Goal: Information Seeking & Learning: Learn about a topic

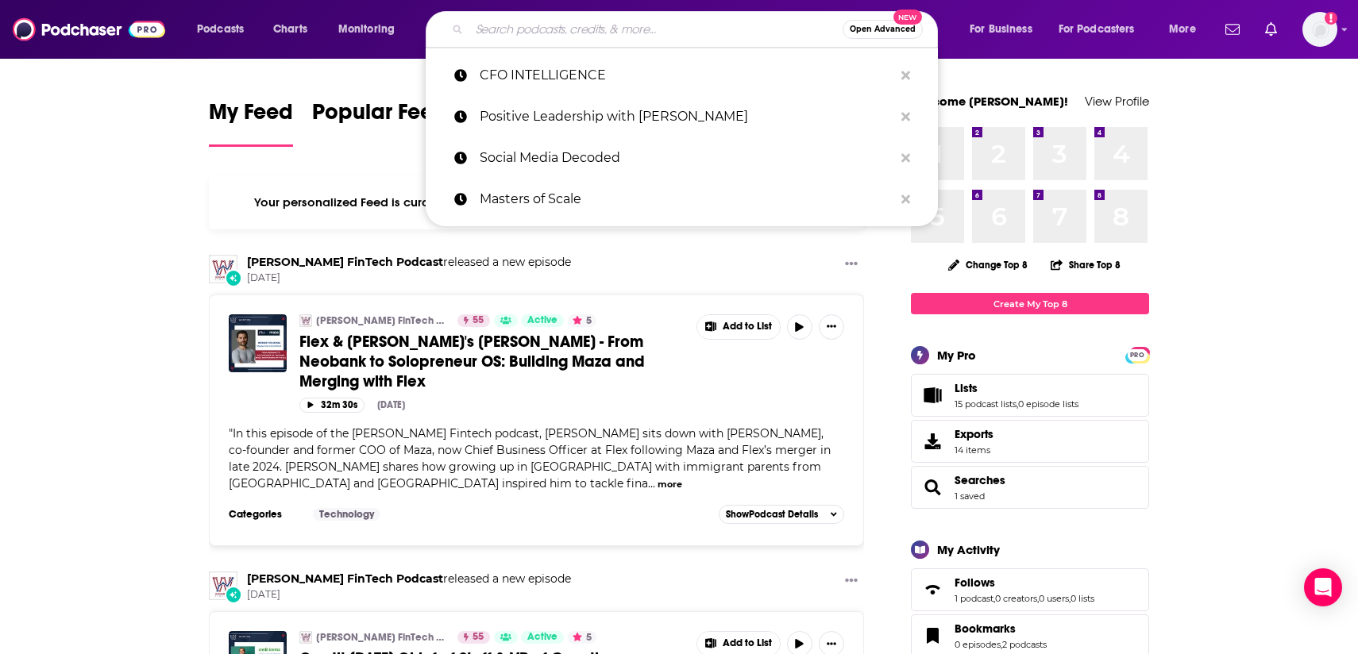
click at [489, 32] on input "Search podcasts, credits, & more..." at bounding box center [655, 29] width 373 height 25
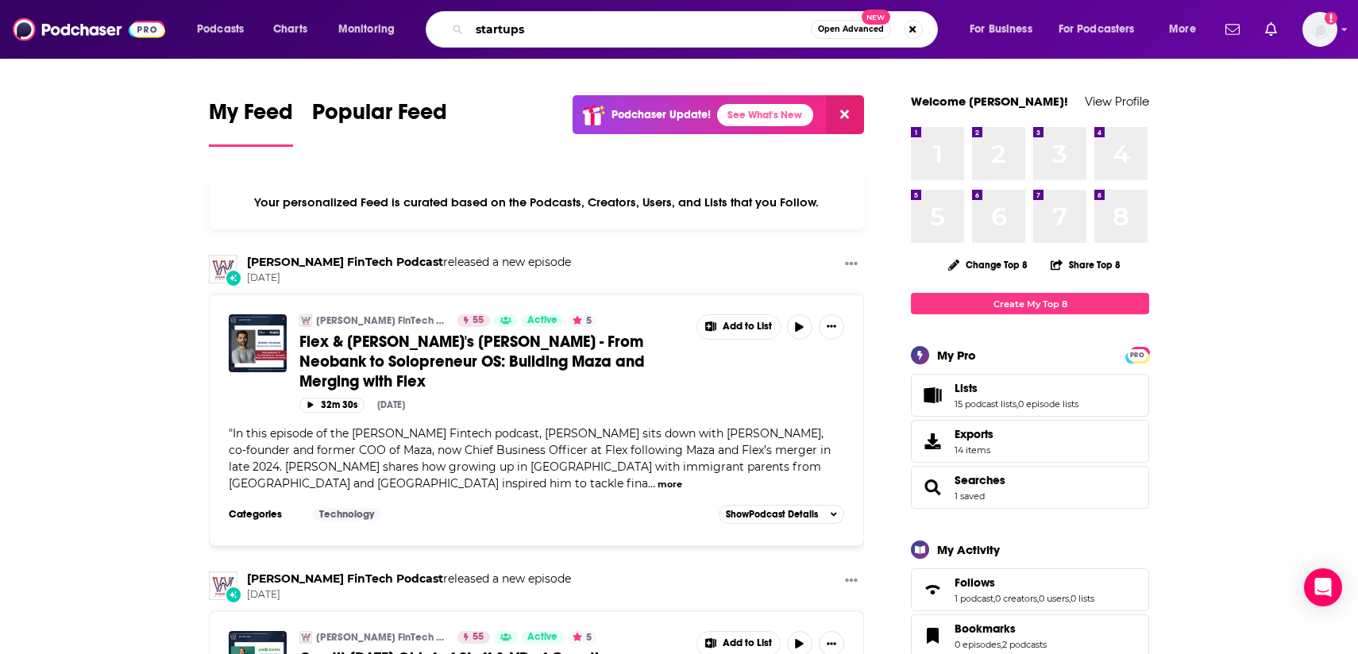
type input "startups"
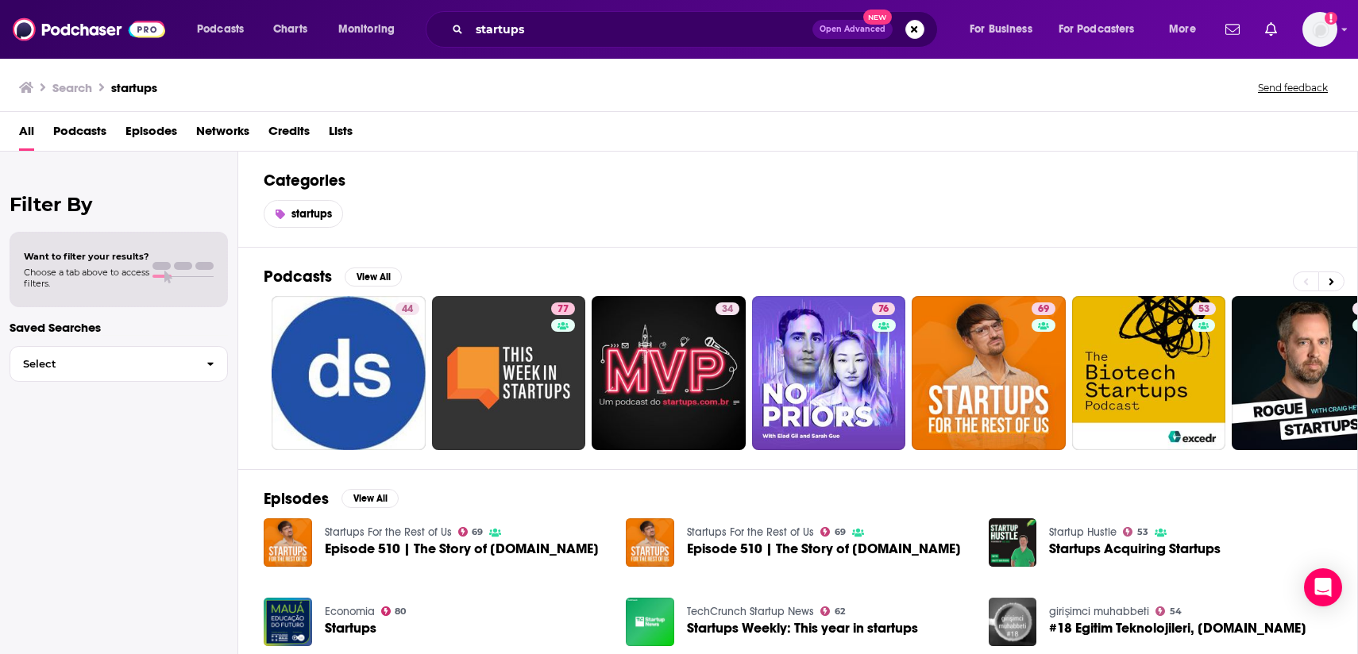
click at [87, 133] on span "Podcasts" at bounding box center [79, 134] width 53 height 33
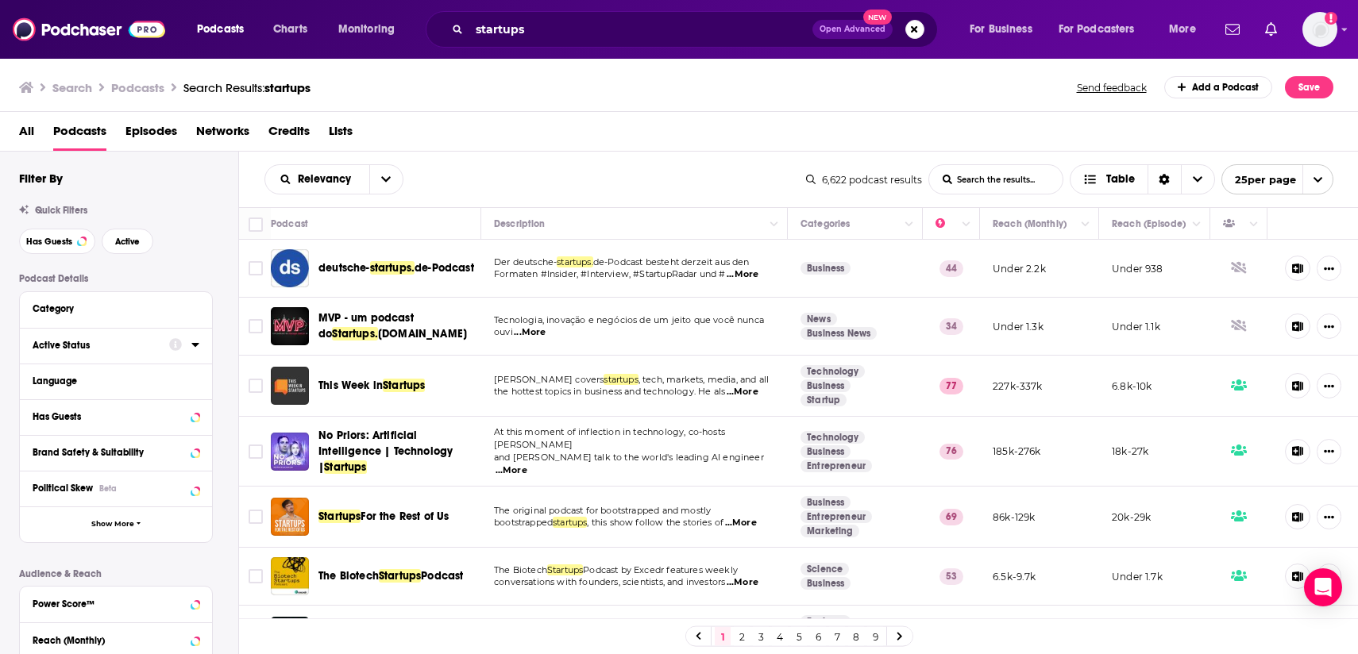
click at [189, 345] on div at bounding box center [184, 345] width 30 height 20
click at [195, 349] on icon at bounding box center [195, 344] width 8 height 13
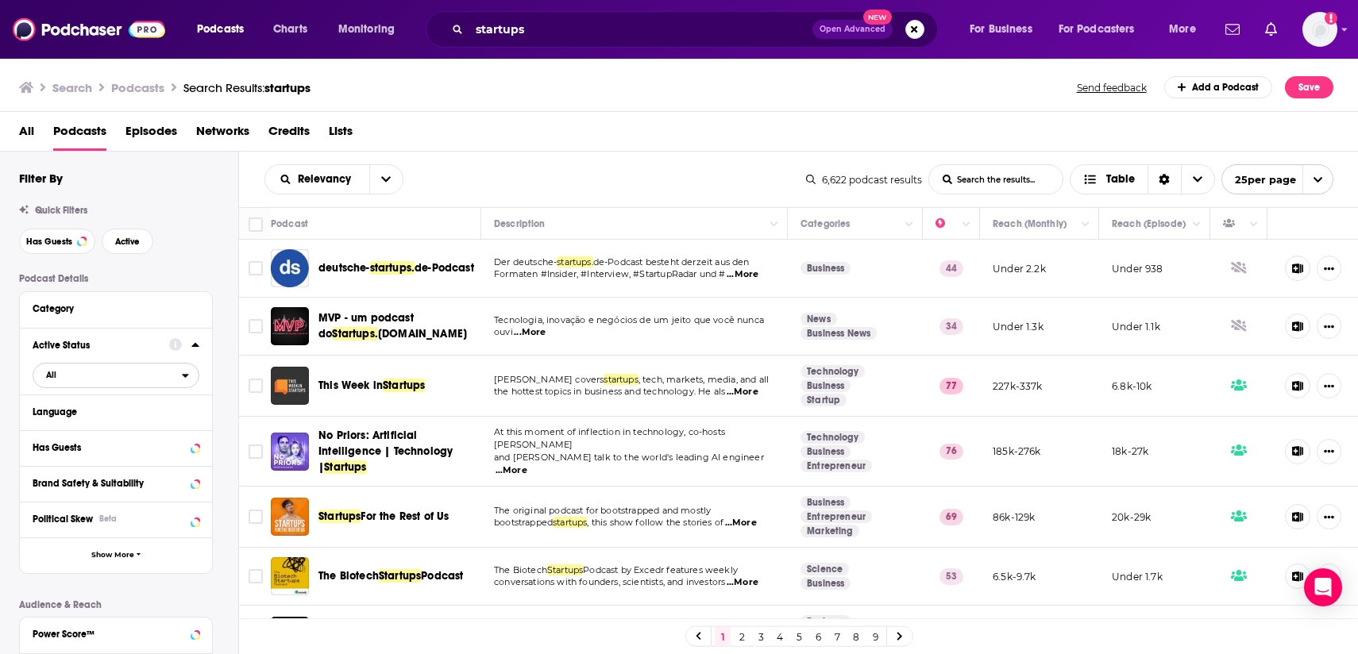
click at [50, 378] on span "All" at bounding box center [51, 375] width 10 height 9
click at [64, 432] on span "Active" at bounding box center [84, 427] width 86 height 9
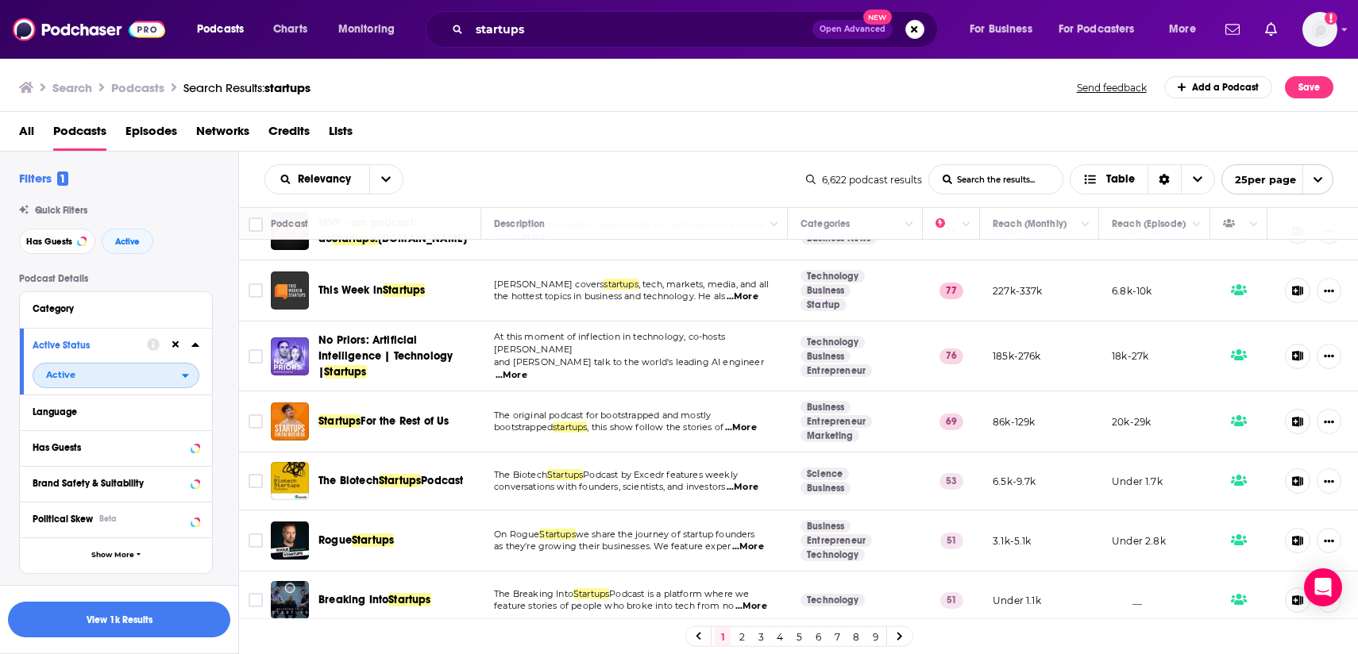
scroll to position [98, 0]
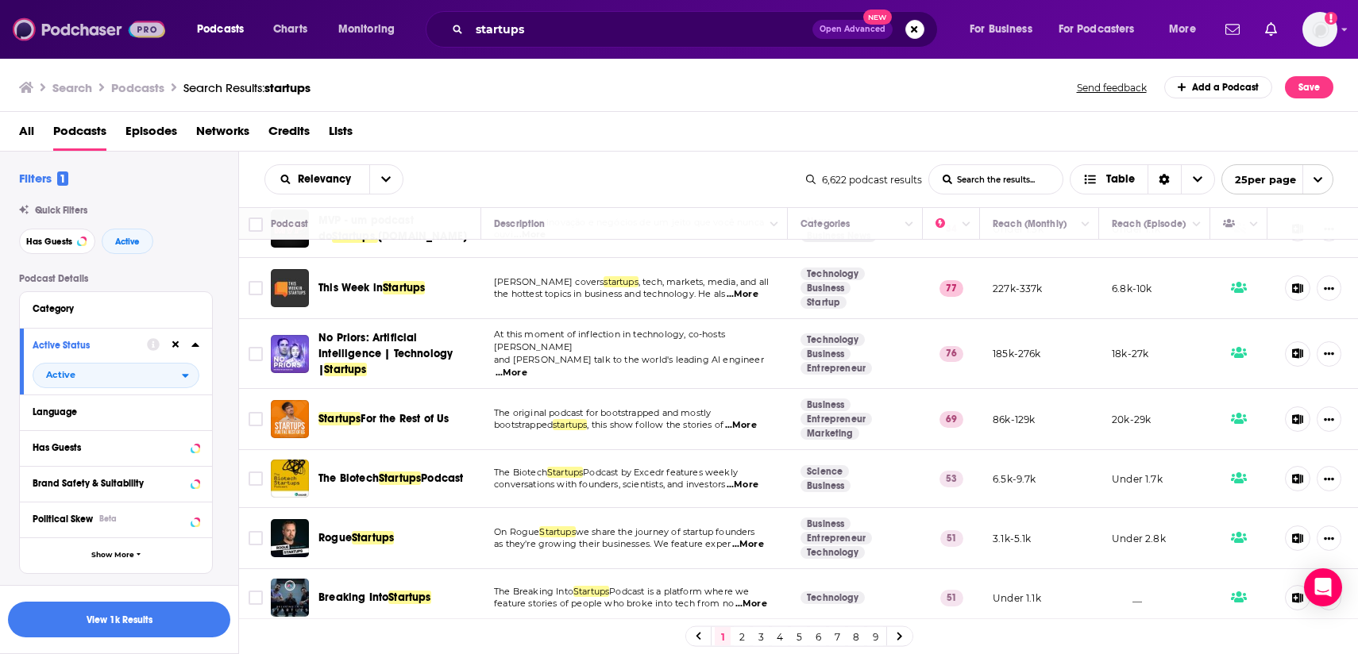
click at [103, 32] on img at bounding box center [89, 29] width 152 height 30
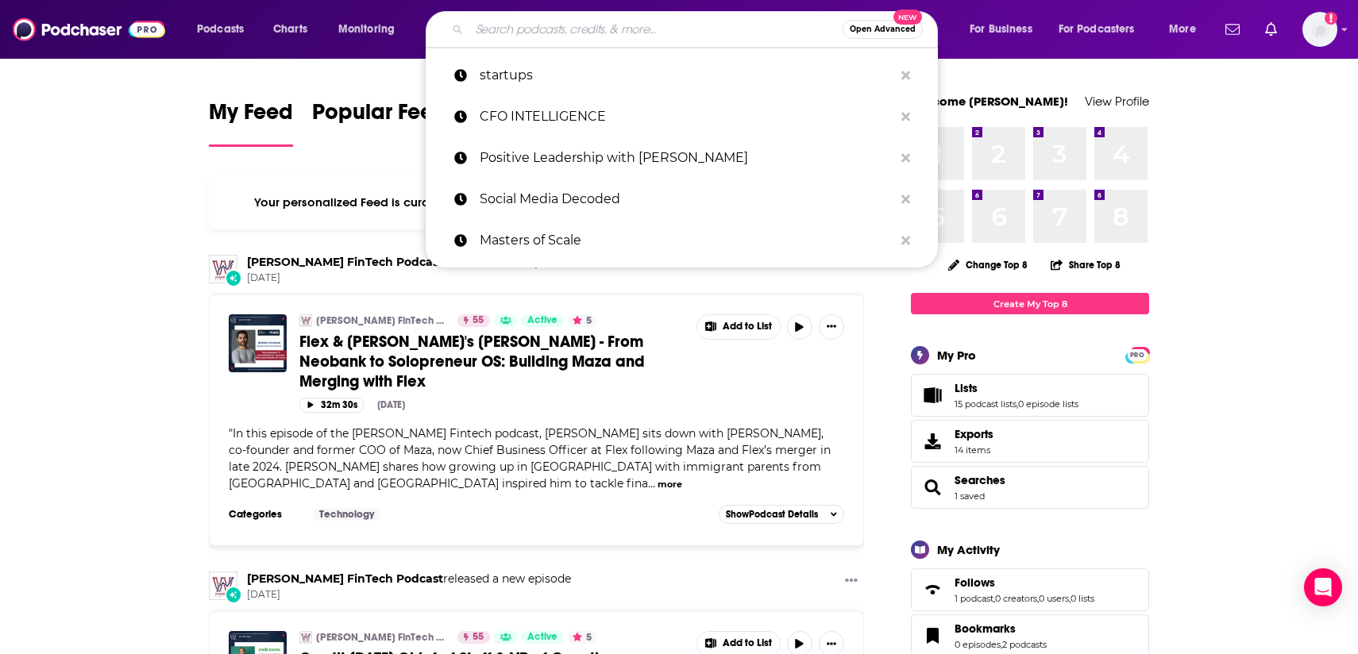
click at [559, 29] on input "Search podcasts, credits, & more..." at bounding box center [655, 29] width 373 height 25
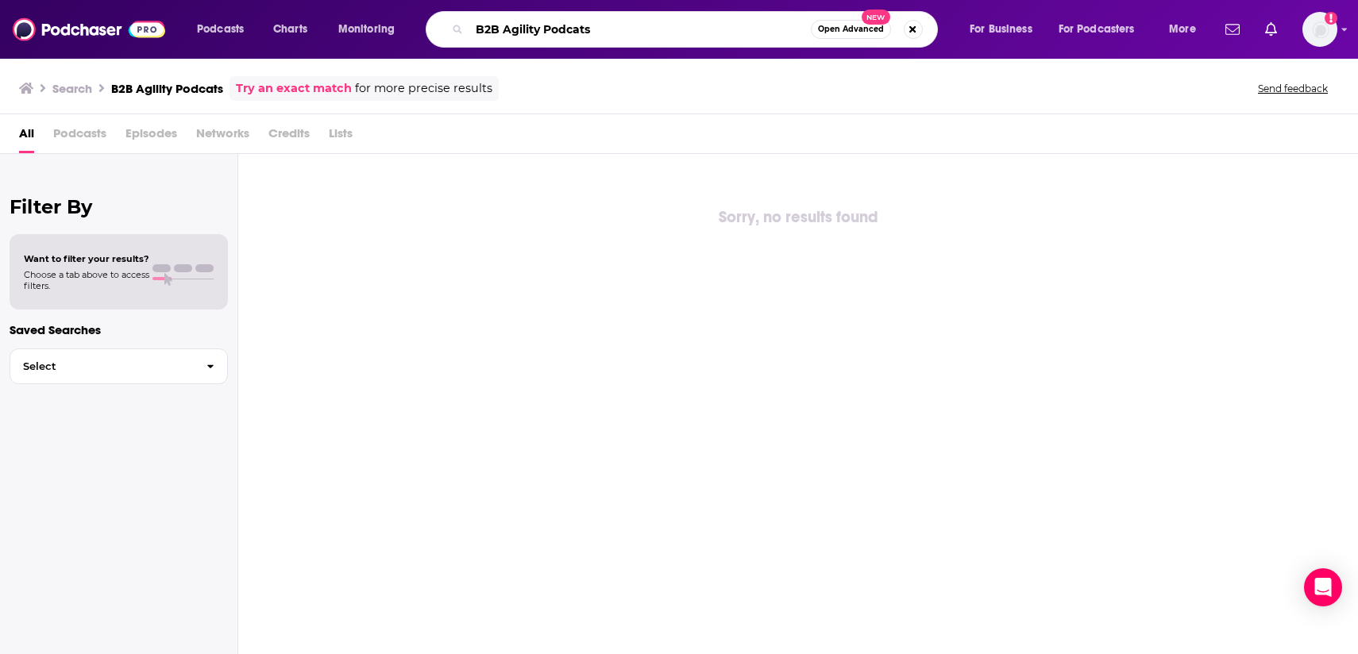
click at [613, 33] on input "B2B Agility Podcats" at bounding box center [640, 29] width 342 height 25
type input "B2B Agility Podcast"
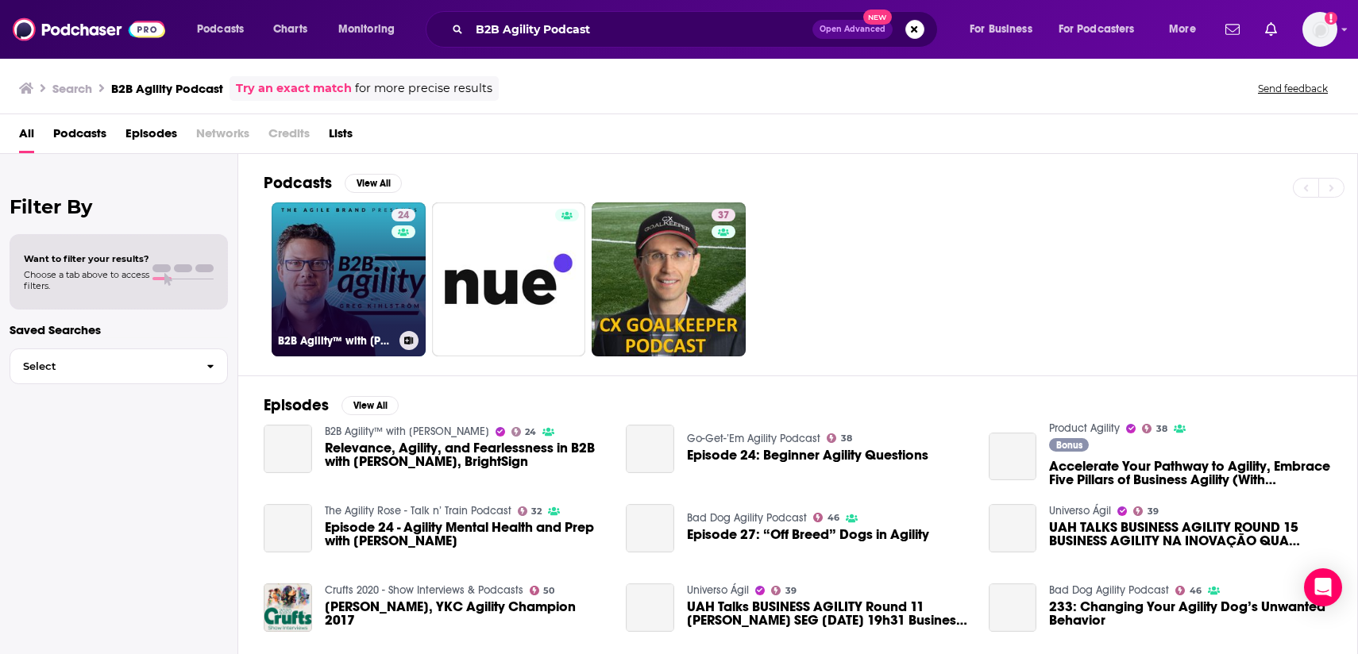
click at [342, 291] on link "24 B2B Agility™ with Greg Kihlström" at bounding box center [349, 280] width 154 height 154
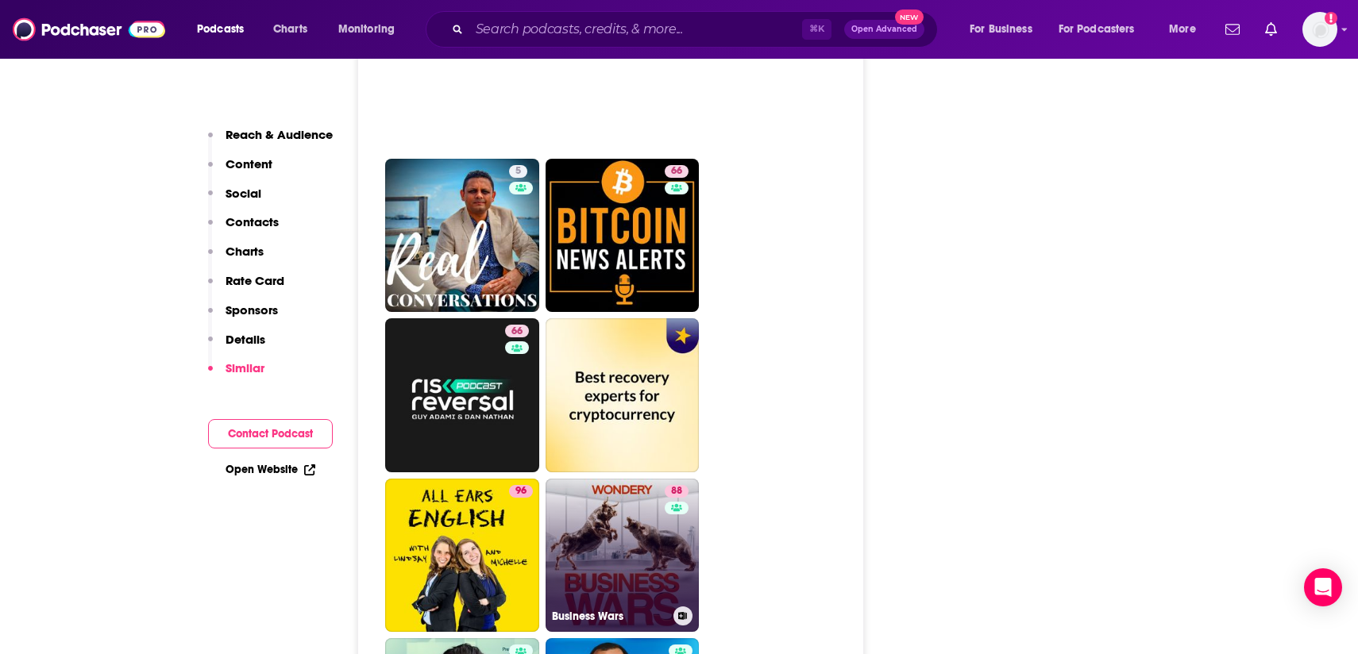
scroll to position [5250, 0]
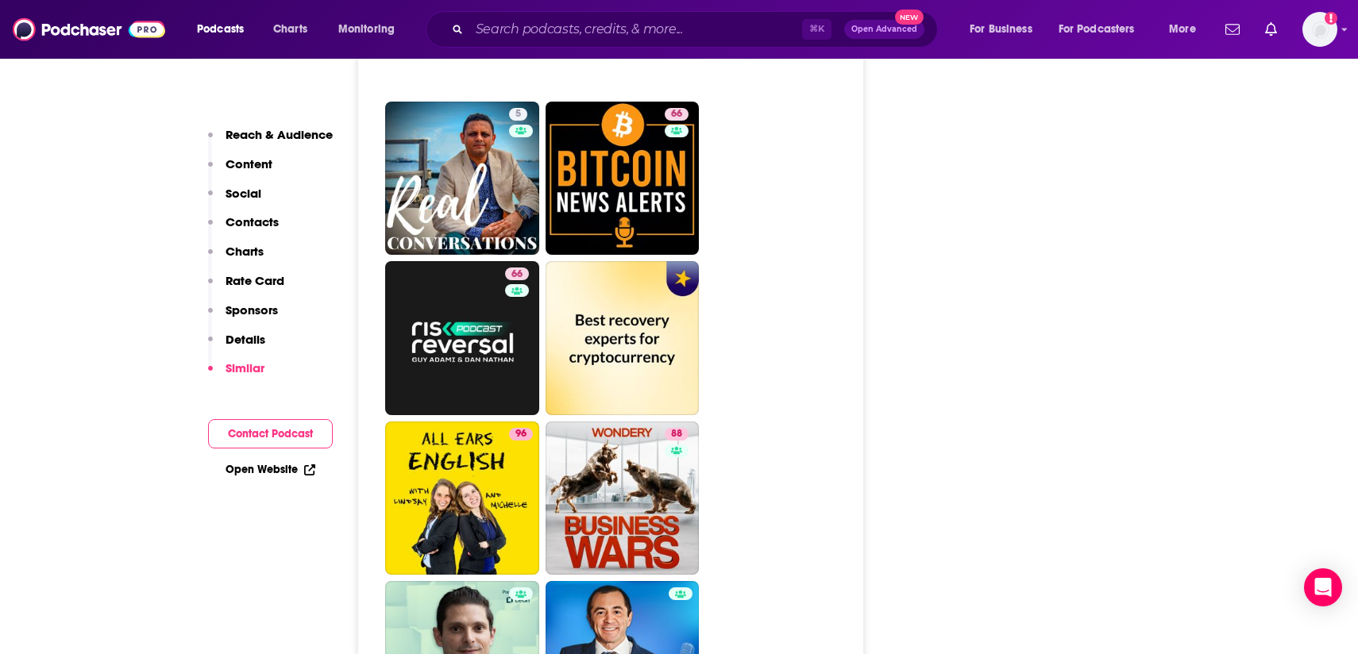
click at [814, 434] on ul "5 66 66 96 88 63 42 63 73" at bounding box center [619, 658] width 469 height 1434
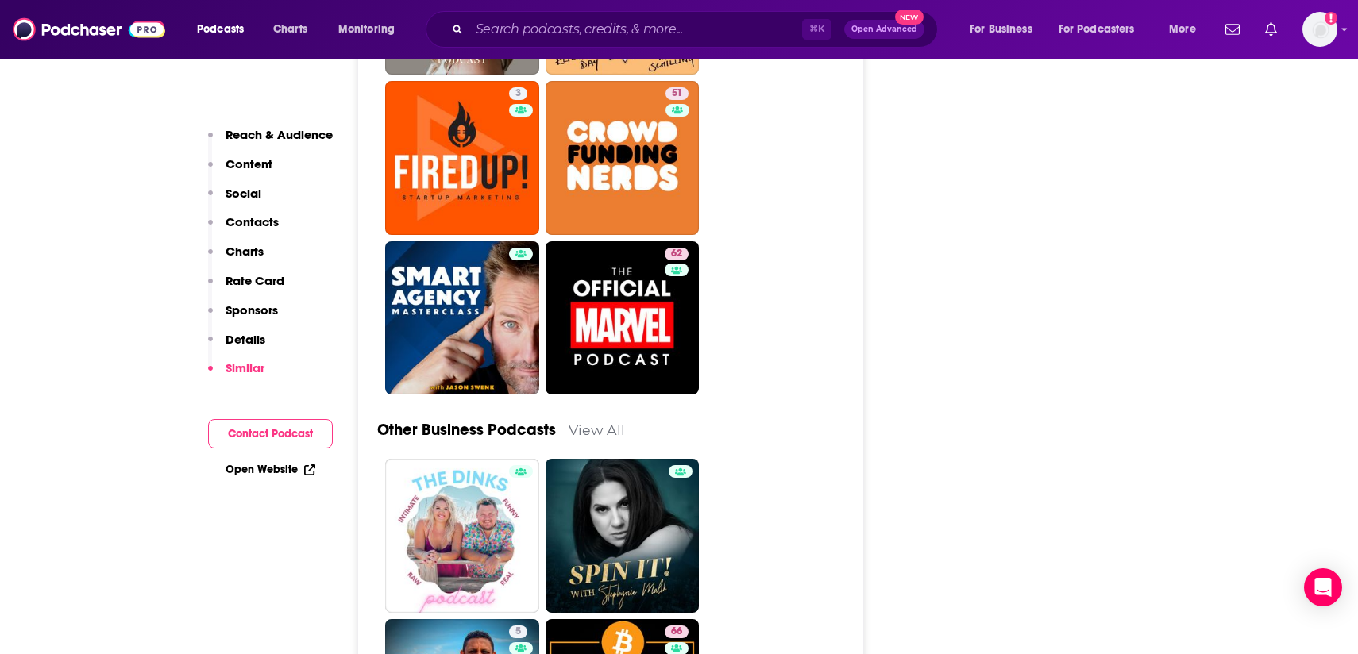
scroll to position [4735, 0]
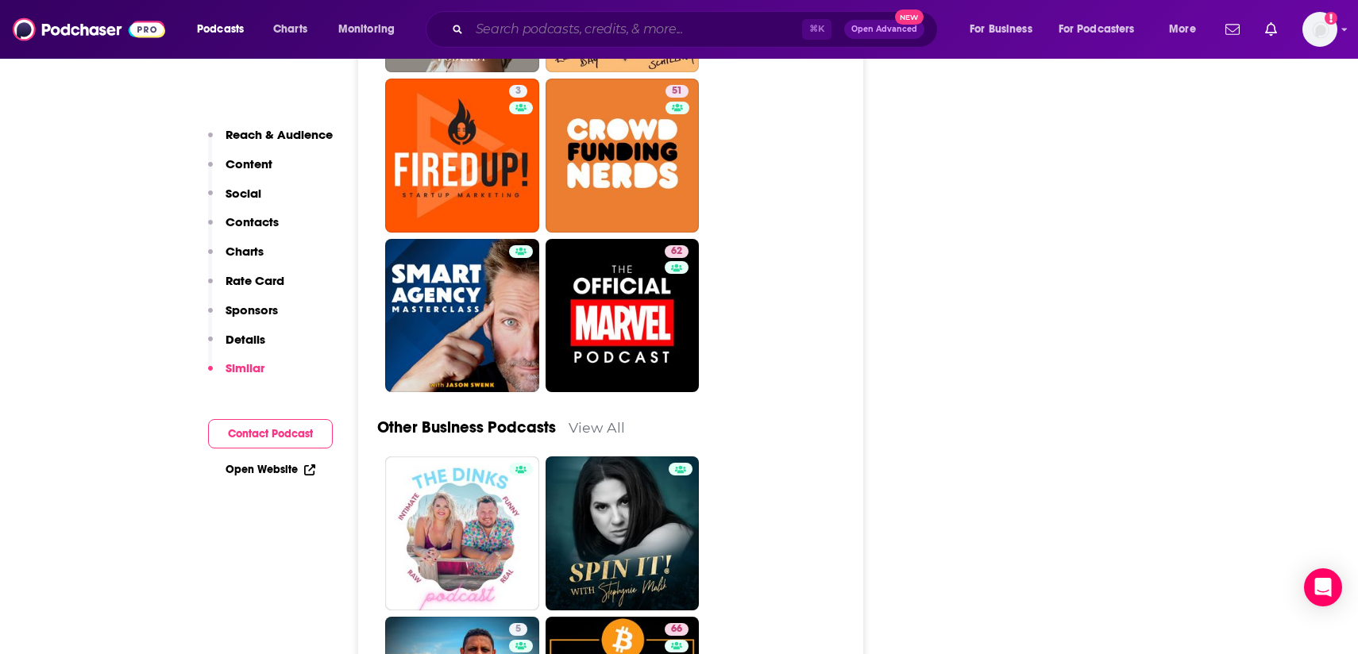
click at [527, 27] on input "Search podcasts, credits, & more..." at bounding box center [635, 29] width 333 height 25
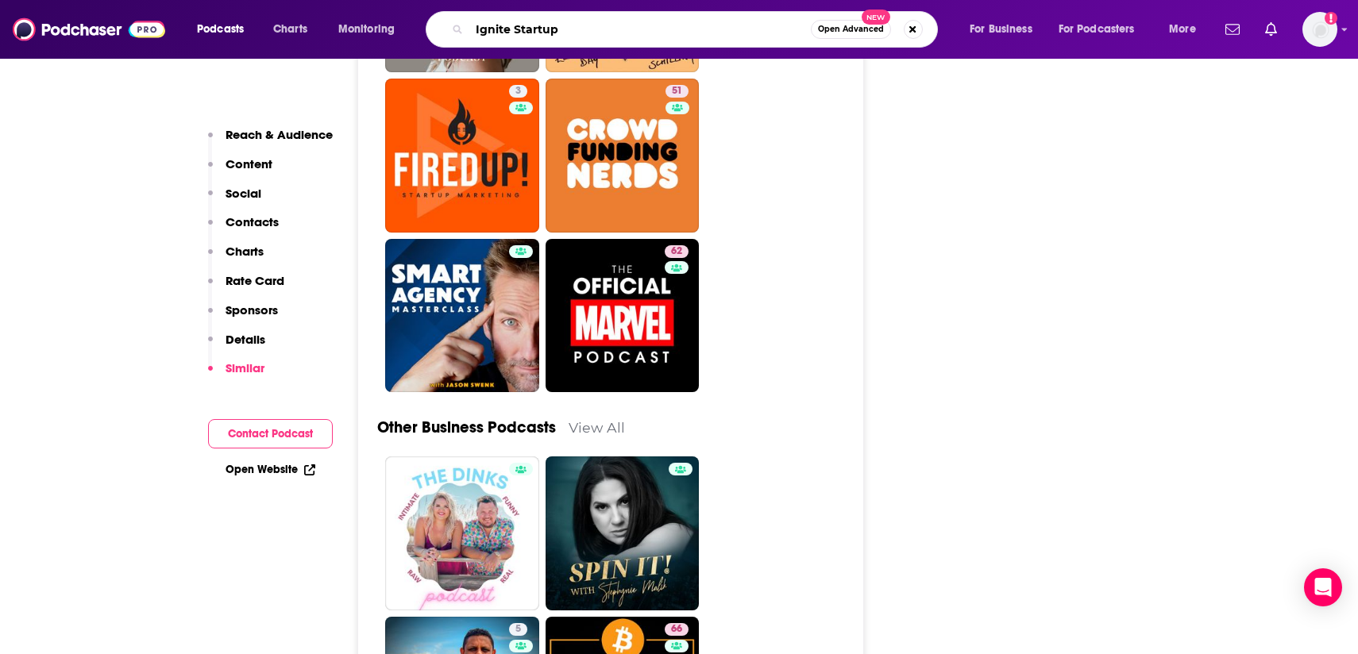
type input "Ignite Startups"
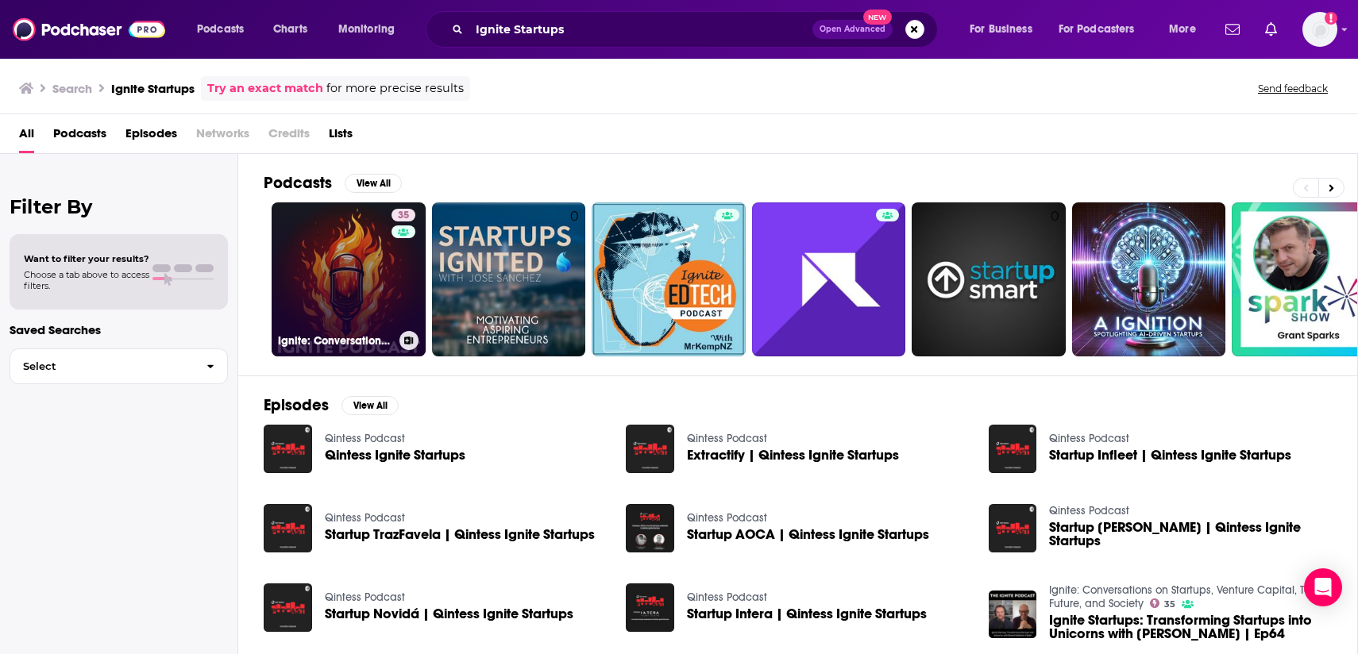
click at [318, 308] on link "35 Ignite: Conversations on Startups, Venture Capital, Tech, Future, and Society" at bounding box center [349, 280] width 154 height 154
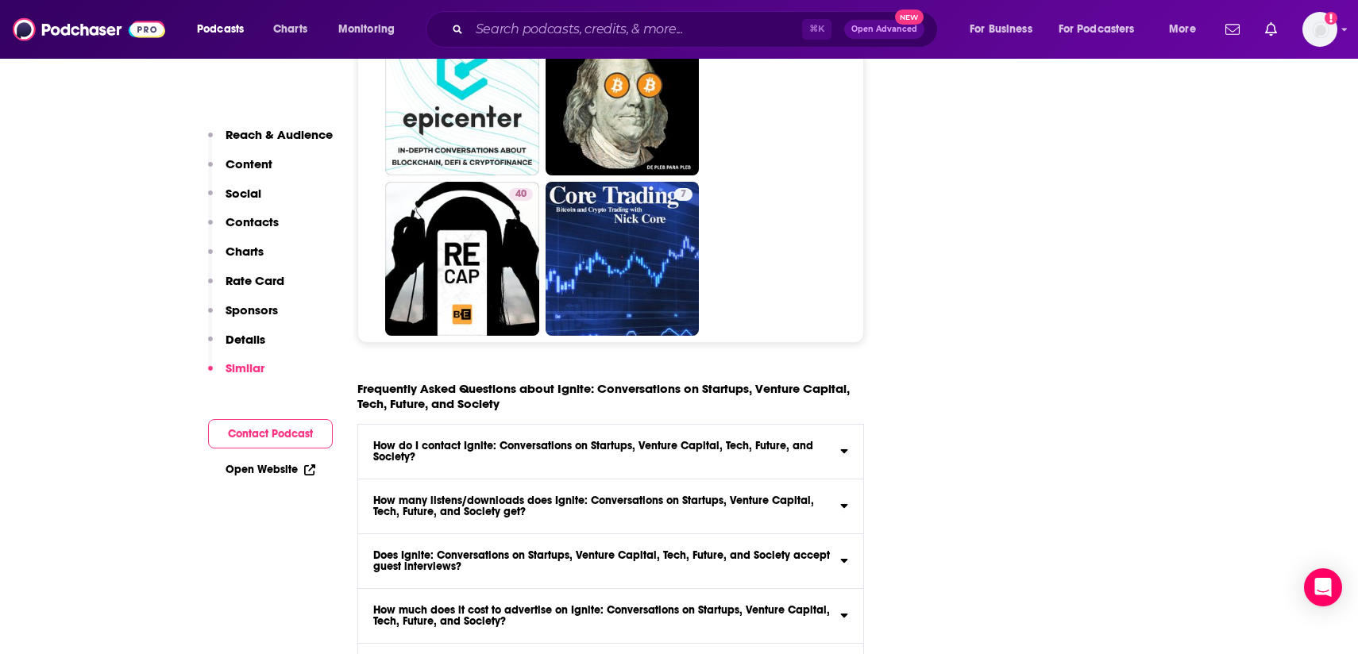
scroll to position [7257, 0]
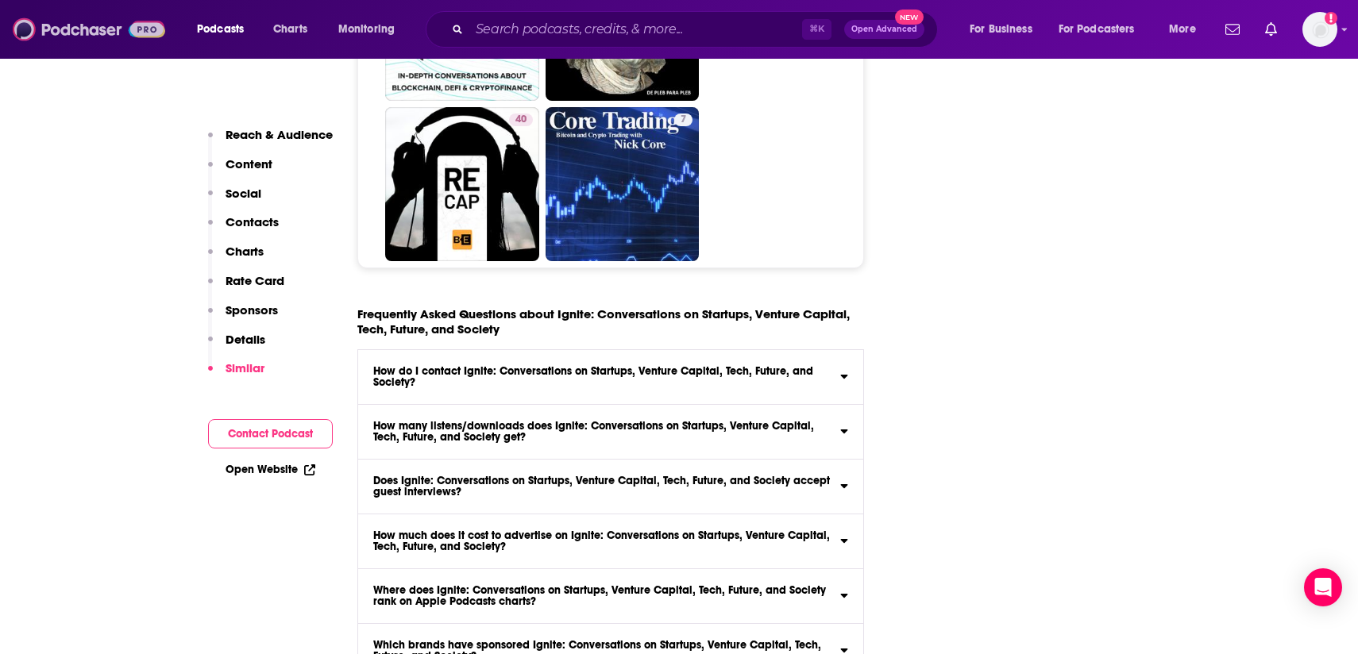
click at [95, 30] on img at bounding box center [89, 29] width 152 height 30
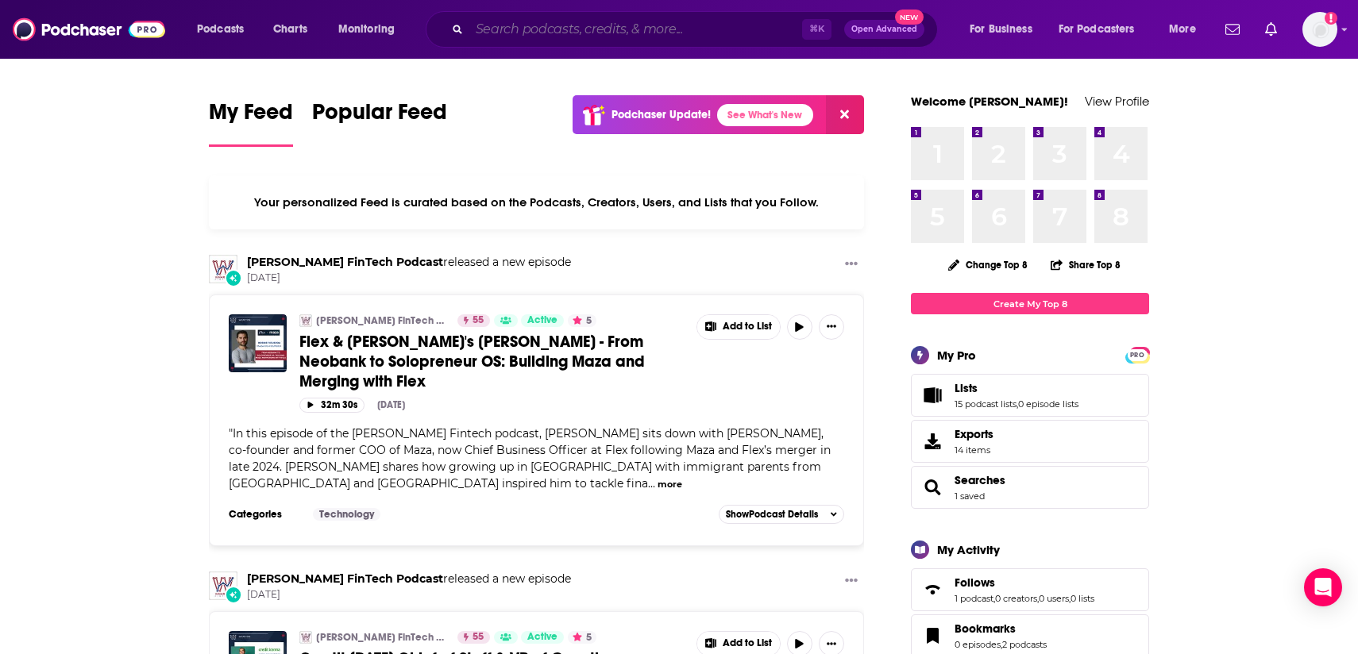
click at [508, 26] on input "Search podcasts, credits, & more..." at bounding box center [635, 29] width 333 height 25
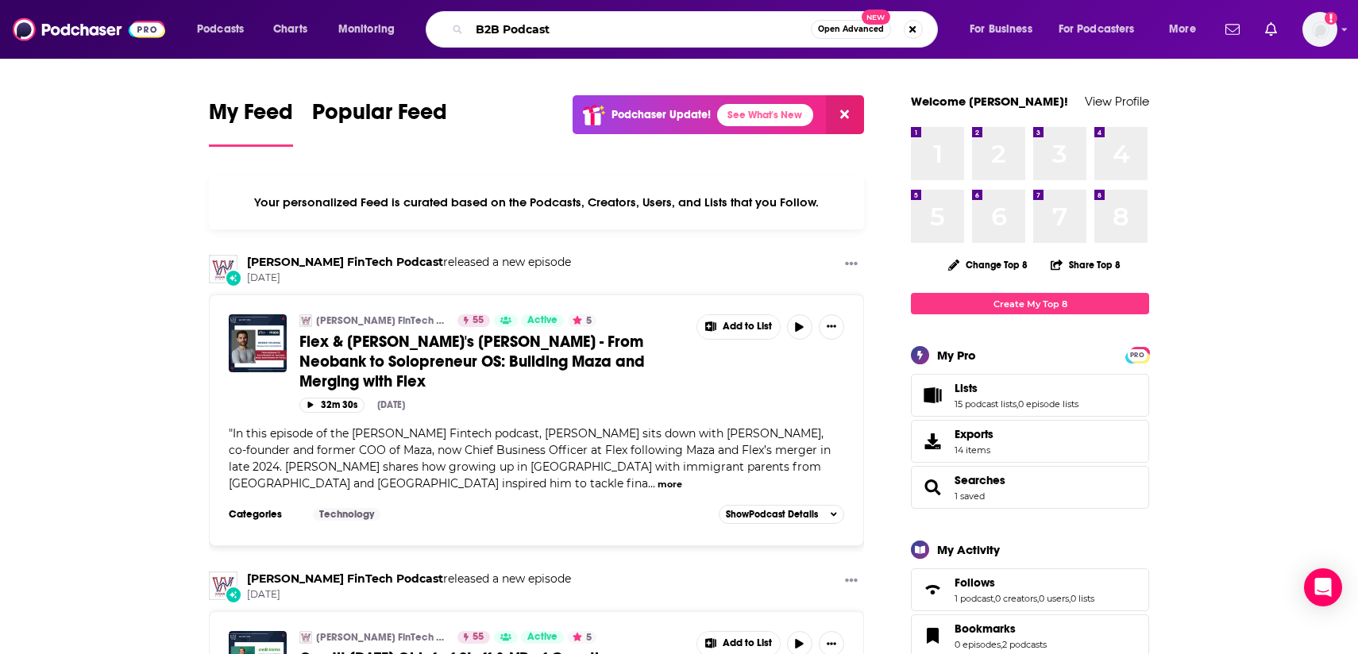
type input "B2B Podcast"
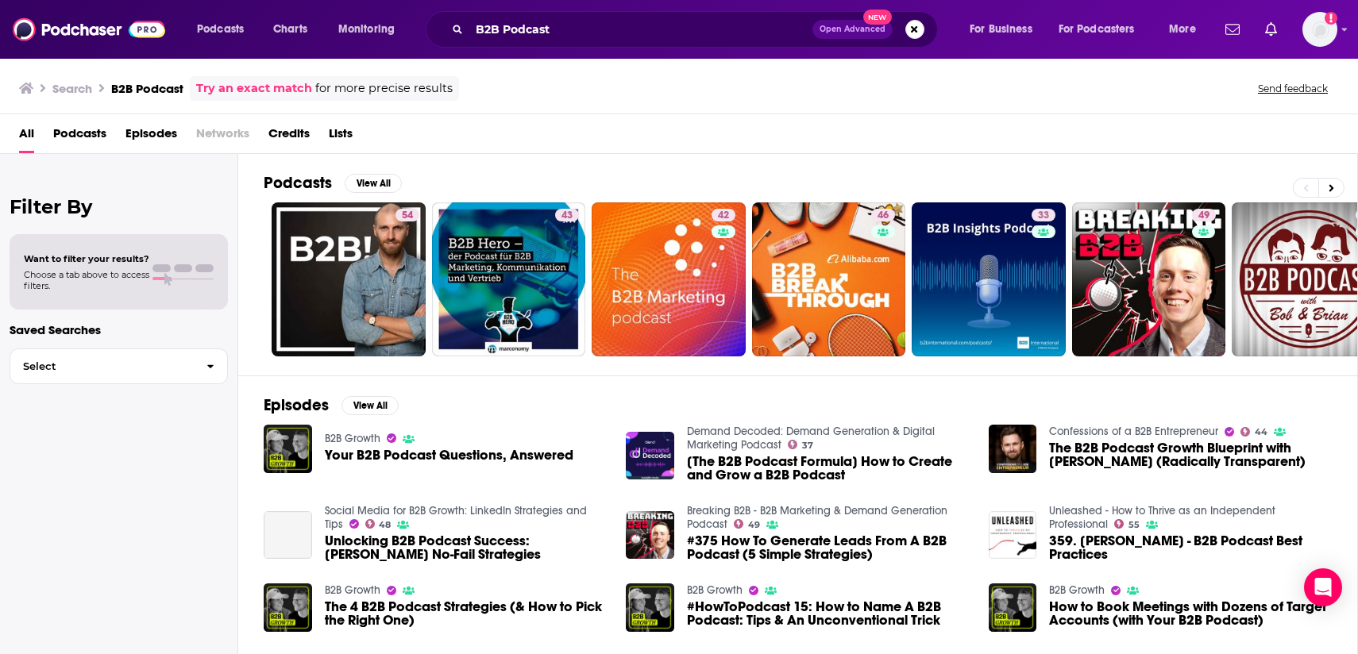
click at [75, 142] on span "Podcasts" at bounding box center [79, 137] width 53 height 33
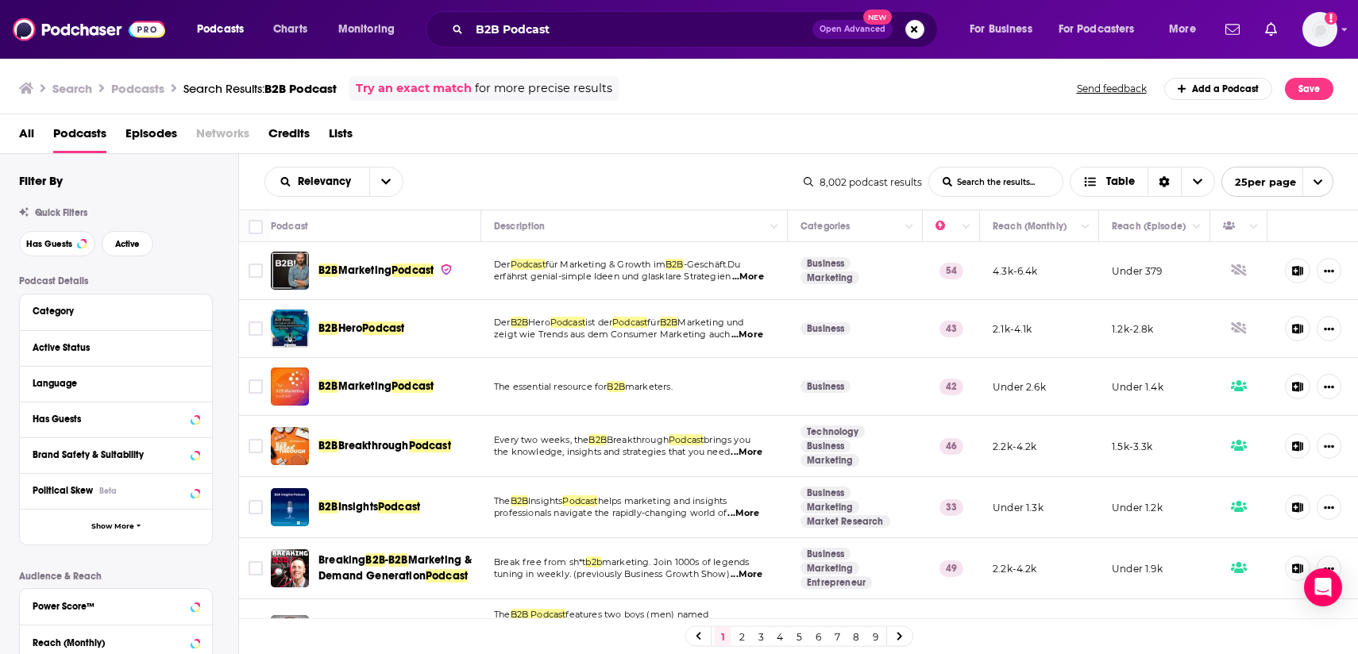
click at [705, 199] on div "Relevancy List Search Input Search the results... Table 8,002 podcast results L…" at bounding box center [799, 182] width 1120 height 56
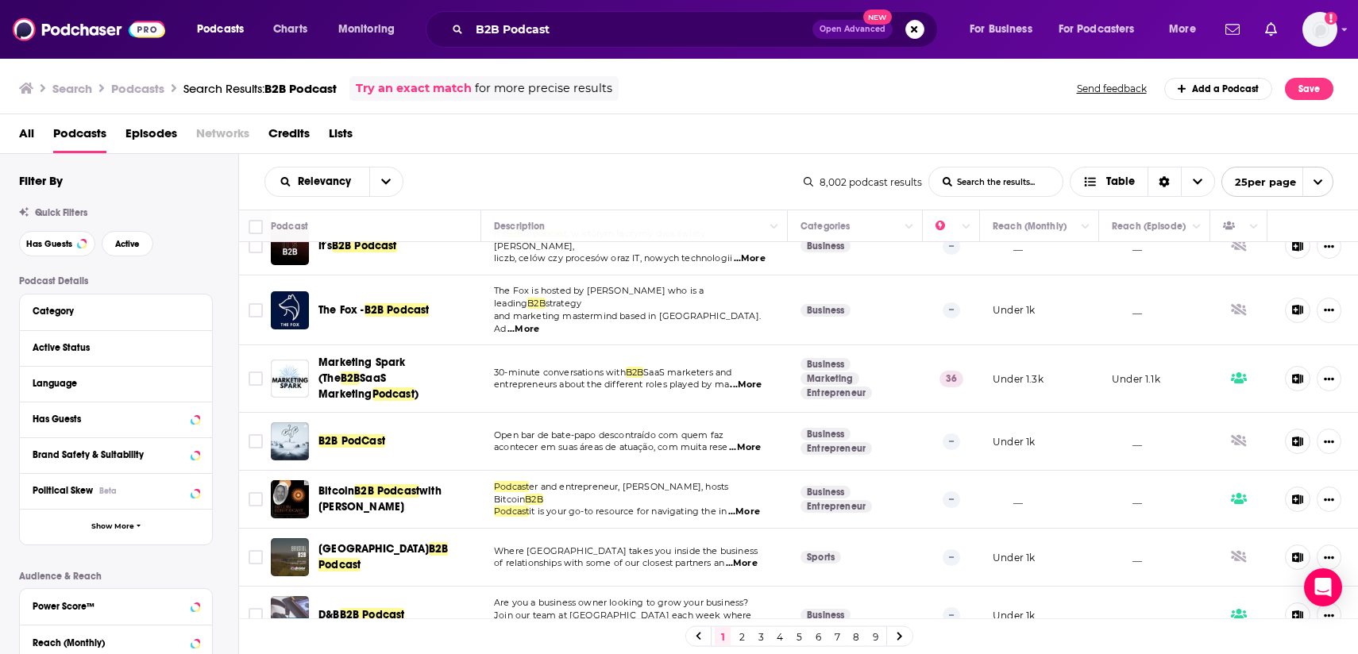
scroll to position [875, 0]
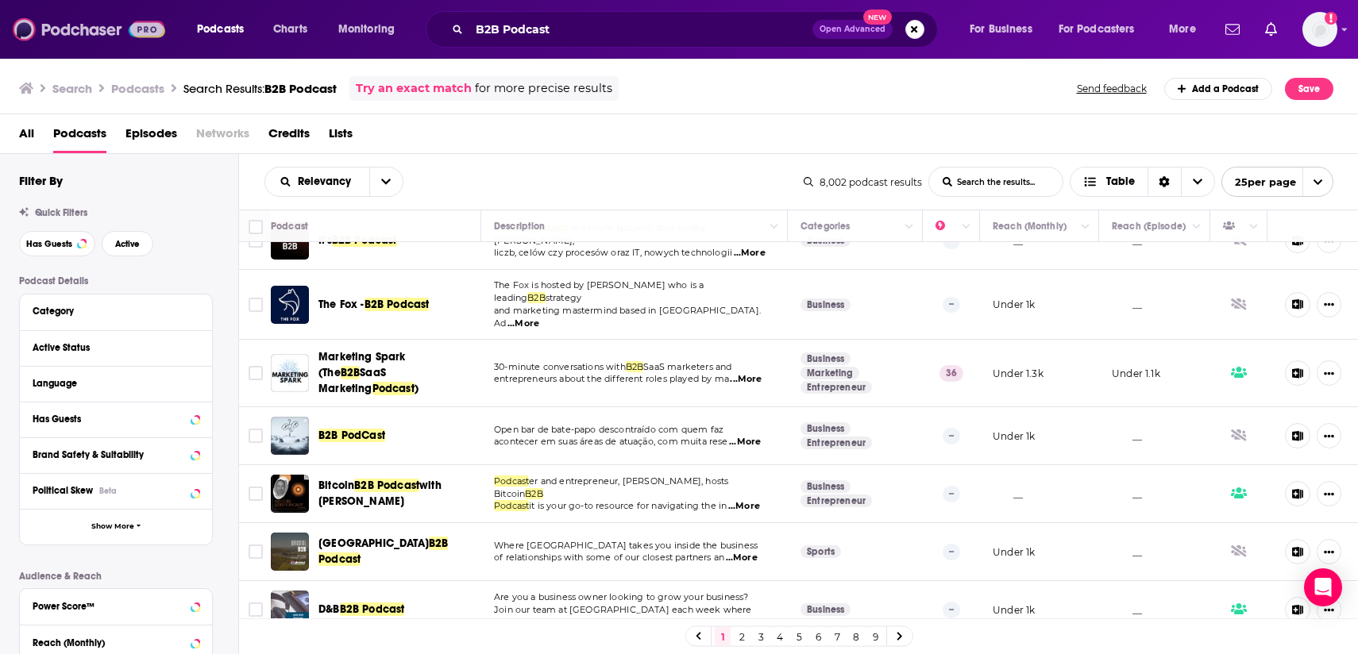
click at [79, 30] on img at bounding box center [89, 29] width 152 height 30
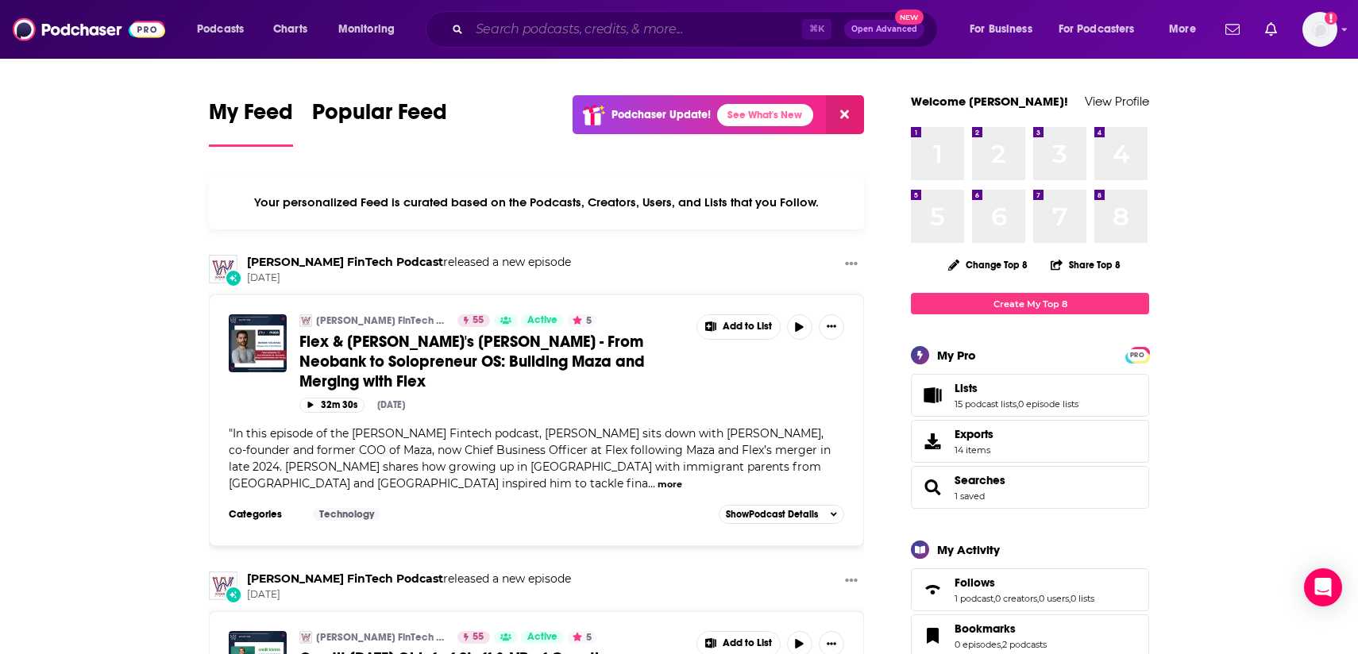
click at [515, 36] on input "Search podcasts, credits, & more..." at bounding box center [635, 29] width 333 height 25
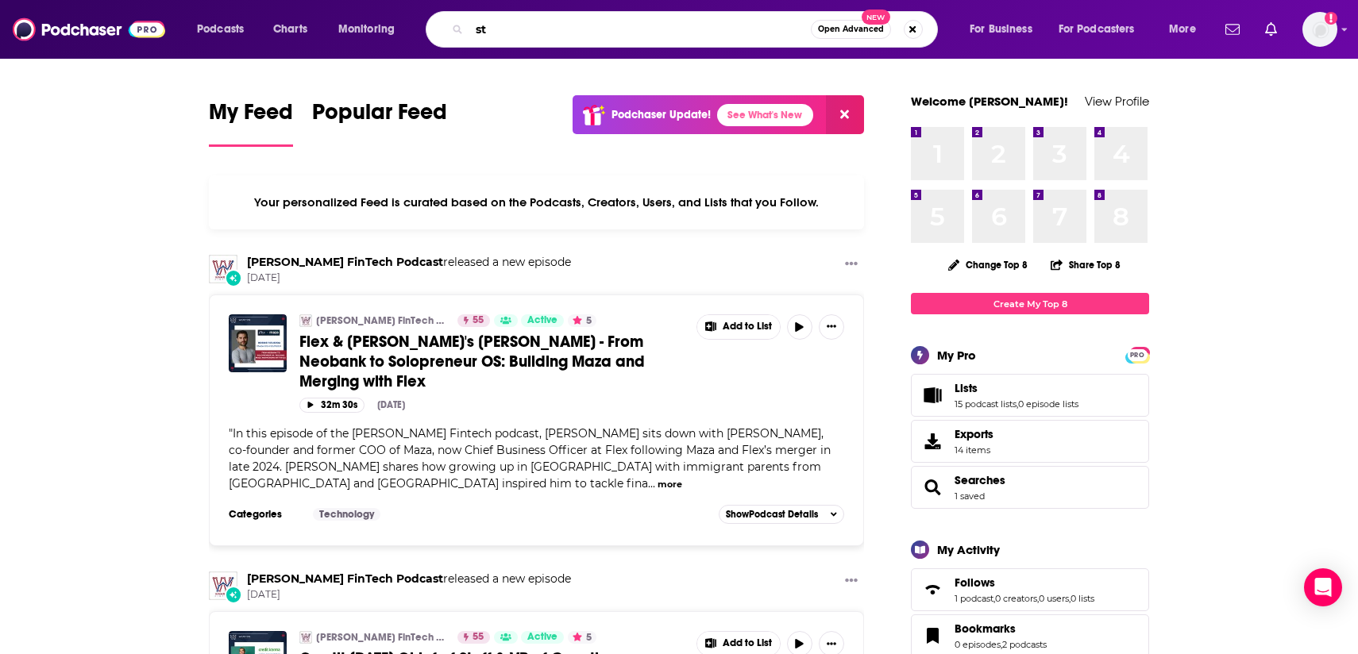
type input "s"
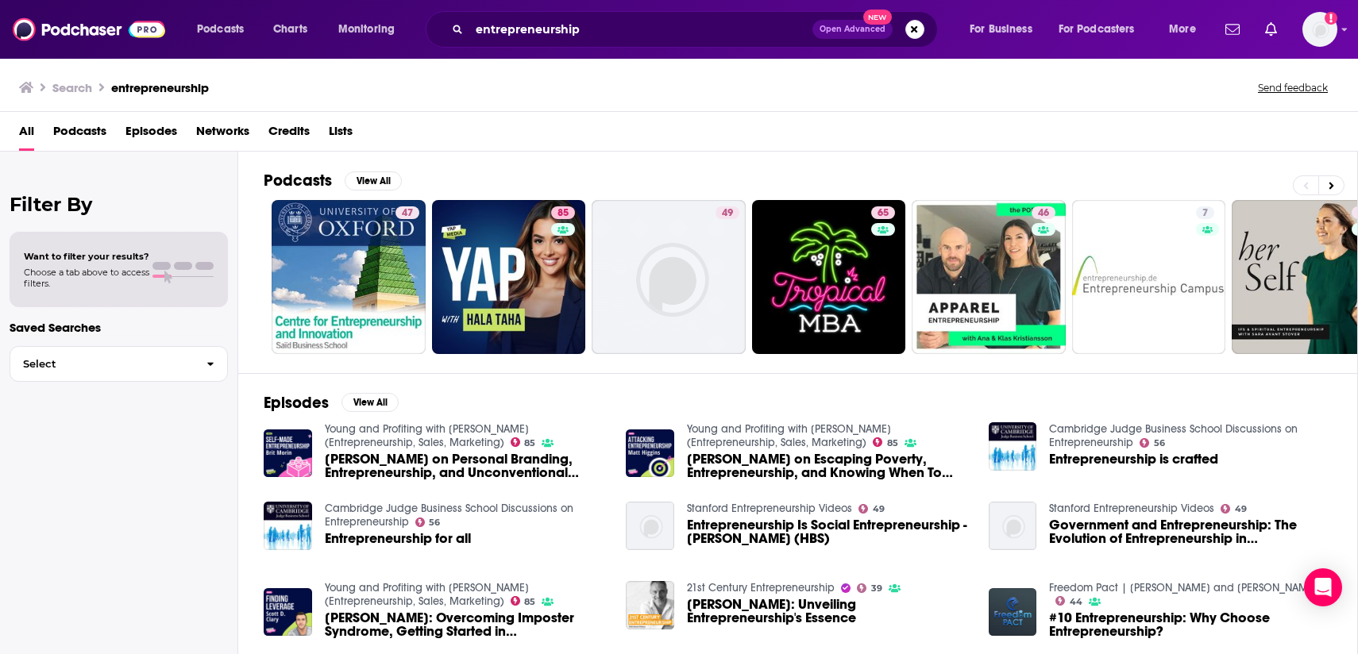
click at [90, 140] on span "Podcasts" at bounding box center [79, 134] width 53 height 33
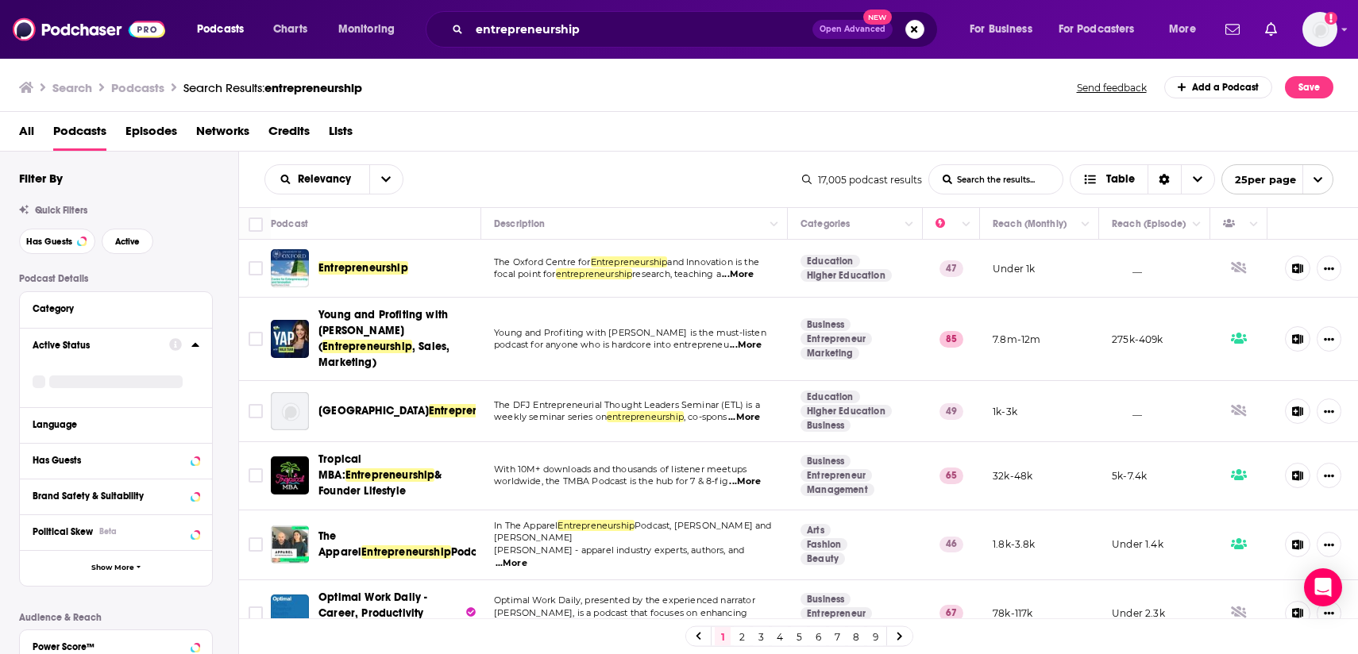
click at [194, 349] on icon at bounding box center [195, 344] width 8 height 13
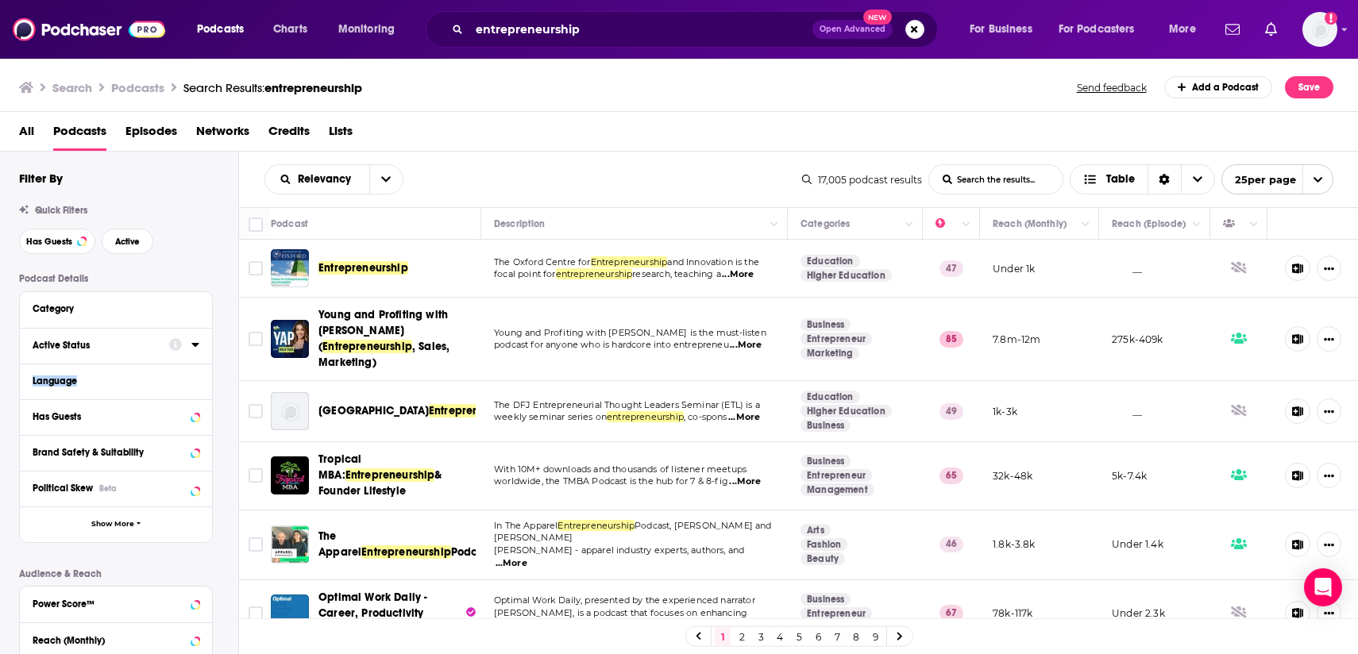
click at [194, 349] on icon at bounding box center [195, 344] width 8 height 13
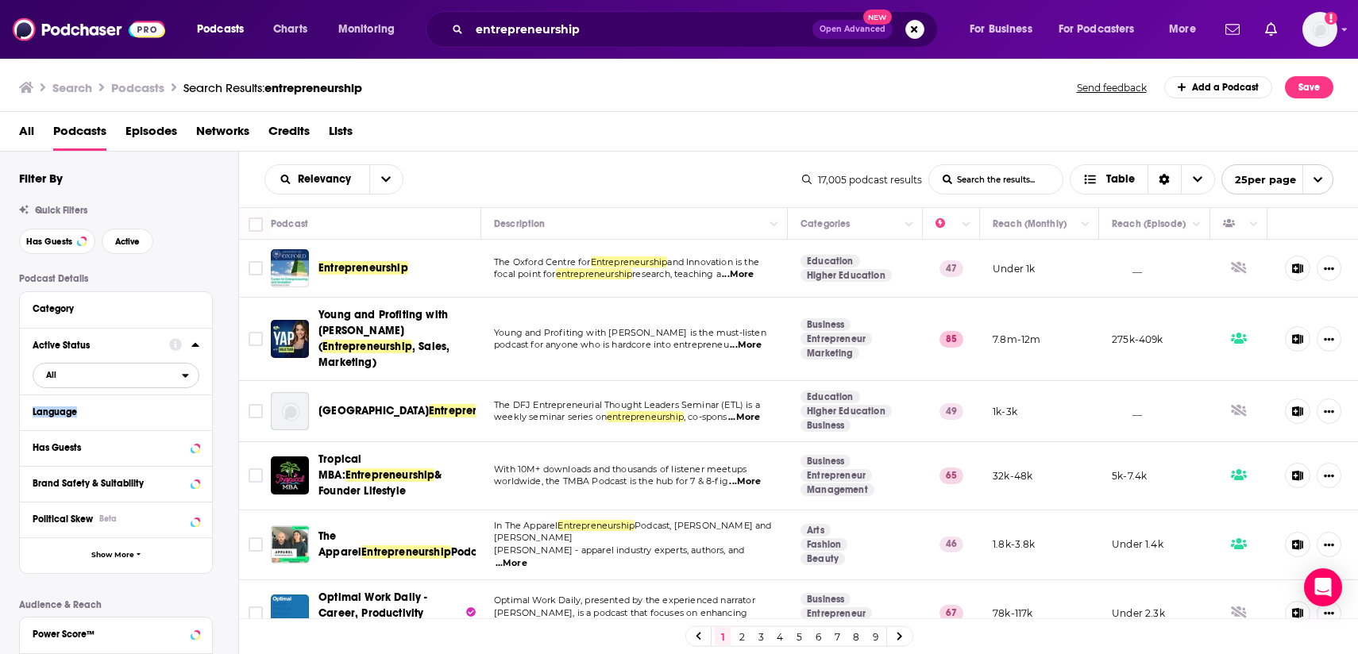
click at [63, 375] on span "All" at bounding box center [107, 375] width 149 height 21
click at [82, 429] on span "Active" at bounding box center [83, 427] width 85 height 9
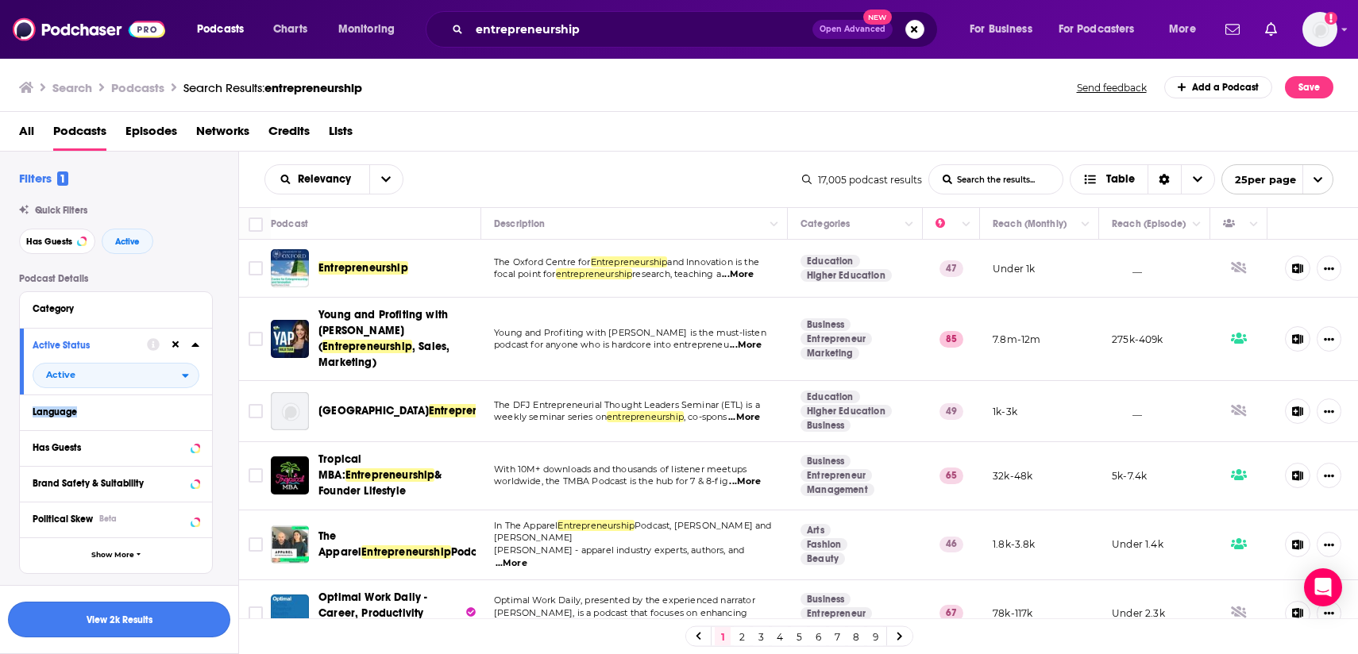
click at [174, 610] on button "View 2k Results" at bounding box center [119, 620] width 222 height 36
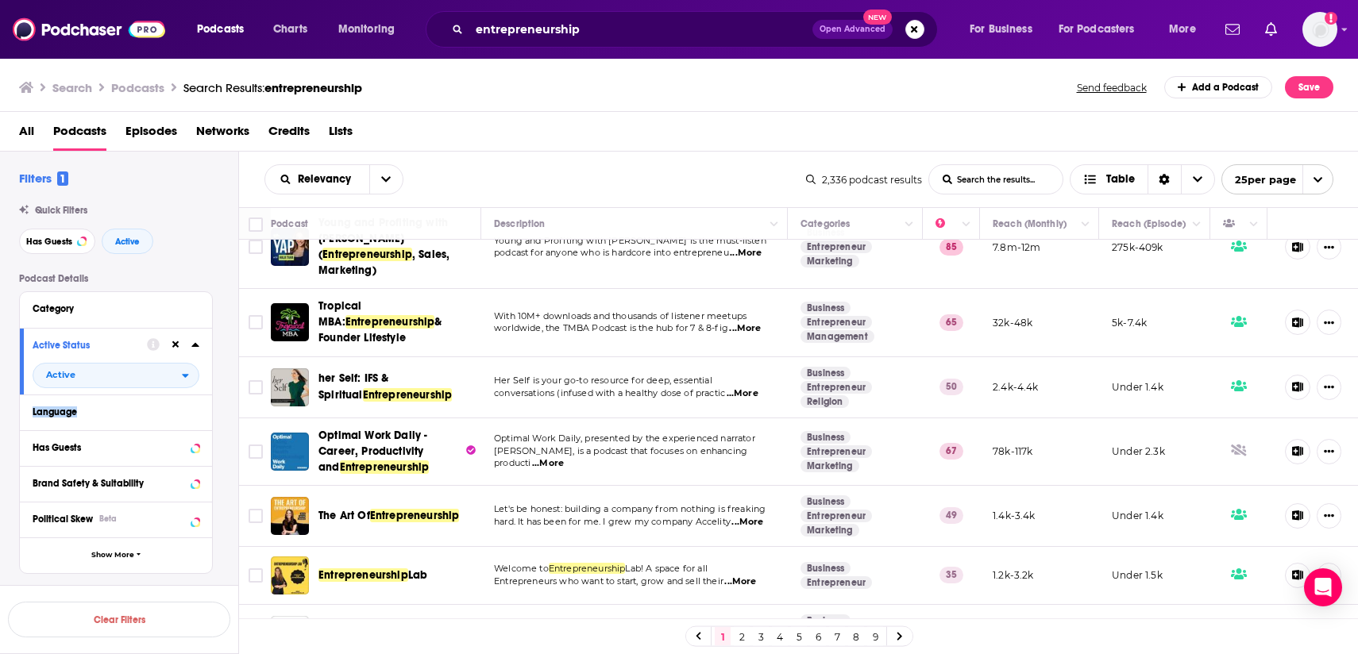
scroll to position [35, 0]
click at [167, 445] on button "Has Guests" at bounding box center [101, 448] width 137 height 20
click at [107, 473] on span "All" at bounding box center [107, 477] width 149 height 21
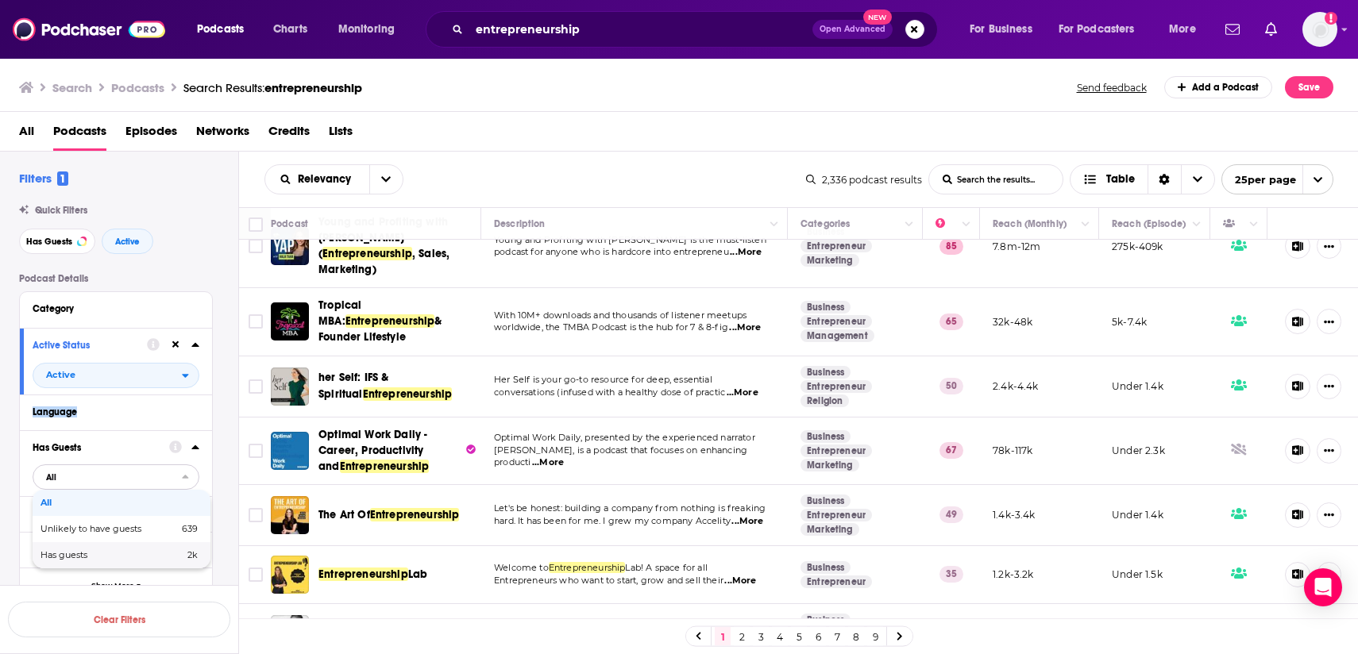
click at [86, 563] on div "Has guests 2k" at bounding box center [122, 555] width 178 height 26
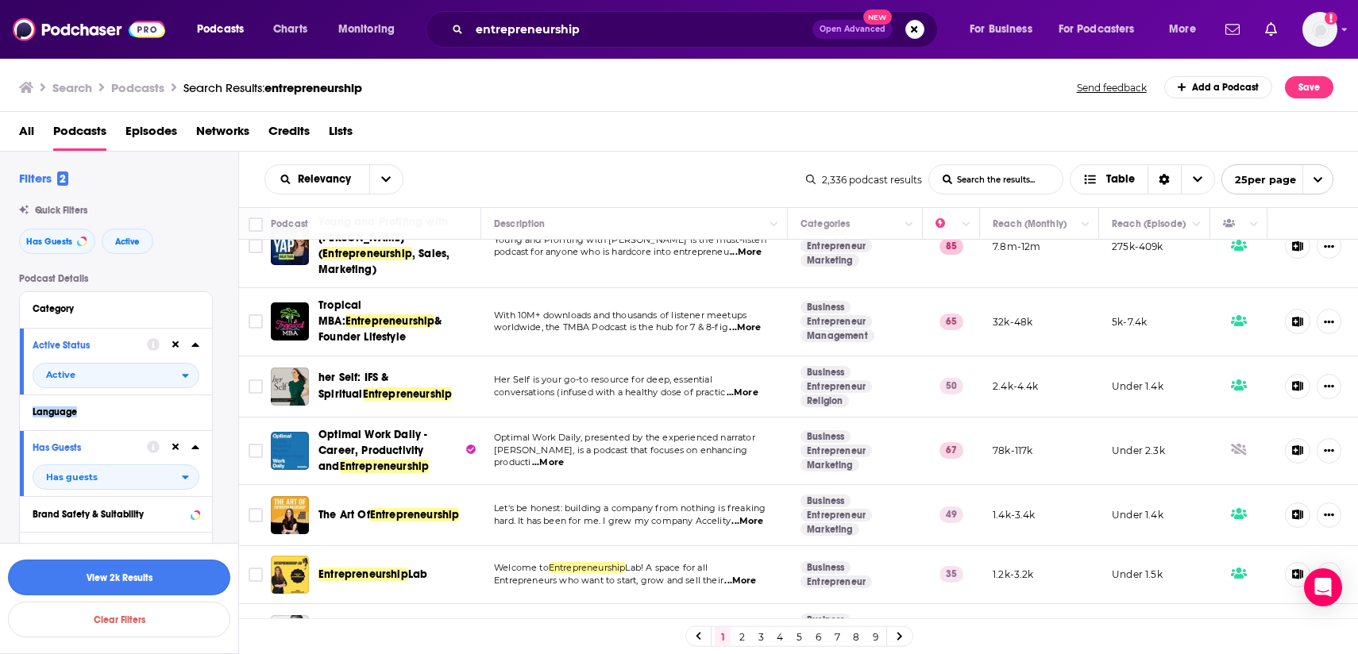
click at [88, 577] on button "View 2k Results" at bounding box center [119, 578] width 222 height 36
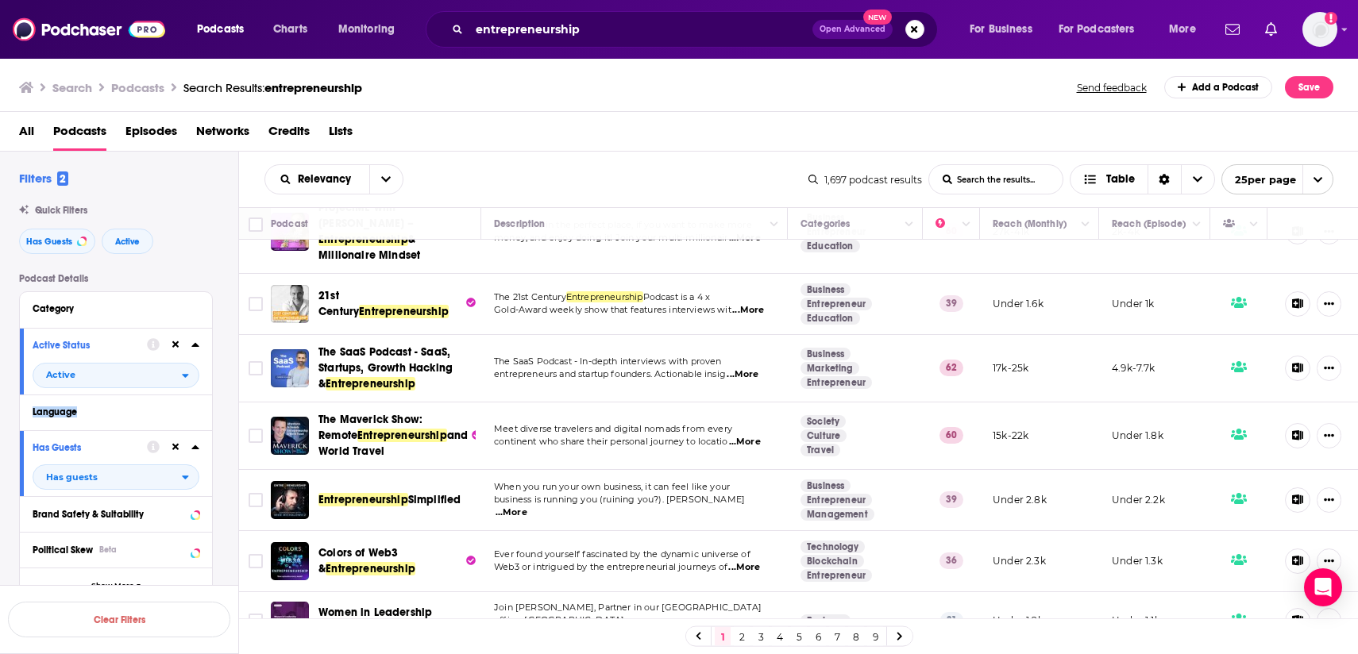
scroll to position [384, 0]
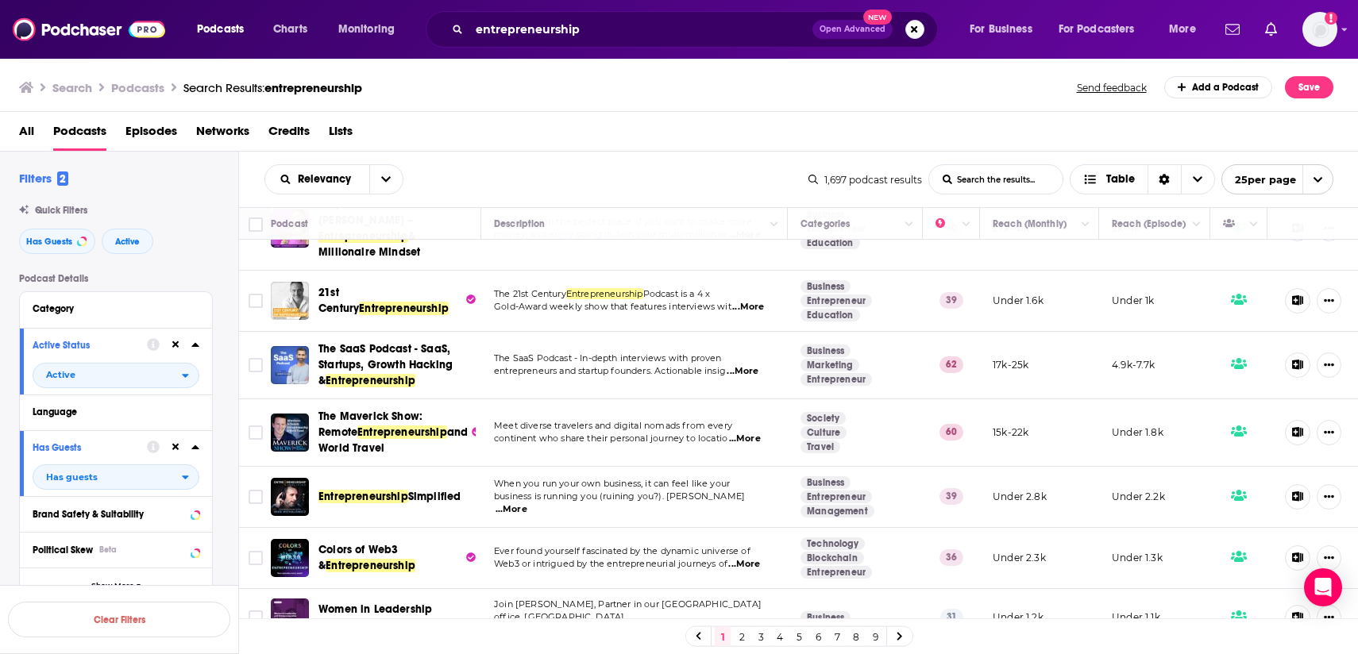
click at [527, 504] on span "...More" at bounding box center [512, 510] width 32 height 13
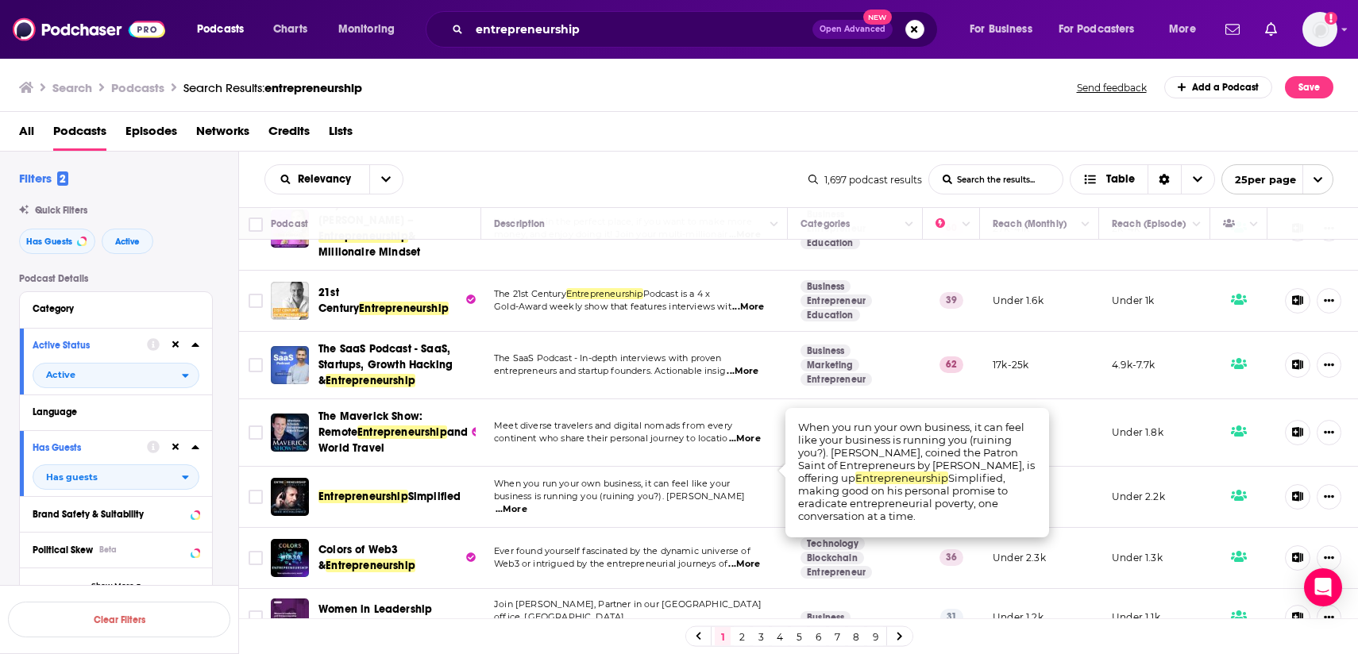
click at [686, 491] on span "business is running you (ruining you?). Mike Michalo" at bounding box center [619, 496] width 251 height 11
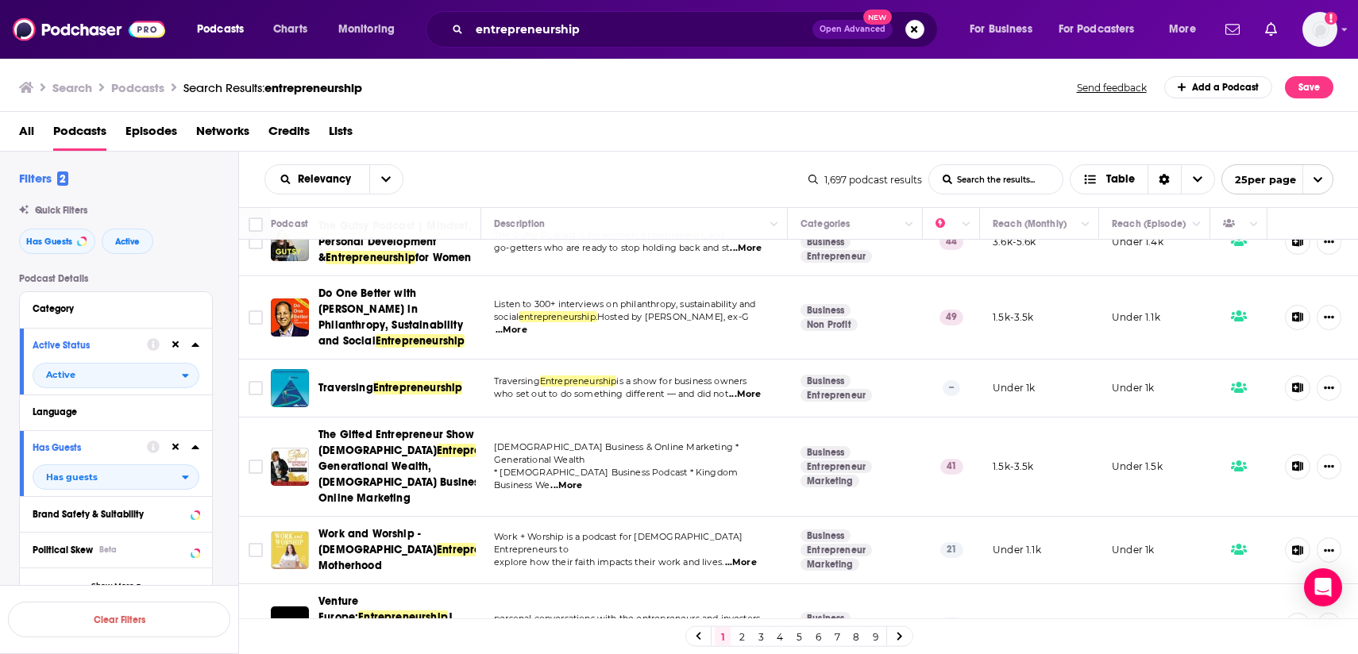
scroll to position [1304, 0]
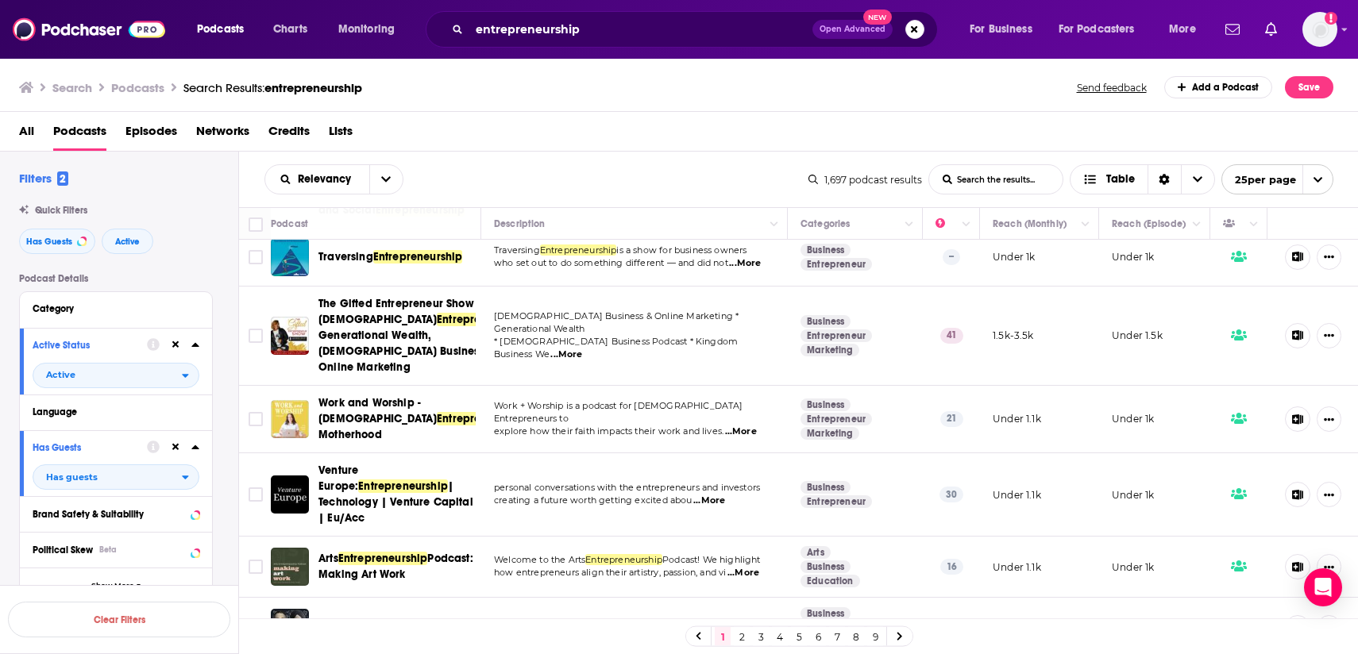
click at [743, 636] on link "2" at bounding box center [742, 636] width 16 height 19
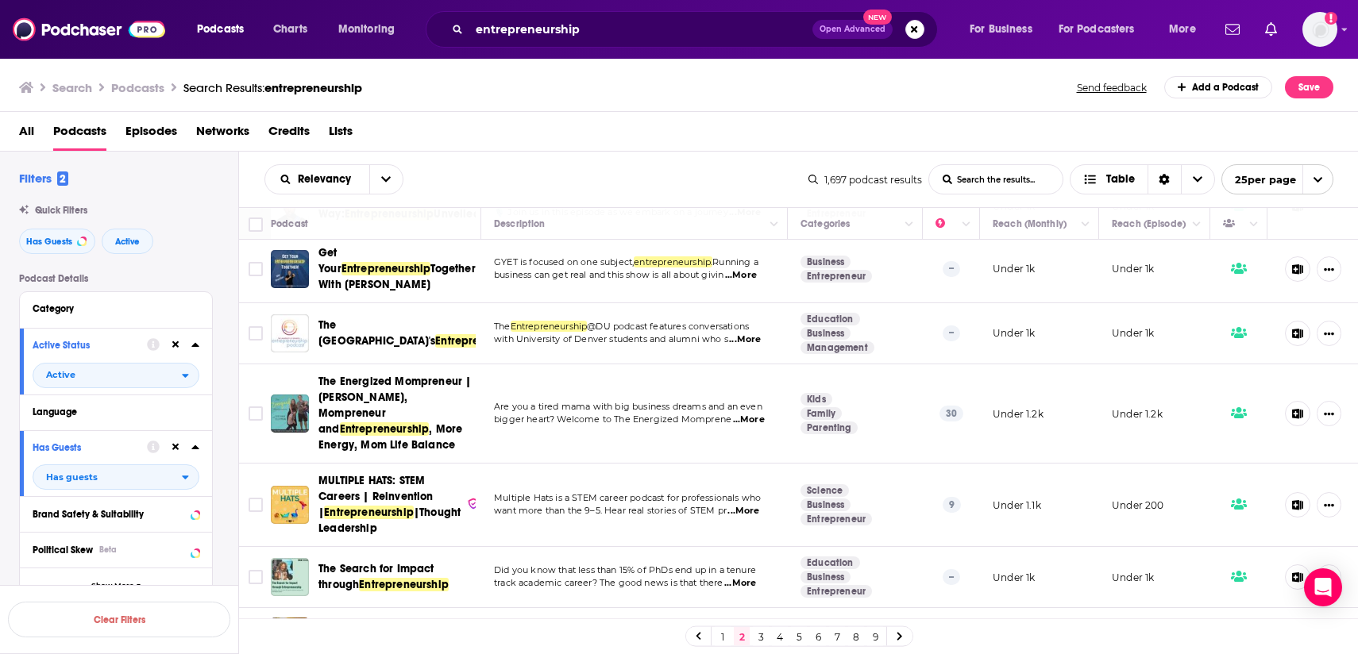
scroll to position [1425, 0]
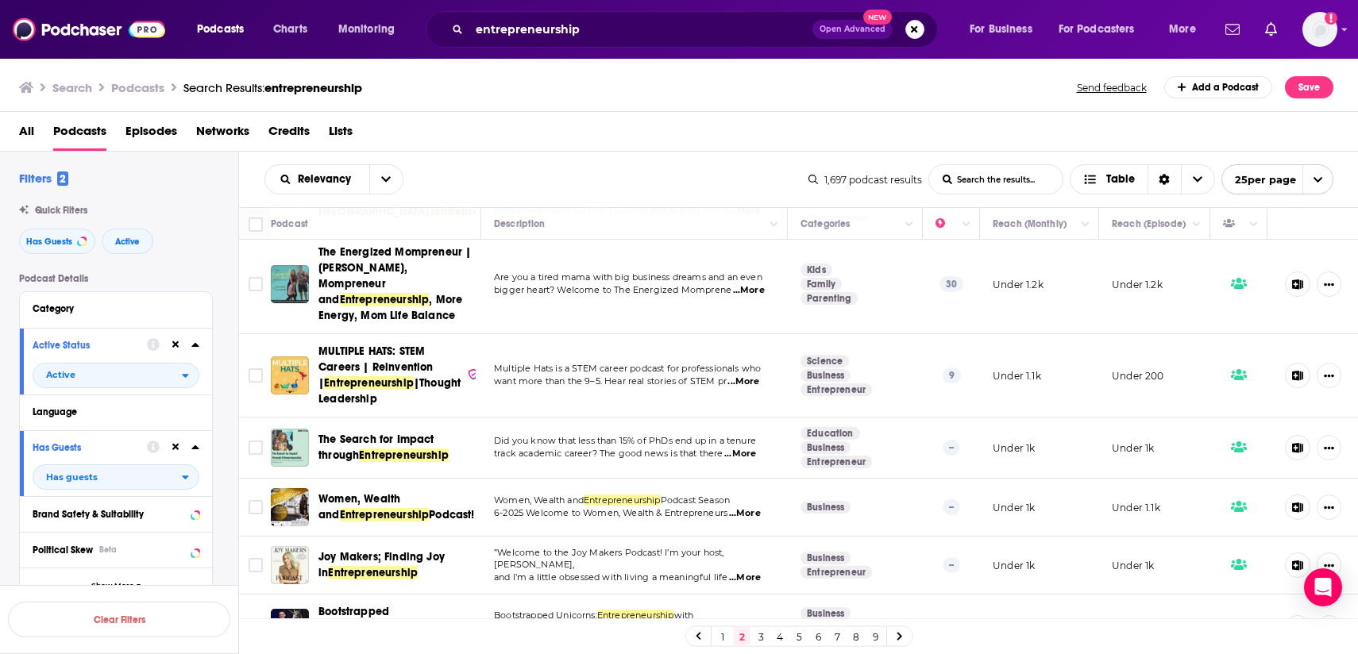
click at [758, 639] on link "3" at bounding box center [761, 636] width 16 height 19
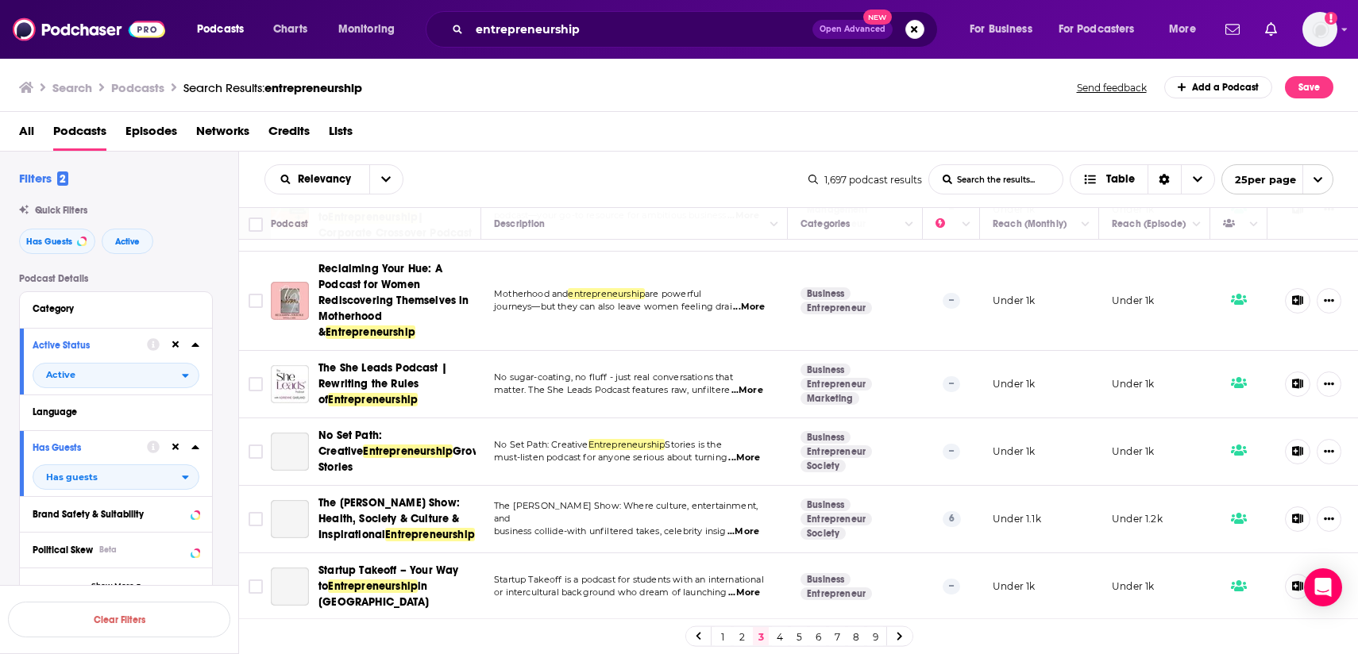
scroll to position [841, 0]
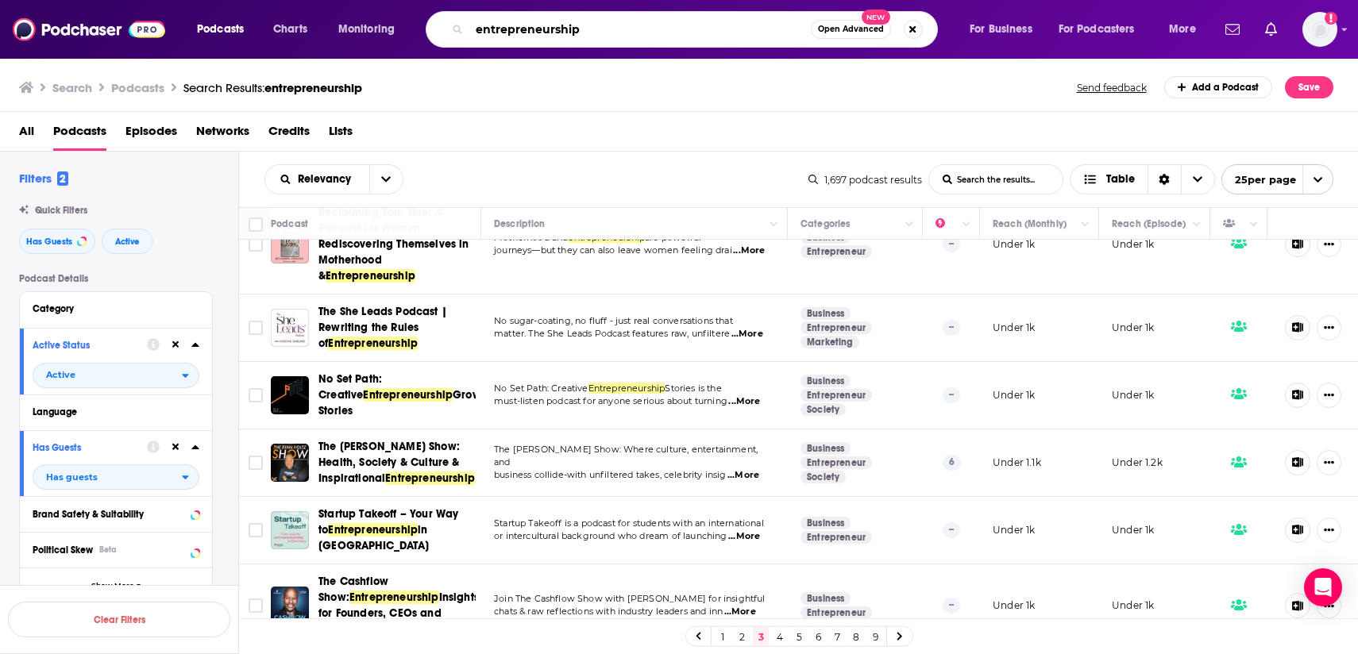
drag, startPoint x: 604, startPoint y: 29, endPoint x: 457, endPoint y: 29, distance: 147.7
click at [457, 29] on div "entrepreneurship Open Advanced New" at bounding box center [682, 29] width 512 height 37
type input "startups"
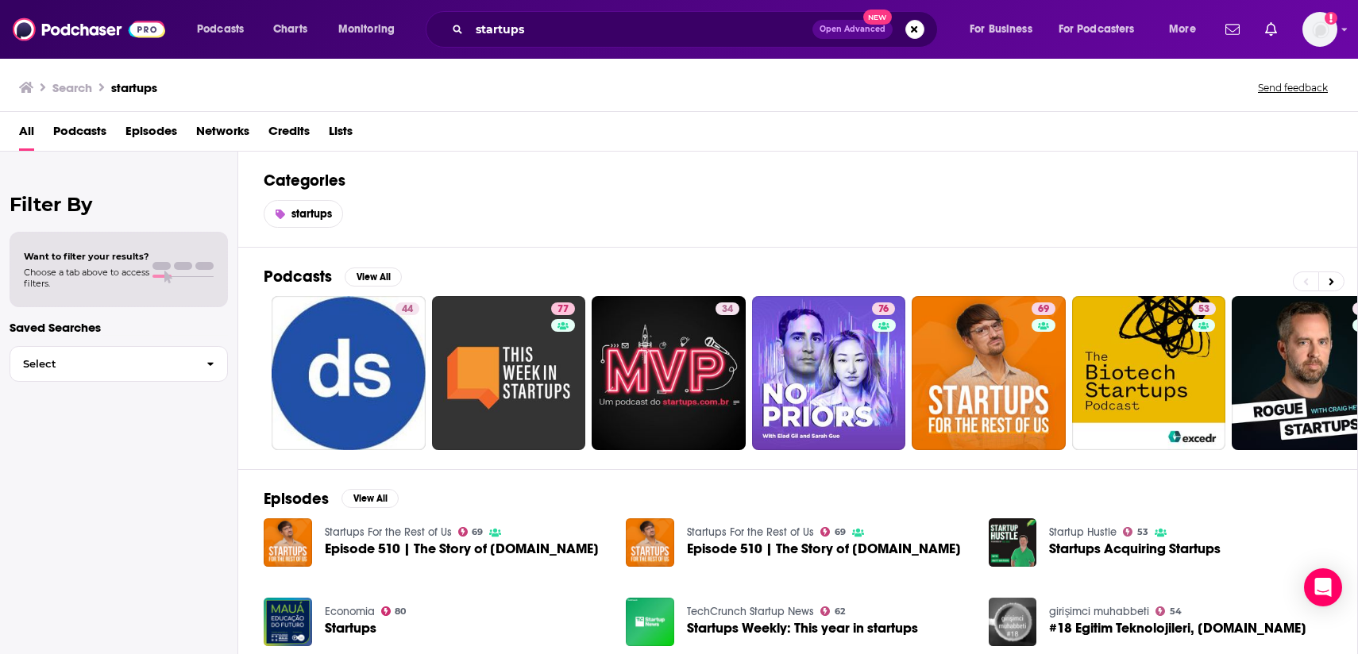
click at [96, 135] on span "Podcasts" at bounding box center [79, 134] width 53 height 33
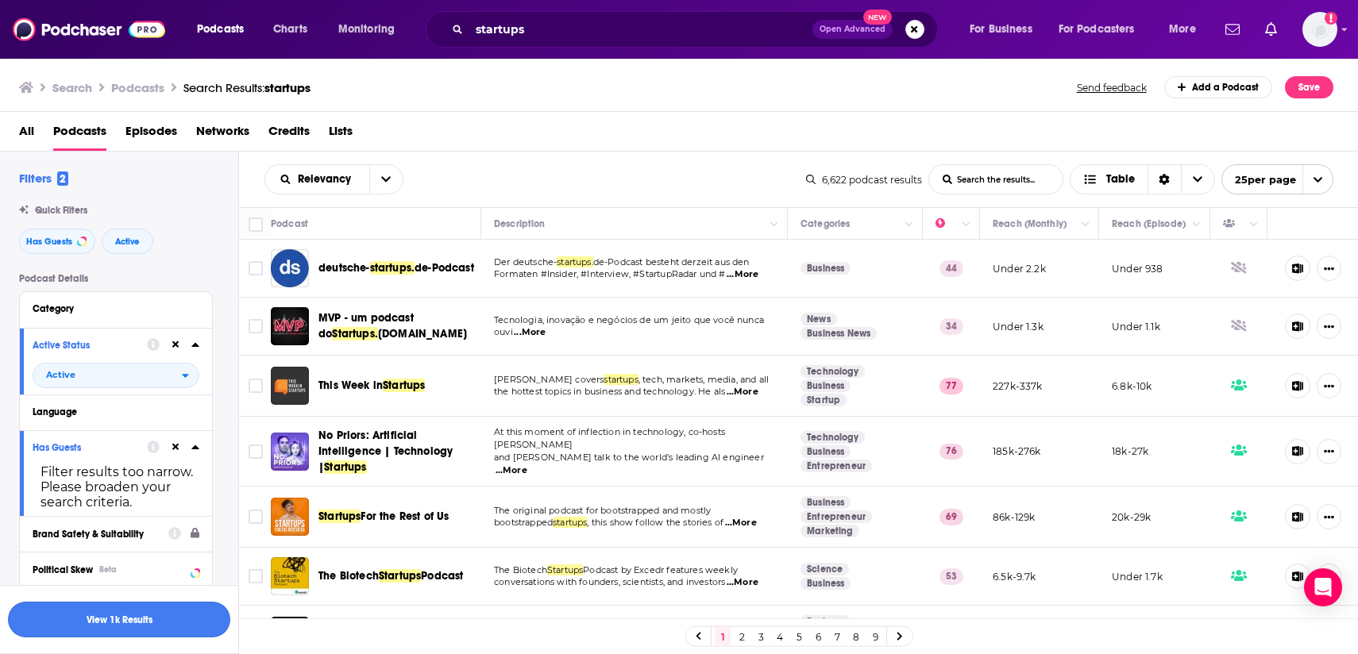
click at [107, 611] on button "View 1k Results" at bounding box center [119, 620] width 222 height 36
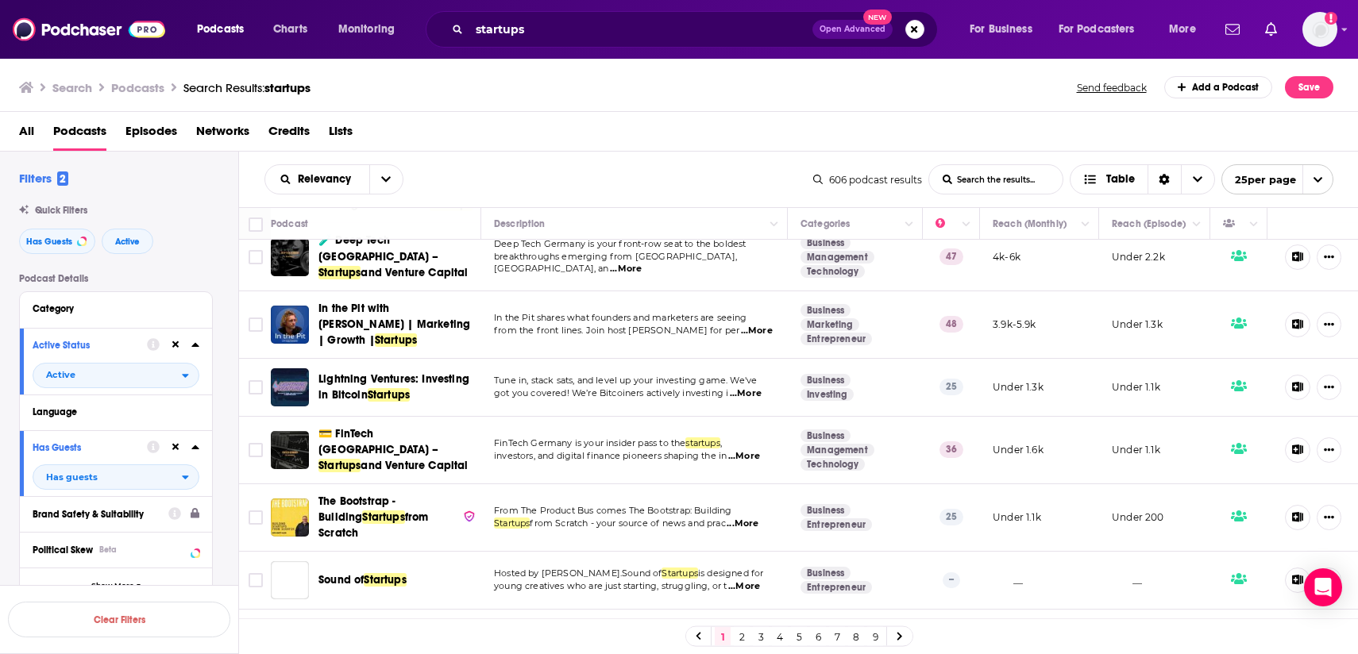
scroll to position [1155, 0]
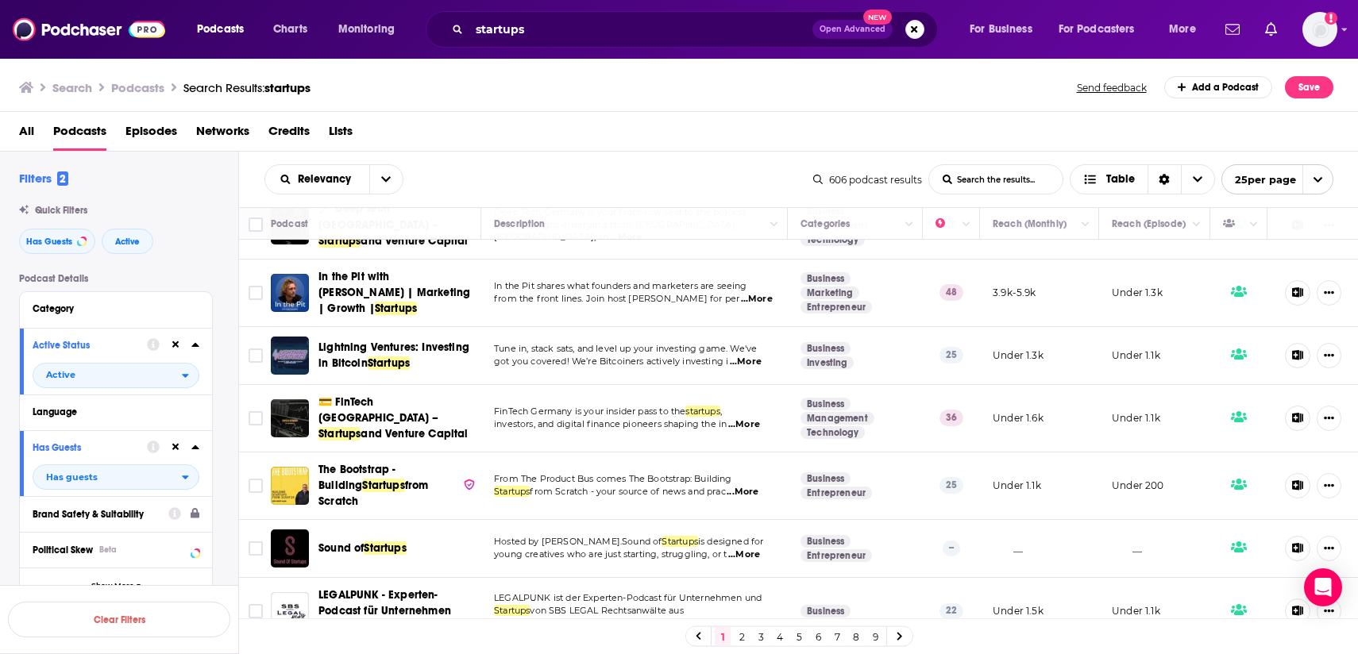
click at [745, 634] on link "2" at bounding box center [742, 636] width 16 height 19
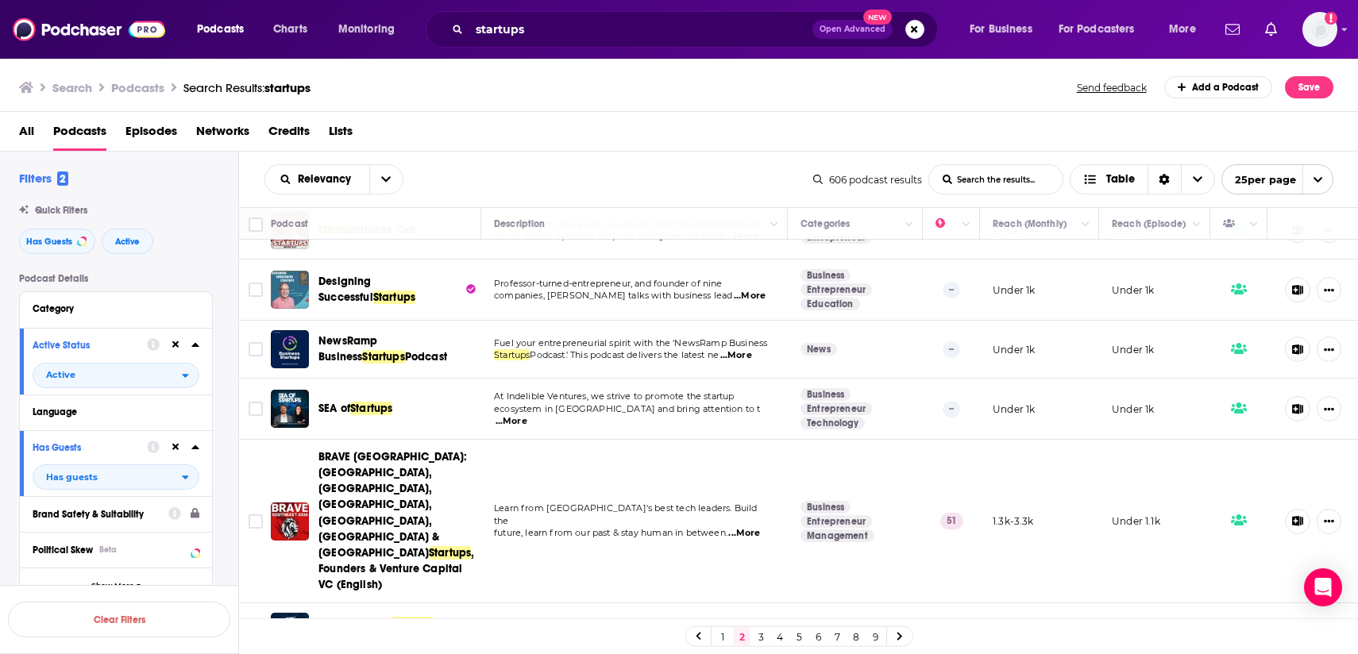
scroll to position [646, 0]
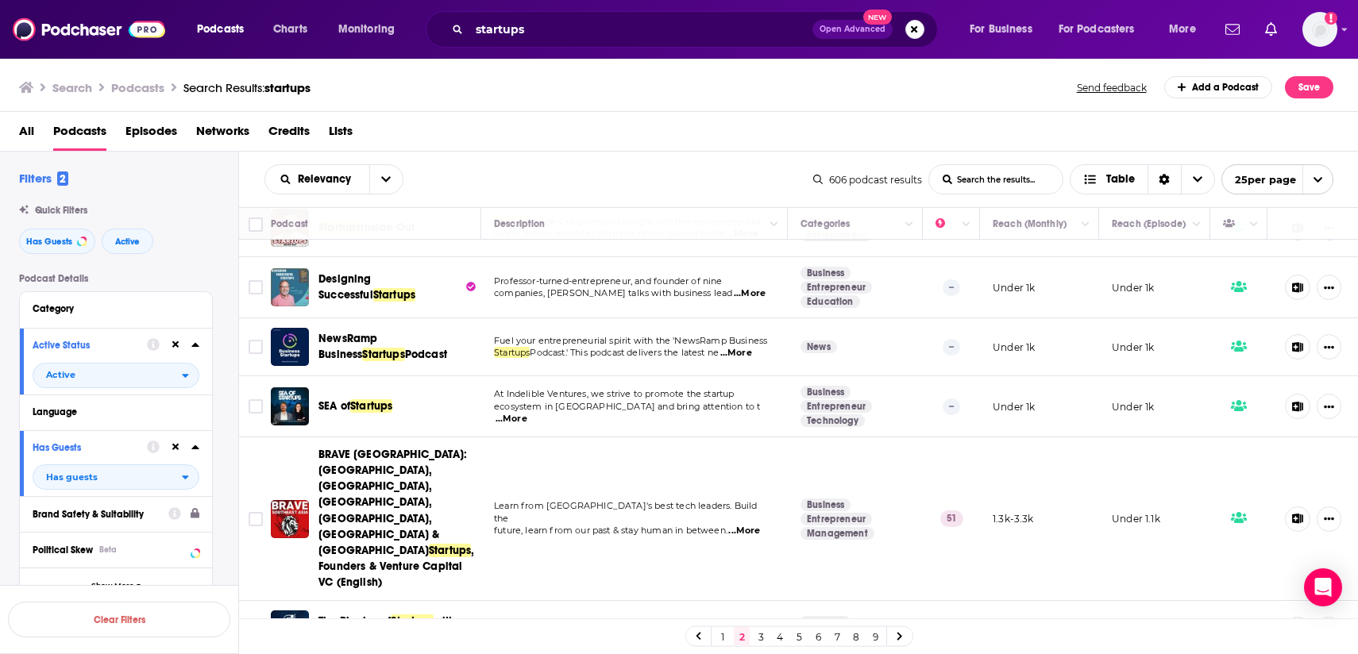
click at [745, 353] on span "...More" at bounding box center [736, 353] width 32 height 13
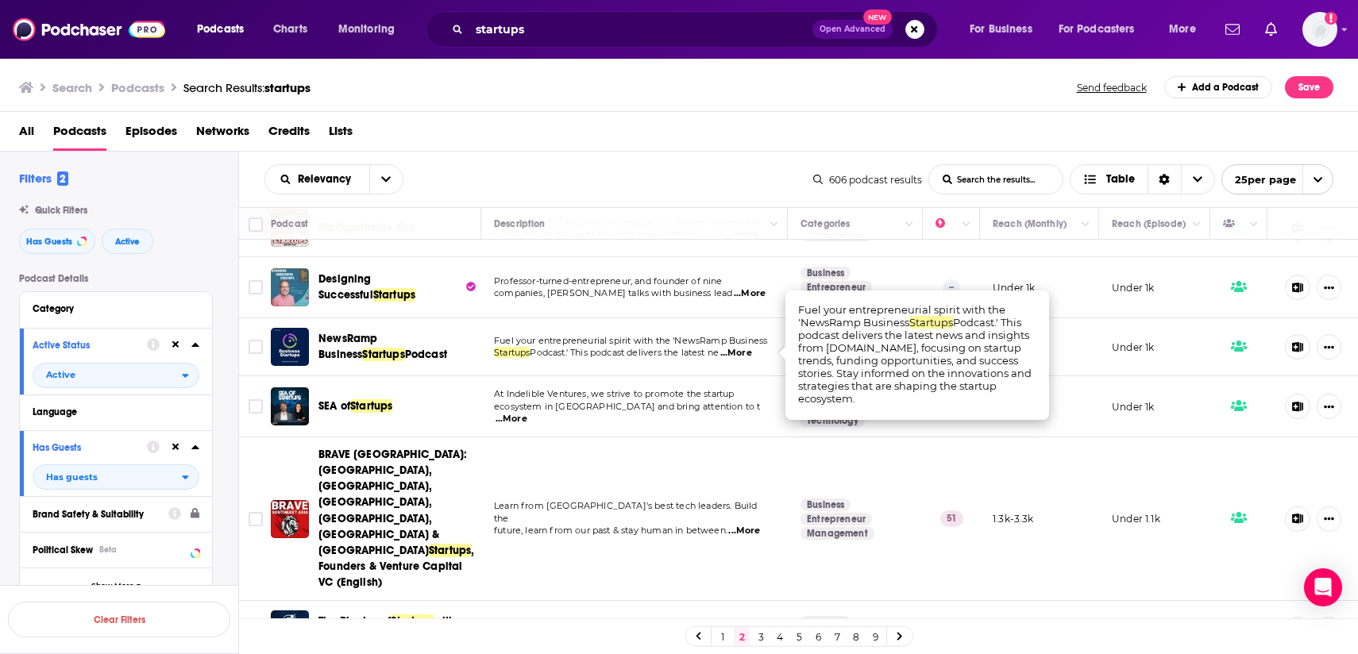
click at [745, 349] on span "...More" at bounding box center [736, 353] width 32 height 13
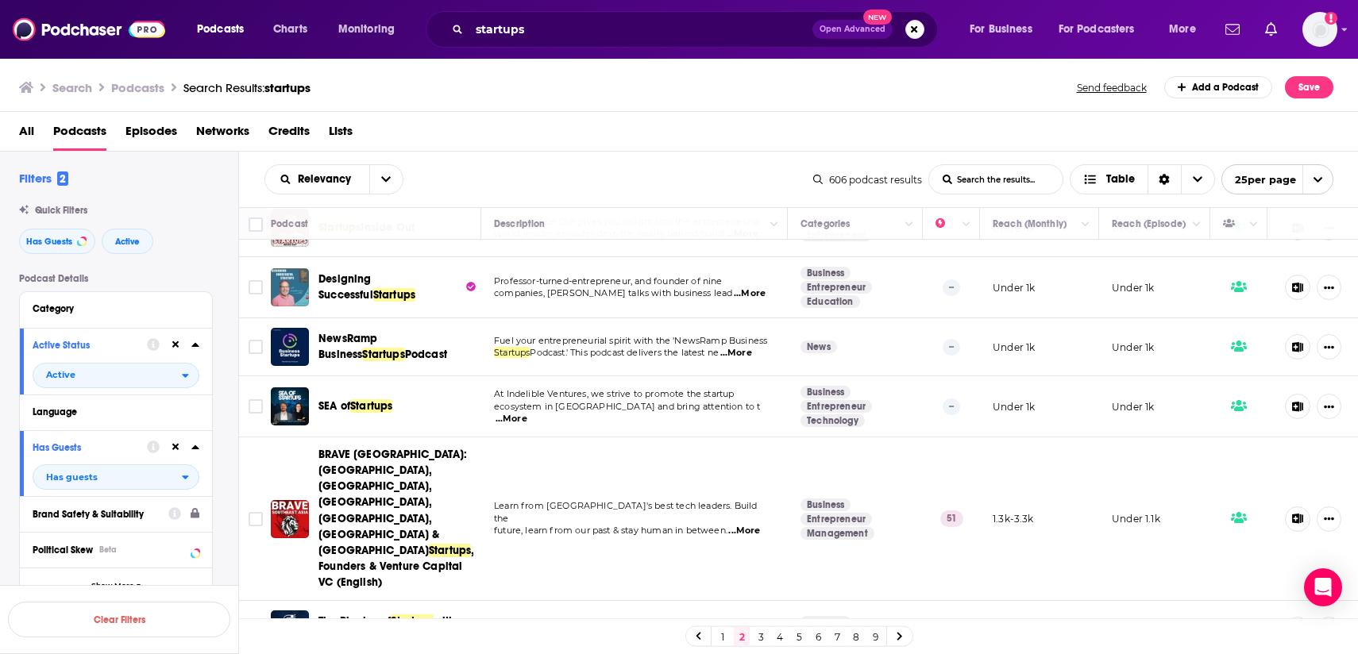
click at [615, 116] on div "All Podcasts Episodes Networks Credits Lists" at bounding box center [679, 132] width 1359 height 40
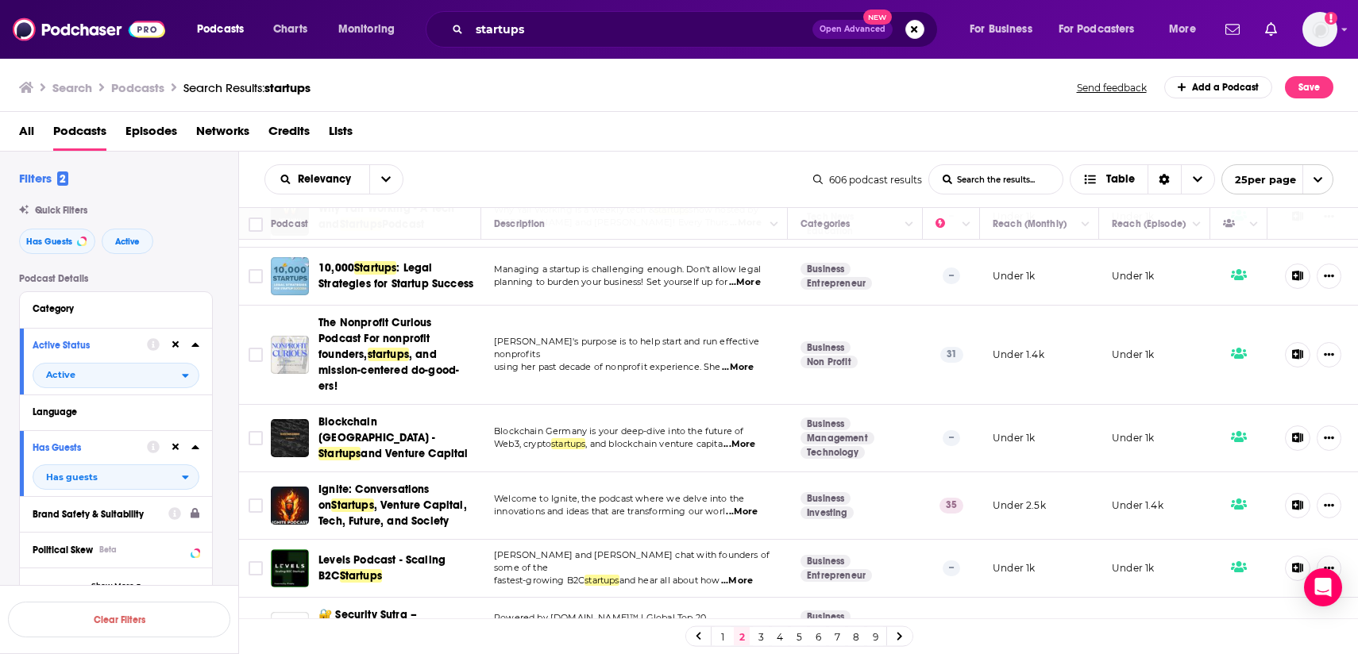
scroll to position [1253, 0]
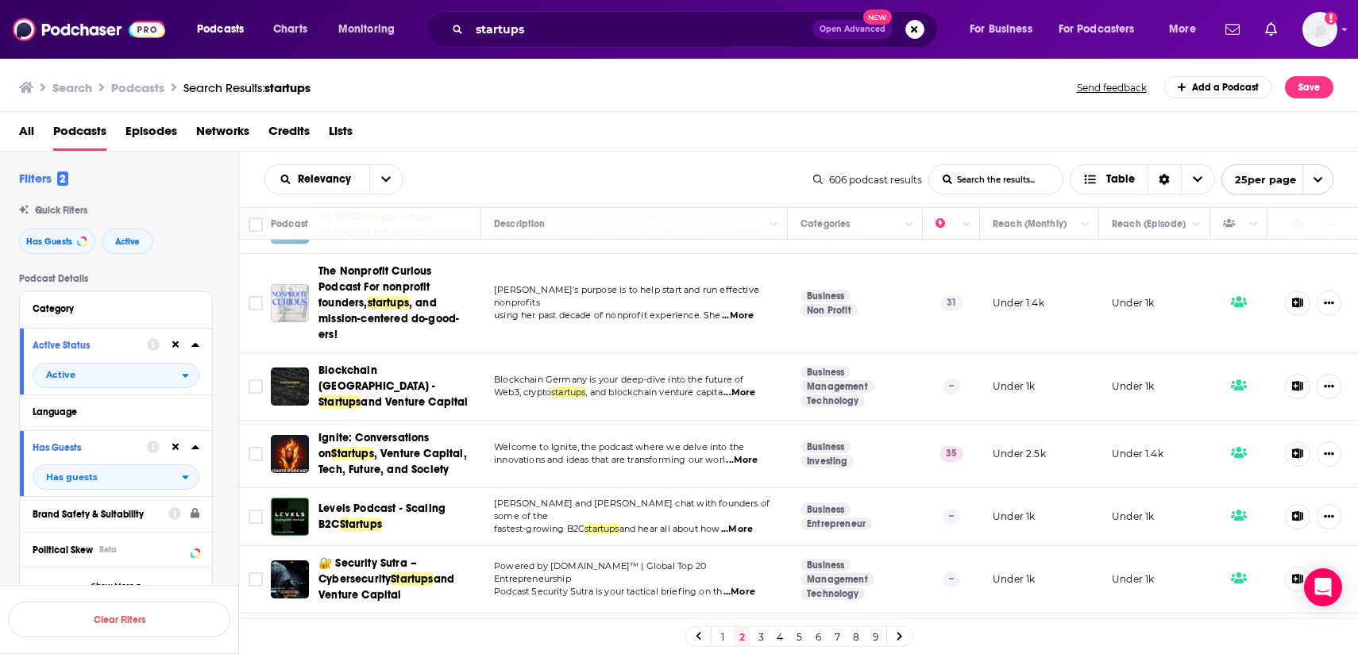
click at [759, 641] on link "3" at bounding box center [761, 636] width 16 height 19
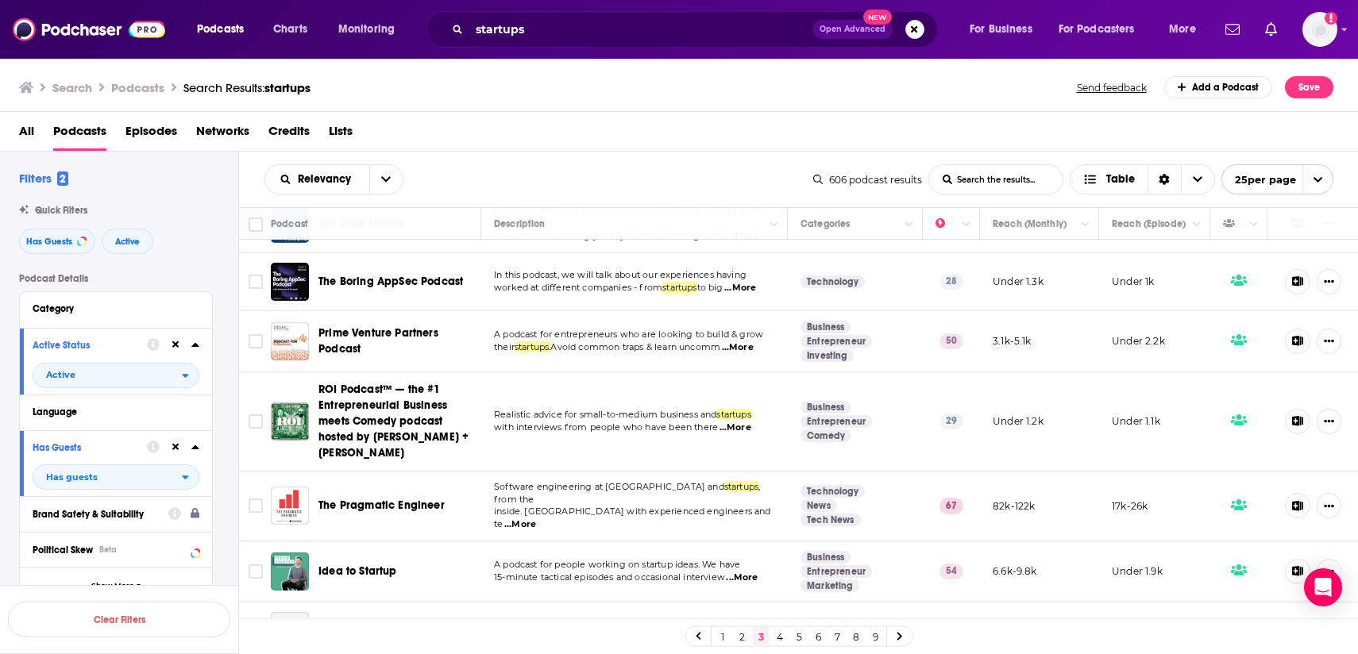
scroll to position [1256, 0]
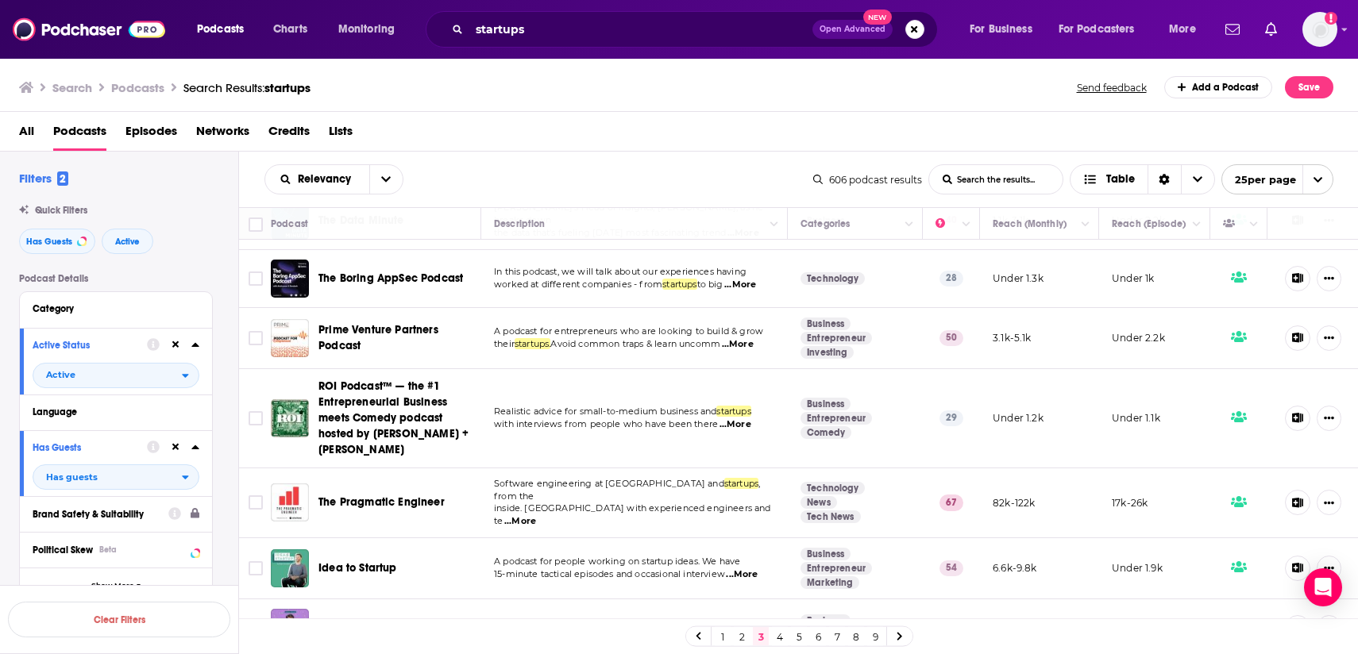
click at [776, 639] on link "4" at bounding box center [780, 636] width 16 height 19
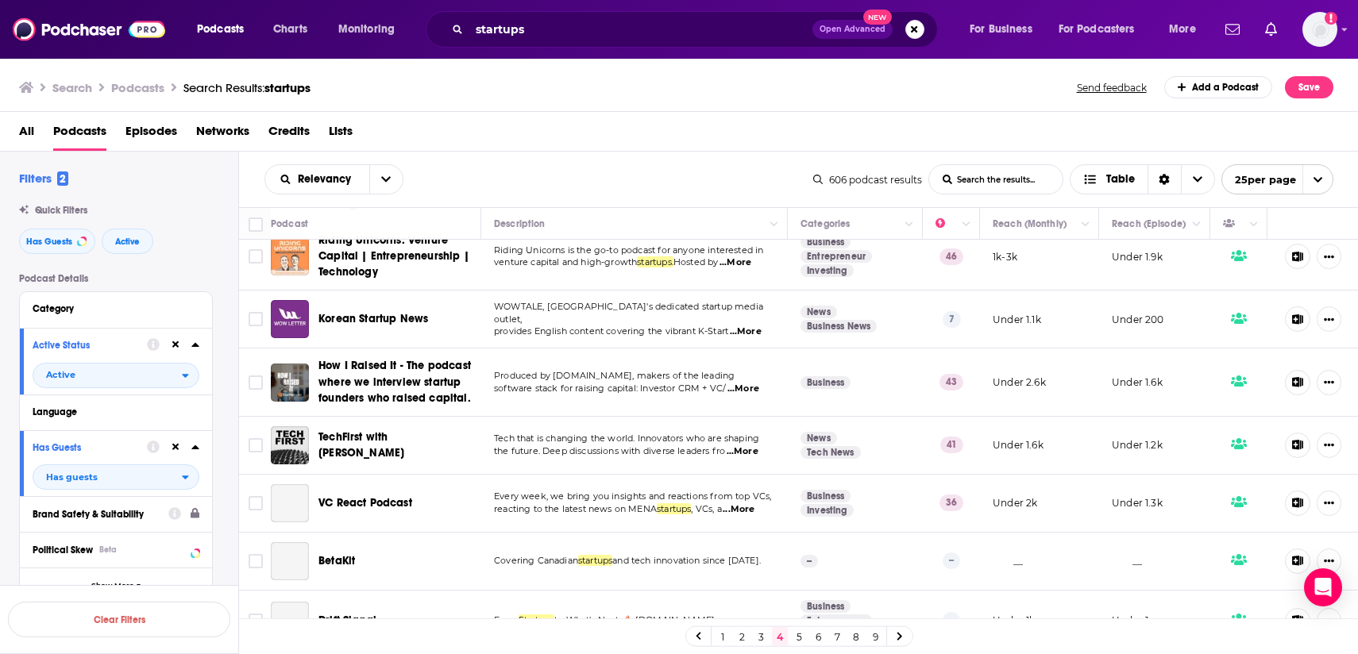
scroll to position [380, 0]
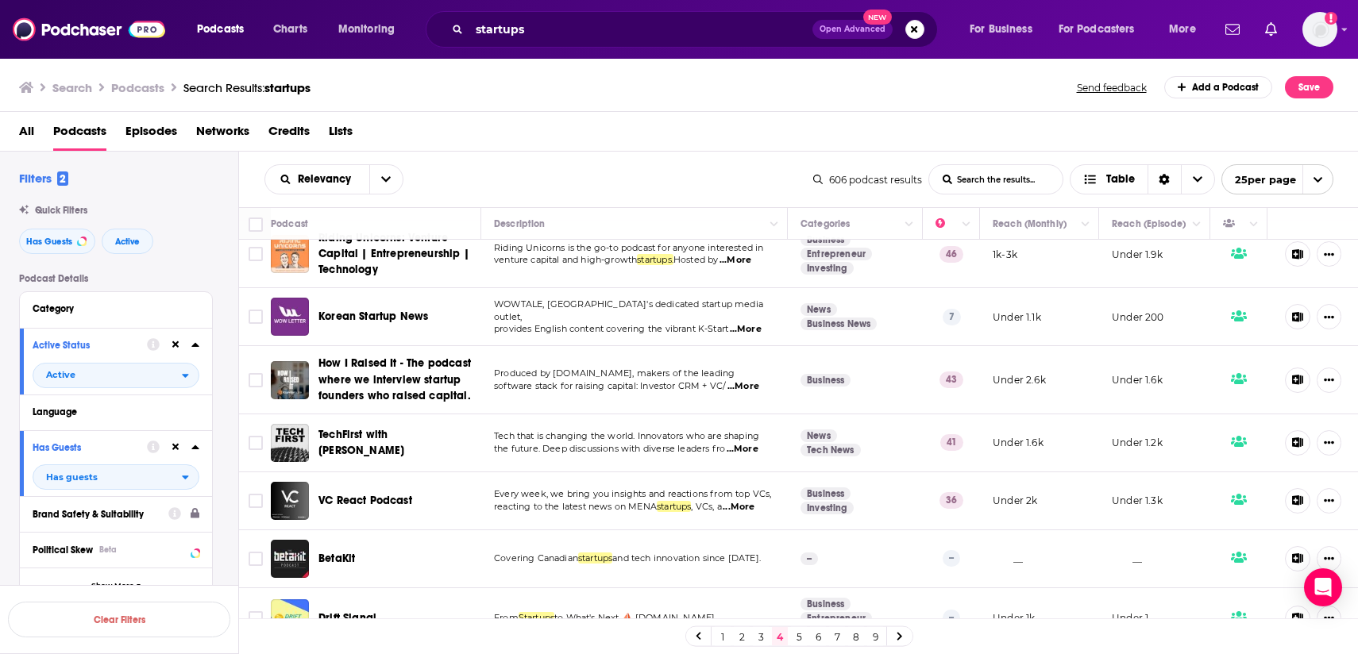
click at [749, 450] on span "...More" at bounding box center [743, 449] width 32 height 13
click at [684, 450] on span "the future. Deep discussions with diverse leaders fro" at bounding box center [609, 448] width 231 height 11
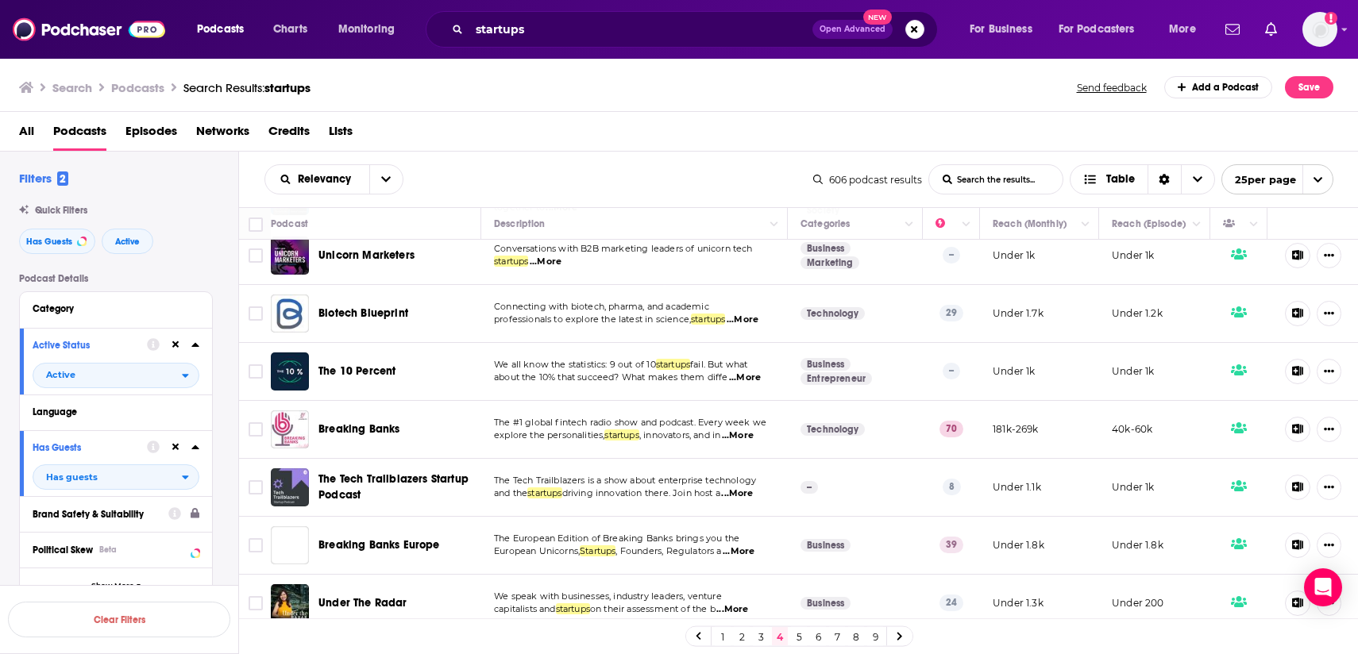
scroll to position [1113, 0]
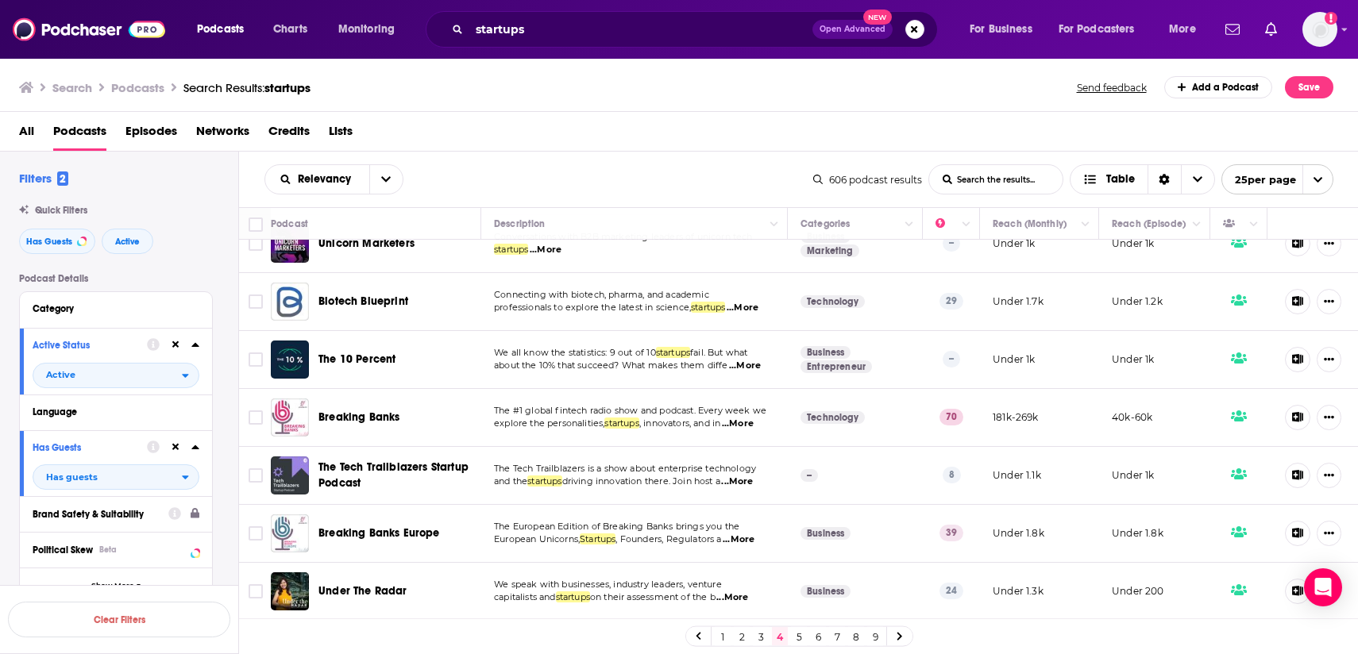
click at [801, 635] on link "5" at bounding box center [799, 636] width 16 height 19
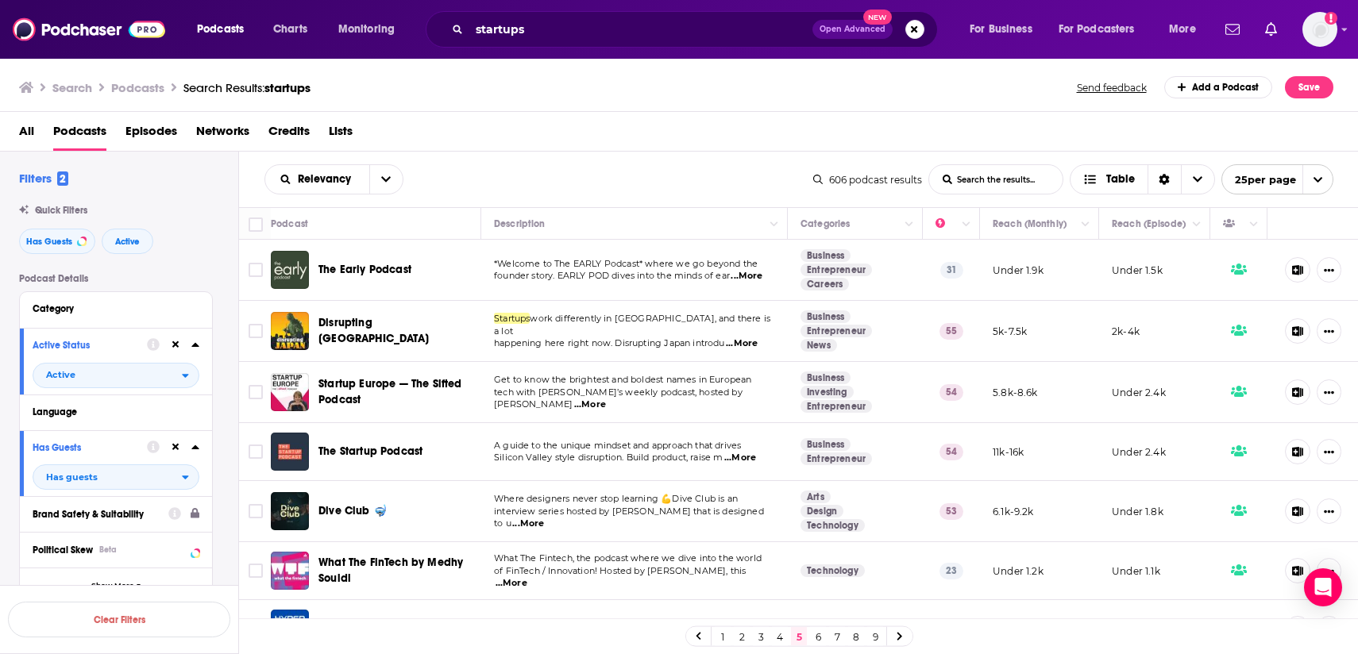
click at [751, 278] on span "...More" at bounding box center [747, 276] width 32 height 13
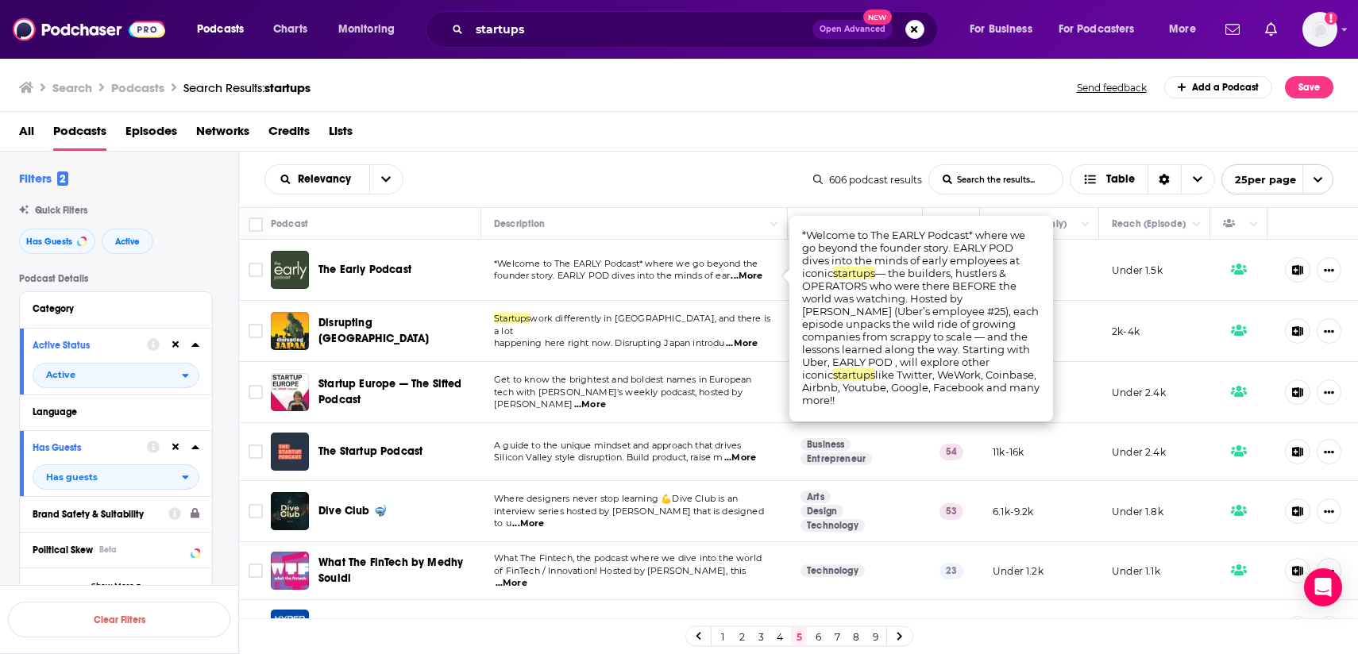
click at [722, 282] on p "founder story. EARLY POD dives into the minds of ear ...More" at bounding box center [634, 276] width 280 height 13
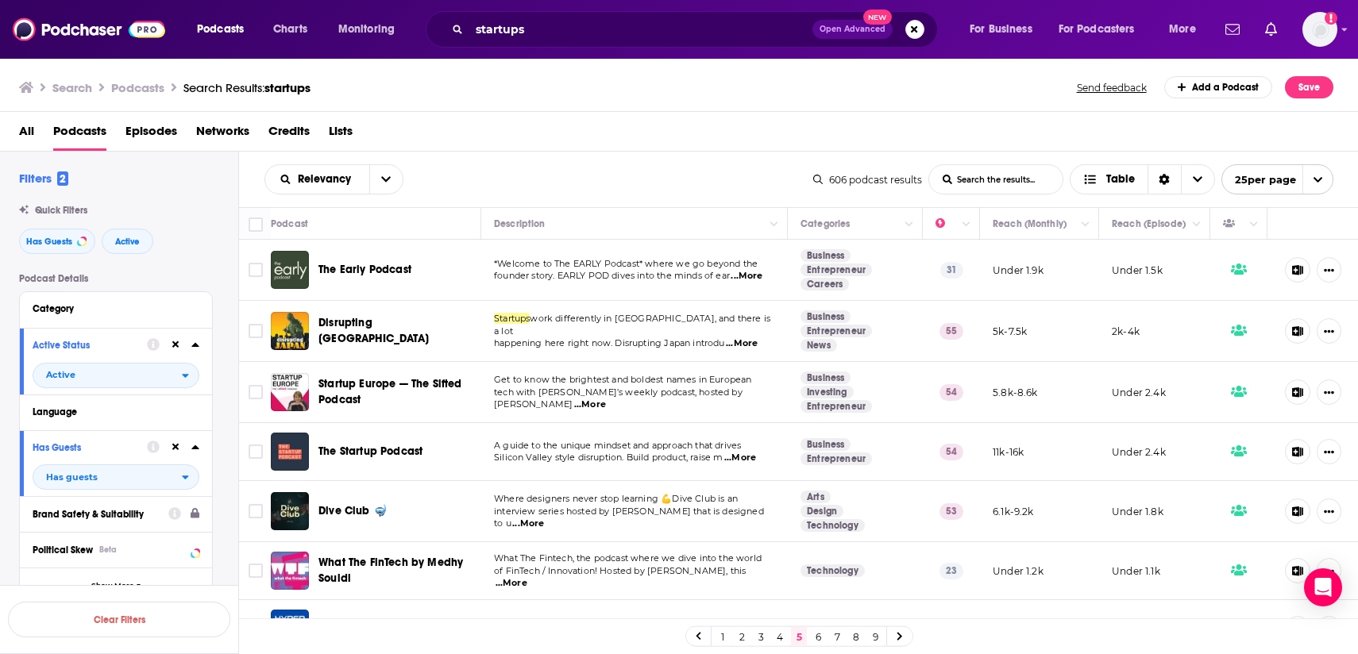
click at [617, 160] on div "Relevancy List Search Input Search the results... Table 606 podcast results Lis…" at bounding box center [799, 180] width 1120 height 56
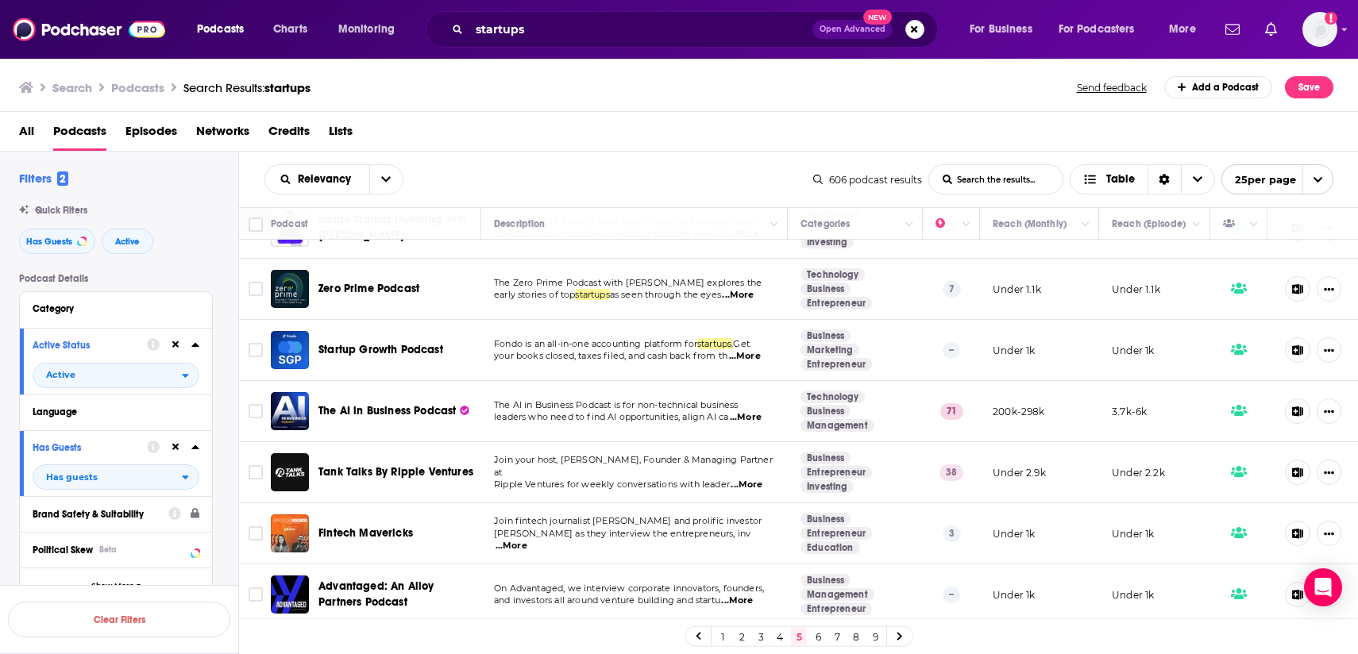
scroll to position [1133, 0]
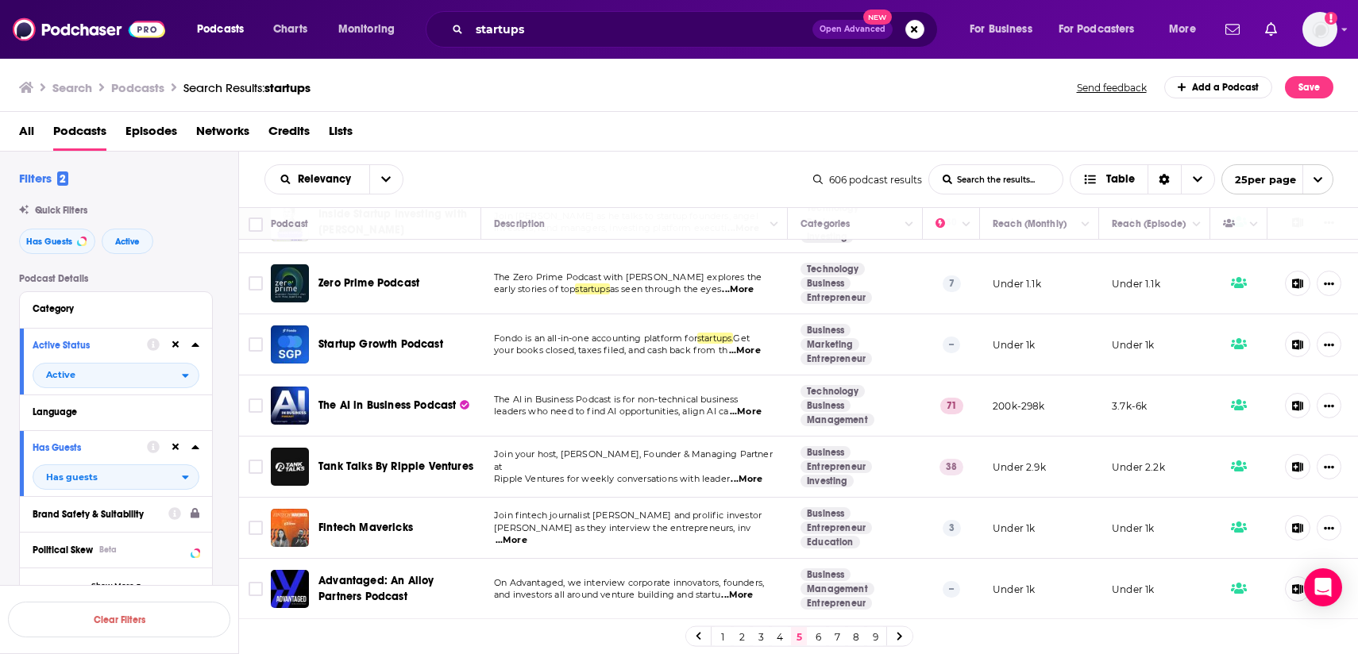
click at [815, 633] on link "6" at bounding box center [818, 636] width 16 height 19
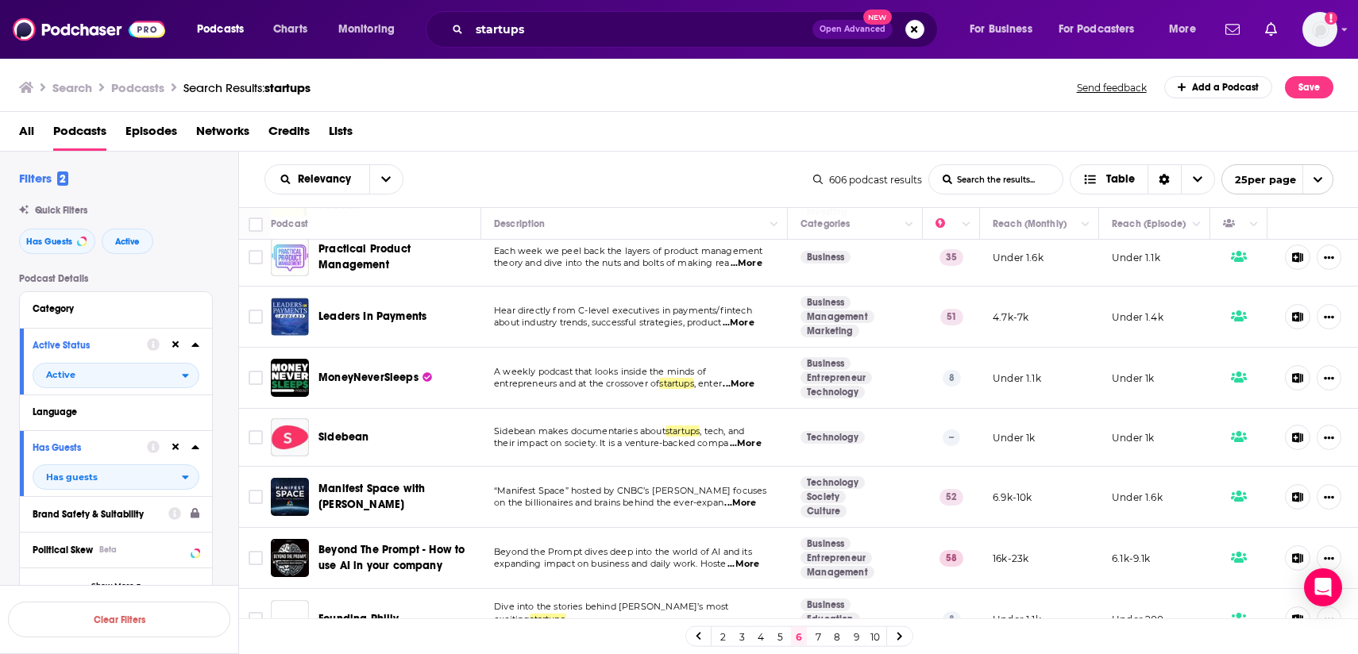
scroll to position [1123, 0]
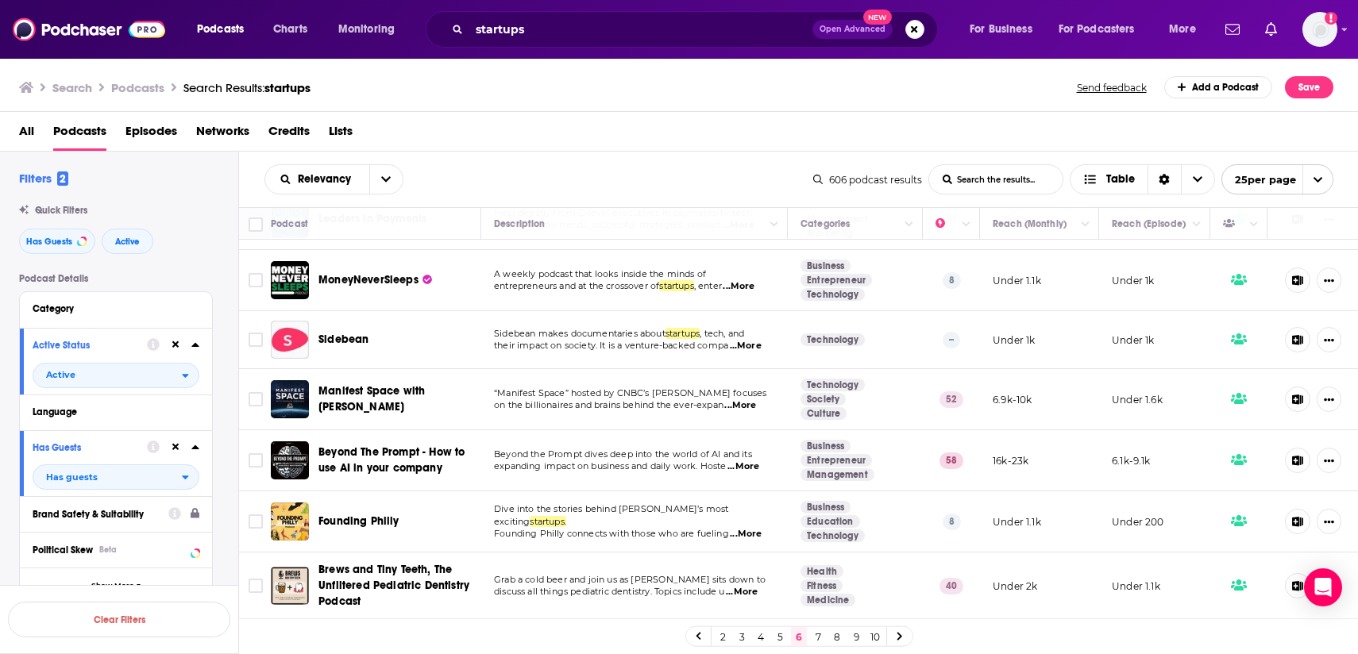
click at [826, 639] on div "2 3 4 5 6 7 8 9 10" at bounding box center [799, 637] width 228 height 21
click at [819, 638] on link "7" at bounding box center [818, 636] width 16 height 19
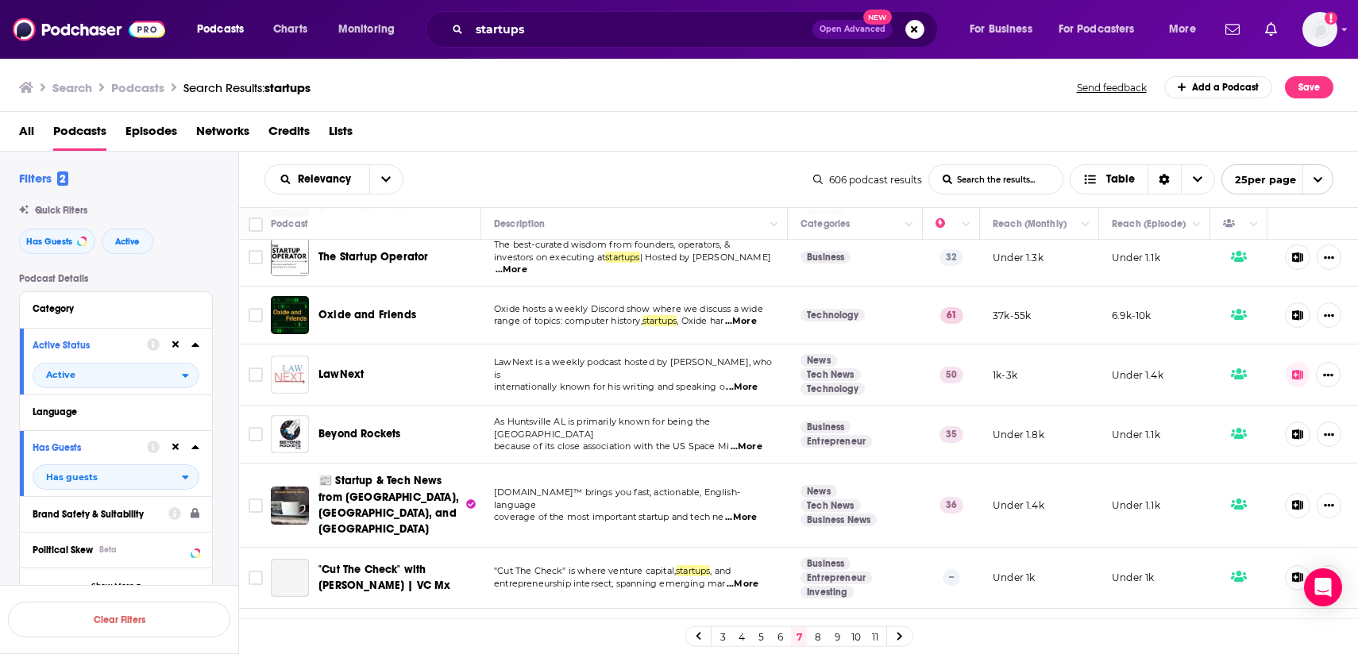
scroll to position [1129, 0]
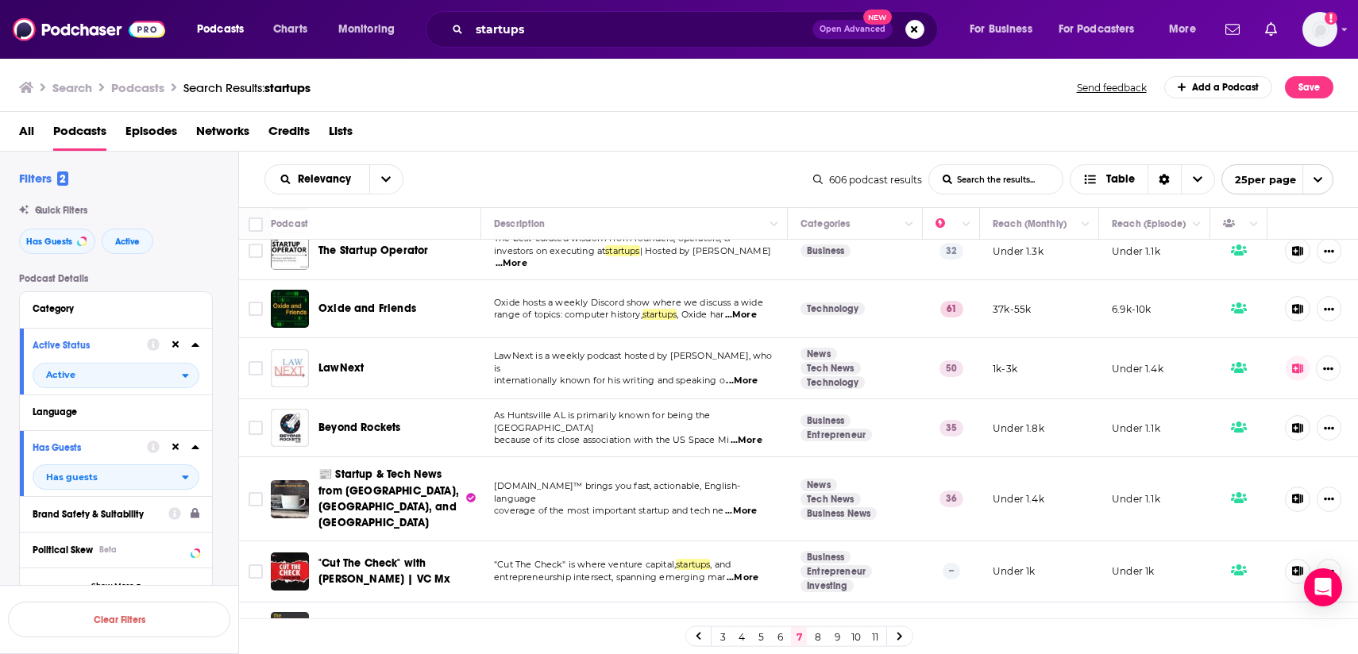
click at [817, 634] on link "8" at bounding box center [818, 636] width 16 height 19
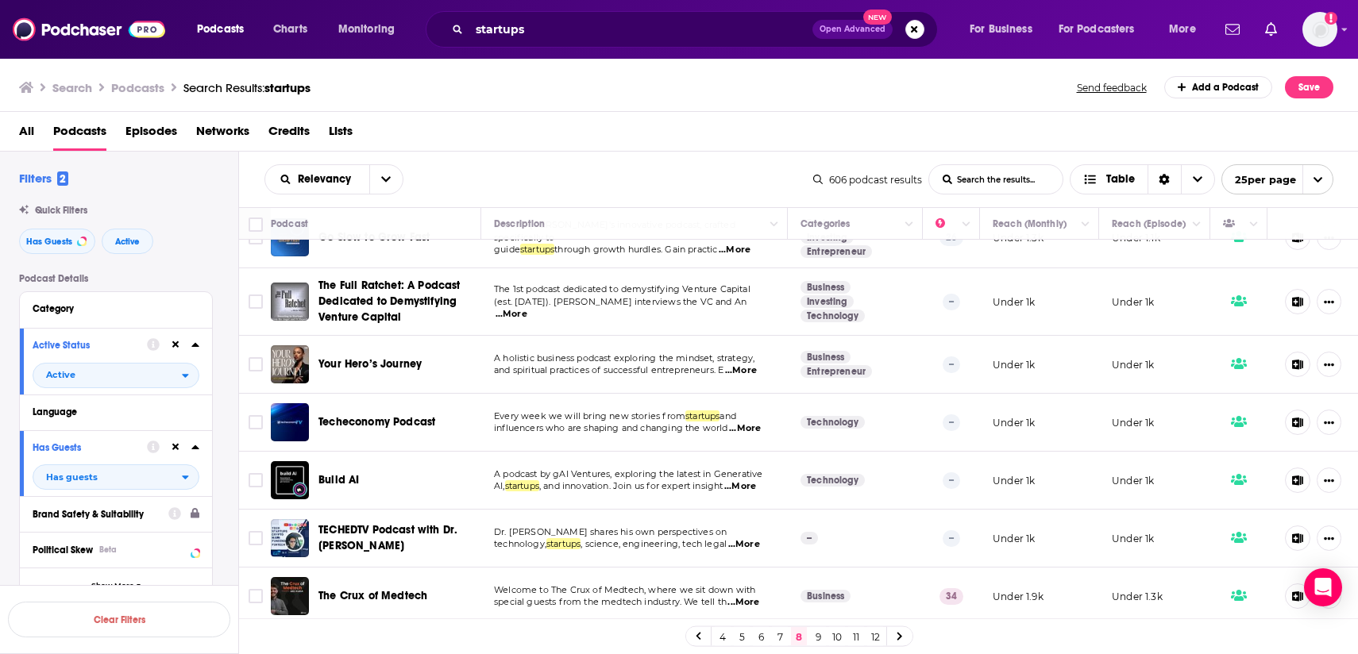
scroll to position [36, 0]
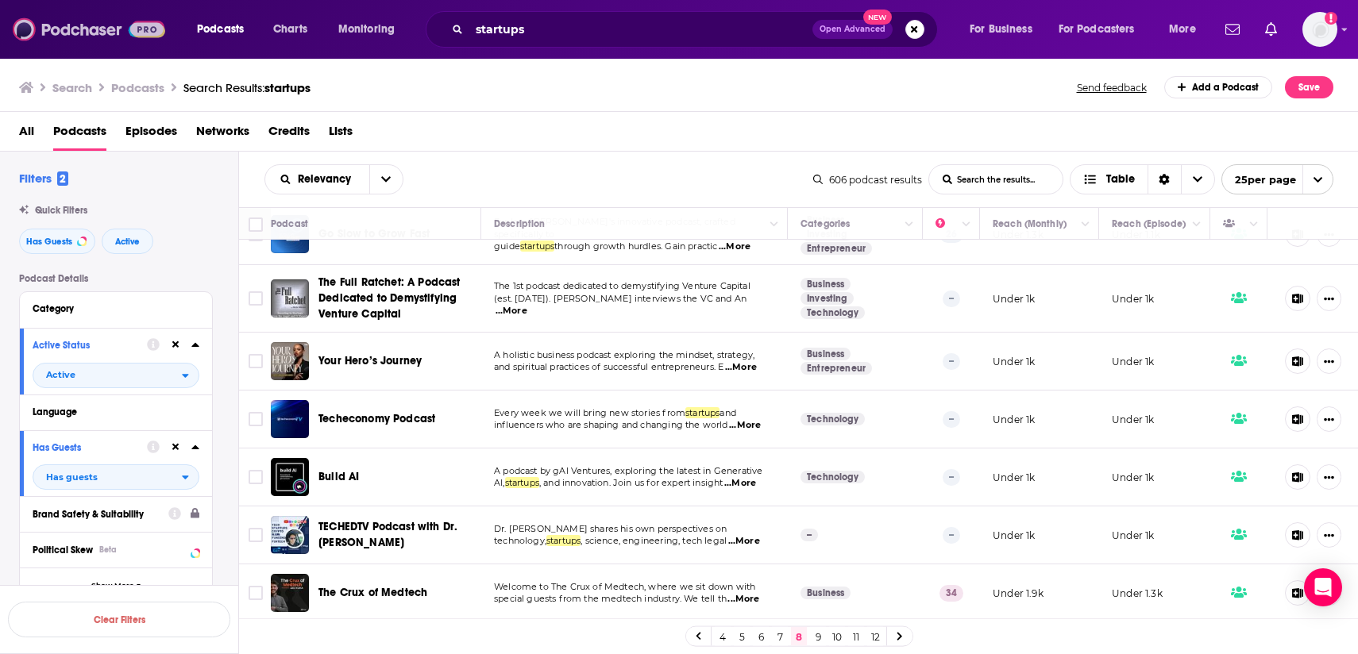
click at [107, 35] on img at bounding box center [89, 29] width 152 height 30
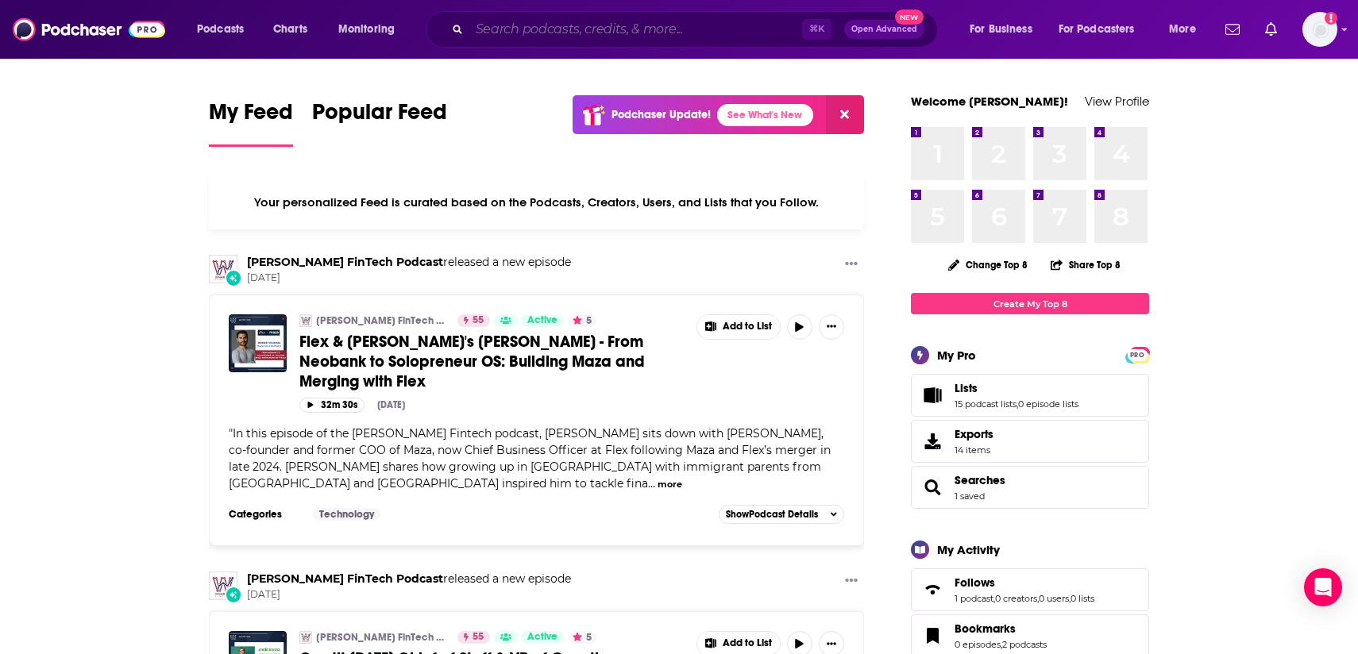
click at [516, 29] on input "Search podcasts, credits, & more..." at bounding box center [635, 29] width 333 height 25
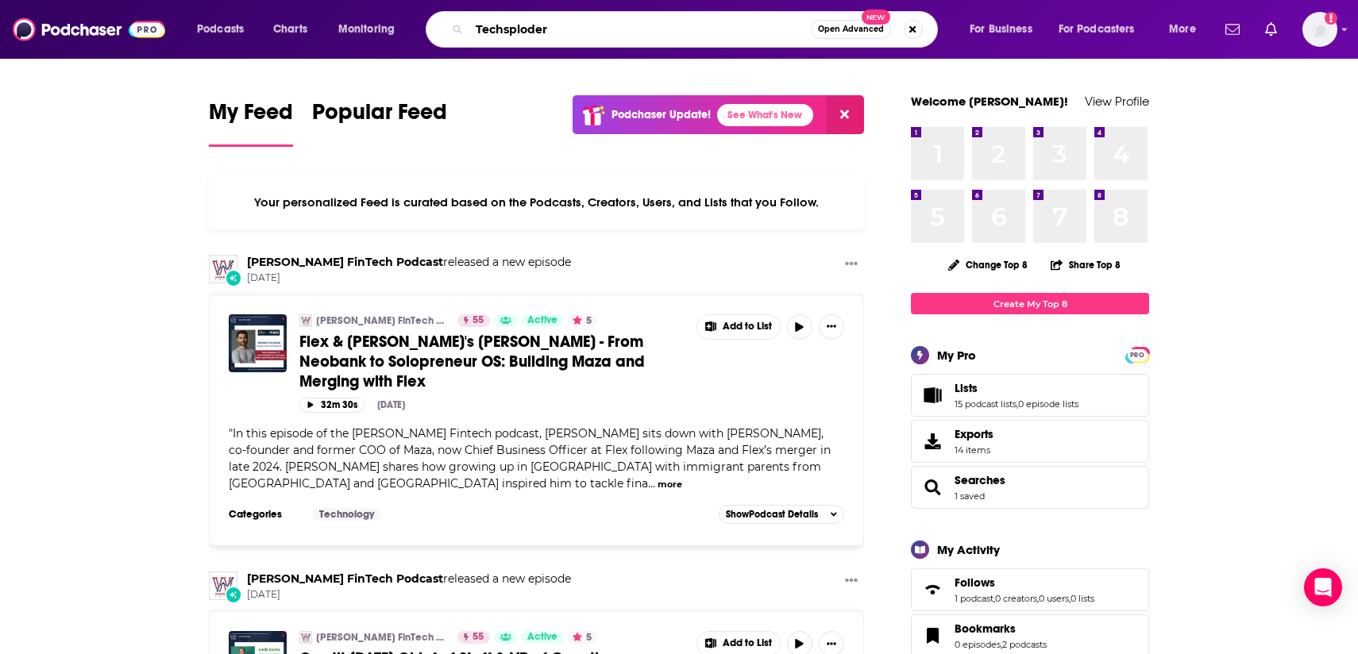
type input "Techsploder"
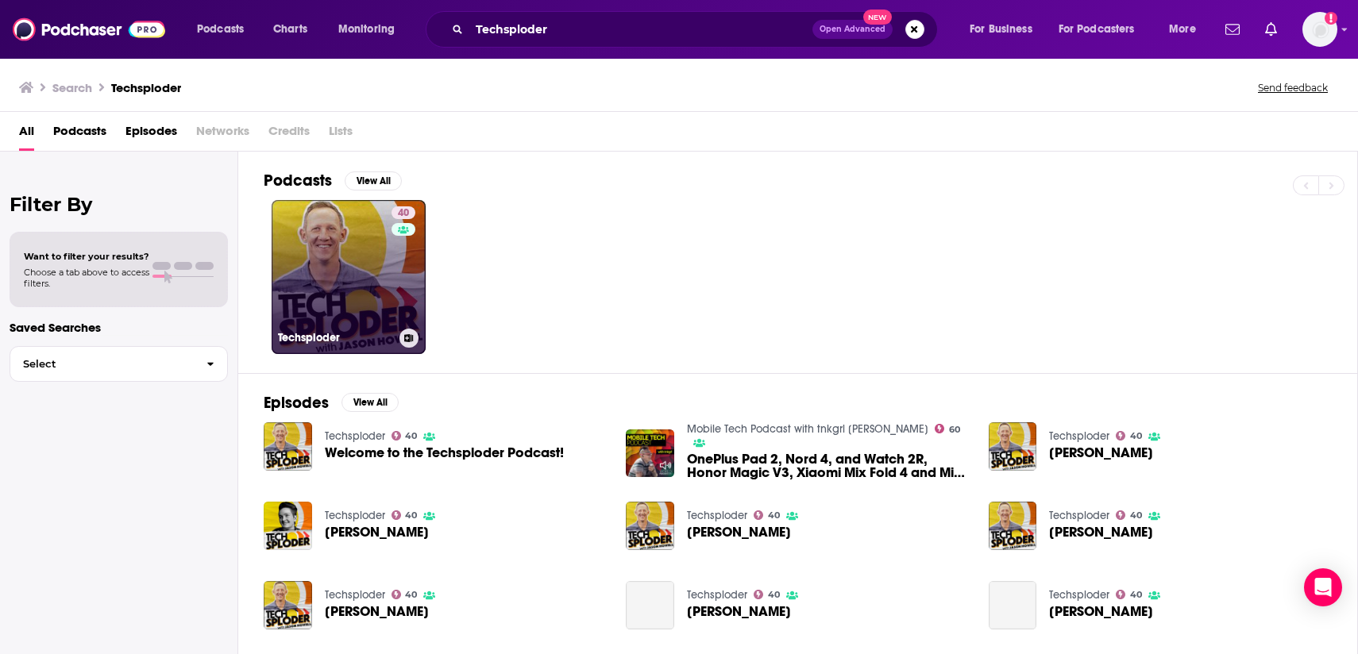
click at [353, 292] on link "40 Techsploder" at bounding box center [349, 277] width 154 height 154
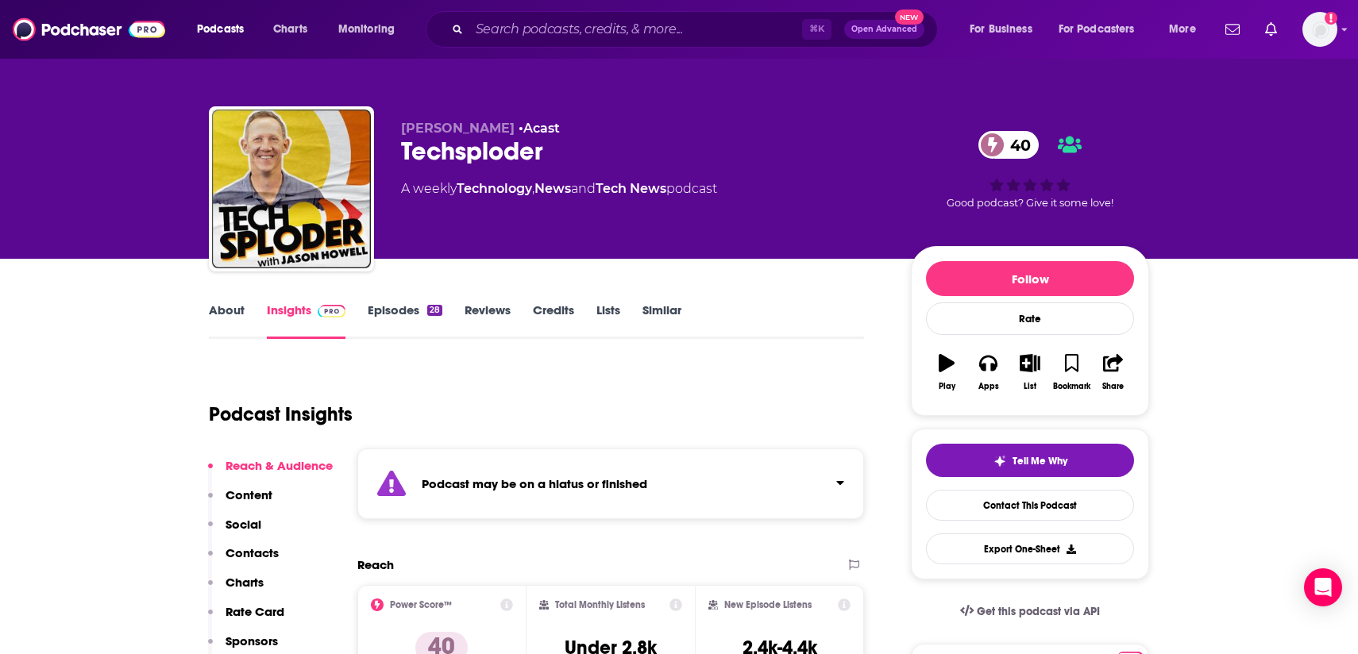
click at [233, 306] on link "About" at bounding box center [227, 321] width 36 height 37
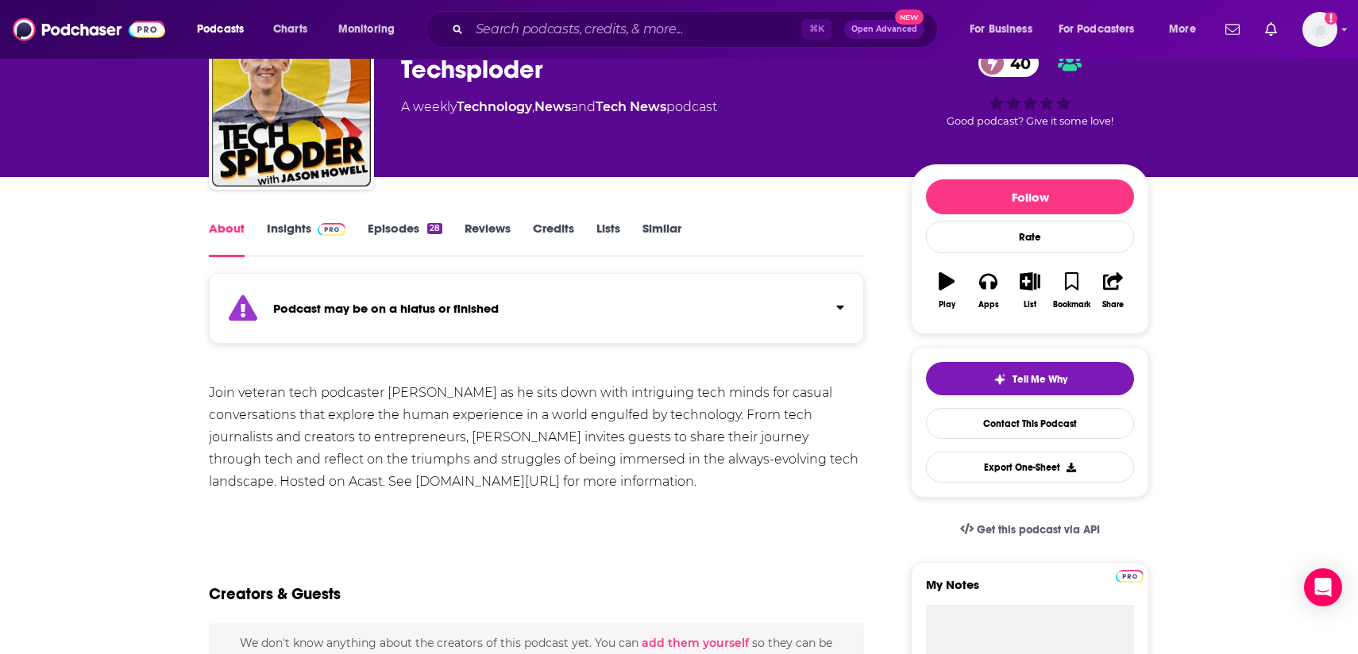
scroll to position [91, 0]
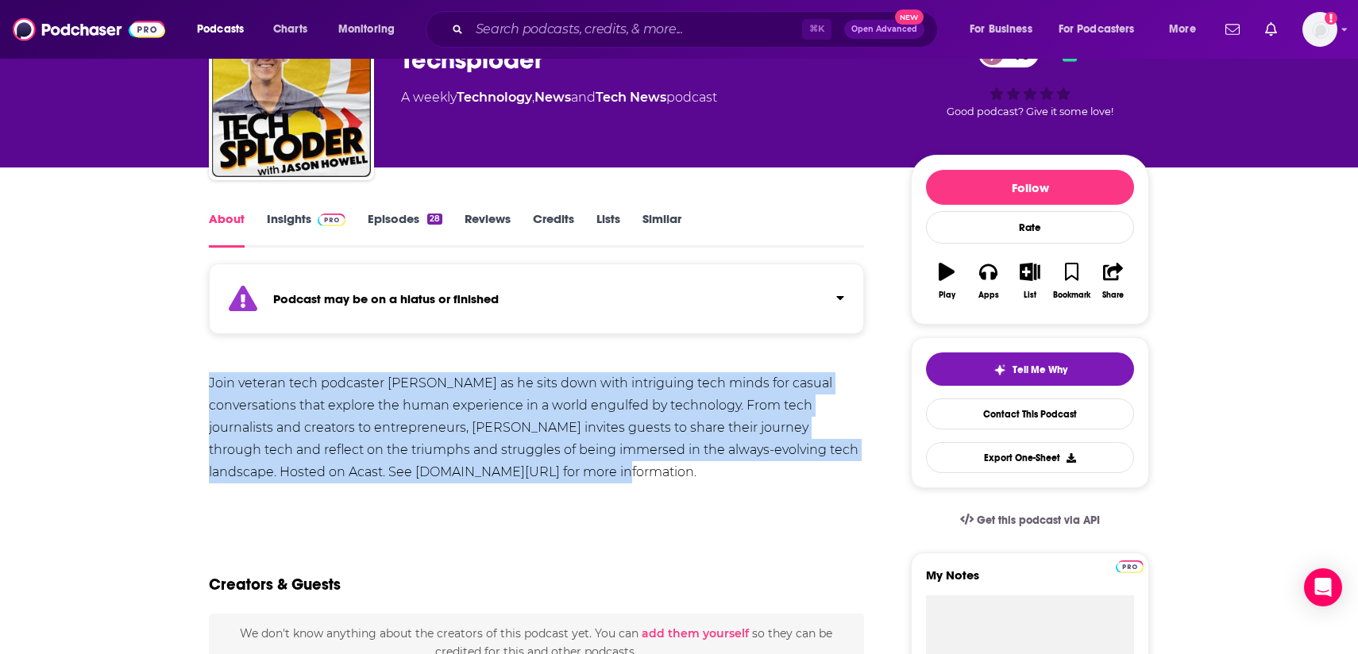
drag, startPoint x: 565, startPoint y: 476, endPoint x: 179, endPoint y: 385, distance: 395.7
copy div "Join veteran tech podcaster Jason Howell as he sits down with intriguing tech m…"
click at [276, 222] on link "Insights" at bounding box center [306, 229] width 79 height 37
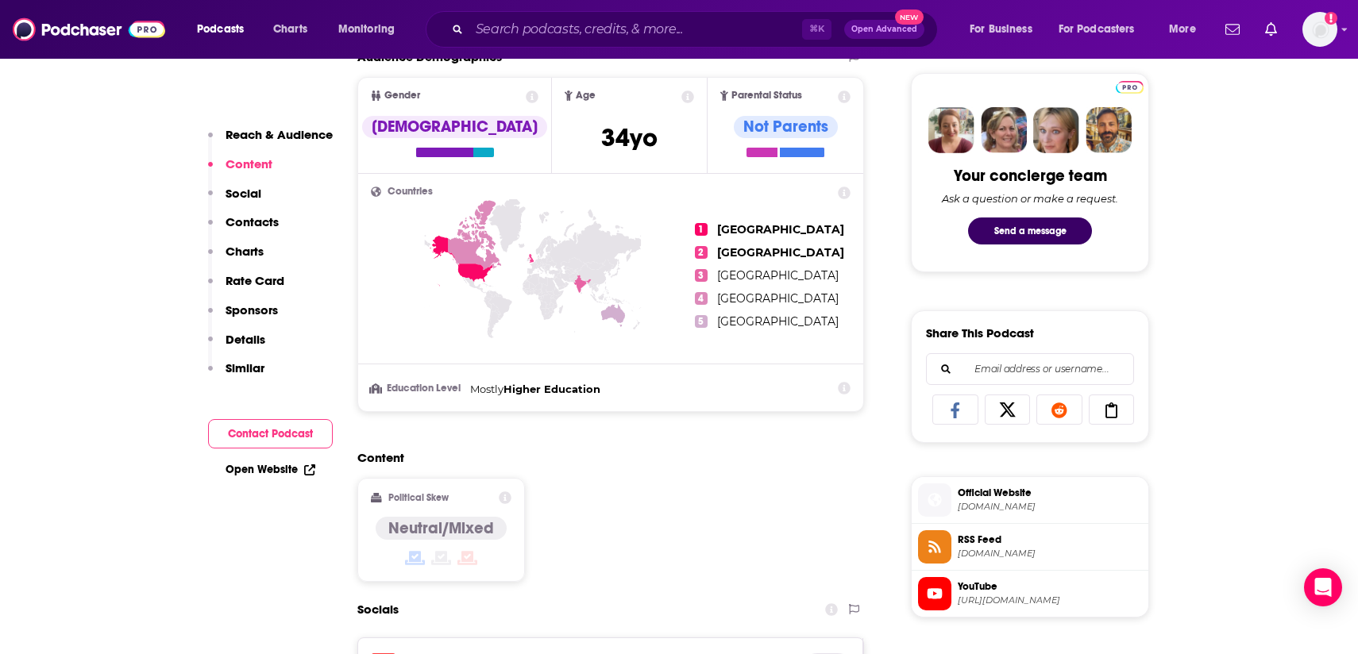
scroll to position [1125, 0]
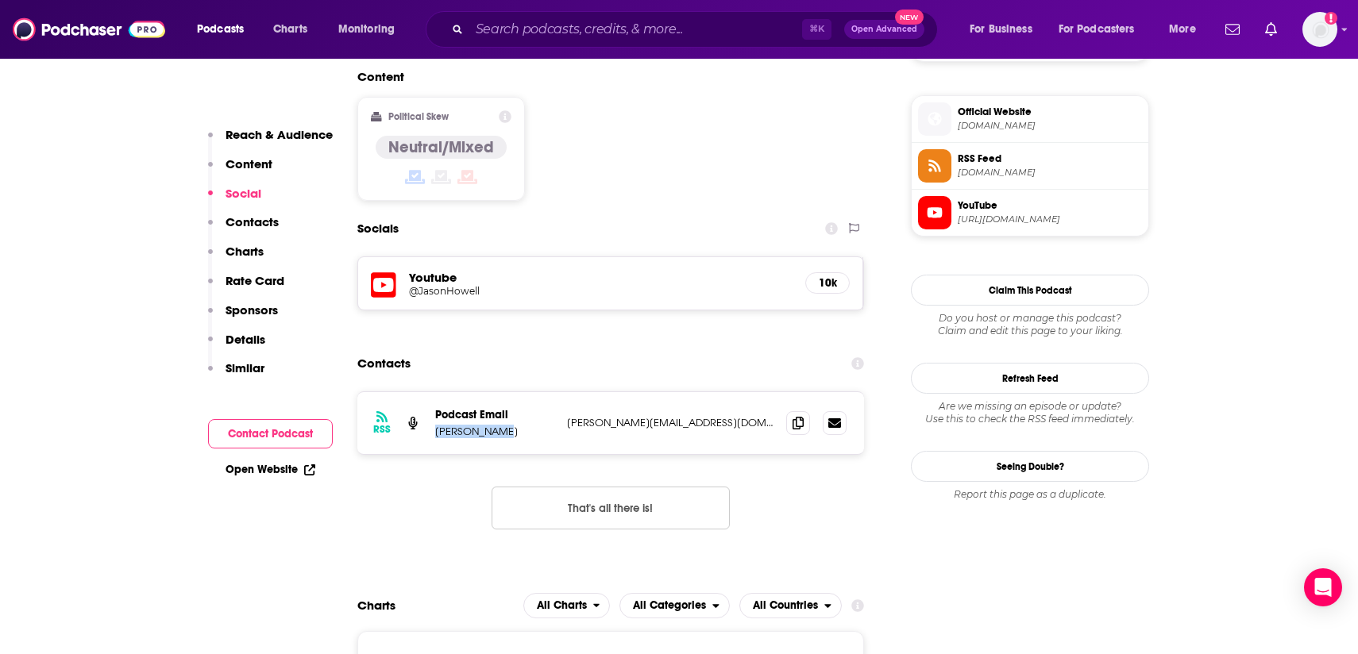
drag, startPoint x: 515, startPoint y: 434, endPoint x: 436, endPoint y: 434, distance: 79.4
click at [436, 434] on p "Jason Howell" at bounding box center [494, 432] width 119 height 14
copy p "Jason Howell"
click at [801, 423] on icon at bounding box center [798, 422] width 11 height 13
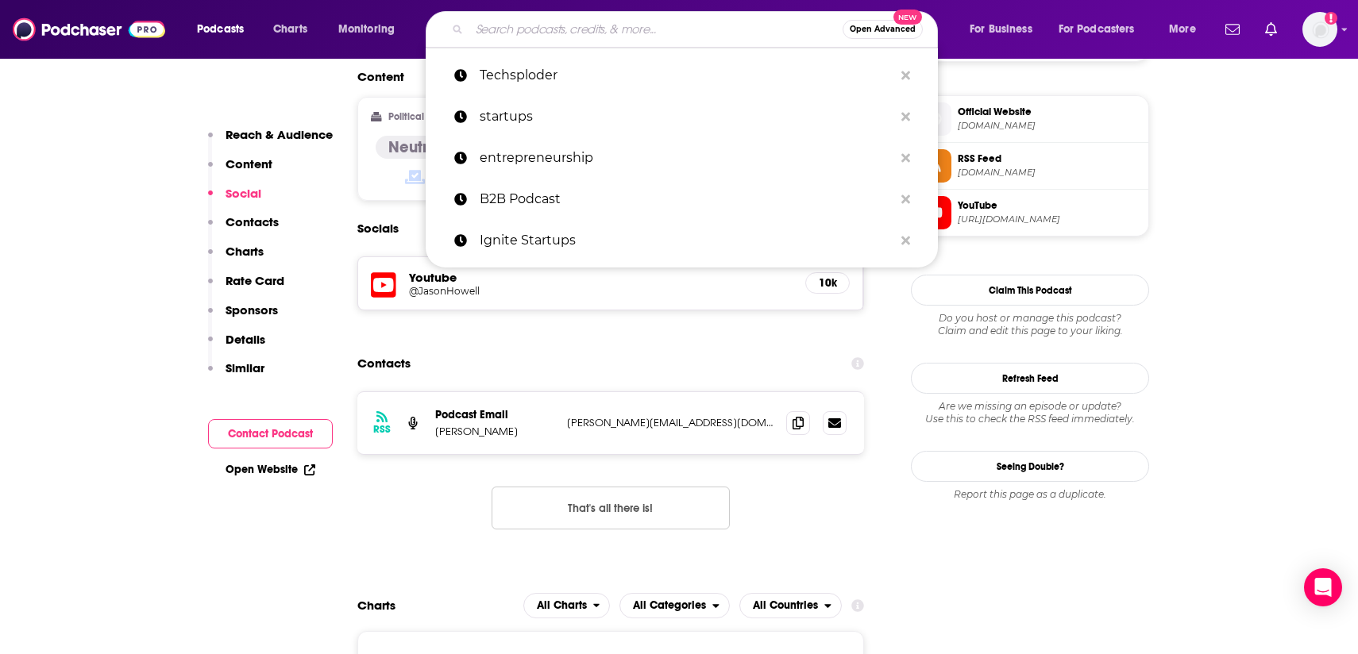
click at [566, 26] on input "Search podcasts, credits, & more..." at bounding box center [655, 29] width 373 height 25
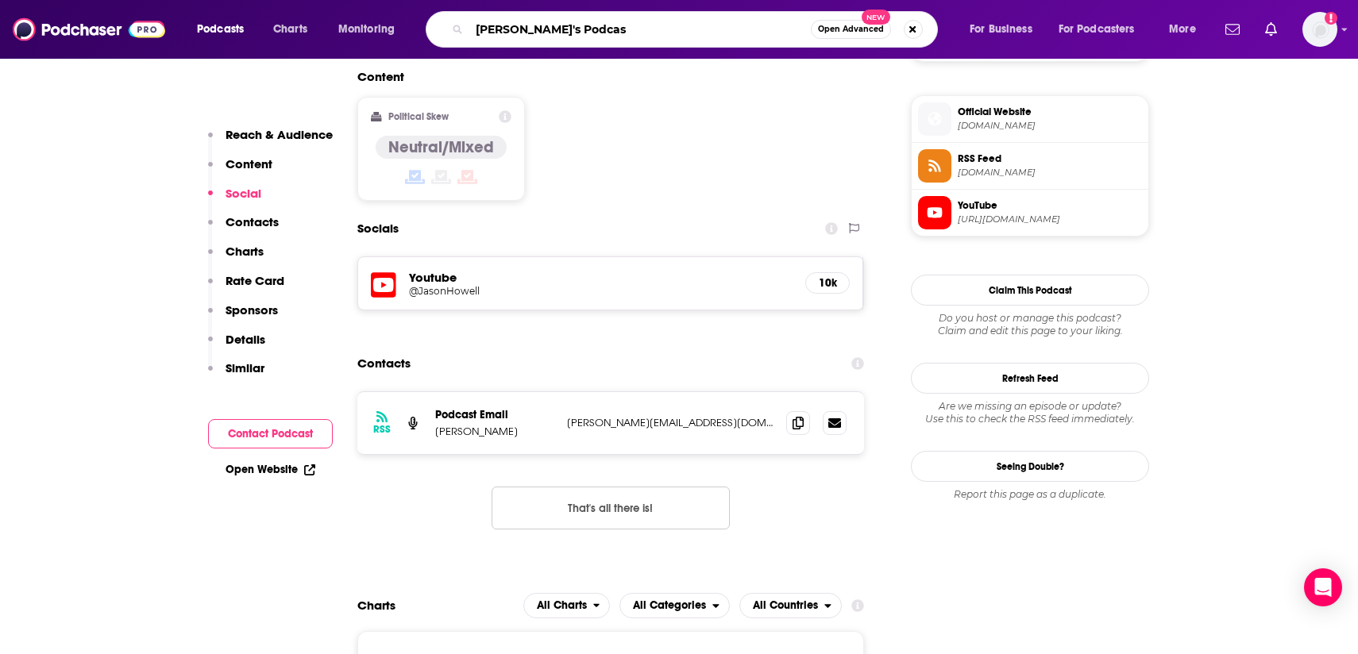
type input "Lenny's Podcast"
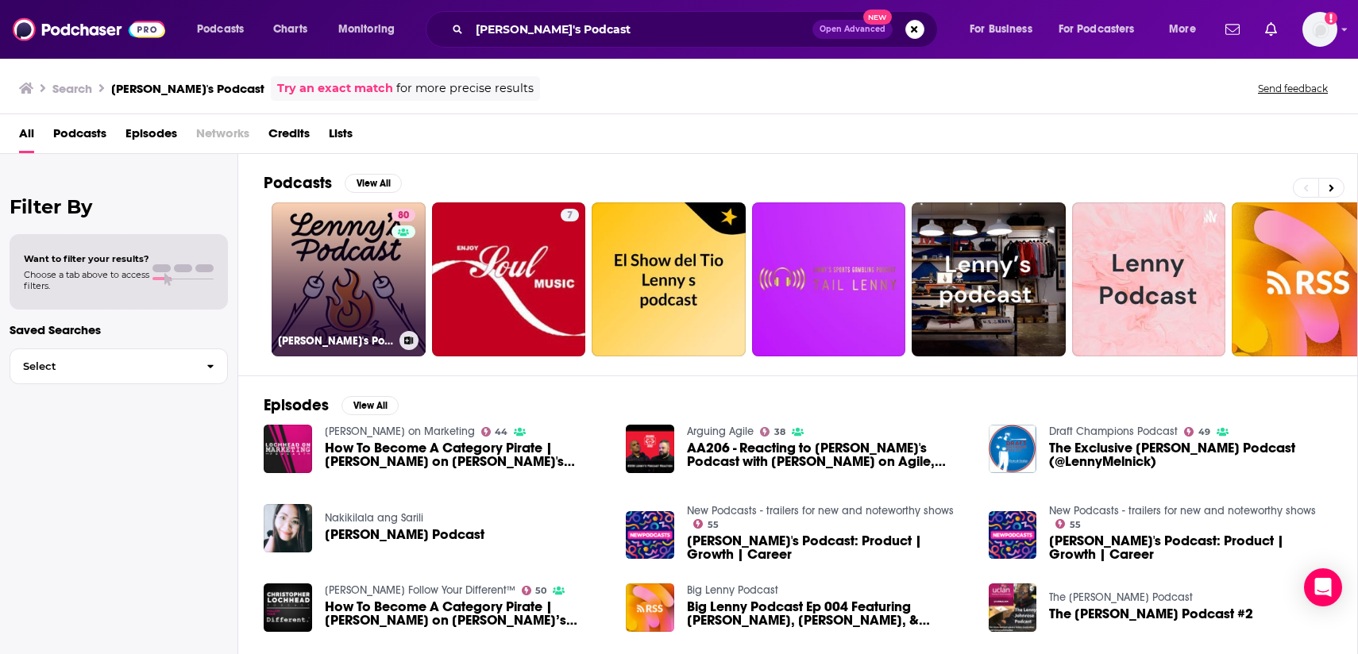
click at [314, 324] on link "80 Lenny's Podcast: Product | Career | Growth" at bounding box center [349, 280] width 154 height 154
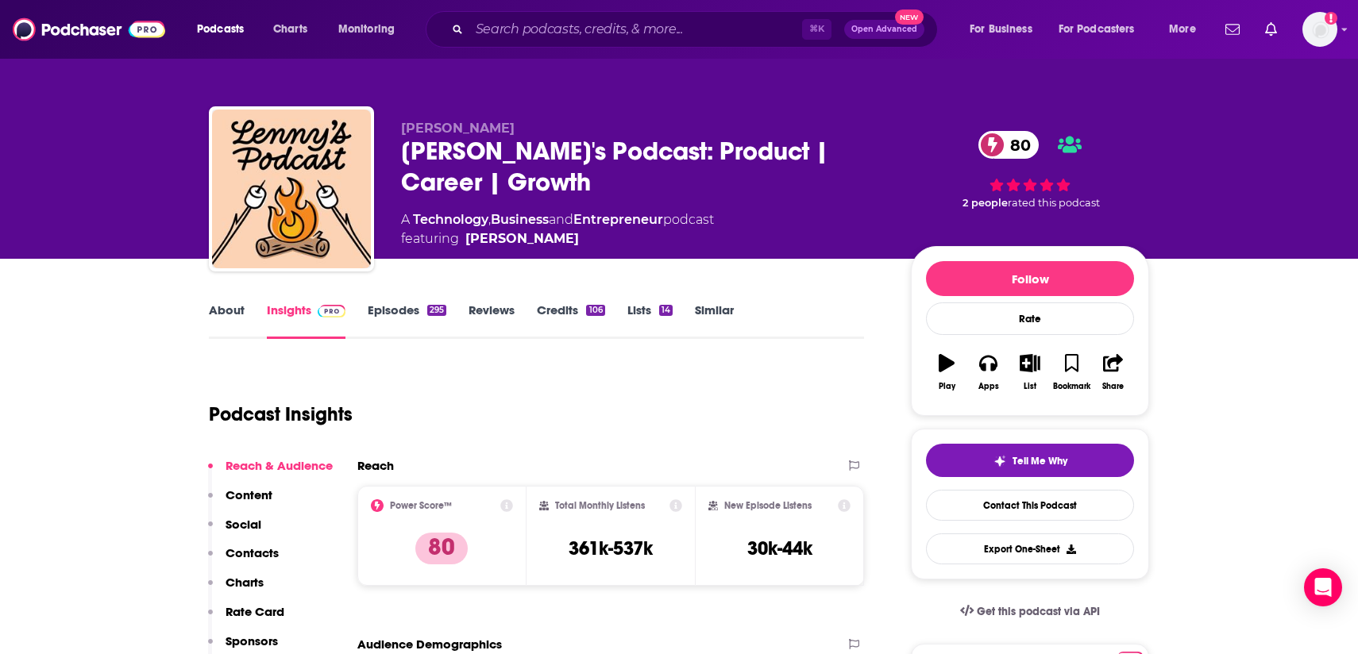
click at [222, 323] on link "About" at bounding box center [227, 321] width 36 height 37
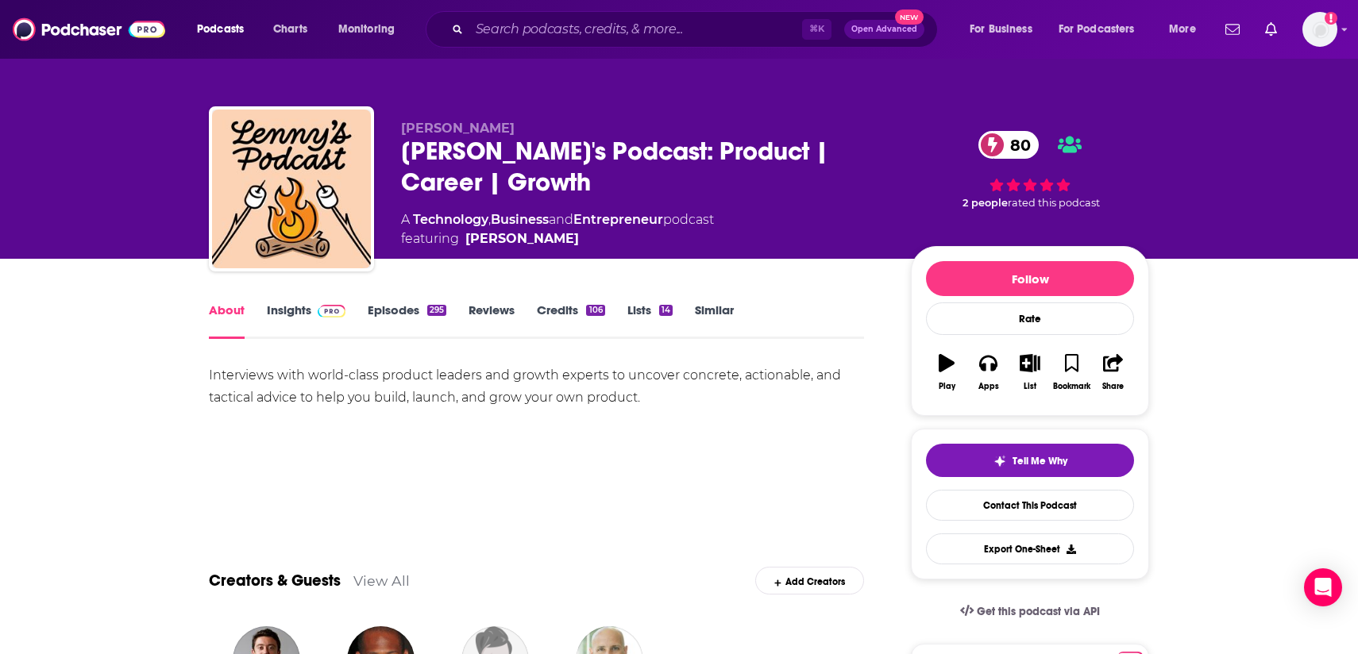
click at [286, 383] on div "Interviews with world-class product leaders and growth experts to uncover concr…" at bounding box center [536, 387] width 655 height 44
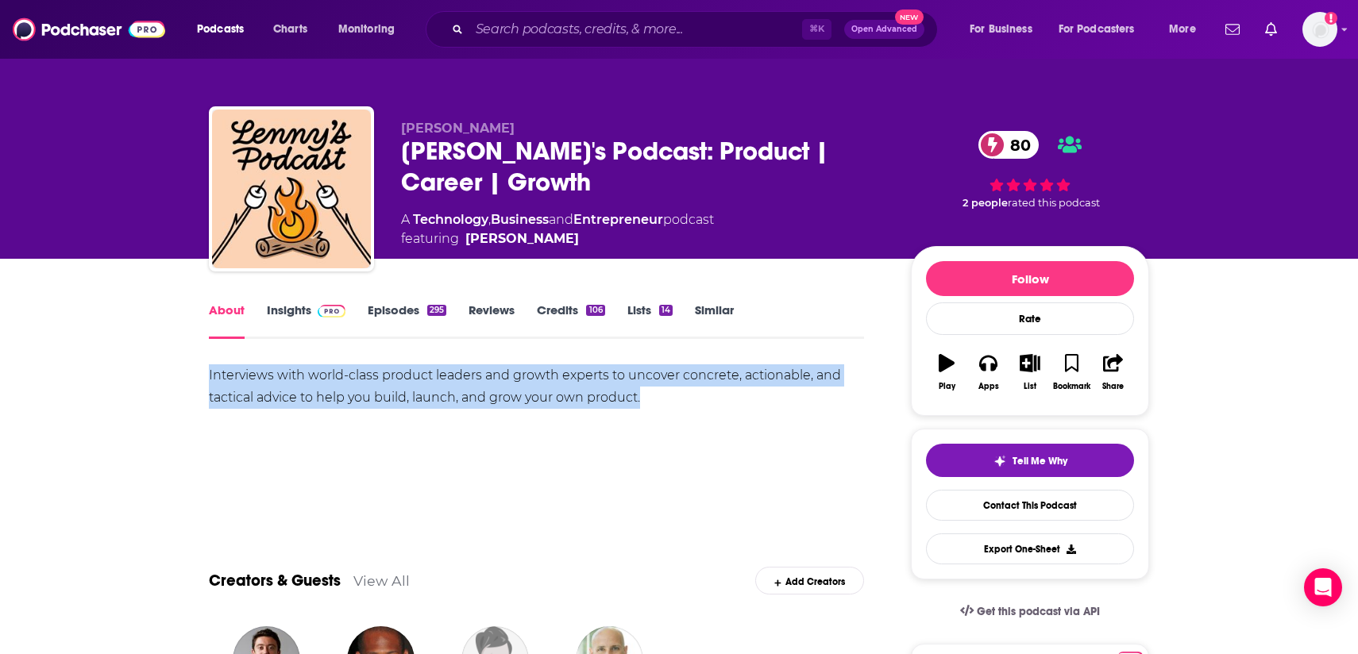
click at [286, 383] on div "Interviews with world-class product leaders and growth experts to uncover concr…" at bounding box center [536, 387] width 655 height 44
copy div "Interviews with world-class product leaders and growth experts to uncover concr…"
click at [275, 315] on link "Insights" at bounding box center [306, 321] width 79 height 37
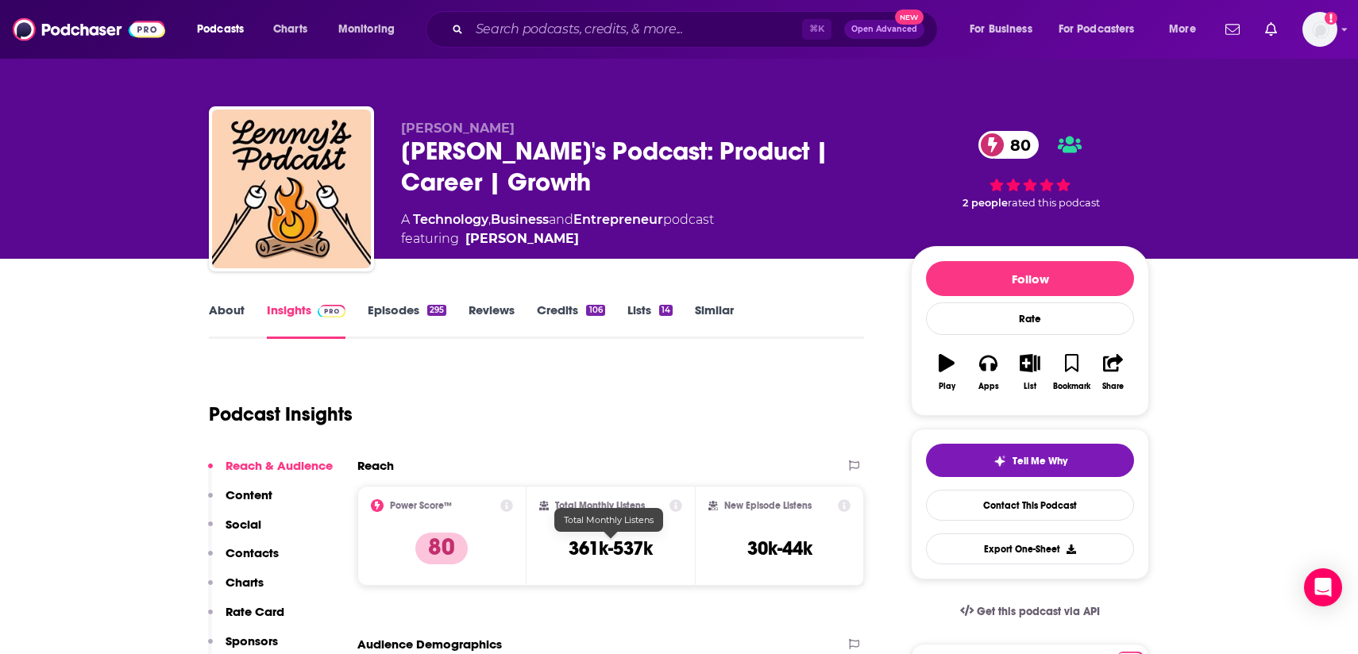
click at [596, 553] on h3 "361k-537k" at bounding box center [611, 549] width 84 height 24
copy div "361k-537k"
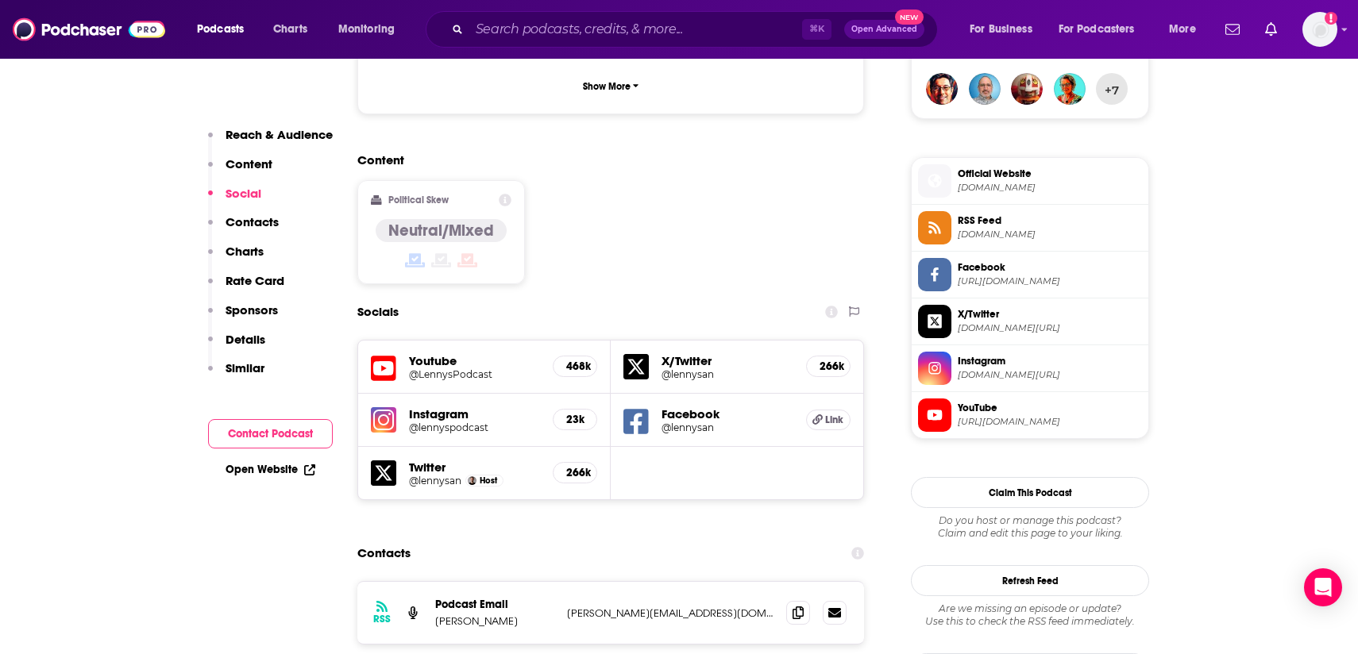
scroll to position [1198, 0]
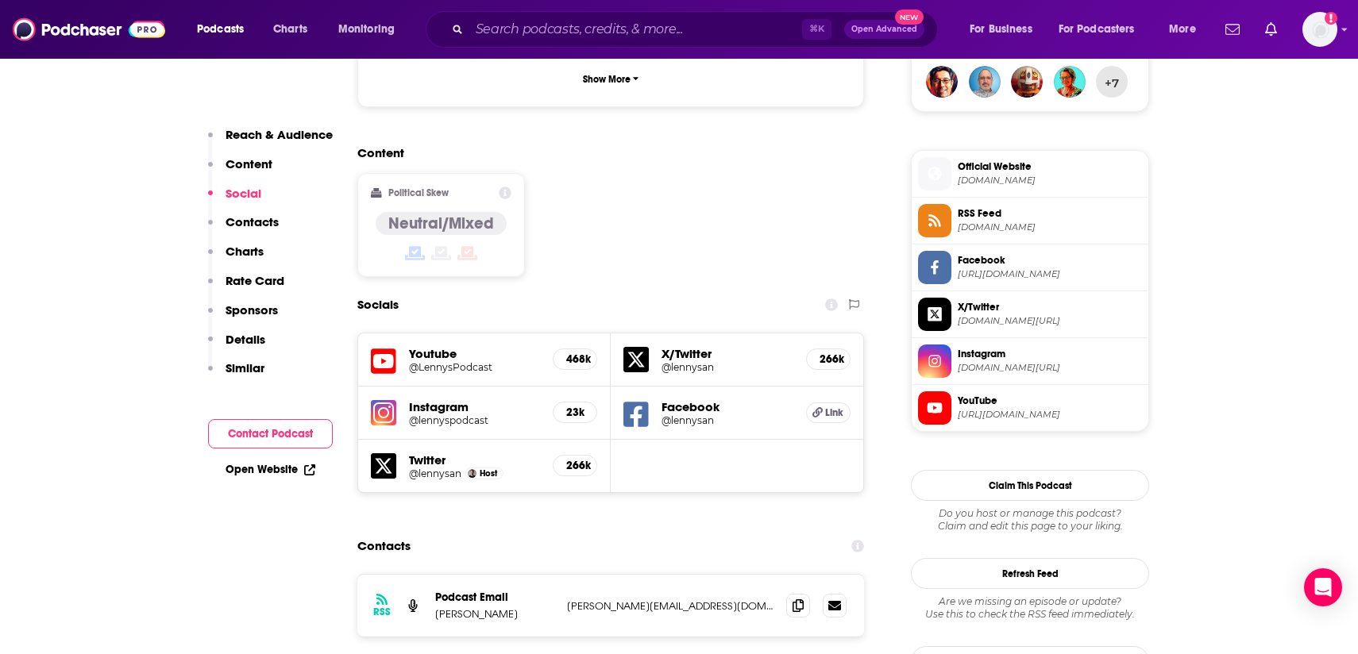
click at [492, 608] on p "Lenny Rachitsky" at bounding box center [494, 615] width 119 height 14
copy p "Lenny Rachitsky"
click at [795, 593] on span at bounding box center [798, 605] width 24 height 24
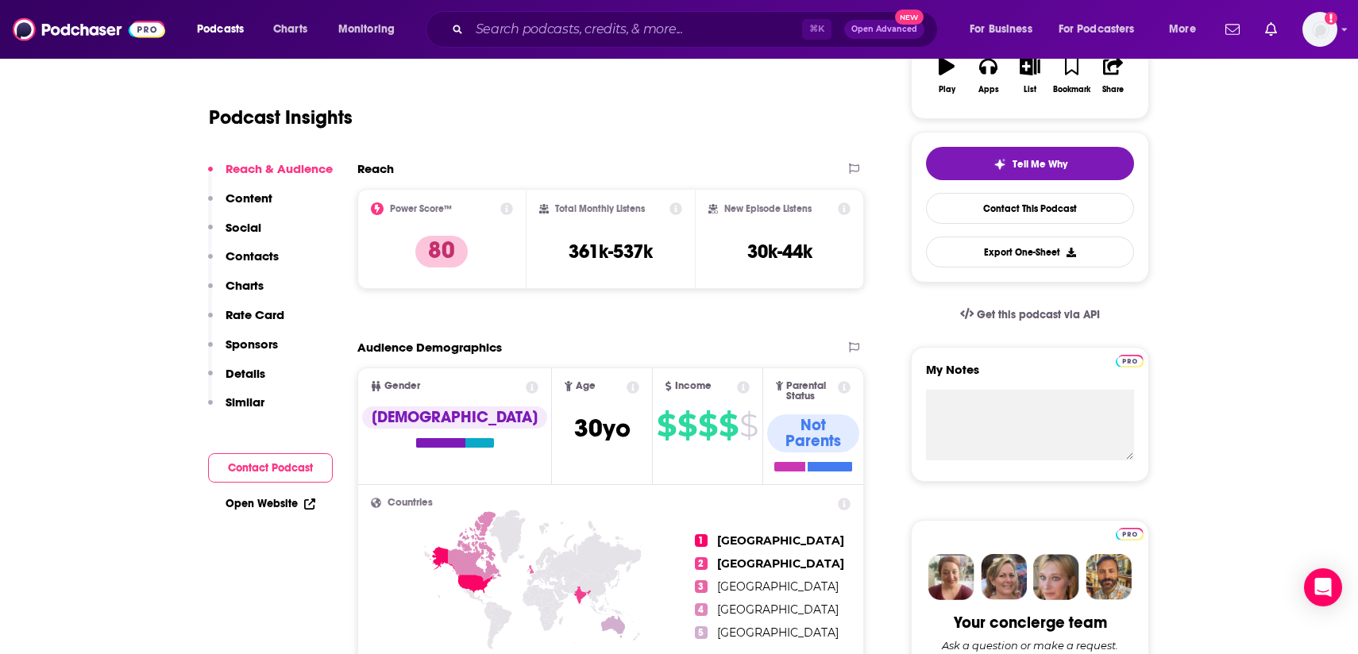
scroll to position [0, 0]
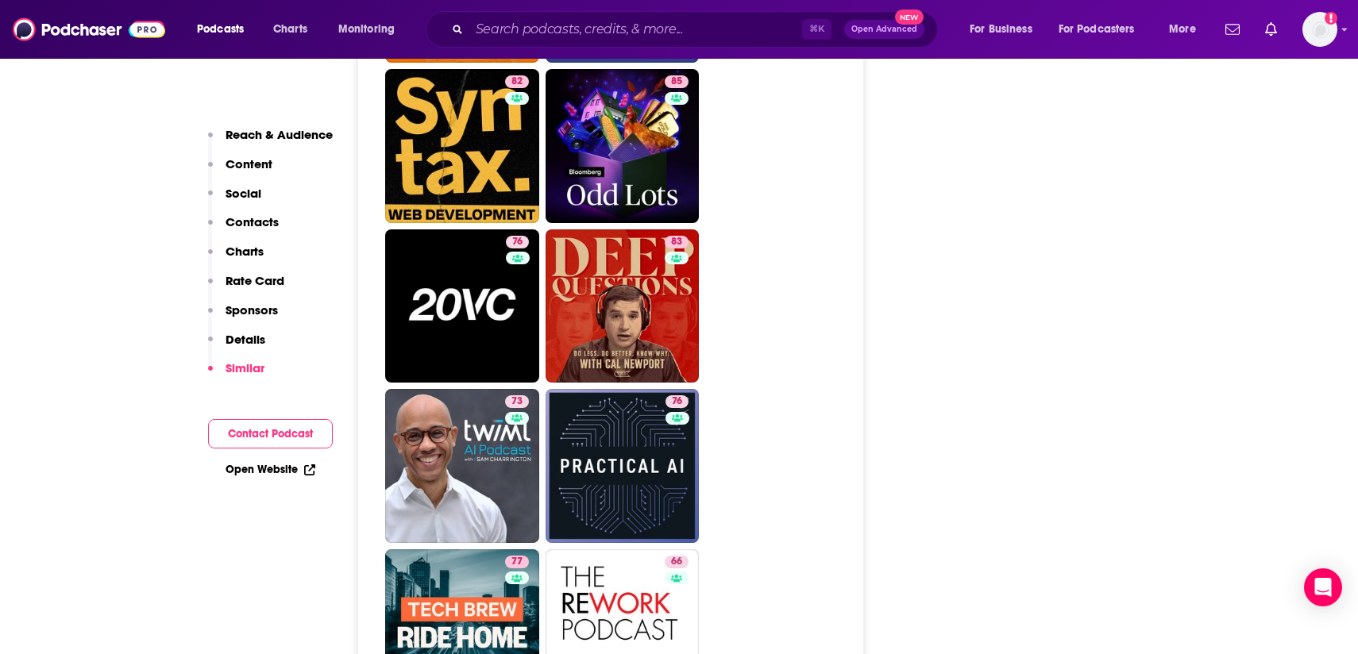
scroll to position [4912, 0]
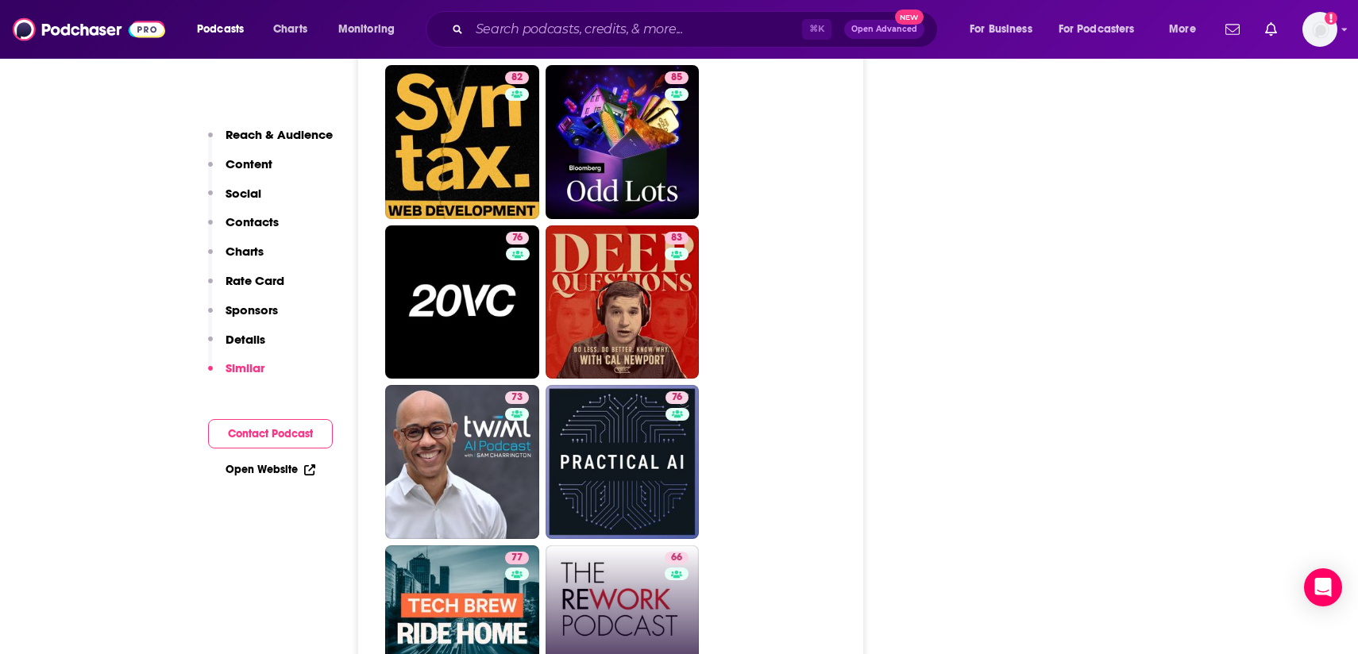
click at [622, 546] on link "66 REWORK" at bounding box center [623, 623] width 154 height 154
type input "https://www.podchaser.com/podcasts/rework-541218"
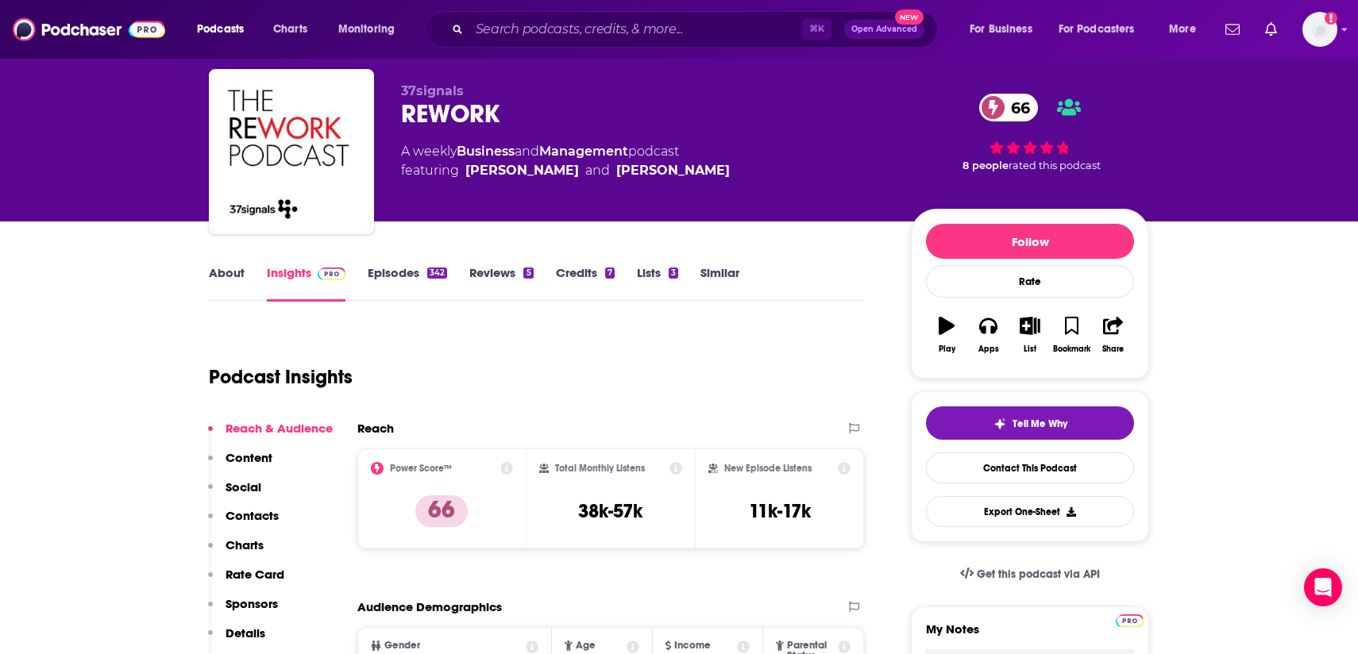
scroll to position [39, 0]
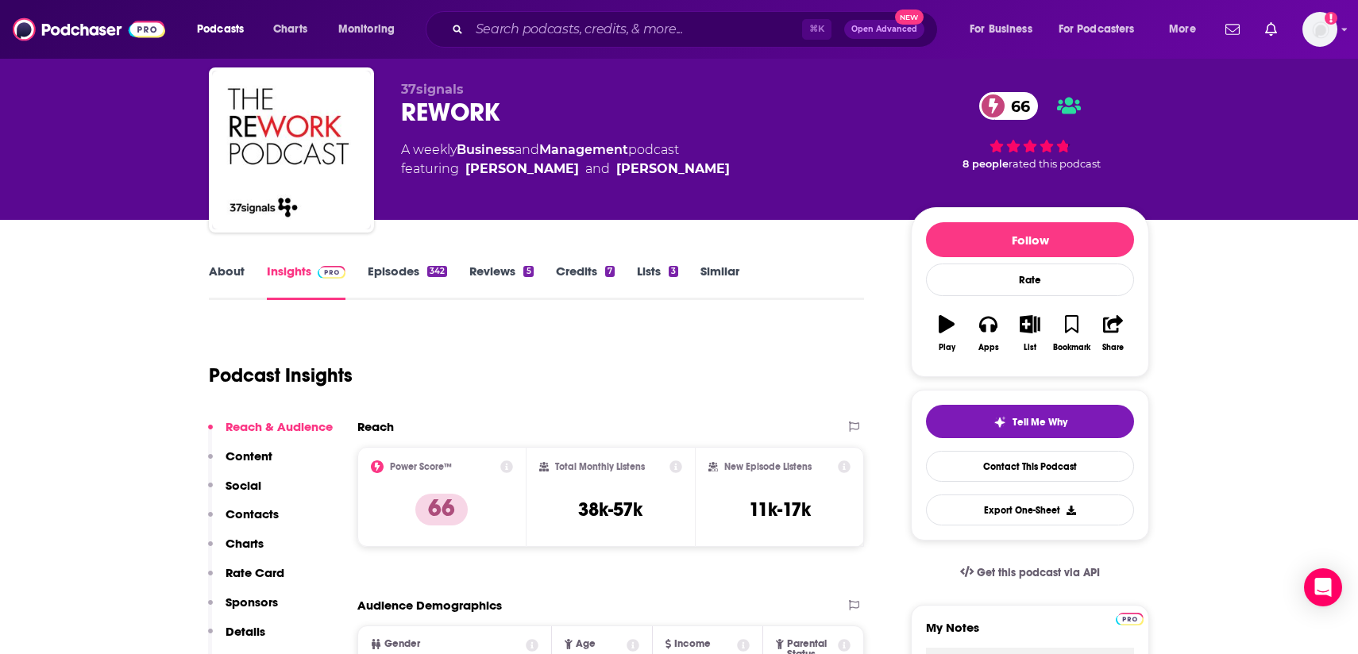
click at [222, 280] on link "About" at bounding box center [227, 282] width 36 height 37
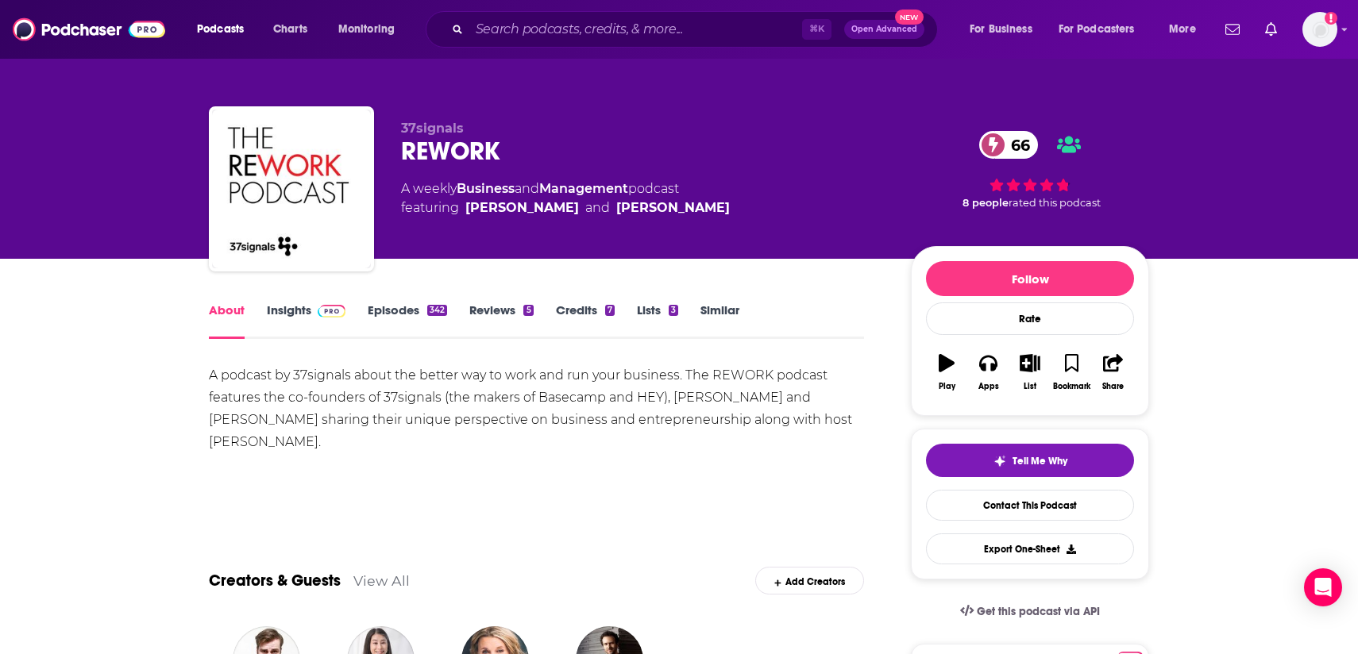
scroll to position [11, 0]
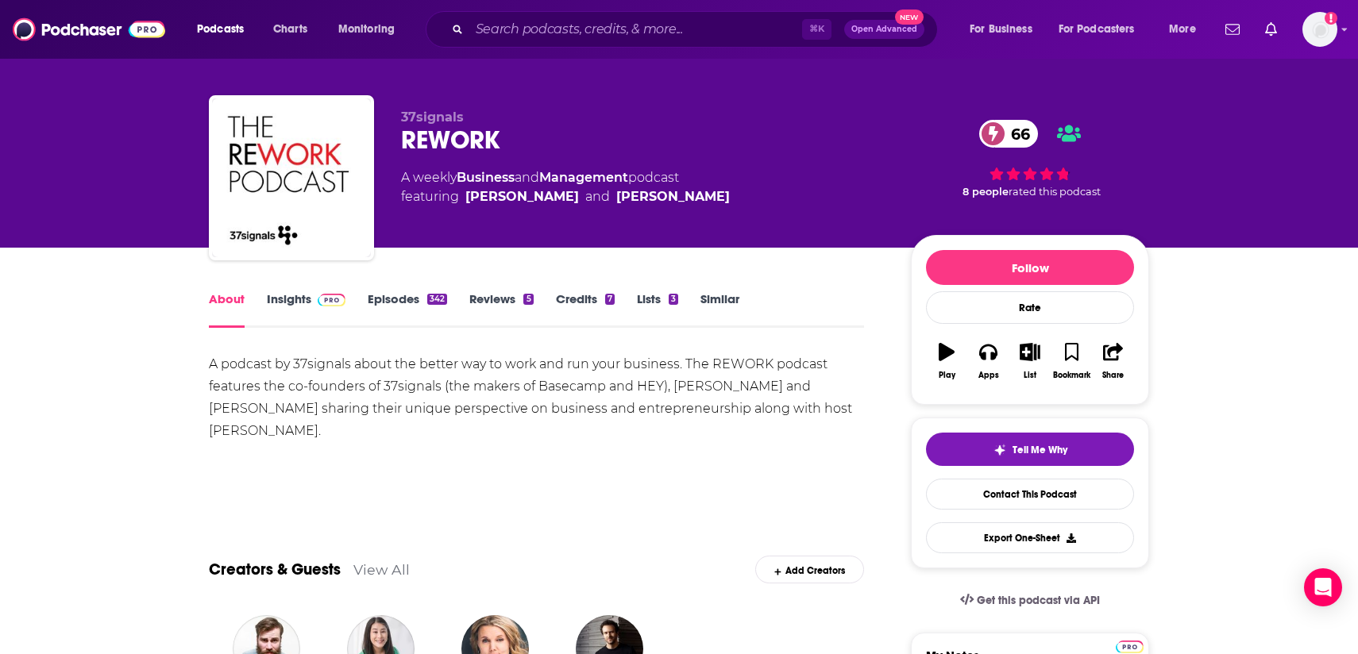
click at [306, 305] on link "Insights" at bounding box center [306, 309] width 79 height 37
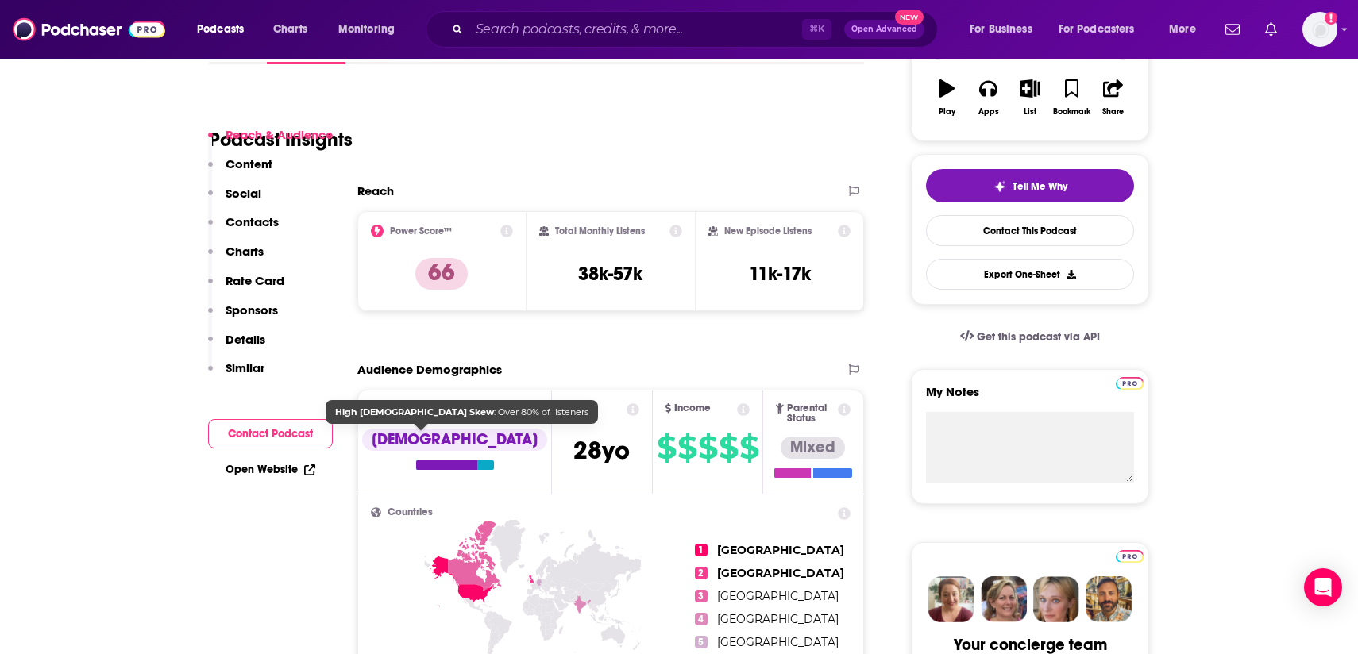
scroll to position [489, 0]
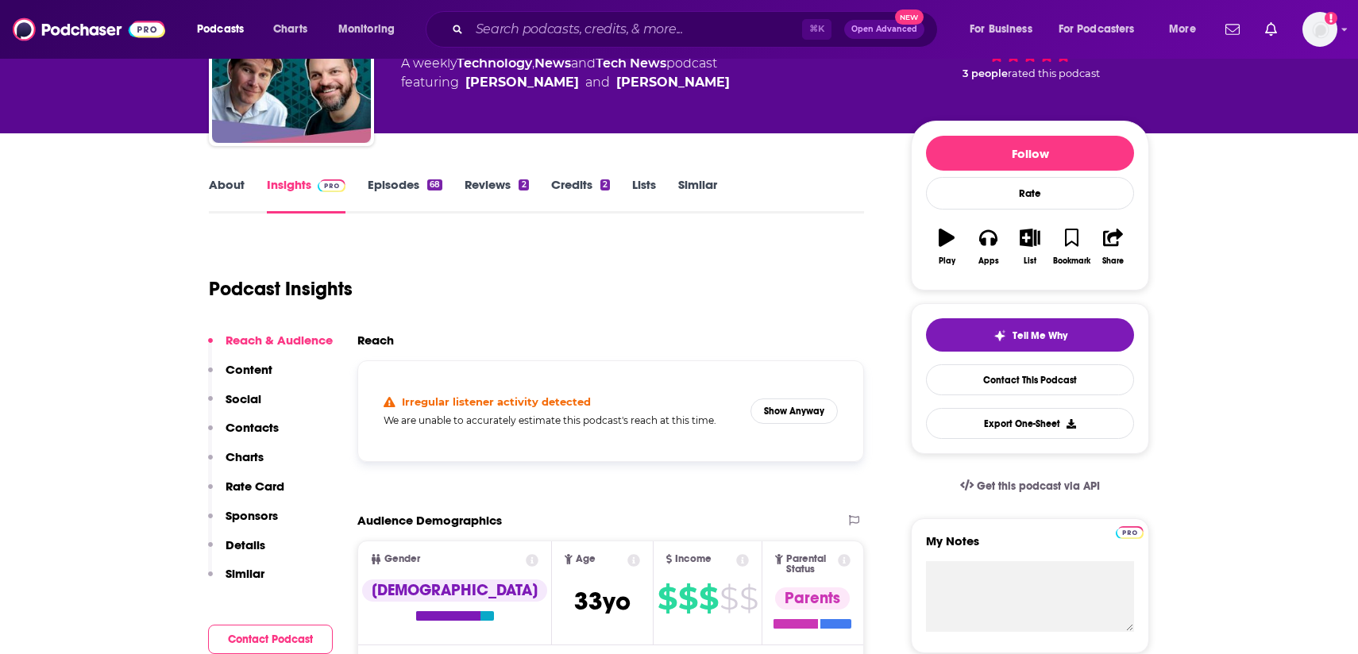
scroll to position [106, 0]
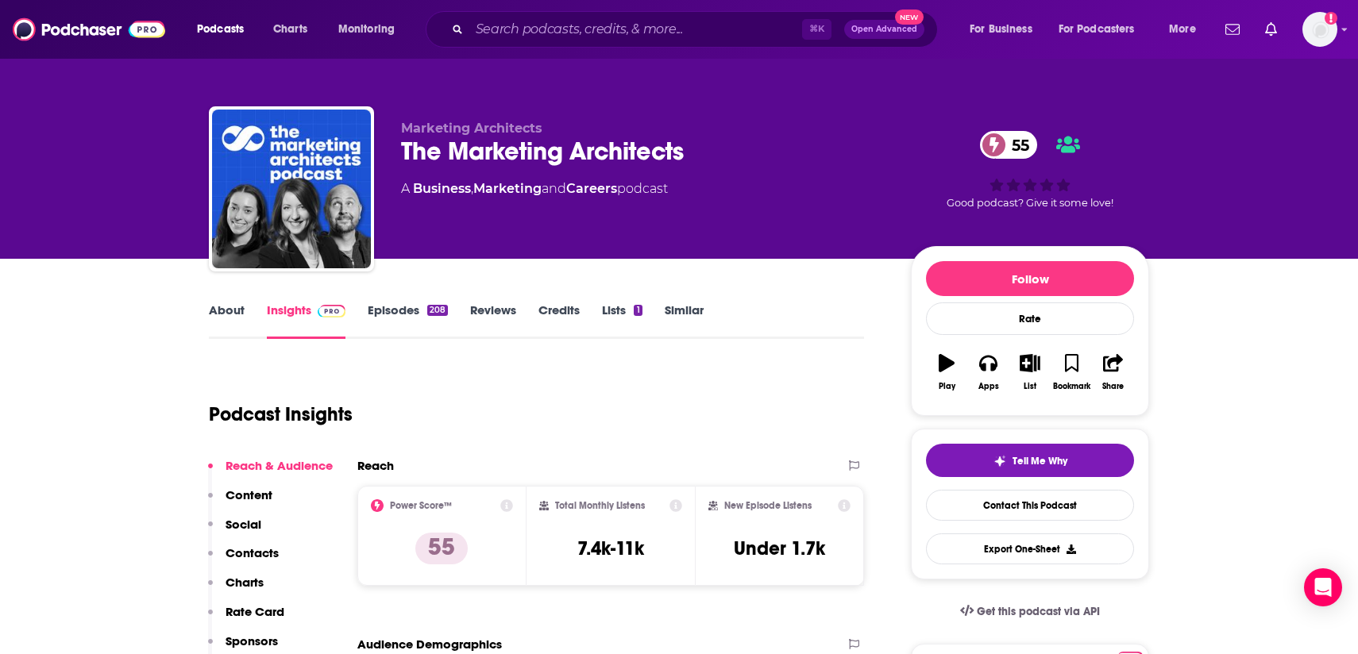
click at [218, 319] on link "About" at bounding box center [227, 321] width 36 height 37
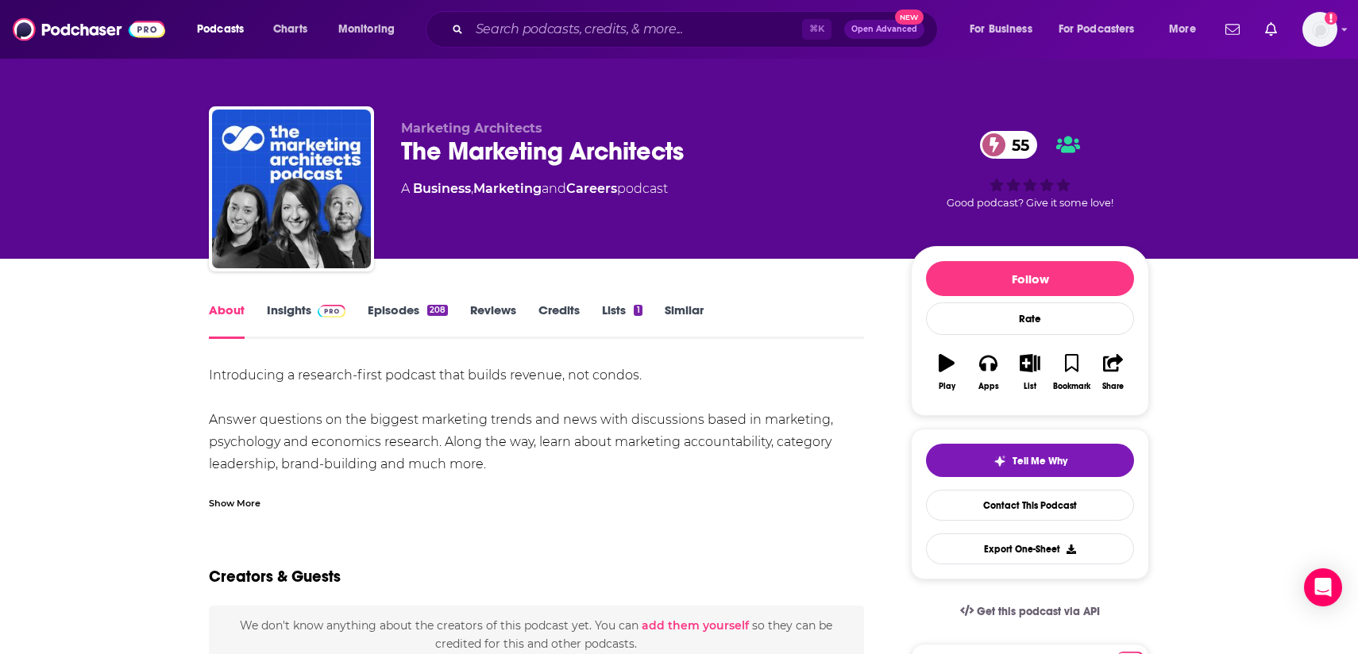
click at [226, 492] on div "Show More" at bounding box center [536, 497] width 655 height 27
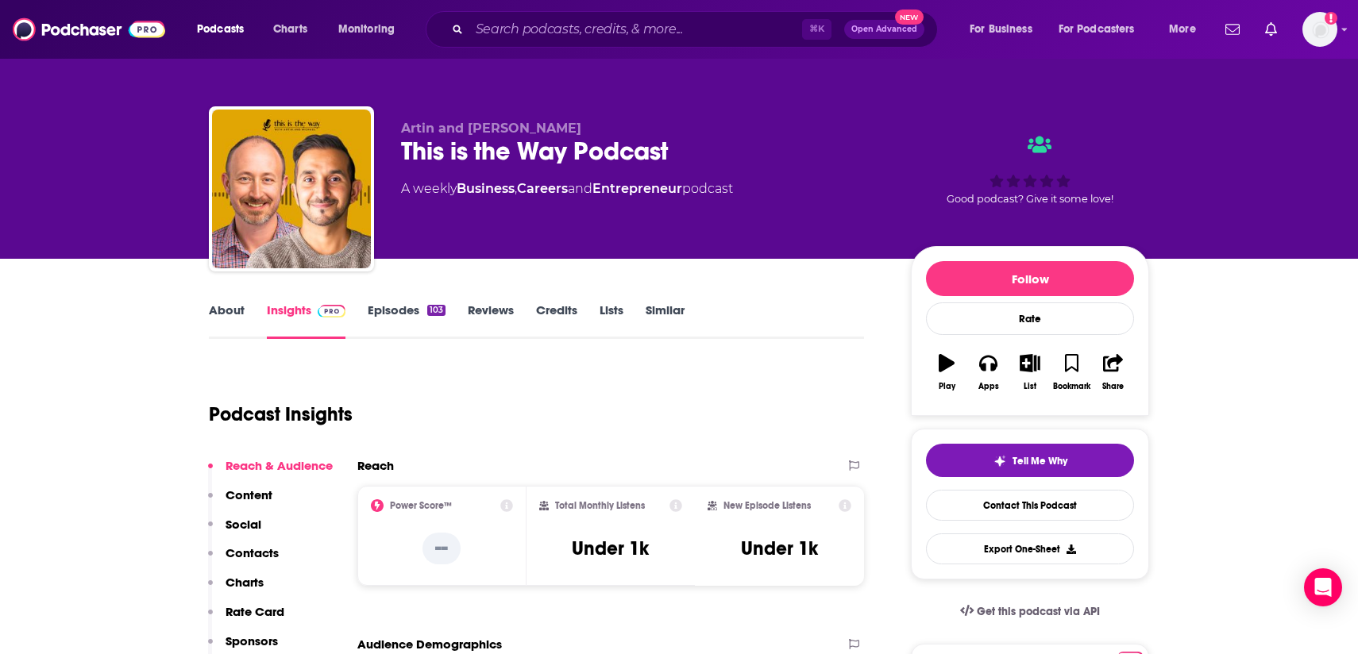
click at [233, 330] on link "About" at bounding box center [227, 321] width 36 height 37
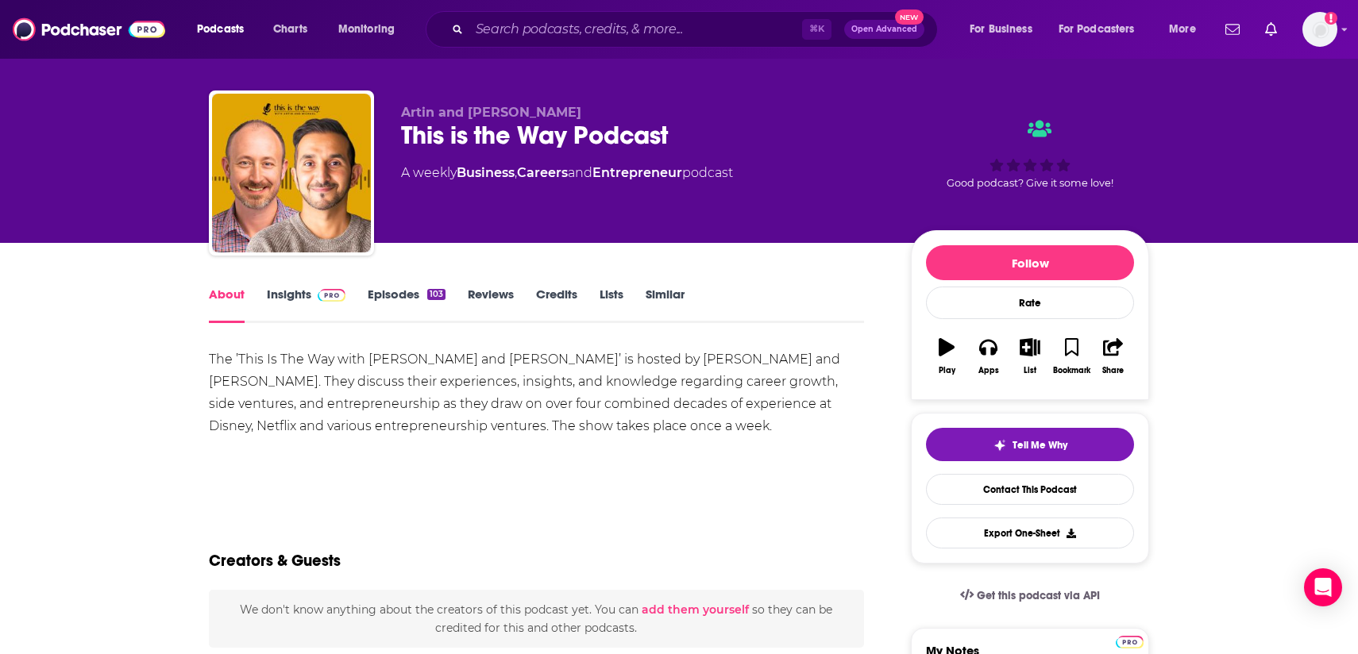
scroll to position [17, 0]
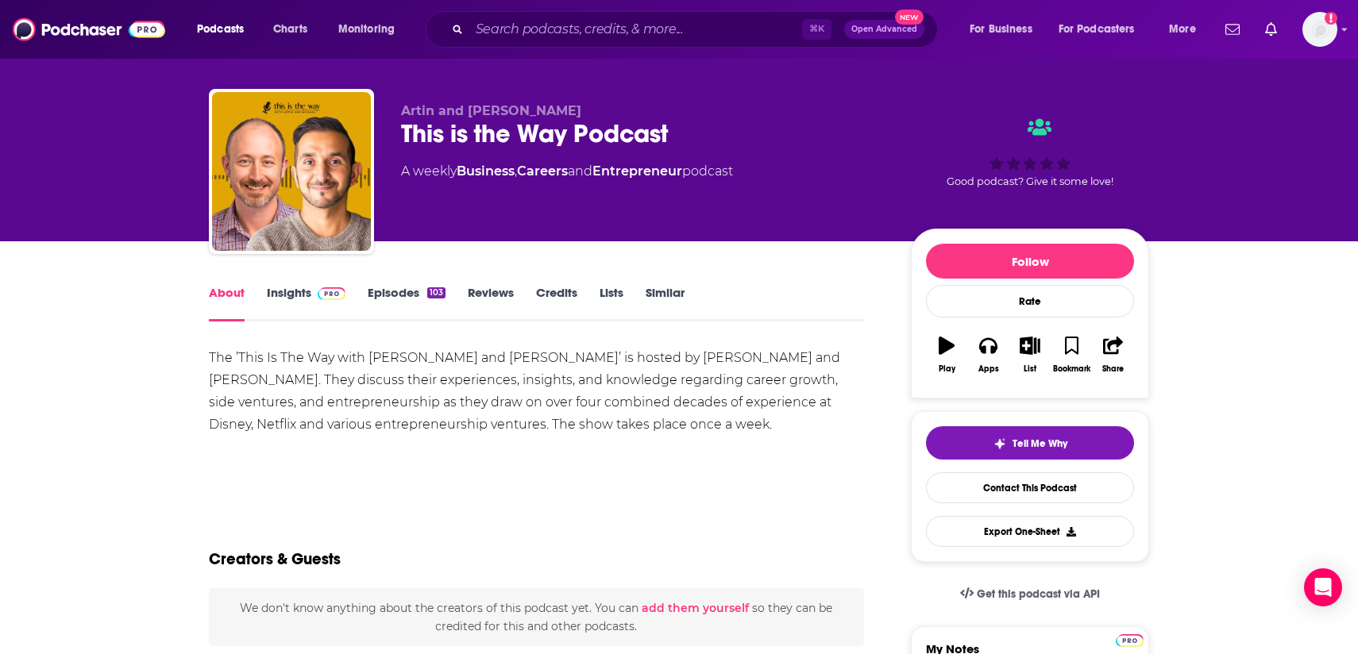
click at [293, 297] on link "Insights" at bounding box center [306, 303] width 79 height 37
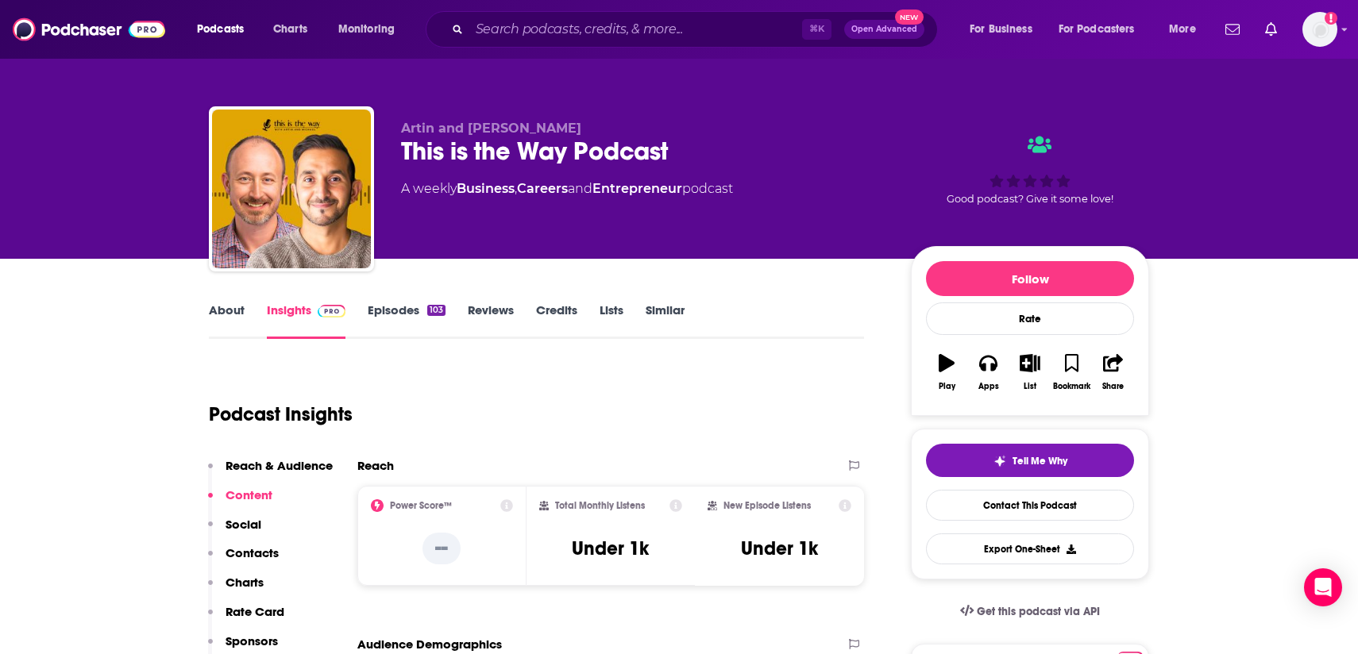
click at [415, 309] on link "Episodes 103" at bounding box center [407, 321] width 78 height 37
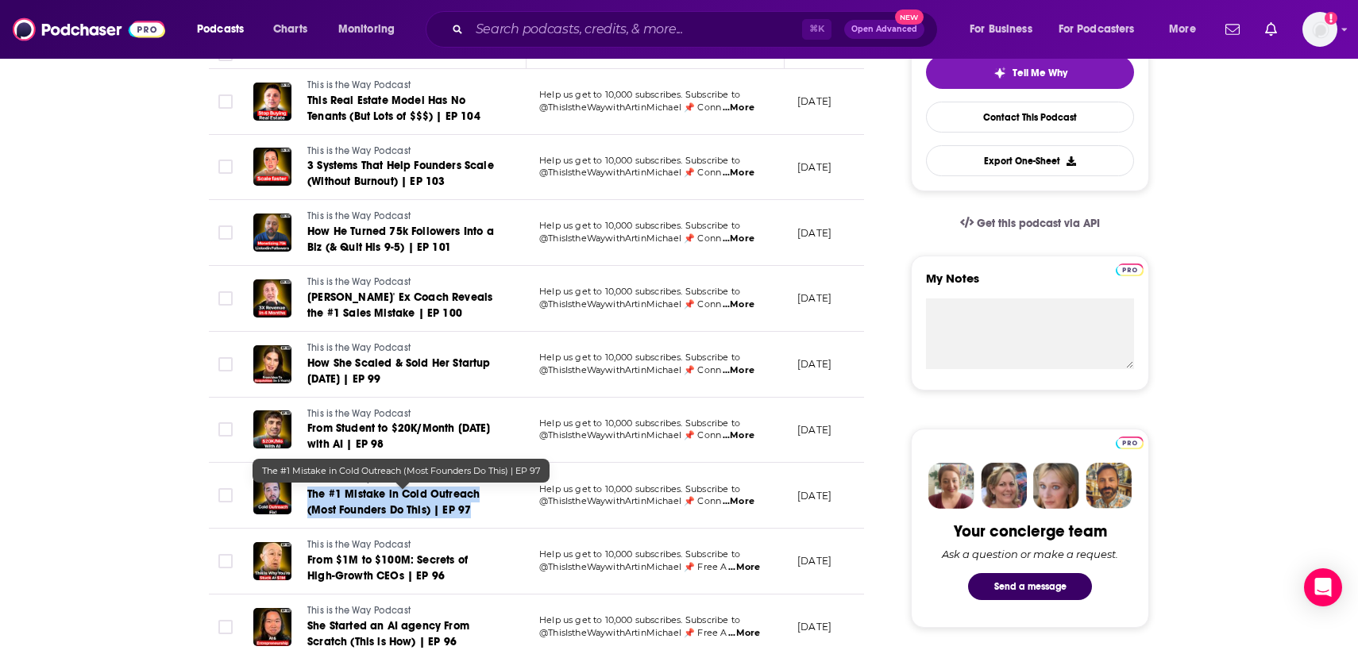
scroll to position [388, 0]
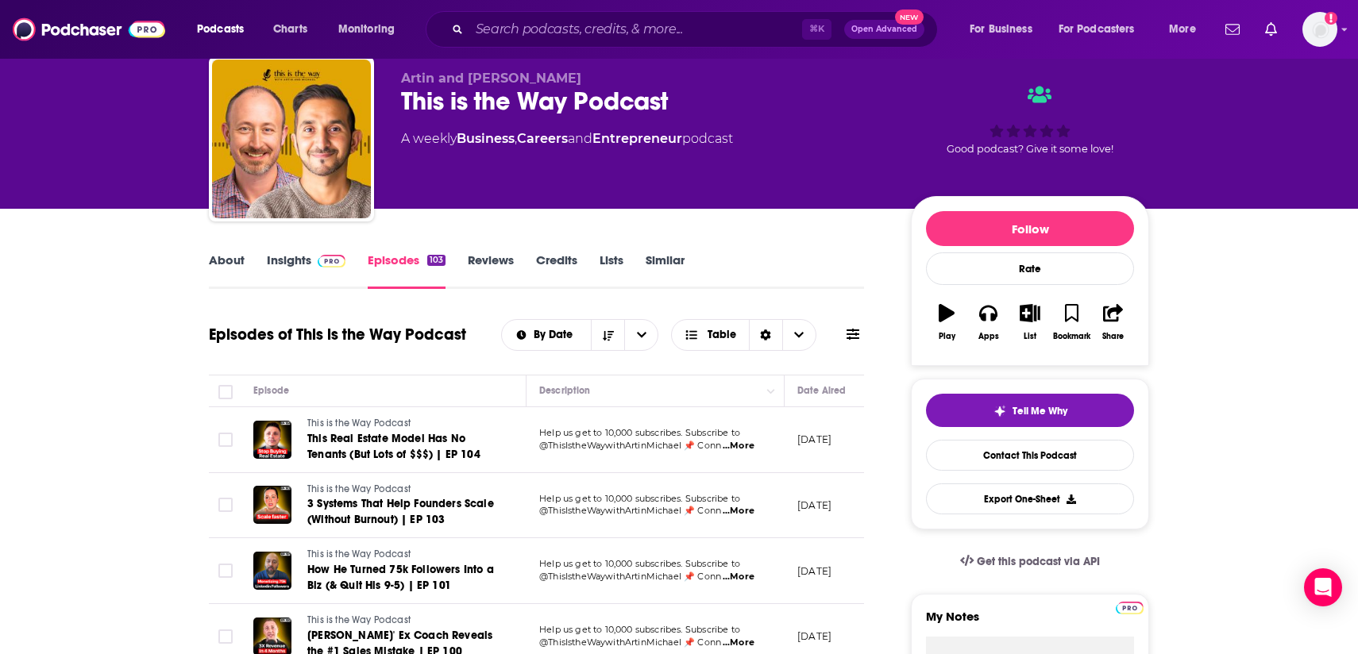
scroll to position [0, 0]
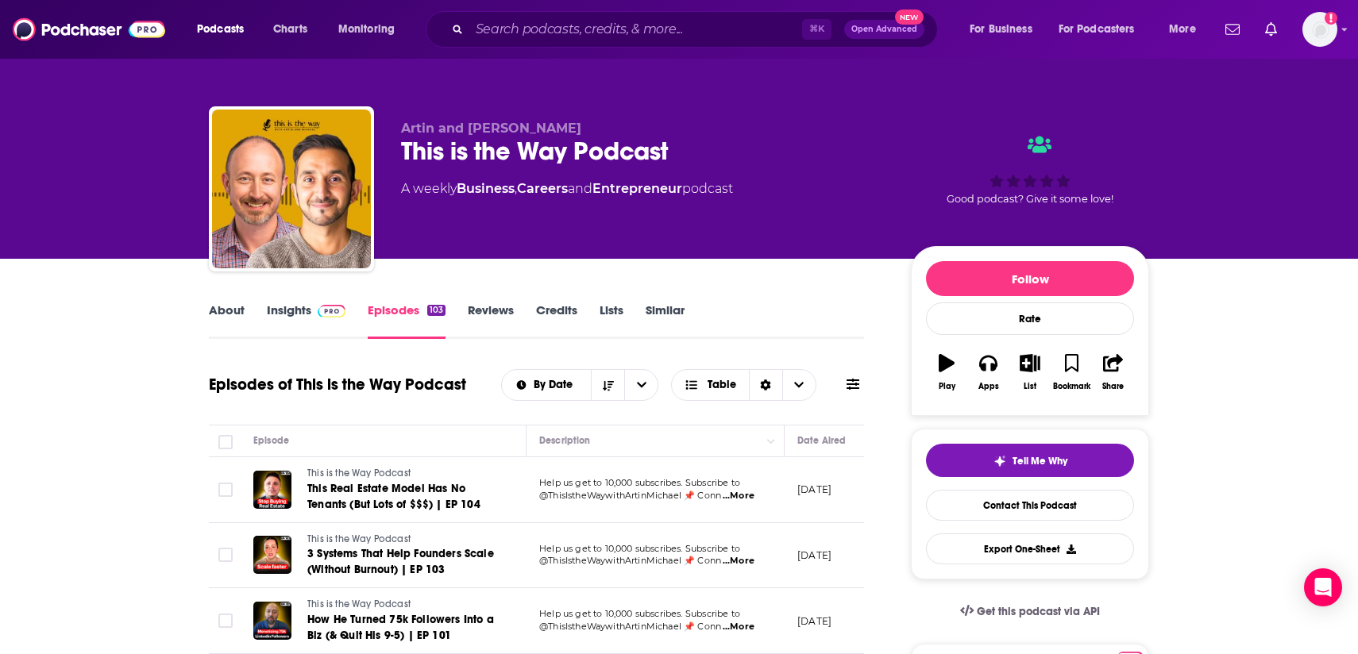
click at [284, 309] on link "Insights" at bounding box center [306, 321] width 79 height 37
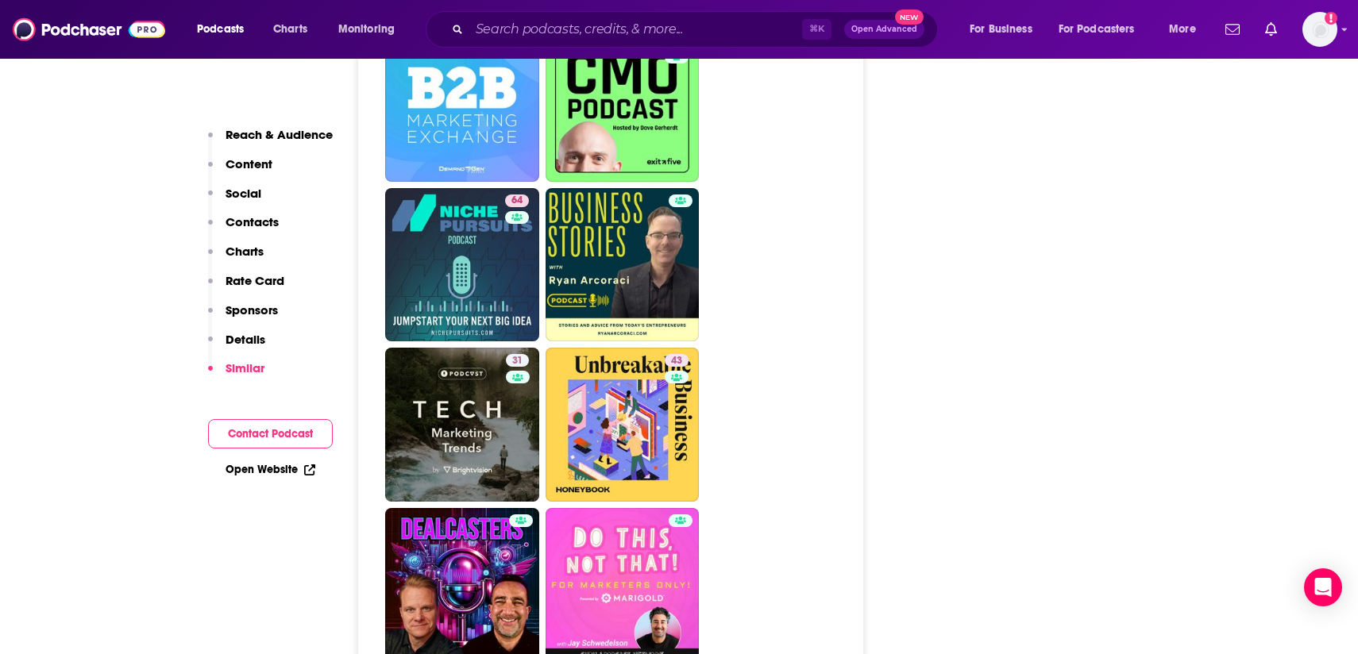
scroll to position [3671, 0]
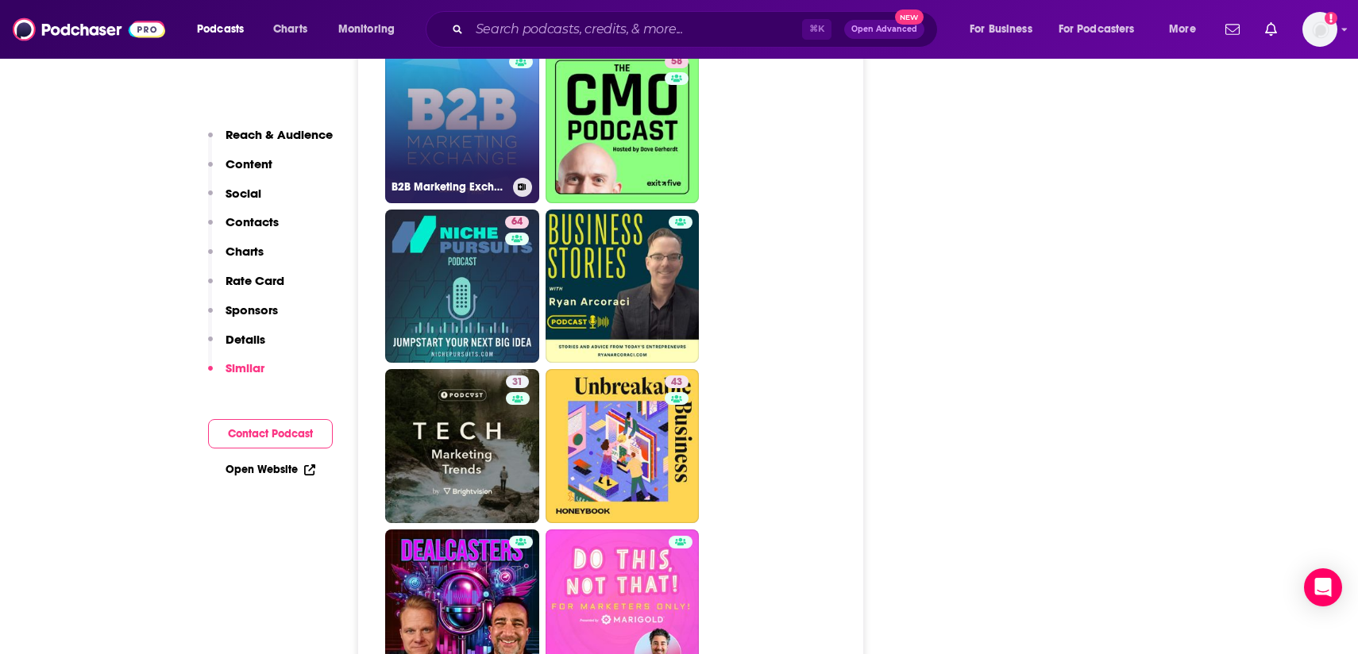
click at [494, 125] on link "B2B Marketing Exchange" at bounding box center [462, 126] width 154 height 154
type input "https://www.podchaser.com/podcasts/b2b-marketing-exchange-928666"
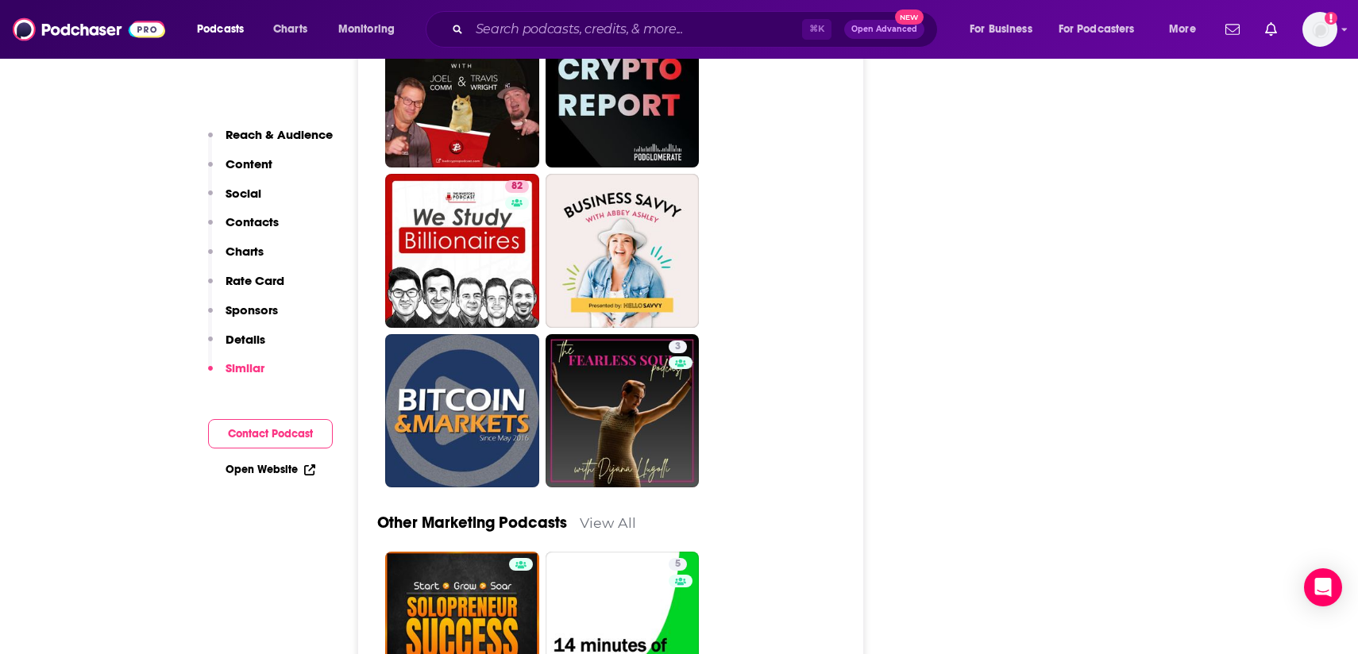
scroll to position [6059, 0]
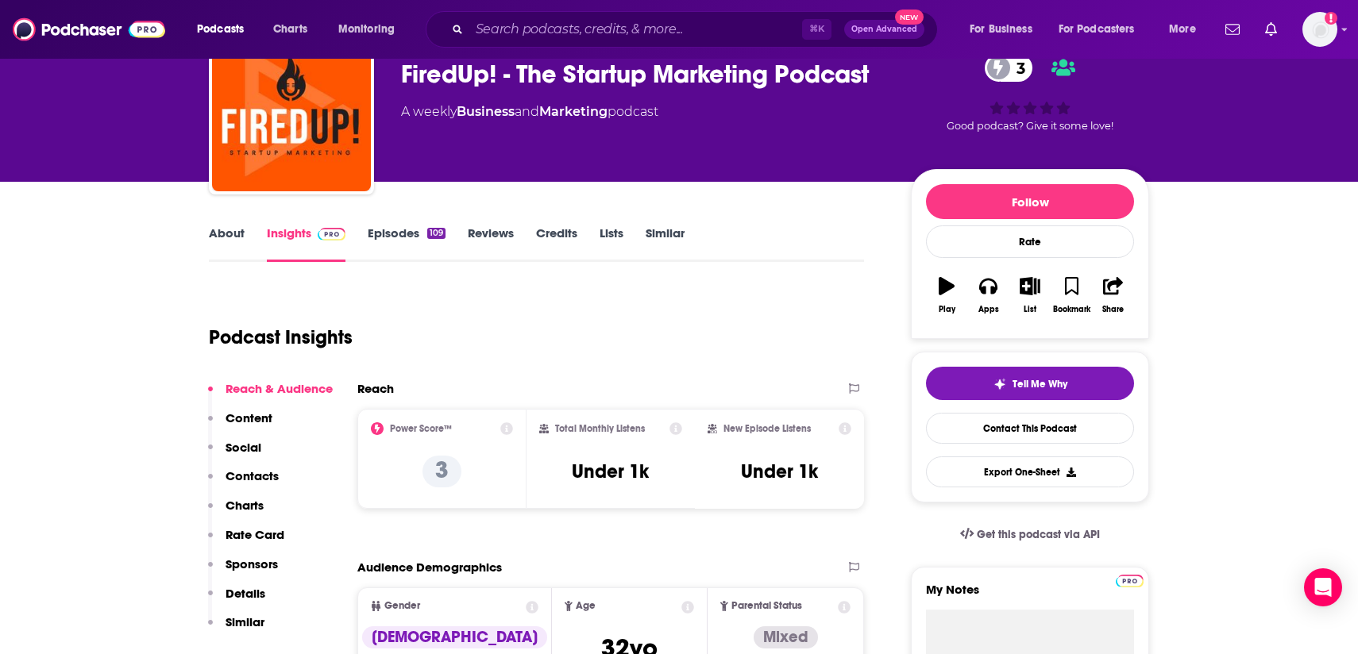
scroll to position [87, 0]
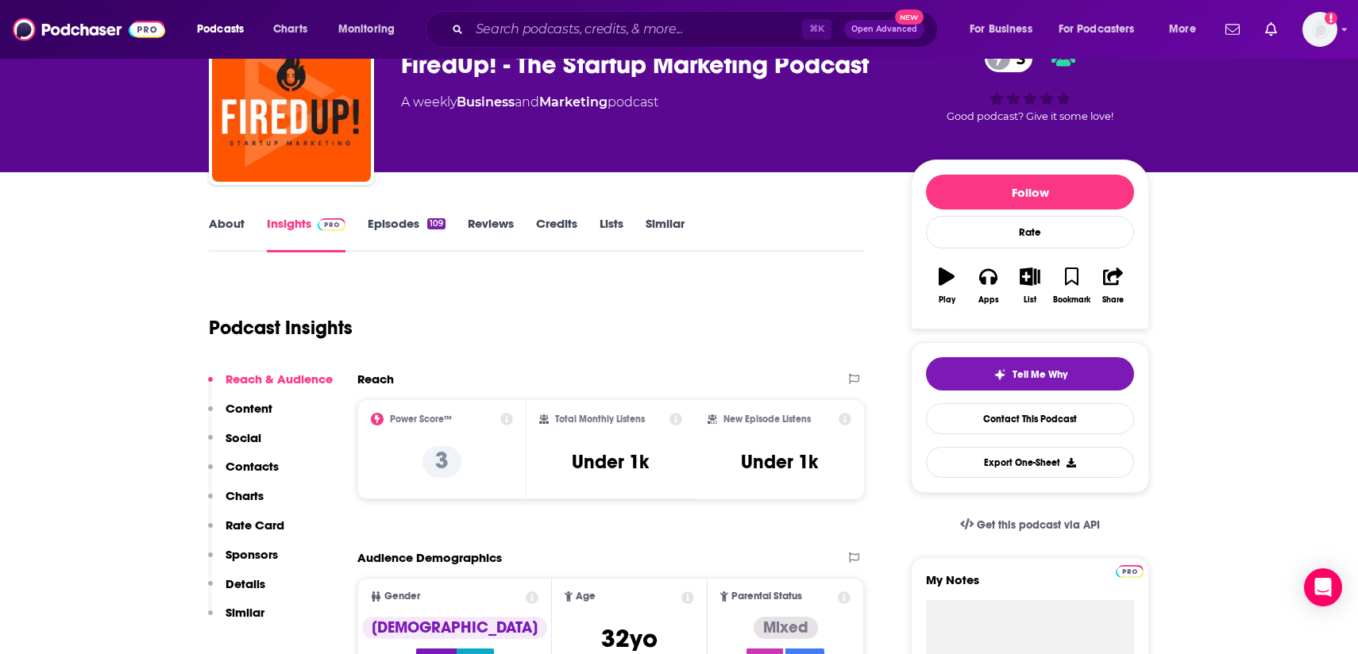
click at [222, 239] on link "About" at bounding box center [227, 234] width 36 height 37
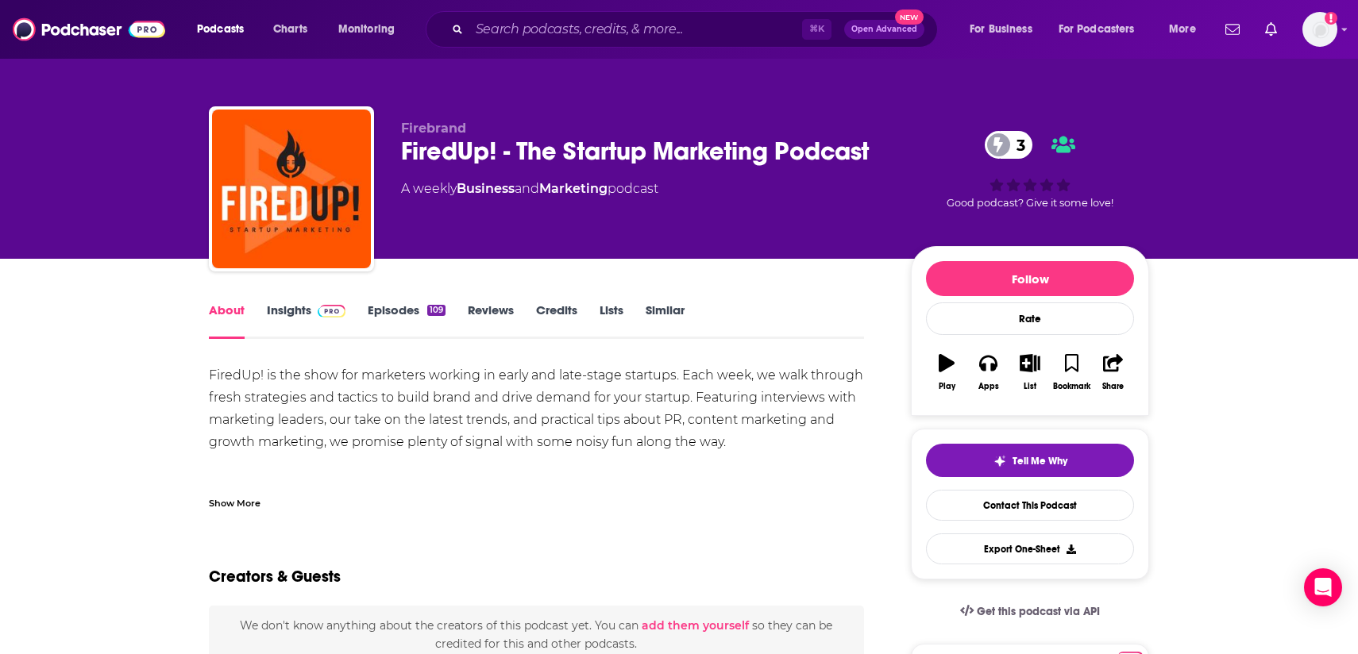
click at [247, 500] on div "Show More" at bounding box center [235, 502] width 52 height 15
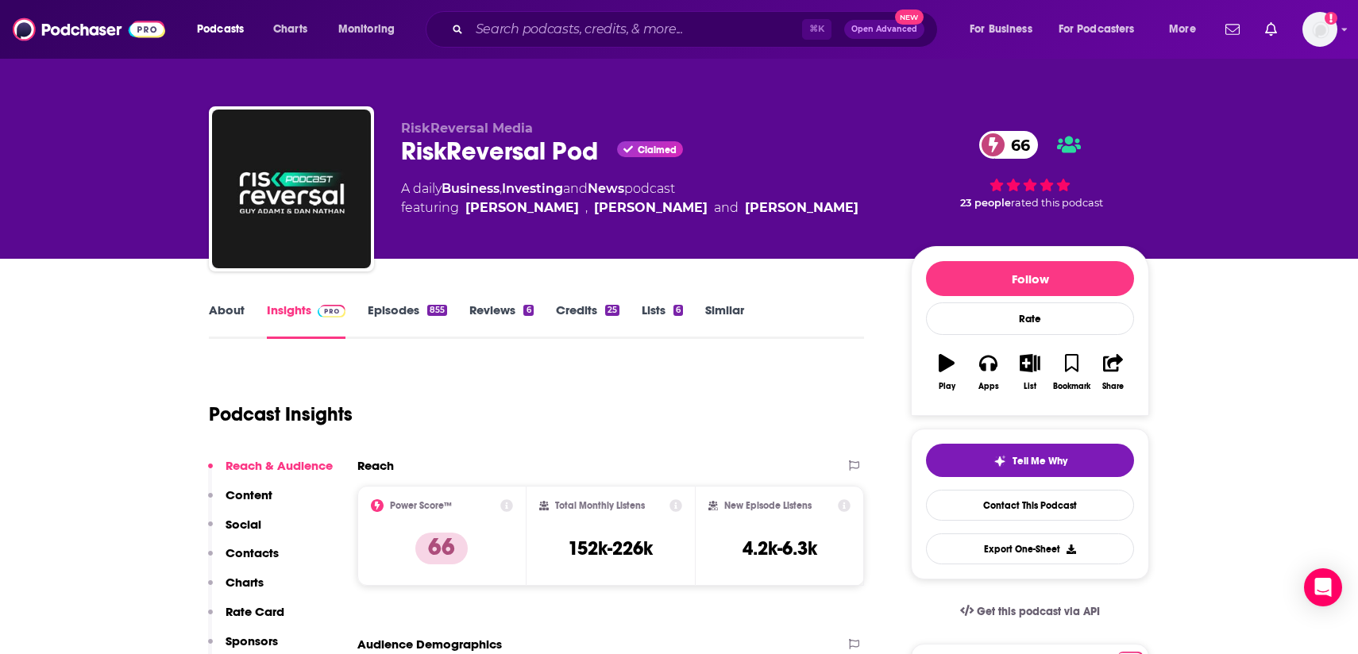
click at [226, 322] on link "About" at bounding box center [227, 321] width 36 height 37
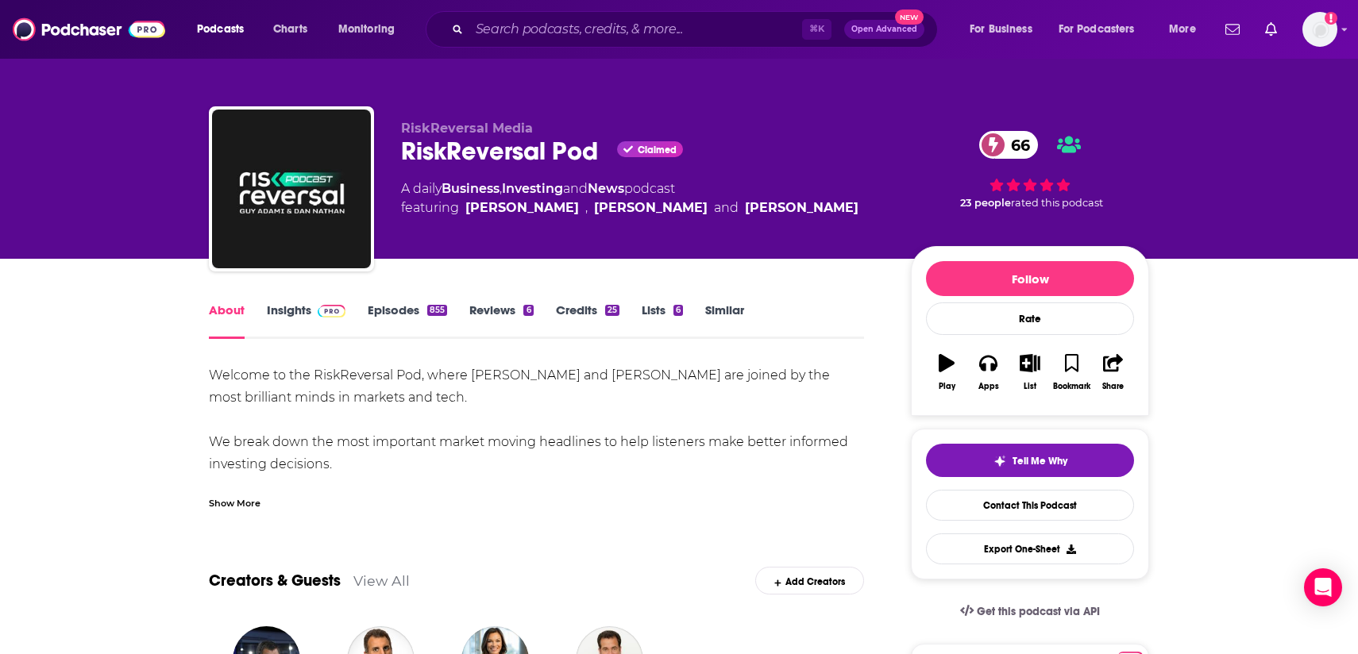
click at [245, 503] on div "Show More" at bounding box center [235, 502] width 52 height 15
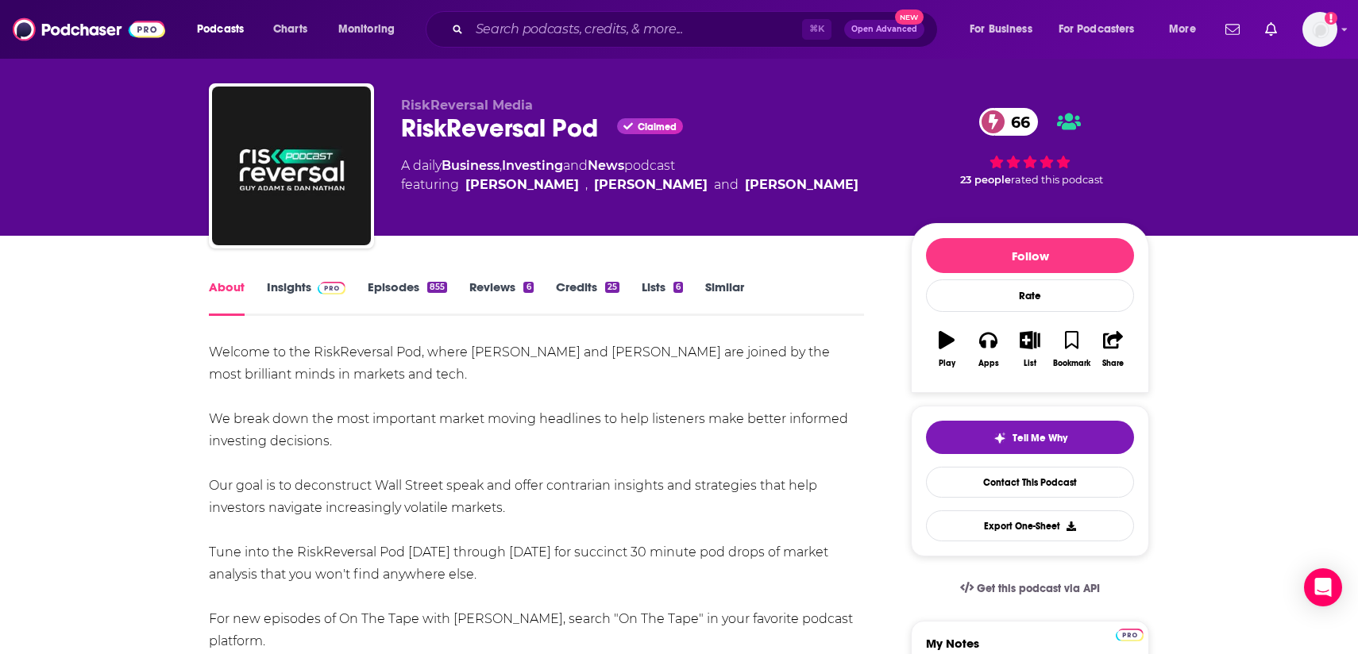
scroll to position [22, 0]
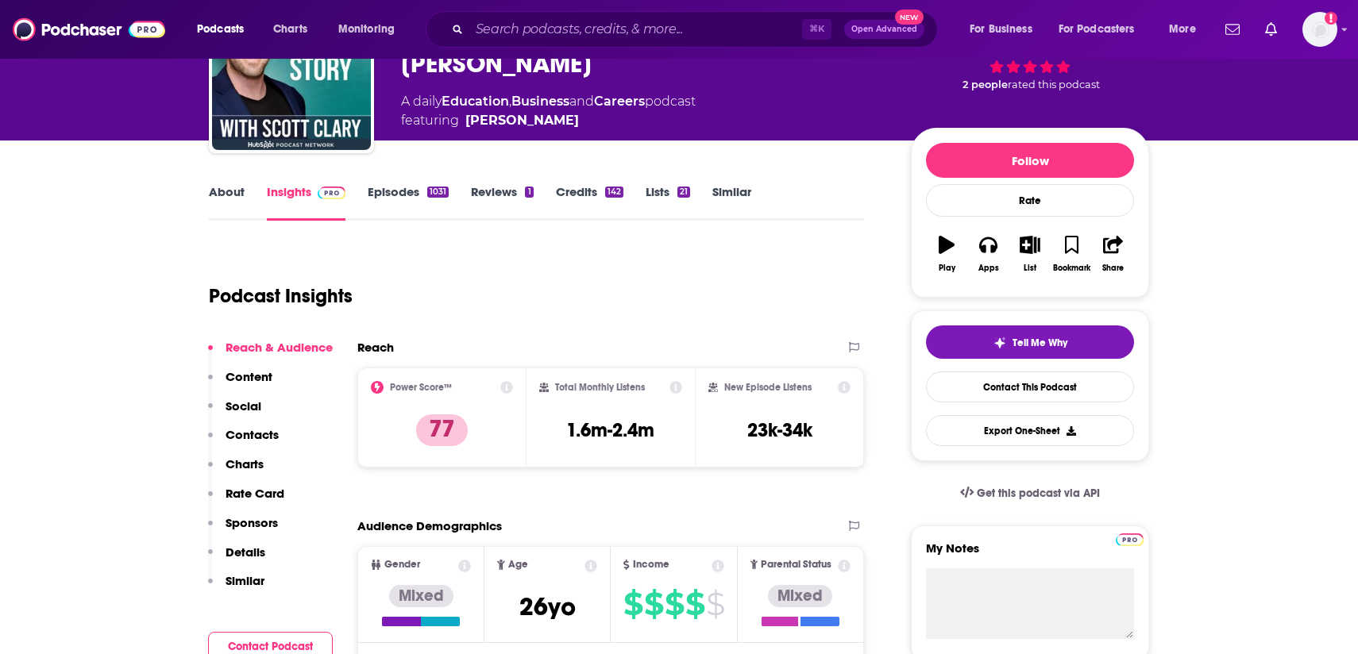
scroll to position [118, 0]
click at [213, 215] on link "About" at bounding box center [227, 203] width 36 height 37
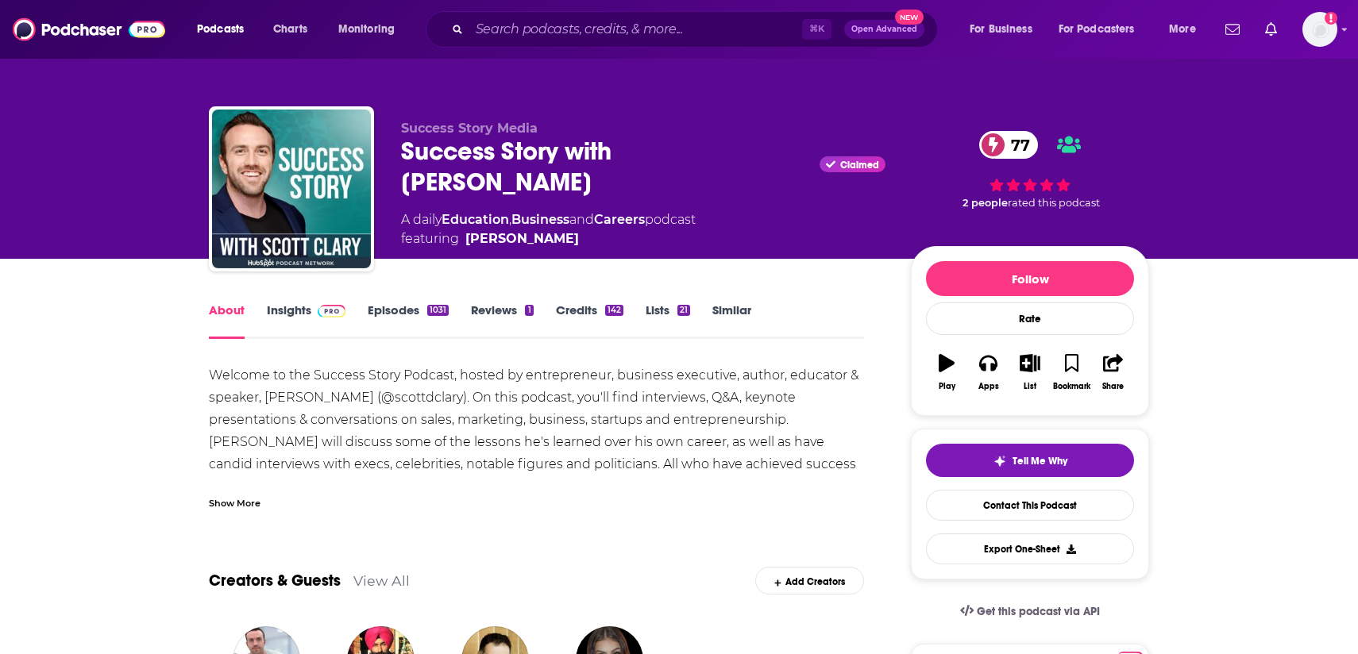
click at [235, 495] on div "Show More" at bounding box center [235, 502] width 52 height 15
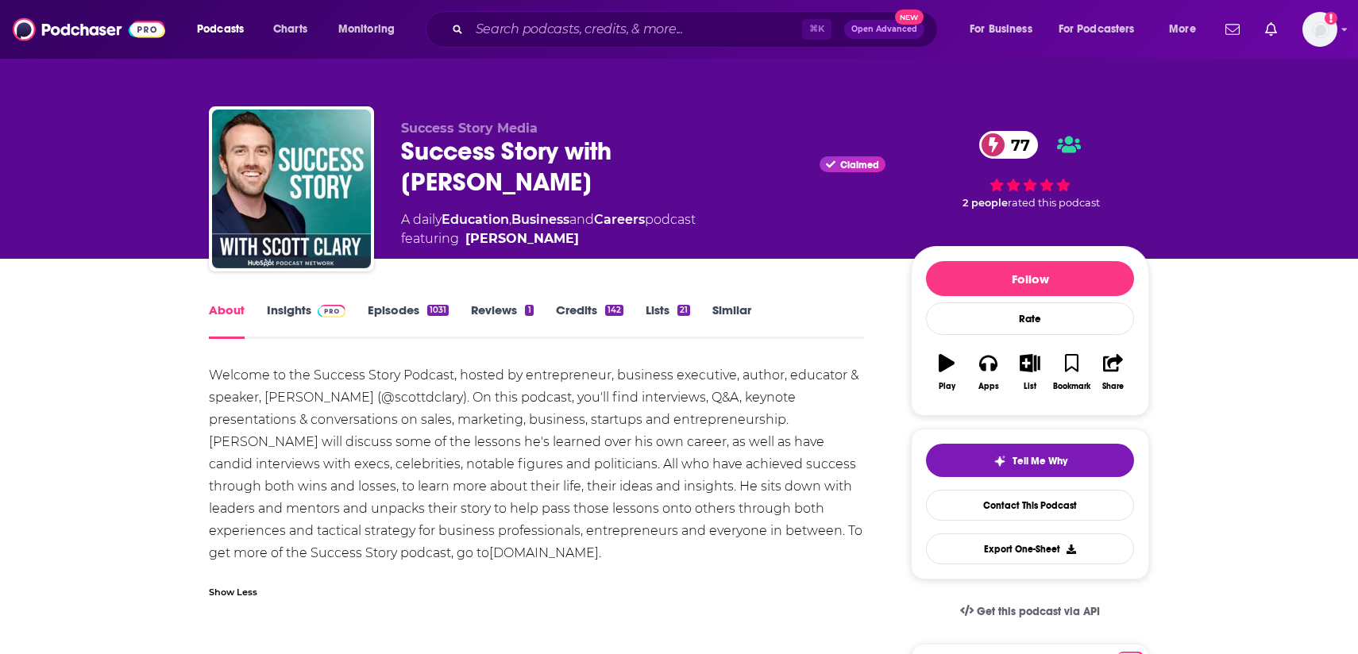
click at [284, 318] on link "Insights" at bounding box center [306, 321] width 79 height 37
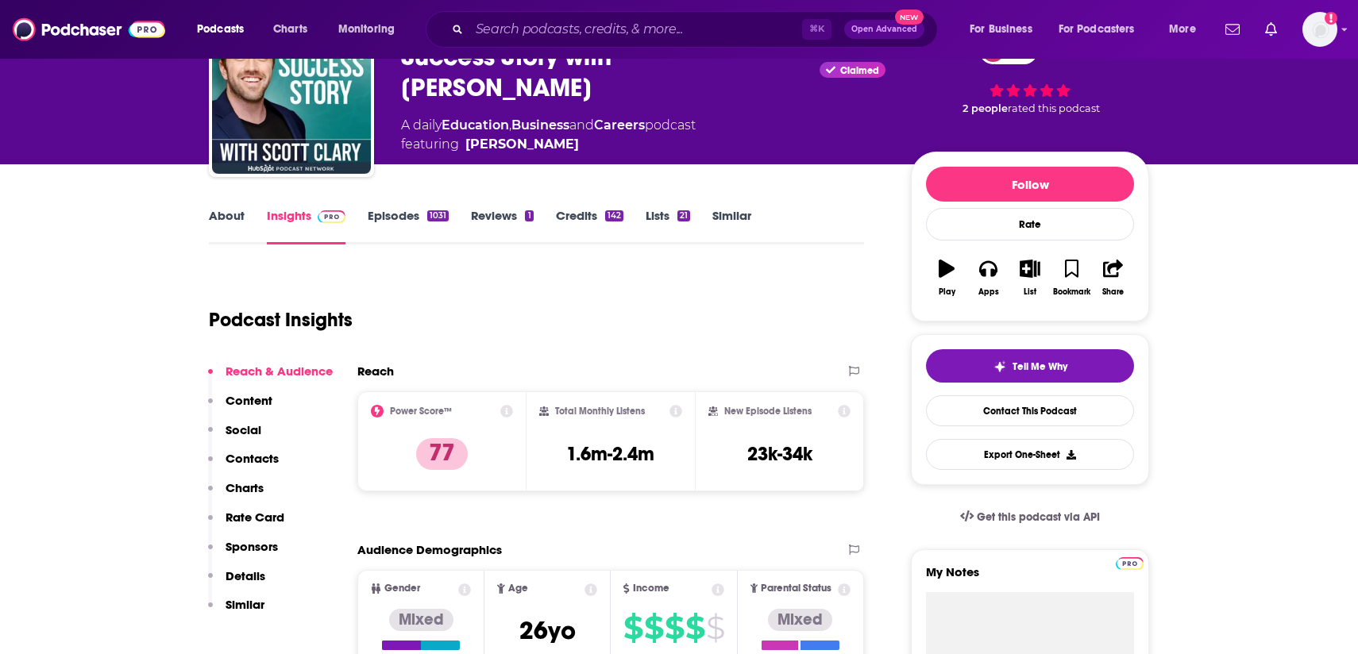
scroll to position [96, 0]
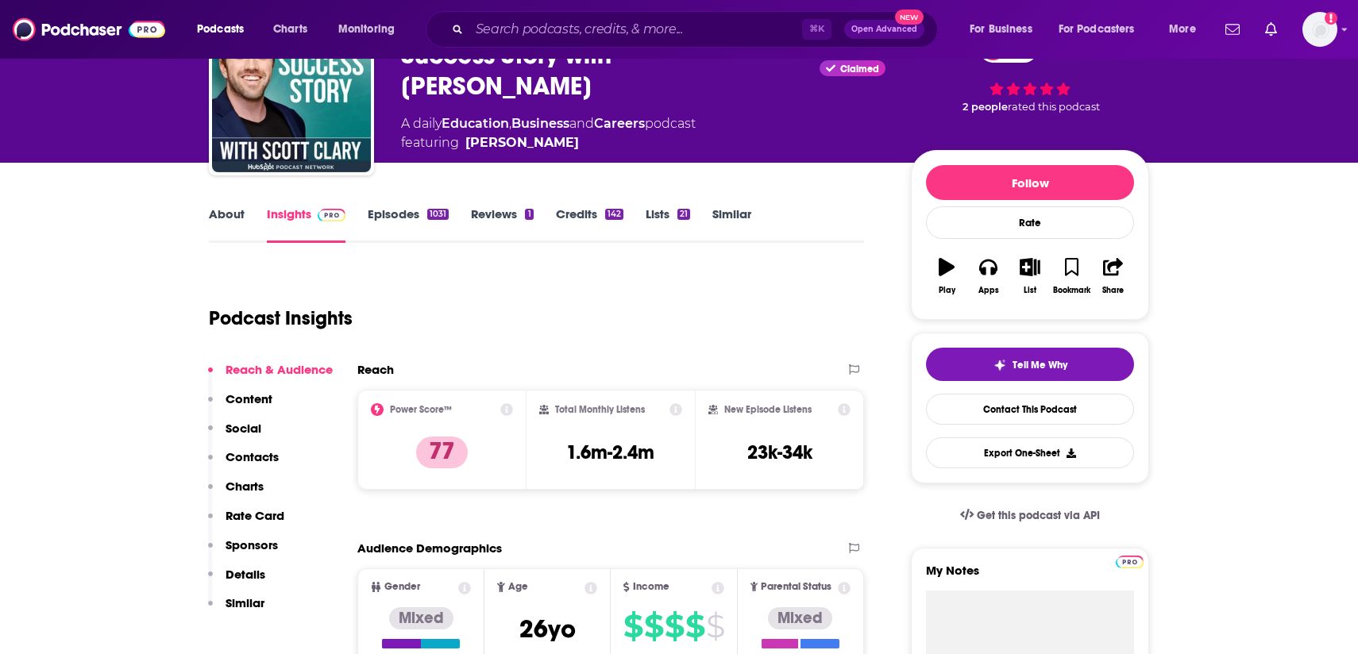
click at [394, 210] on link "Episodes 1031" at bounding box center [408, 224] width 81 height 37
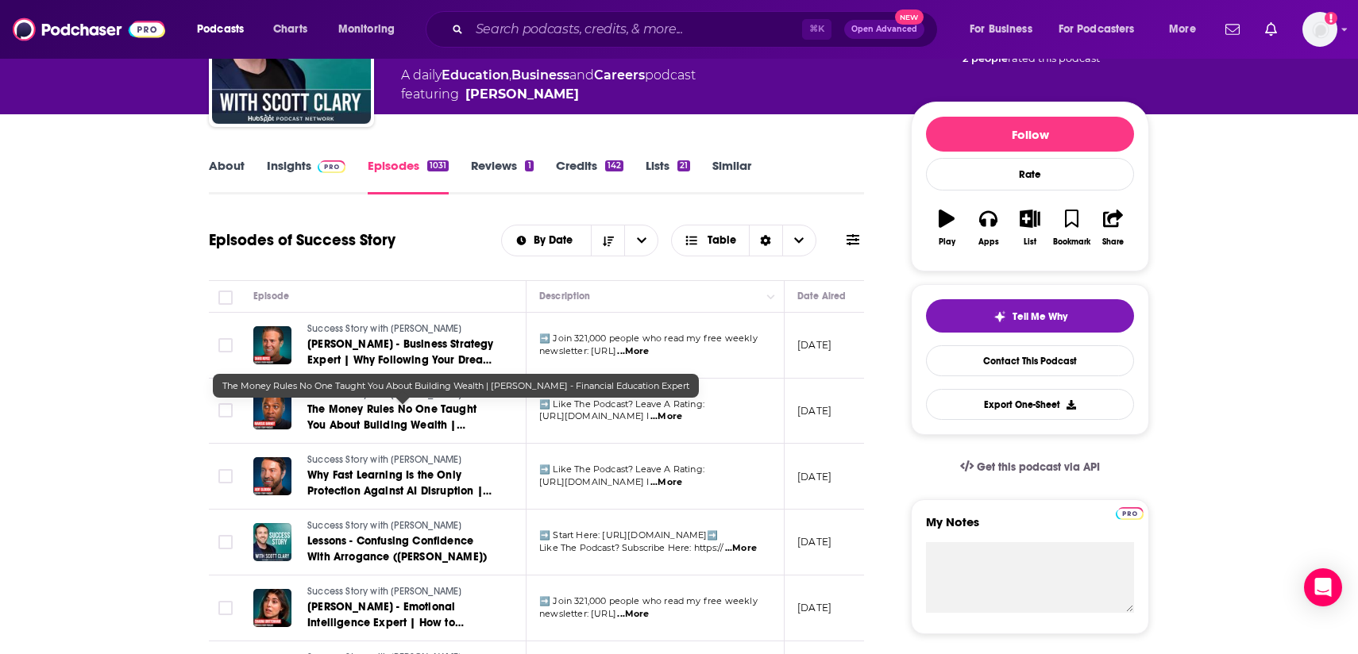
scroll to position [155, 0]
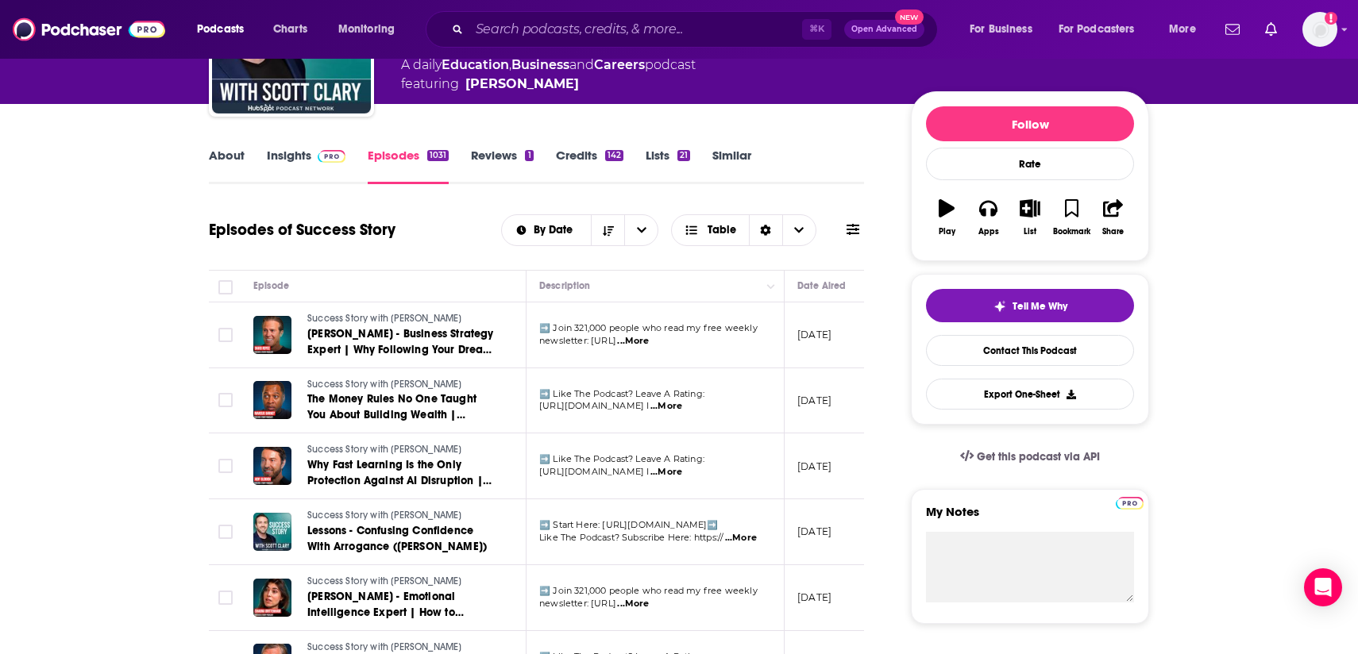
click at [224, 162] on link "About" at bounding box center [227, 166] width 36 height 37
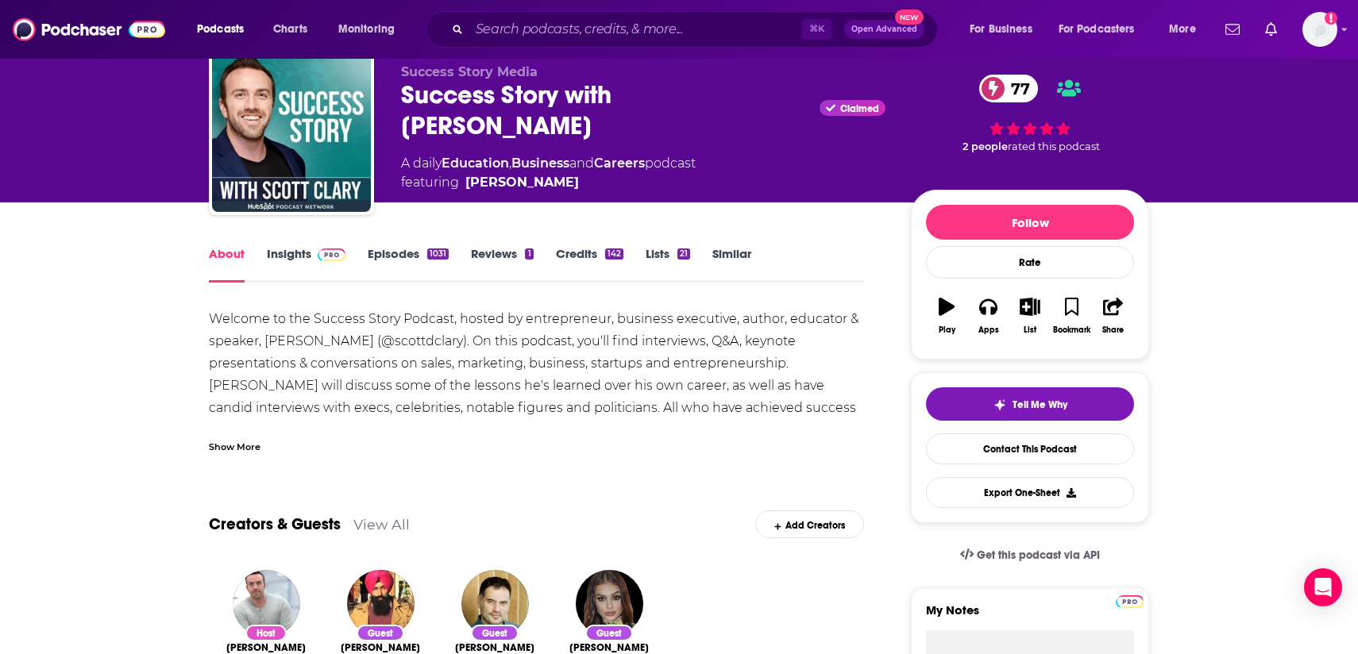
scroll to position [60, 0]
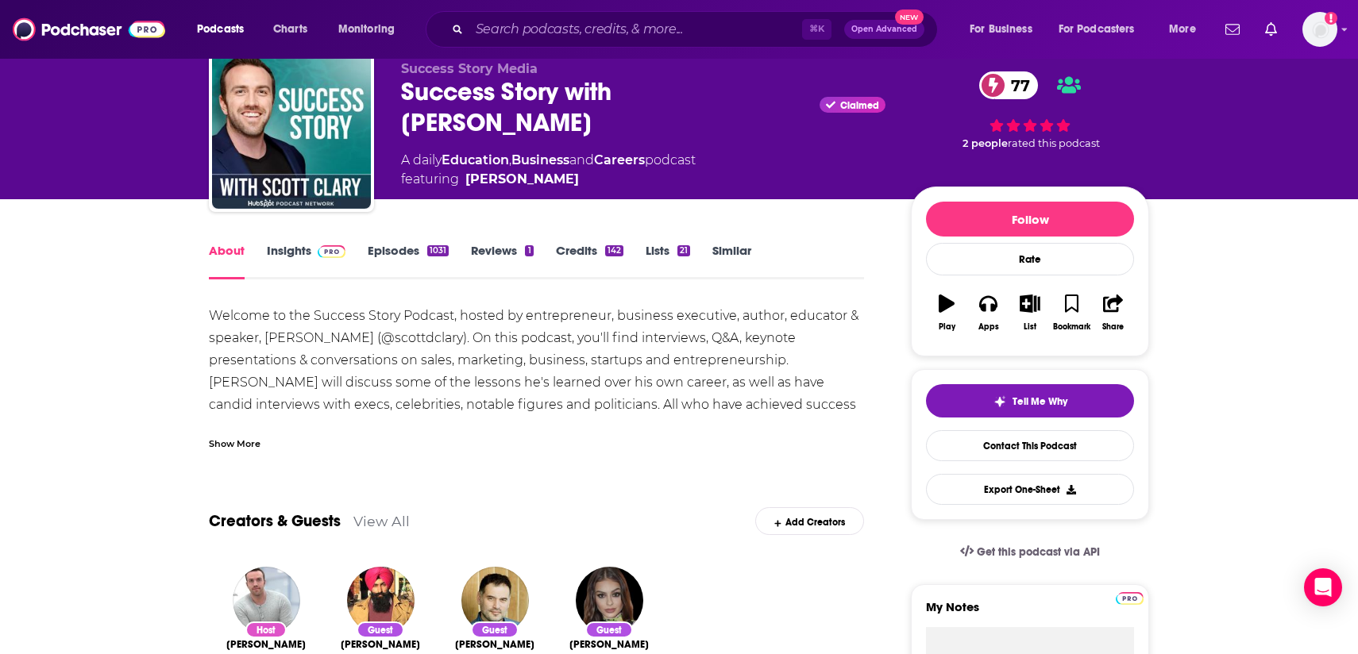
click at [234, 448] on div "Show More" at bounding box center [235, 442] width 52 height 15
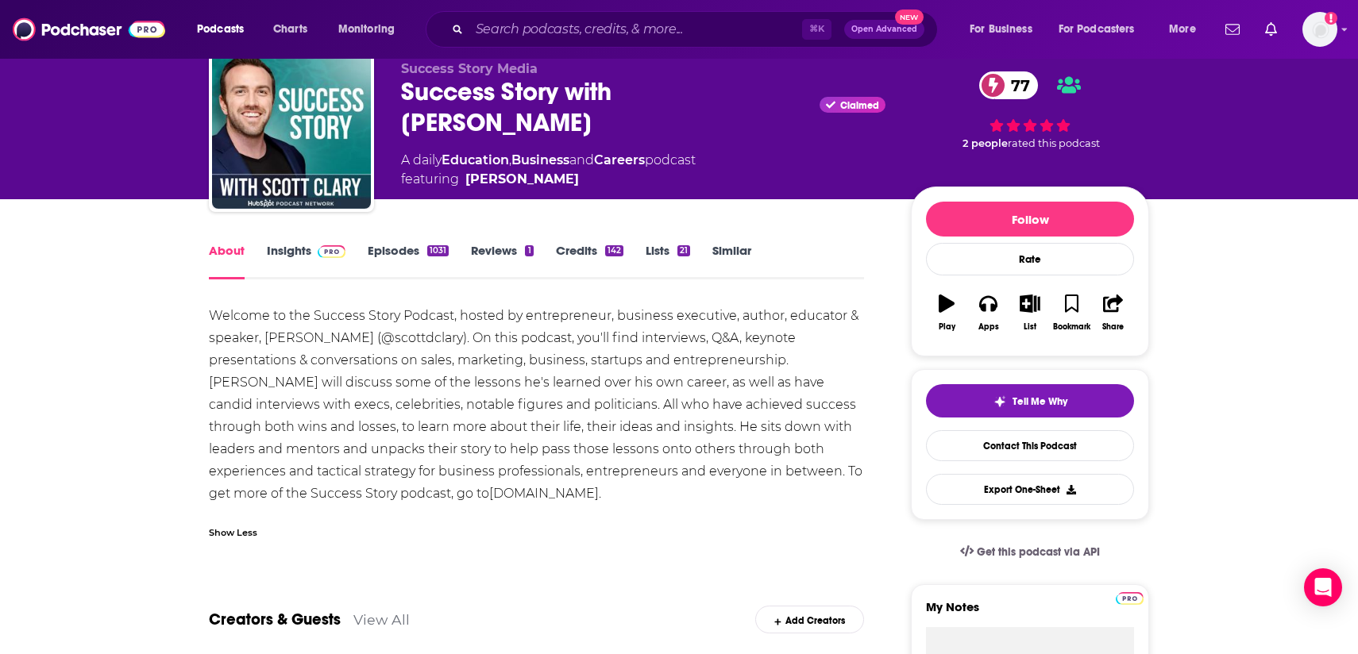
scroll to position [98, 0]
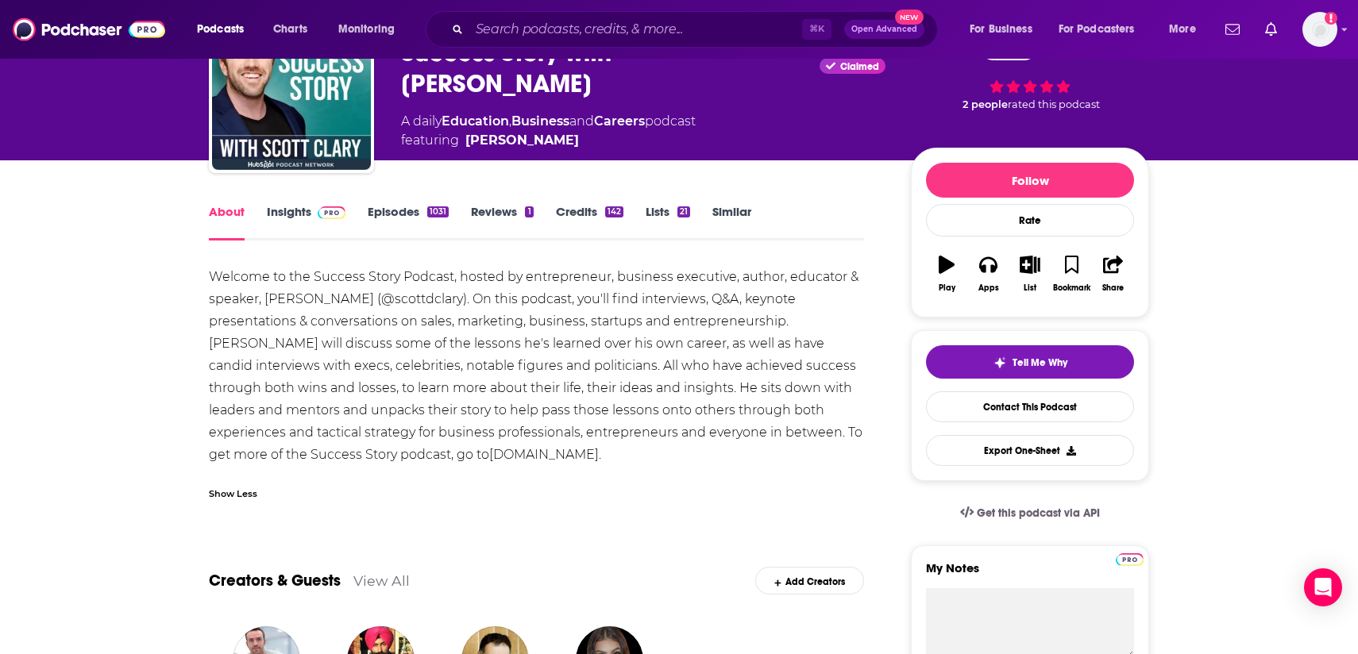
click at [293, 223] on link "Insights" at bounding box center [306, 222] width 79 height 37
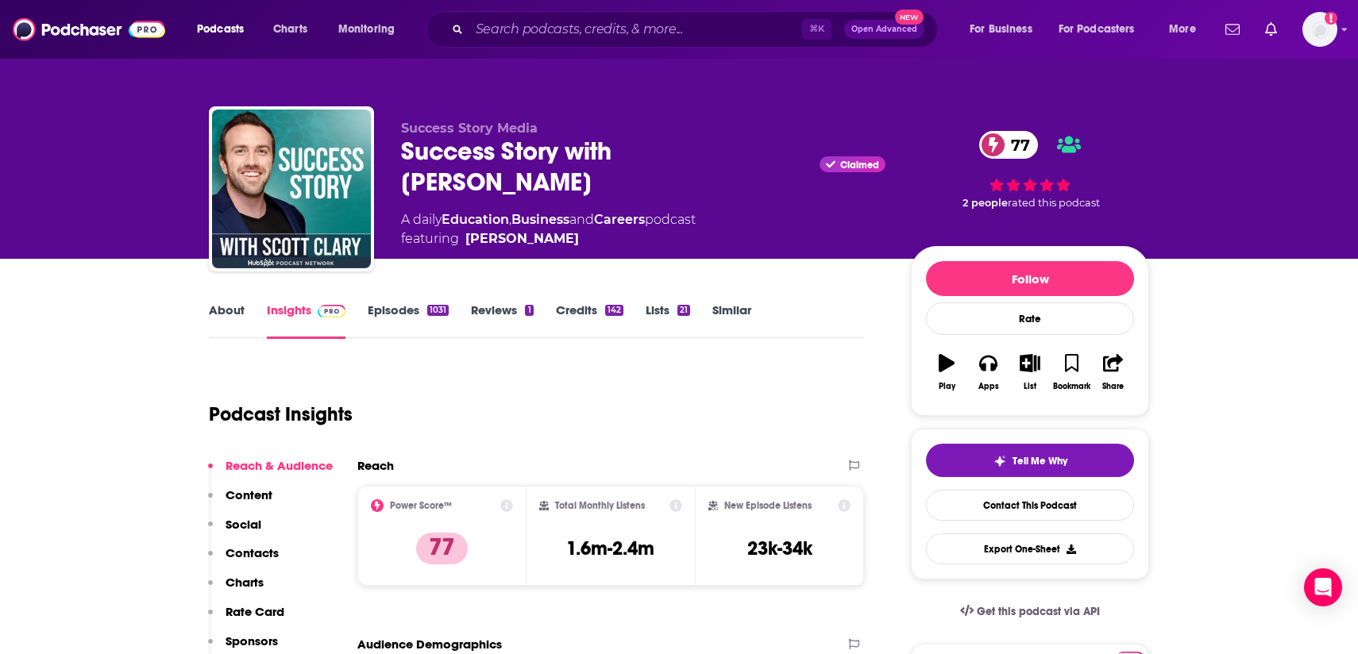
click at [398, 310] on link "Episodes 1031" at bounding box center [408, 321] width 81 height 37
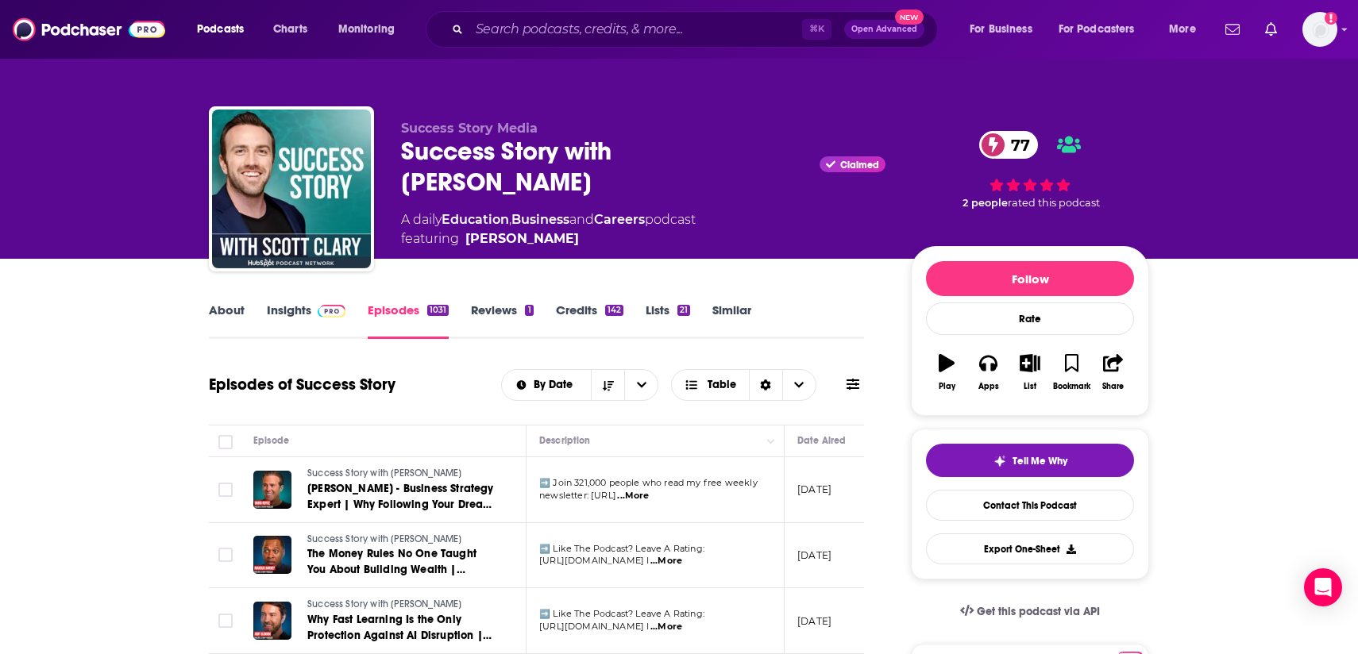
click at [291, 311] on link "Insights" at bounding box center [306, 321] width 79 height 37
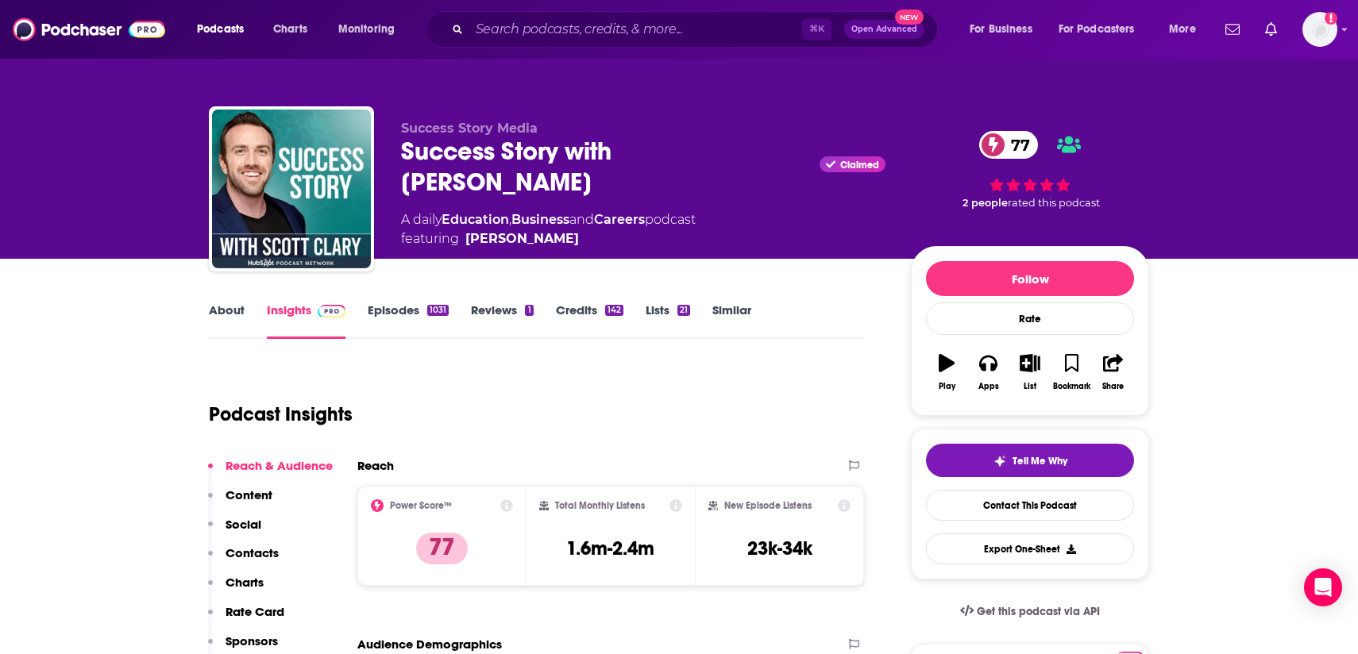
drag, startPoint x: 778, startPoint y: 155, endPoint x: 401, endPoint y: 158, distance: 376.5
click at [401, 158] on div "Success Story with Scott D. Clary Claimed 77" at bounding box center [643, 167] width 484 height 62
copy h2 "Success Story with Scott D. Clary"
click at [226, 314] on link "About" at bounding box center [227, 321] width 36 height 37
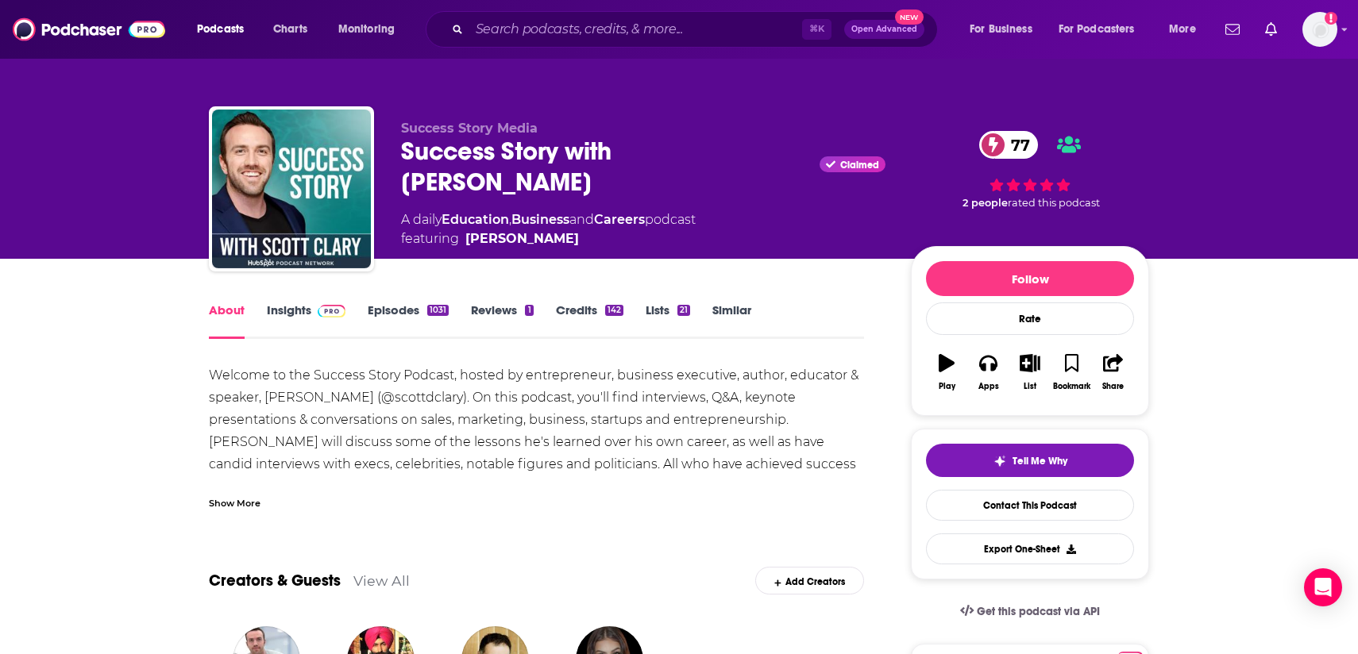
click at [244, 500] on div "Show More" at bounding box center [235, 502] width 52 height 15
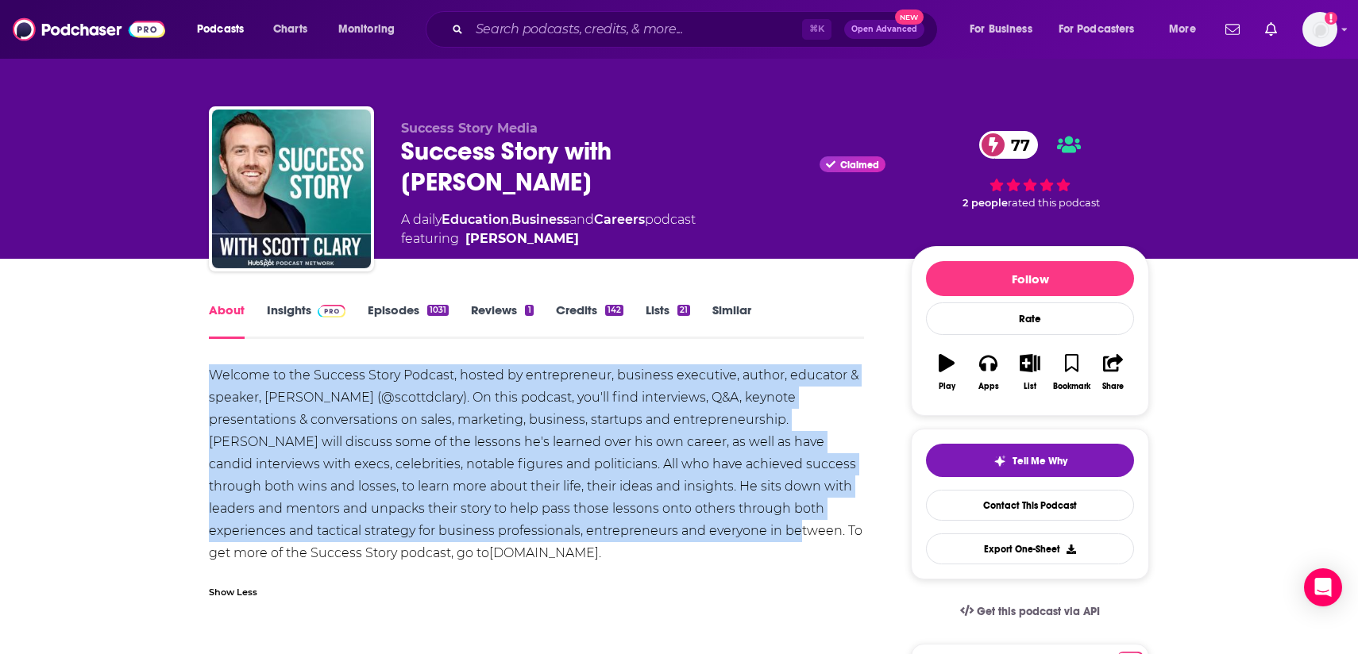
drag, startPoint x: 555, startPoint y: 530, endPoint x: 214, endPoint y: 378, distance: 373.7
click at [213, 376] on div "Welcome to the Success Story Podcast, hosted by entrepreneur, business executiv…" at bounding box center [536, 465] width 655 height 200
copy div "Welcome to the Success Story Podcast, hosted by entrepreneur, business executiv…"
click at [357, 434] on div "Welcome to the Success Story Podcast, hosted by entrepreneur, business executiv…" at bounding box center [536, 465] width 655 height 200
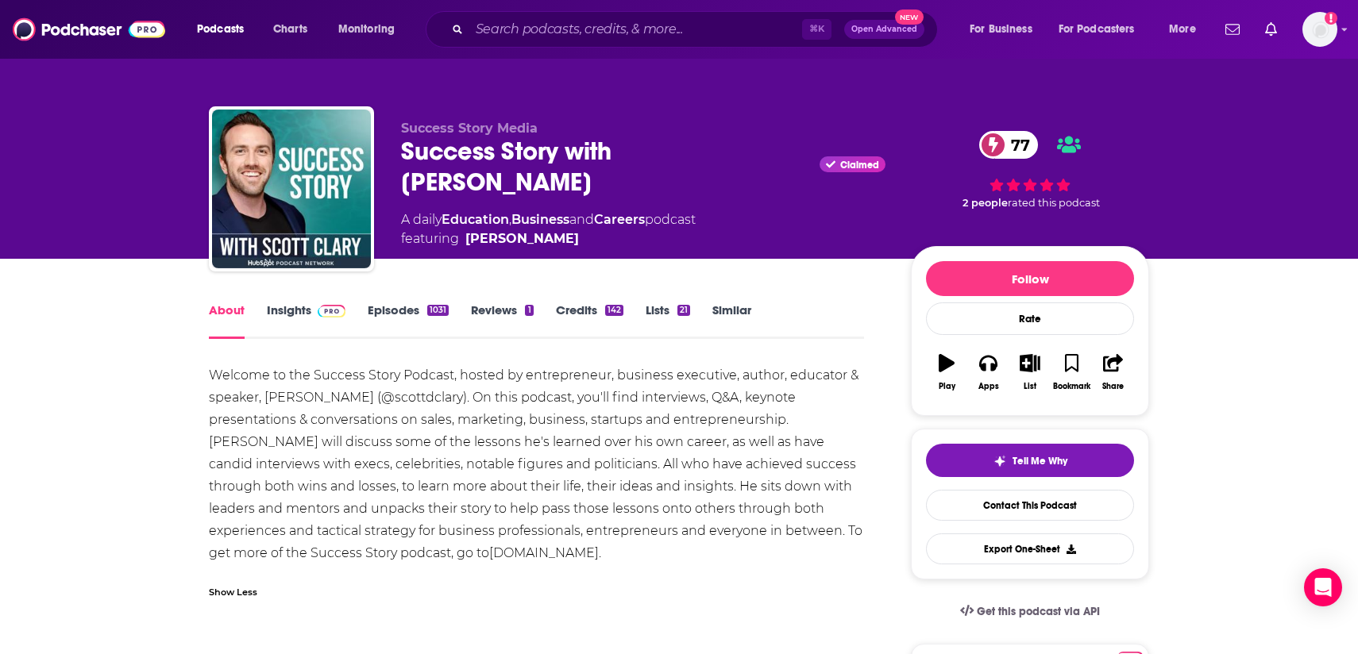
click at [299, 310] on link "Insights" at bounding box center [306, 321] width 79 height 37
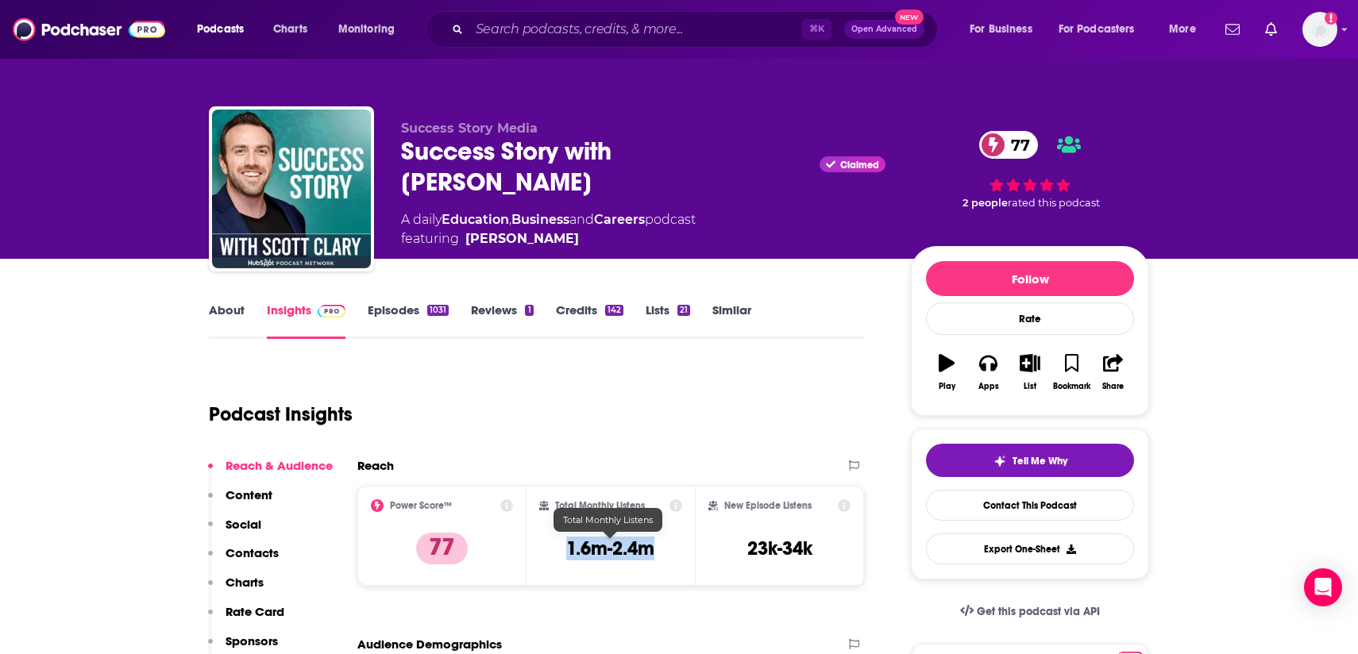
drag, startPoint x: 672, startPoint y: 554, endPoint x: 569, endPoint y: 553, distance: 103.2
click at [569, 553] on div "Total Monthly Listens 1.6m-2.4m" at bounding box center [611, 536] width 144 height 73
copy h3 "1.6m-2.4m"
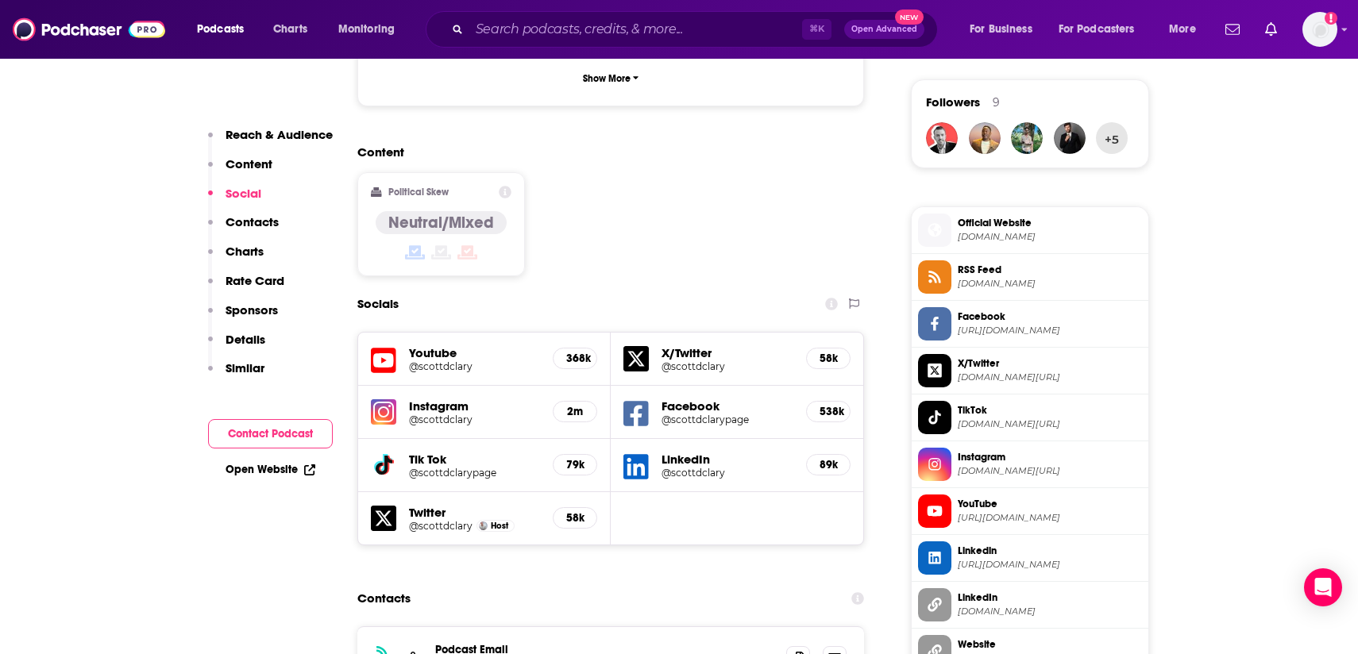
scroll to position [1367, 0]
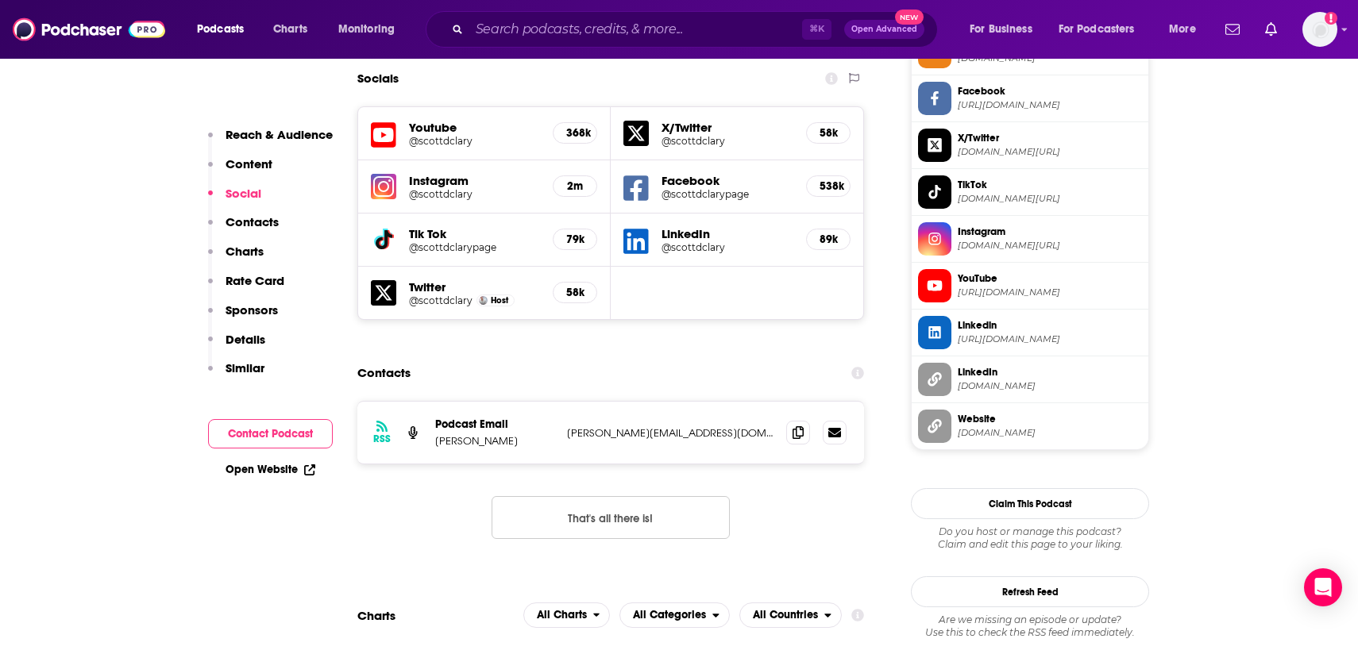
drag, startPoint x: 511, startPoint y: 389, endPoint x: 431, endPoint y: 389, distance: 79.4
click at [431, 402] on div "RSS Podcast Email Scott D. Clary scott@scottdclary.com scott@scottdclary.com" at bounding box center [610, 433] width 507 height 62
click at [450, 434] on p "Scott D. Clary" at bounding box center [494, 441] width 119 height 14
click at [457, 434] on p "Scott D. Clary" at bounding box center [494, 441] width 119 height 14
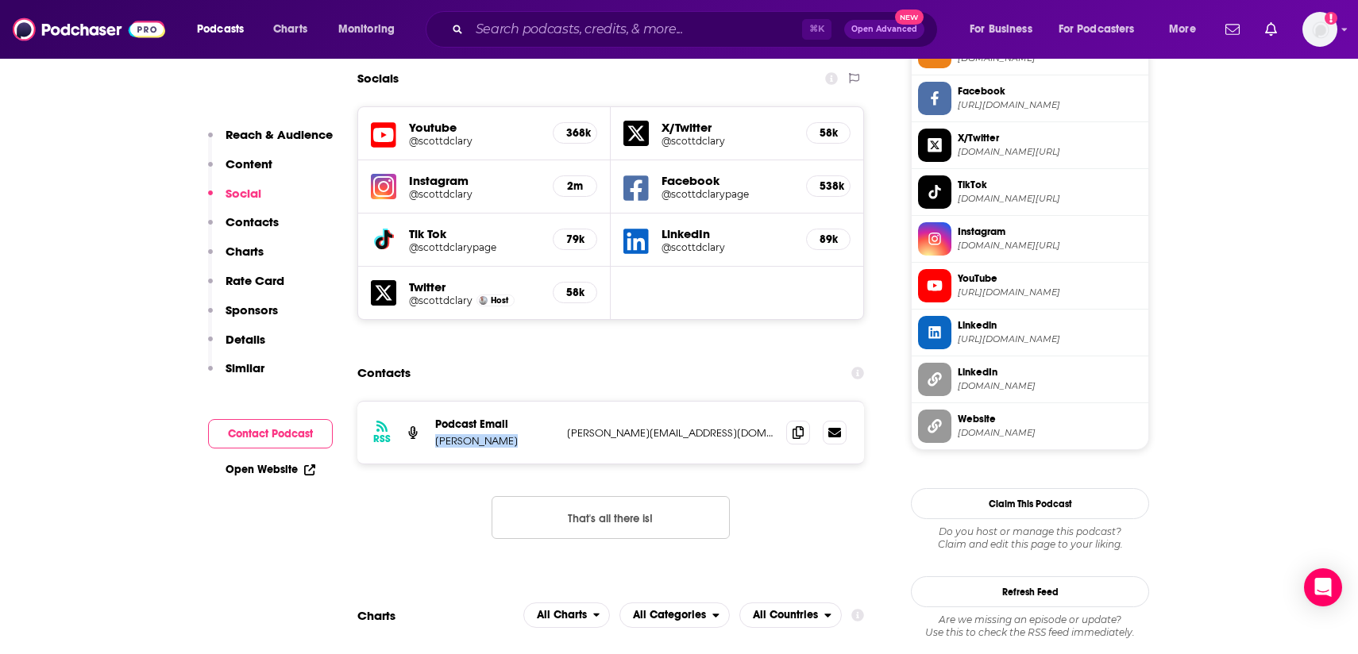
click at [457, 434] on p "Scott D. Clary" at bounding box center [494, 441] width 119 height 14
copy p "Scott D. Clary"
click at [795, 426] on icon at bounding box center [798, 432] width 11 height 13
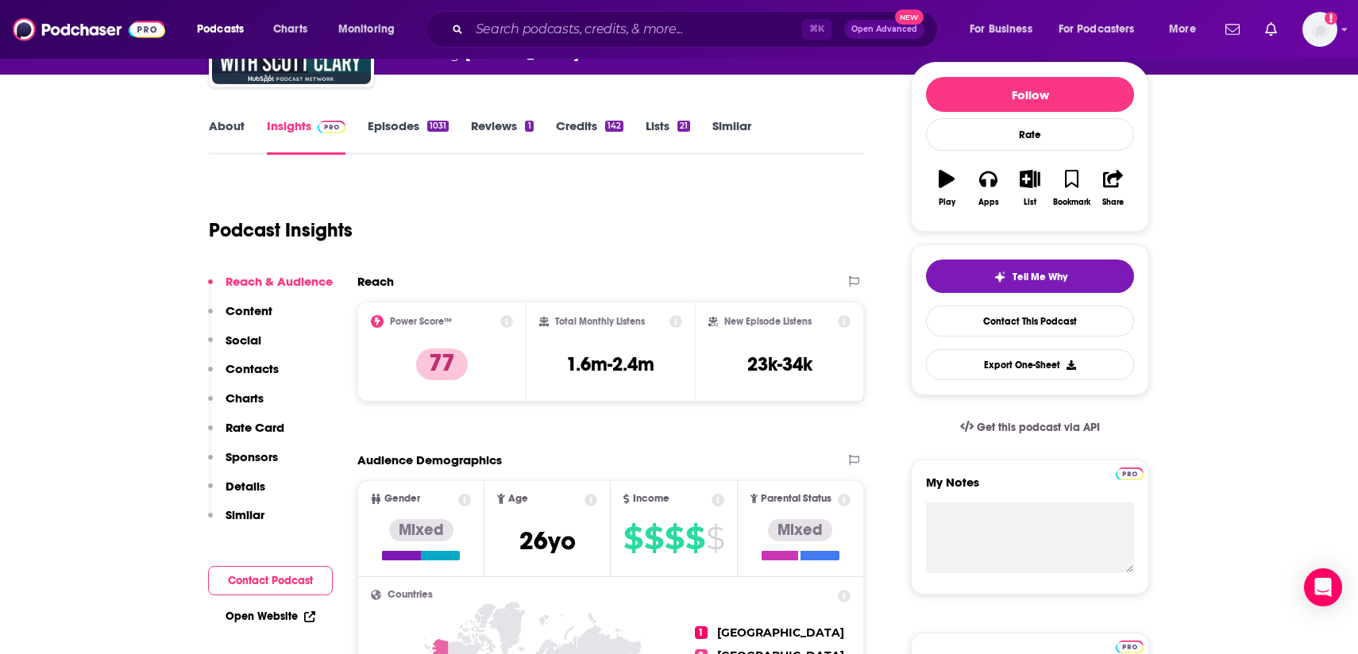
scroll to position [0, 0]
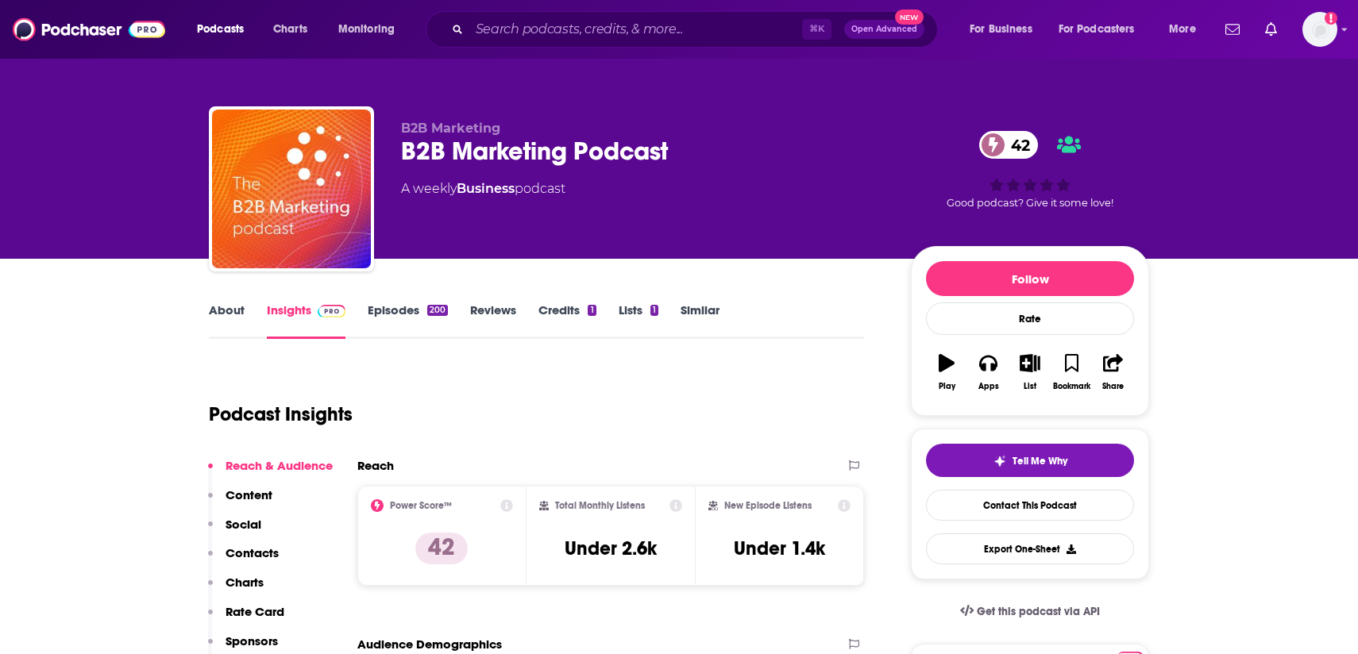
click at [231, 322] on link "About" at bounding box center [227, 321] width 36 height 37
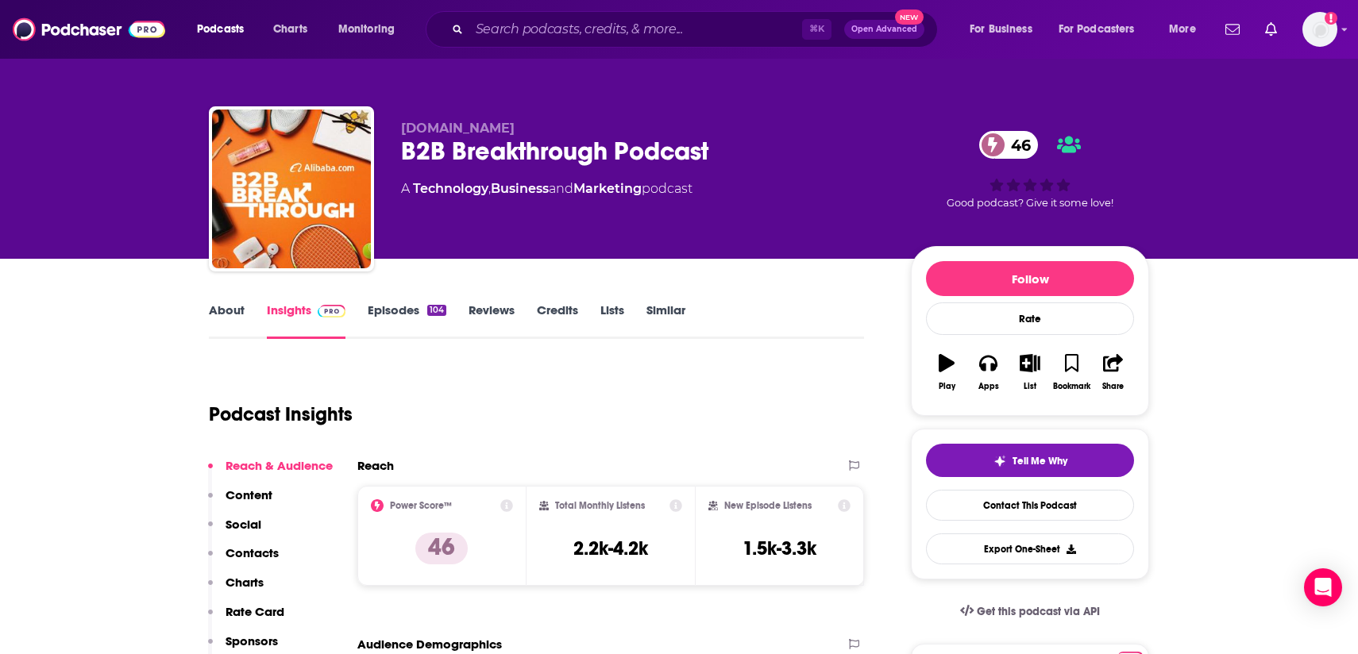
click at [785, 233] on div "Alibaba.com B2B Breakthrough Podcast 46 A Technology , Business and Marketing p…" at bounding box center [643, 184] width 484 height 127
click at [220, 323] on link "About" at bounding box center [227, 321] width 36 height 37
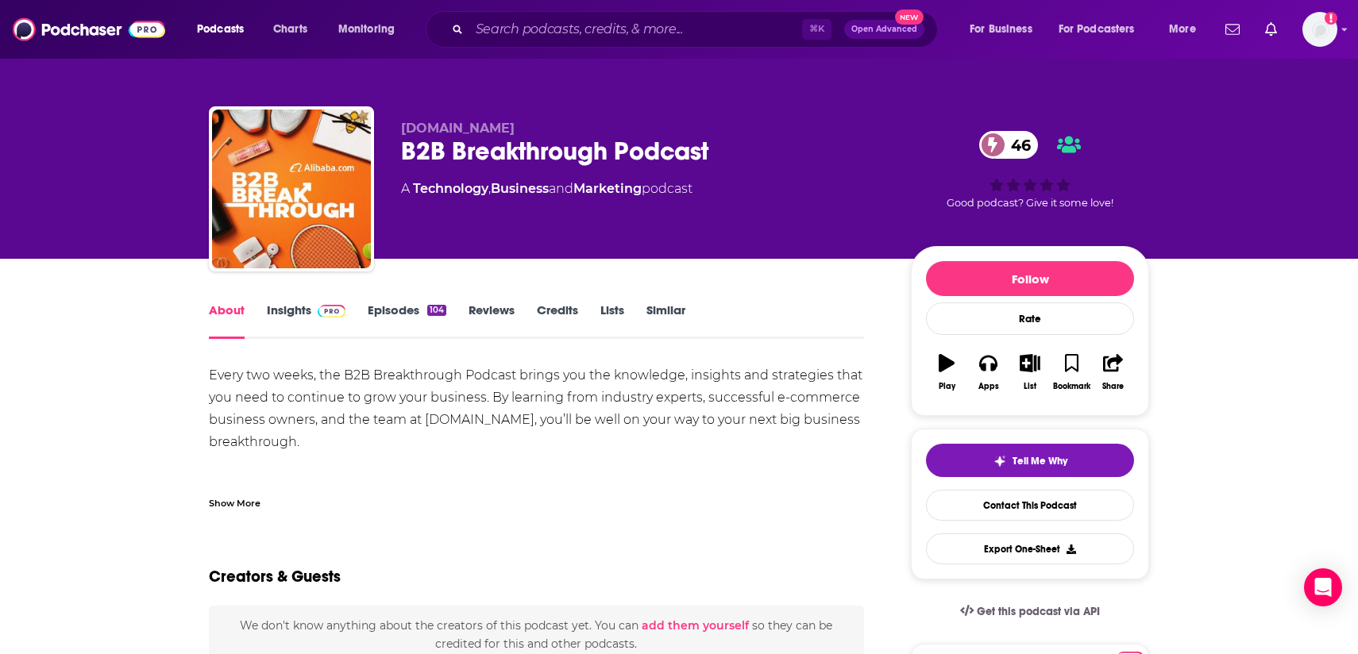
click at [234, 503] on div "Show More" at bounding box center [235, 502] width 52 height 15
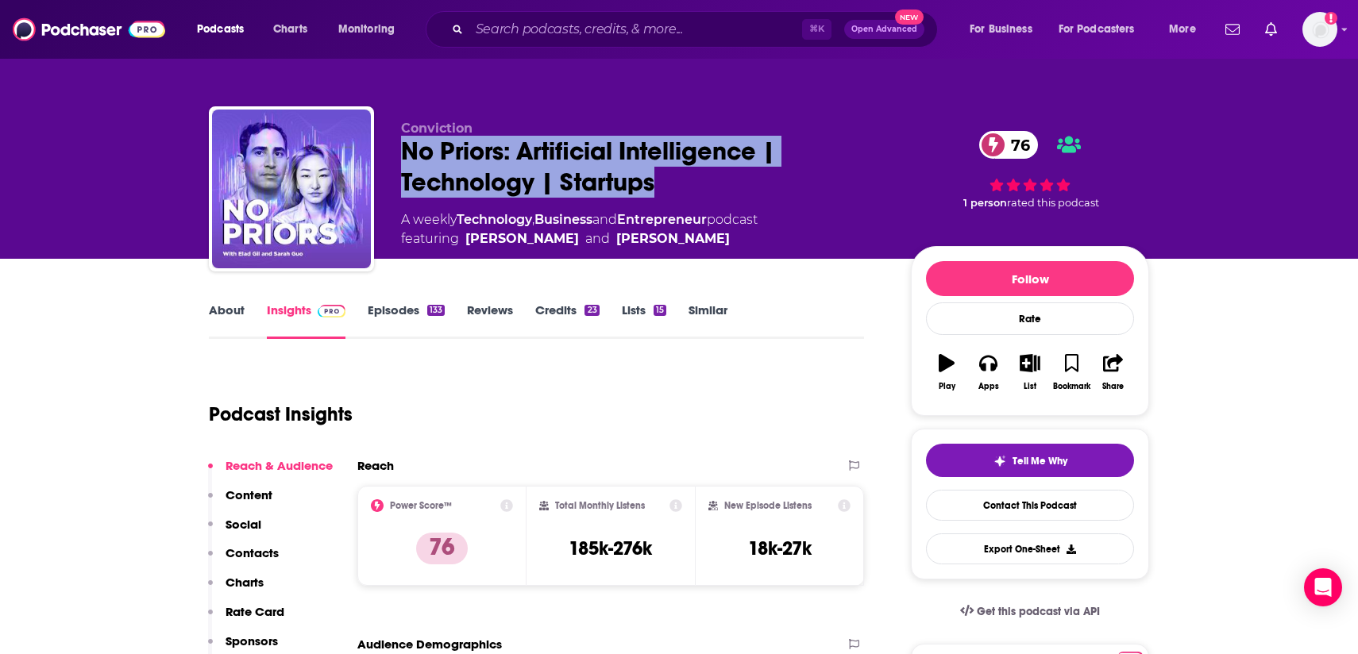
drag, startPoint x: 685, startPoint y: 175, endPoint x: 394, endPoint y: 152, distance: 292.4
click at [394, 152] on div "Conviction No Priors: Artificial Intelligence | Technology | Startups 76 A week…" at bounding box center [679, 192] width 940 height 172
copy h2 "No Priors: Artificial Intelligence | Technology | Startups"
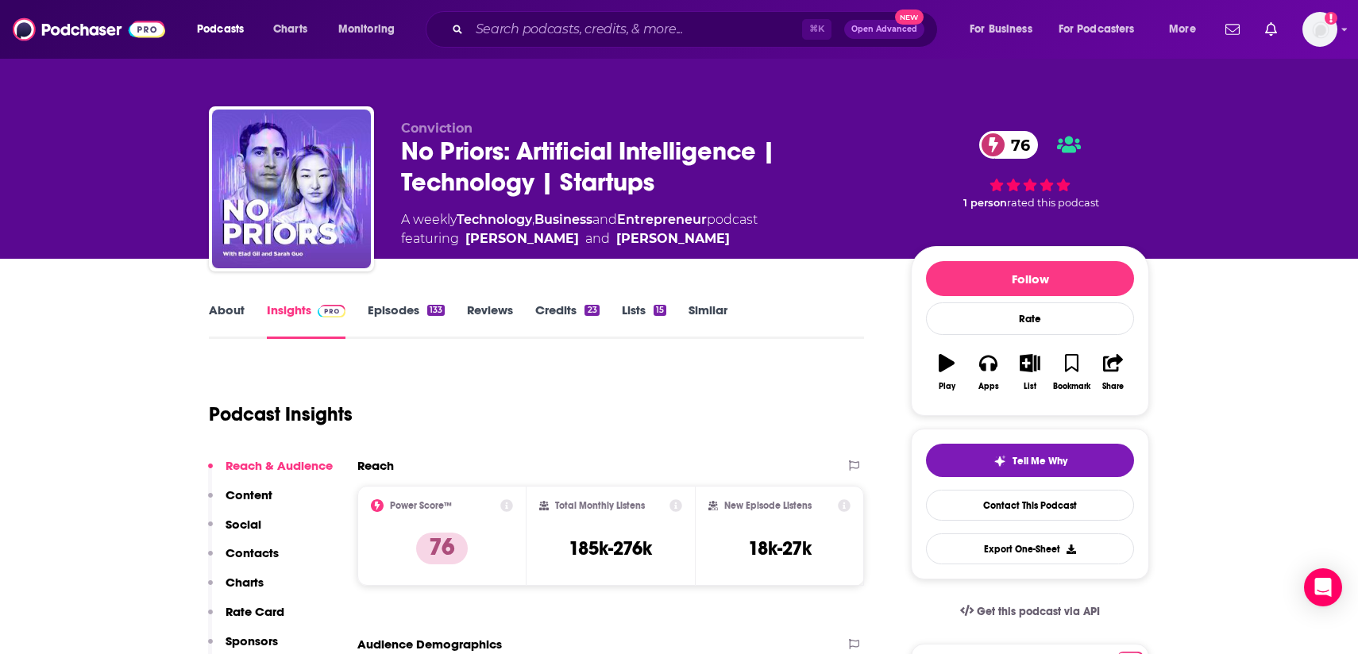
click at [223, 318] on link "About" at bounding box center [227, 321] width 36 height 37
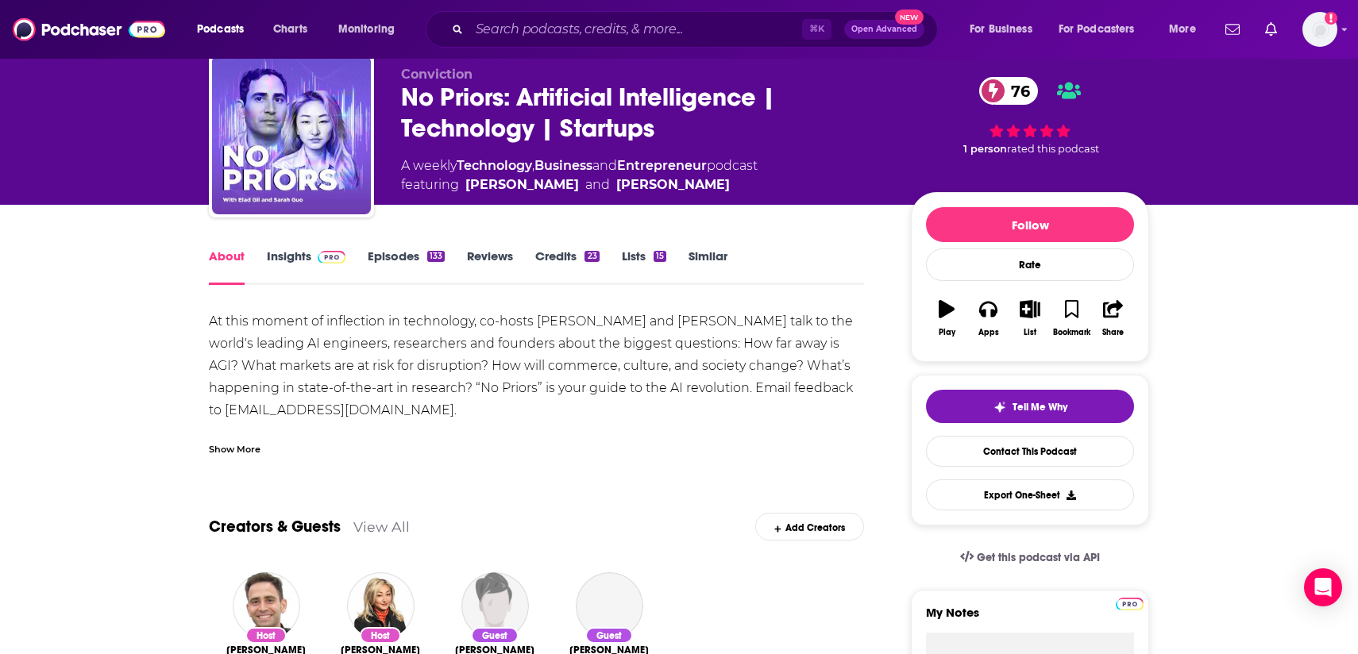
scroll to position [60, 0]
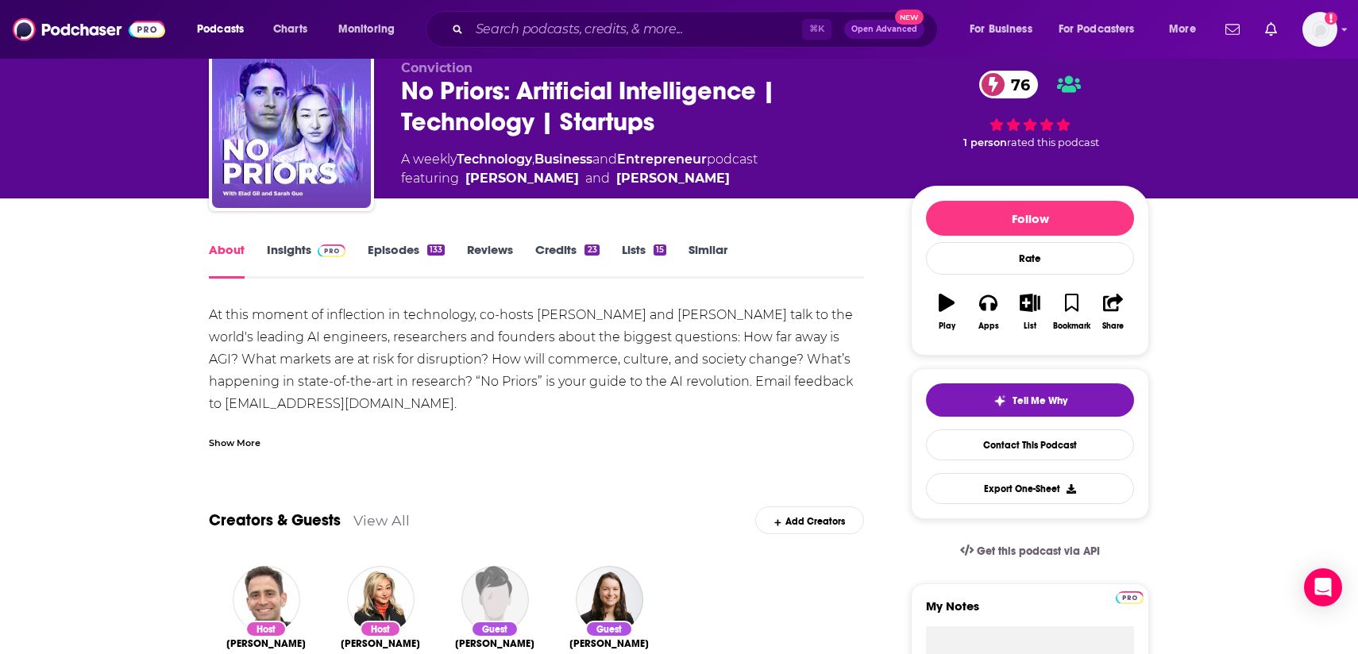
click at [223, 446] on div "Show More" at bounding box center [235, 441] width 52 height 15
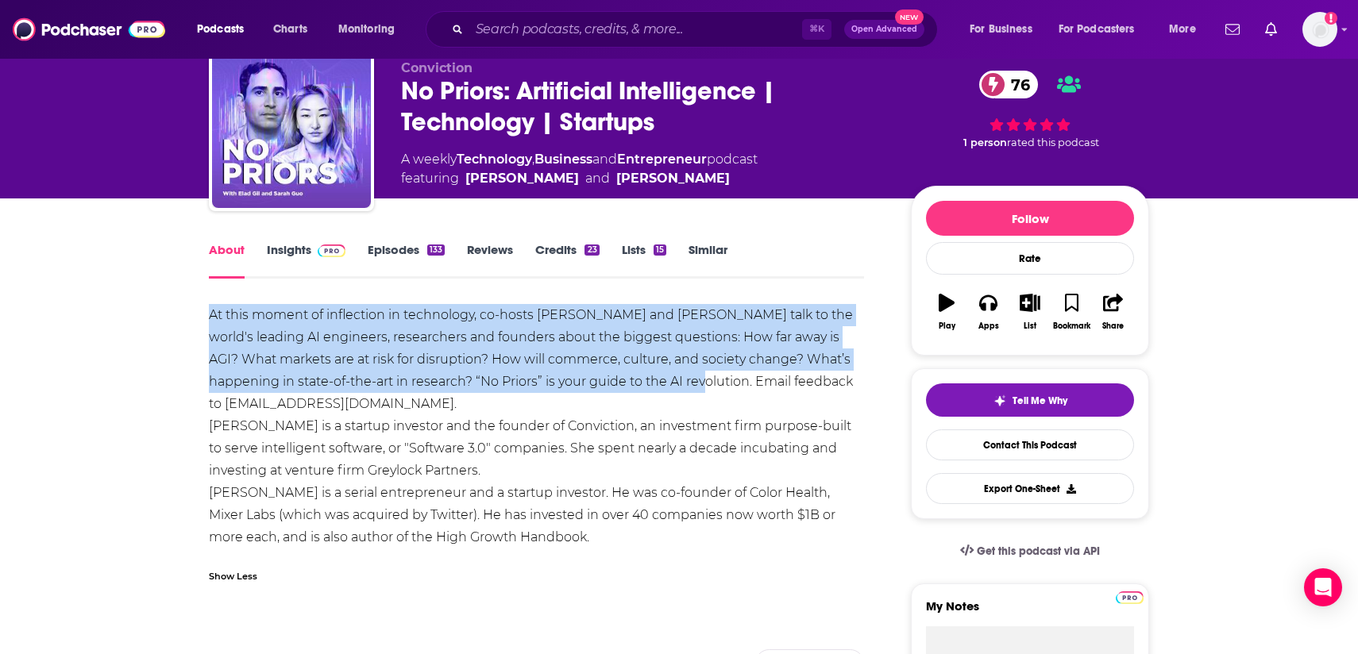
drag, startPoint x: 630, startPoint y: 382, endPoint x: 210, endPoint y: 321, distance: 423.8
click at [210, 321] on div "At this moment of inflection in technology, co-hosts Elad Gil and Sarah Guo tal…" at bounding box center [536, 426] width 655 height 245
copy div "At this moment of inflection in technology, co-hosts Elad Gil and Sarah Guo tal…"
click at [289, 246] on link "Insights" at bounding box center [306, 260] width 79 height 37
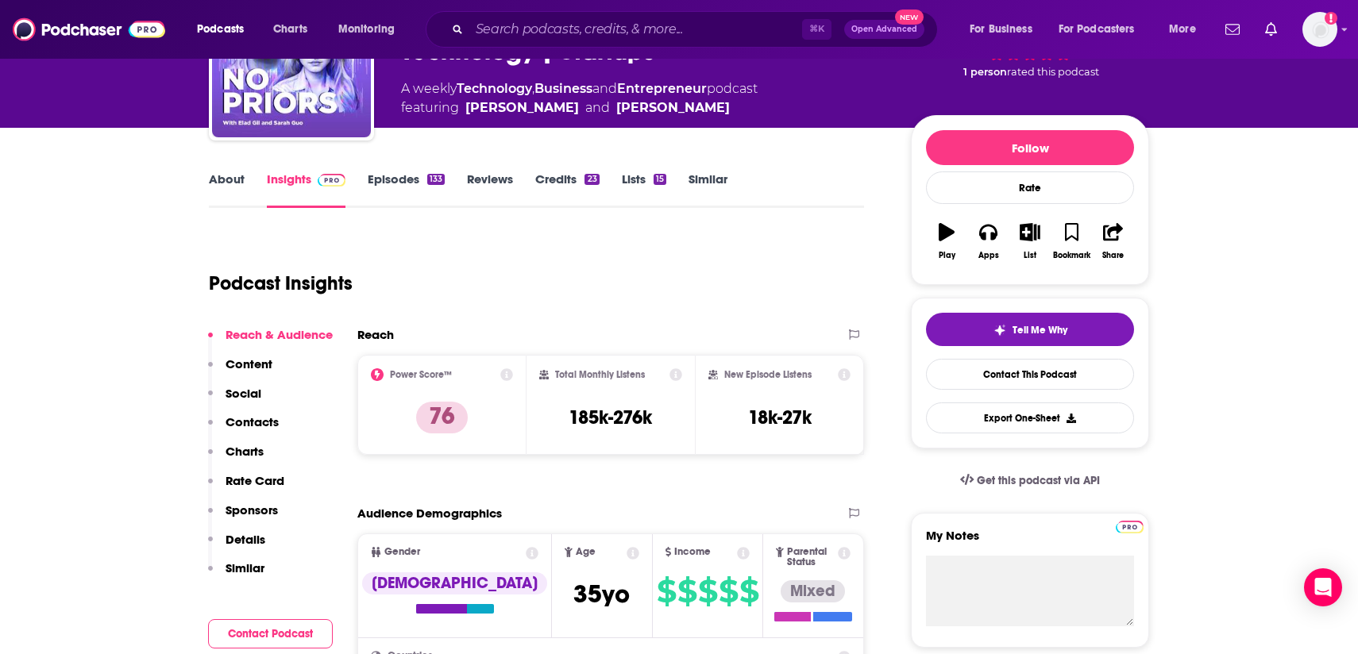
scroll to position [136, 0]
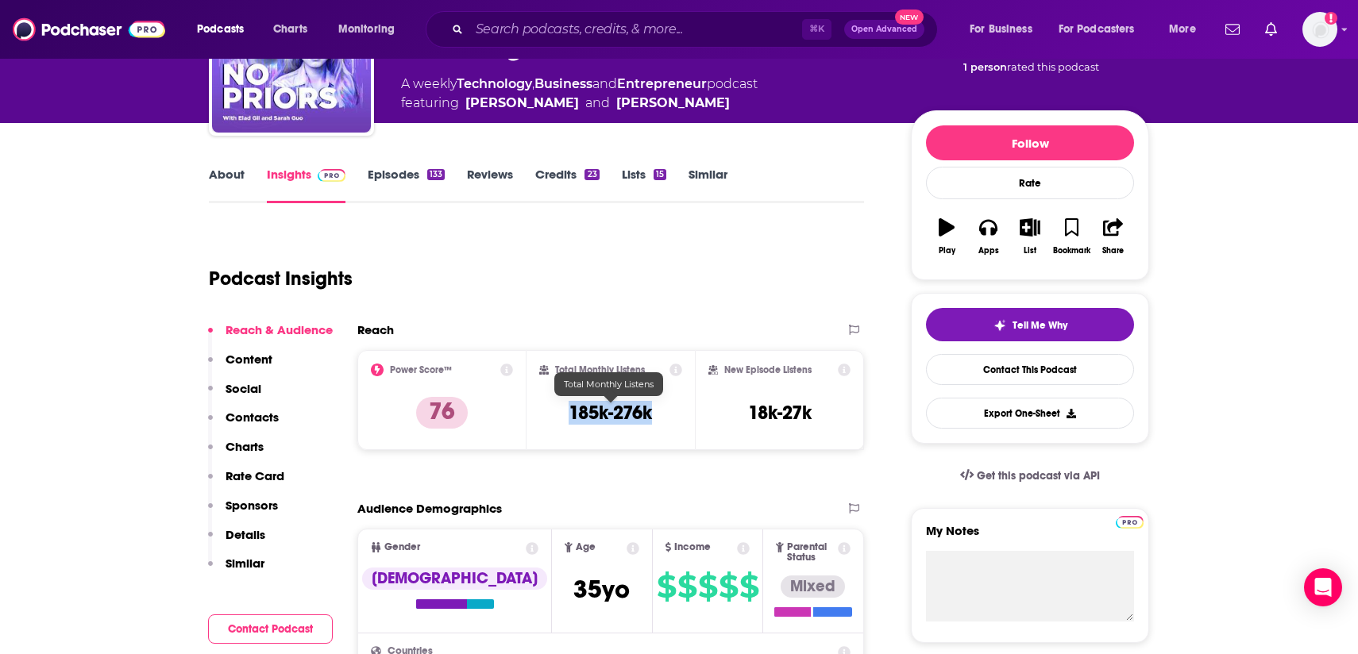
drag, startPoint x: 665, startPoint y: 410, endPoint x: 549, endPoint y: 409, distance: 116.0
click at [549, 409] on div "Total Monthly Listens 185k-276k" at bounding box center [611, 400] width 144 height 73
copy h3 "185k-276k"
click at [434, 266] on div "Podcast Insights" at bounding box center [530, 269] width 642 height 81
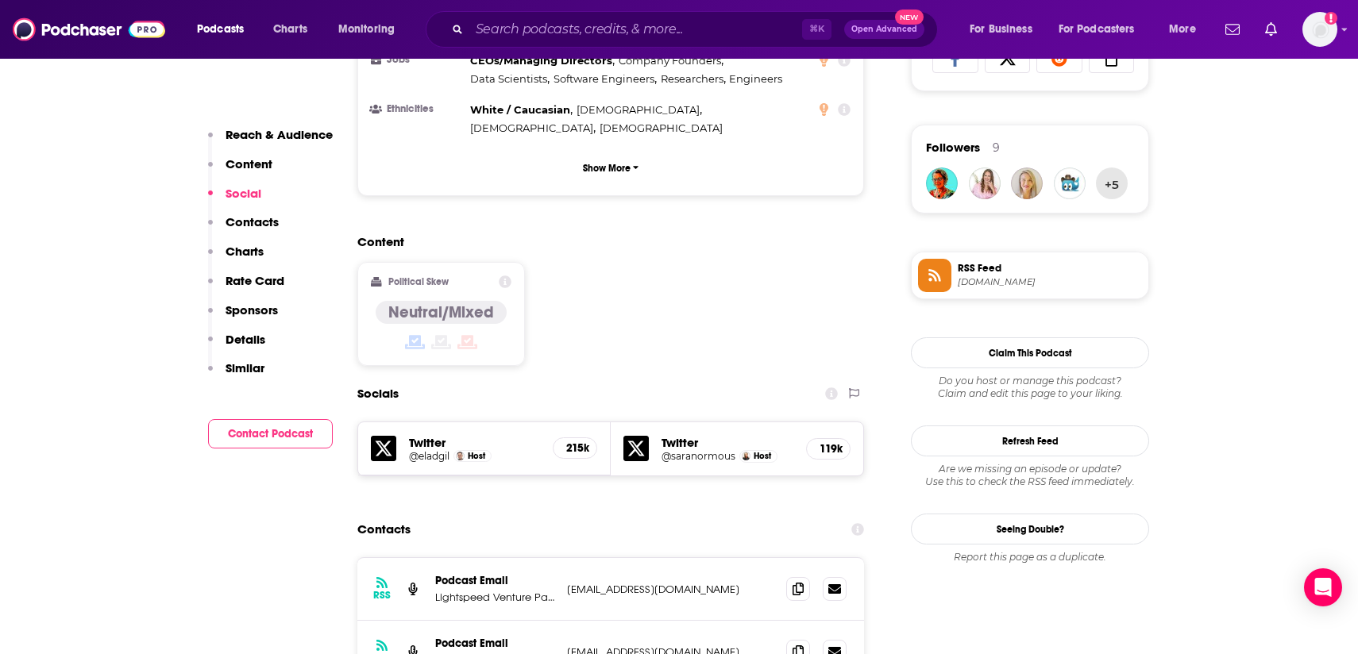
scroll to position [1092, 0]
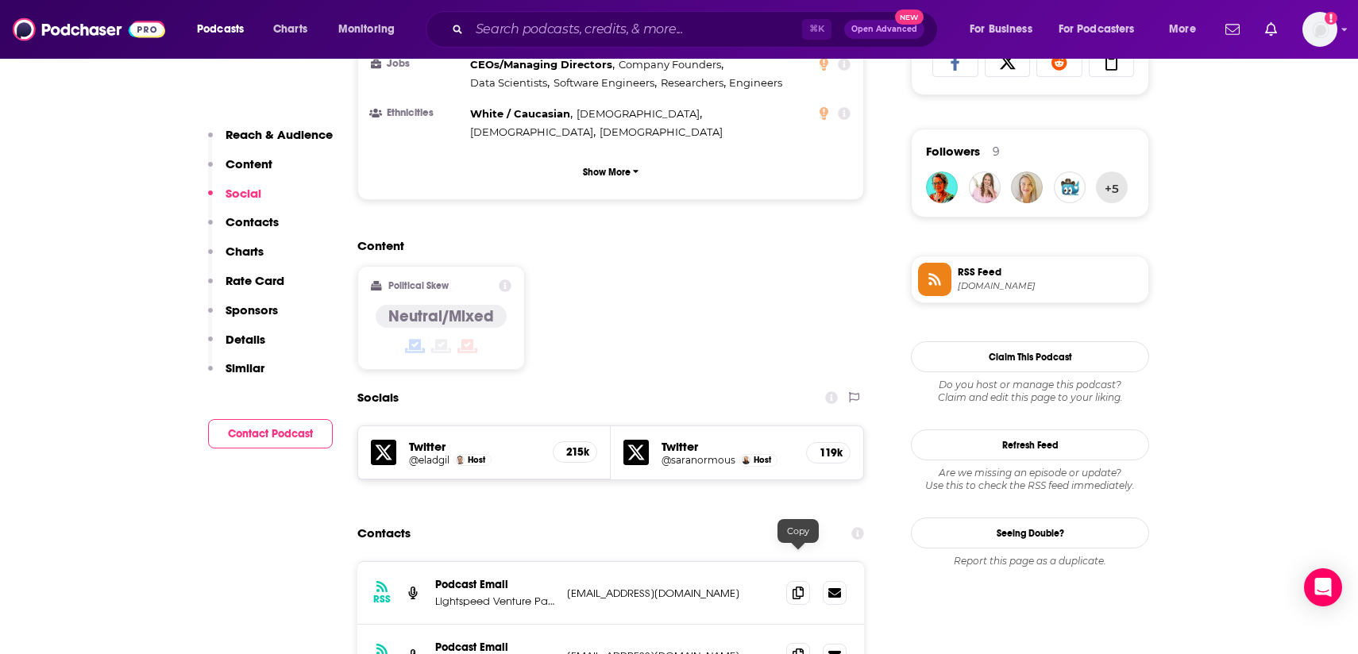
click at [796, 649] on icon at bounding box center [798, 655] width 11 height 13
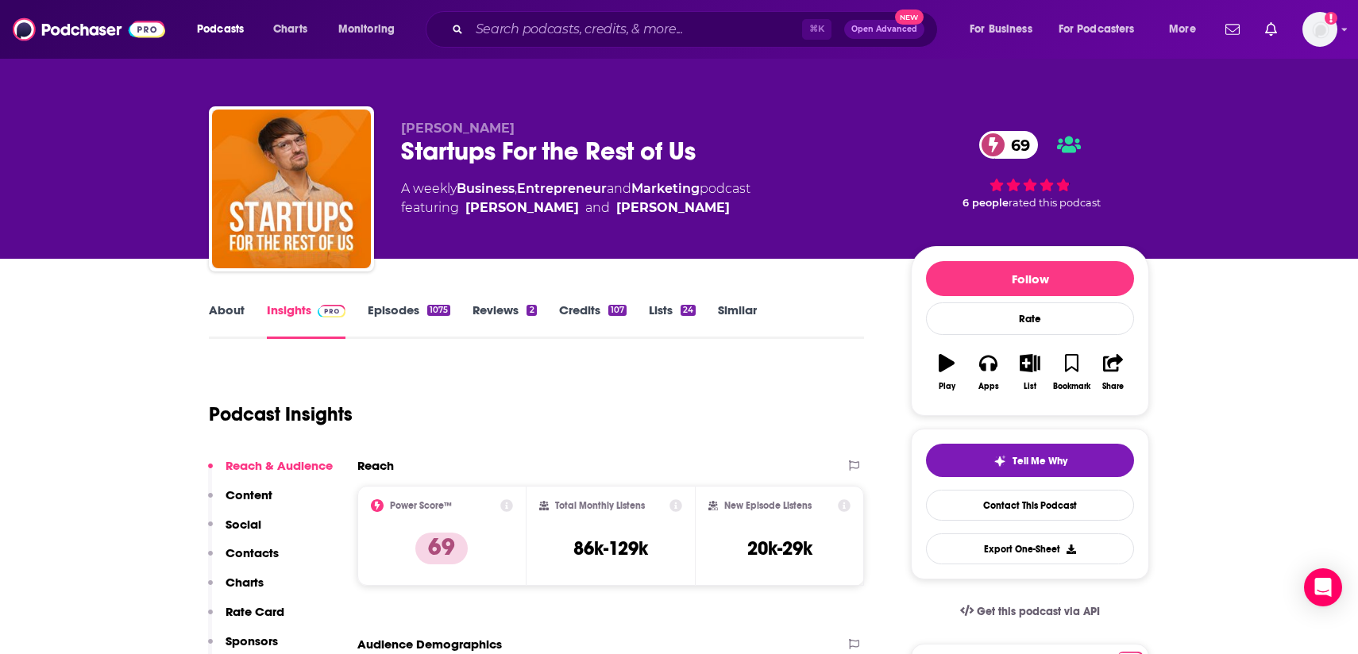
click at [222, 311] on link "About" at bounding box center [227, 321] width 36 height 37
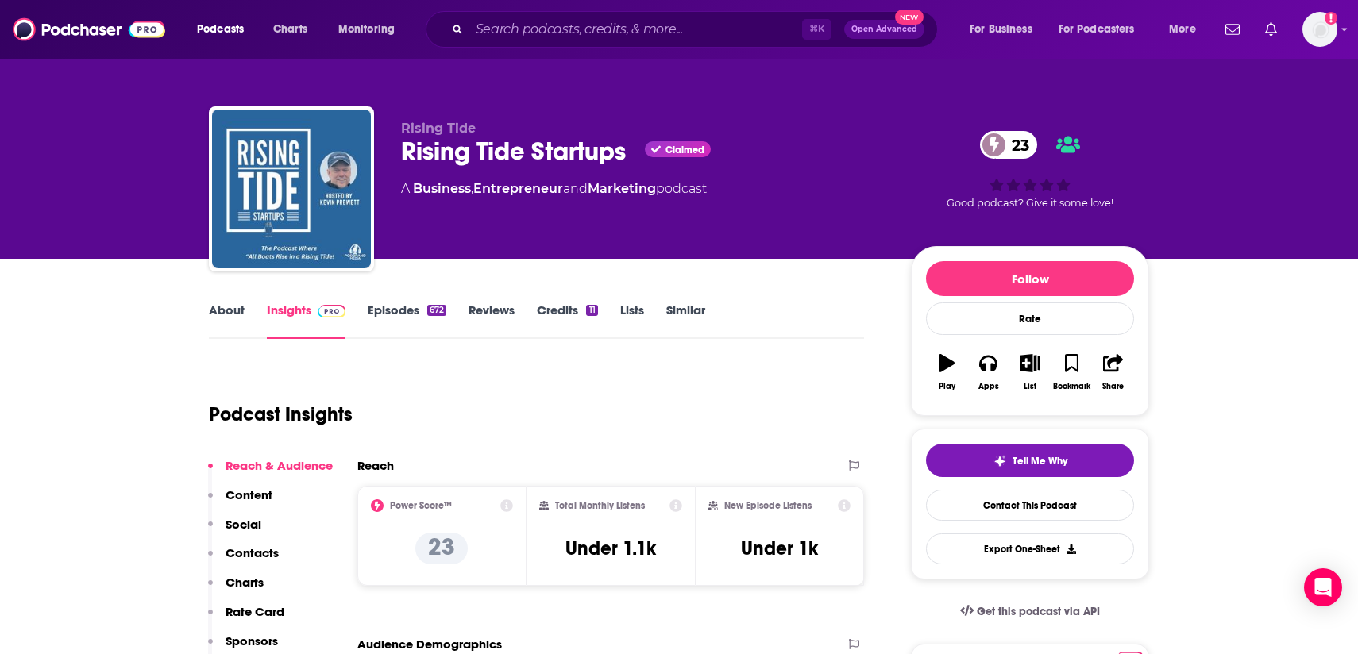
click at [219, 312] on link "About" at bounding box center [227, 321] width 36 height 37
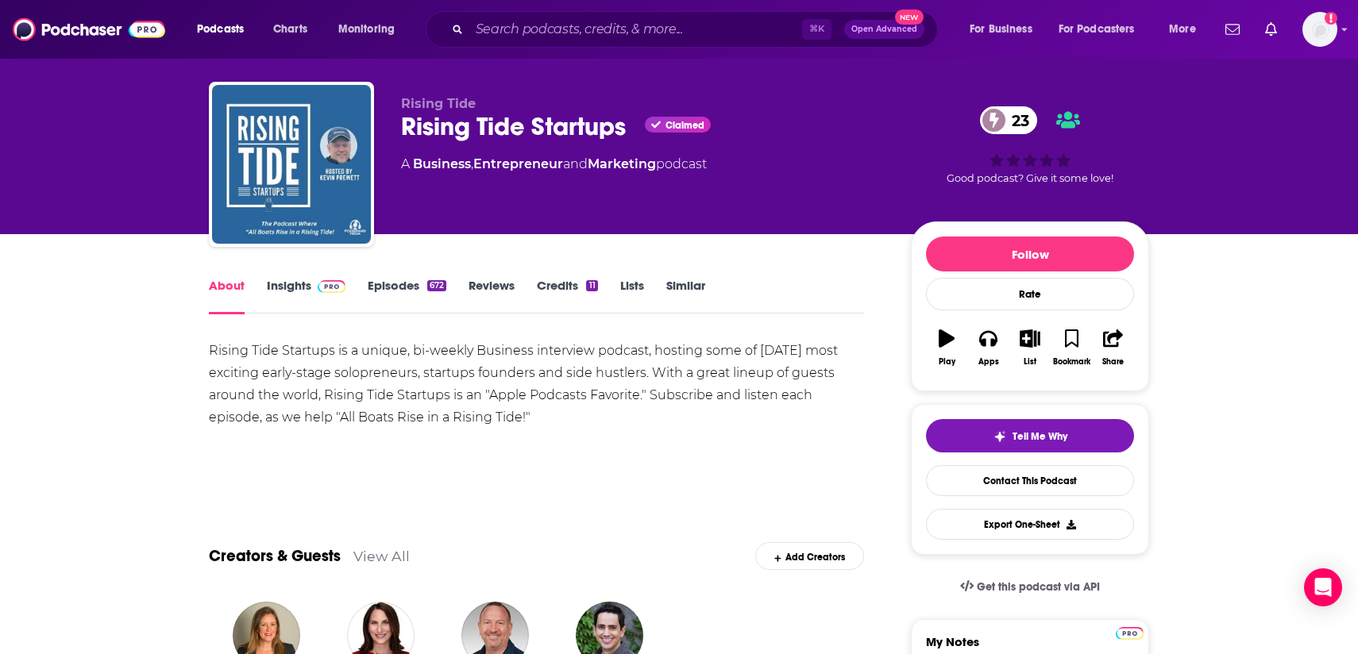
scroll to position [25, 0]
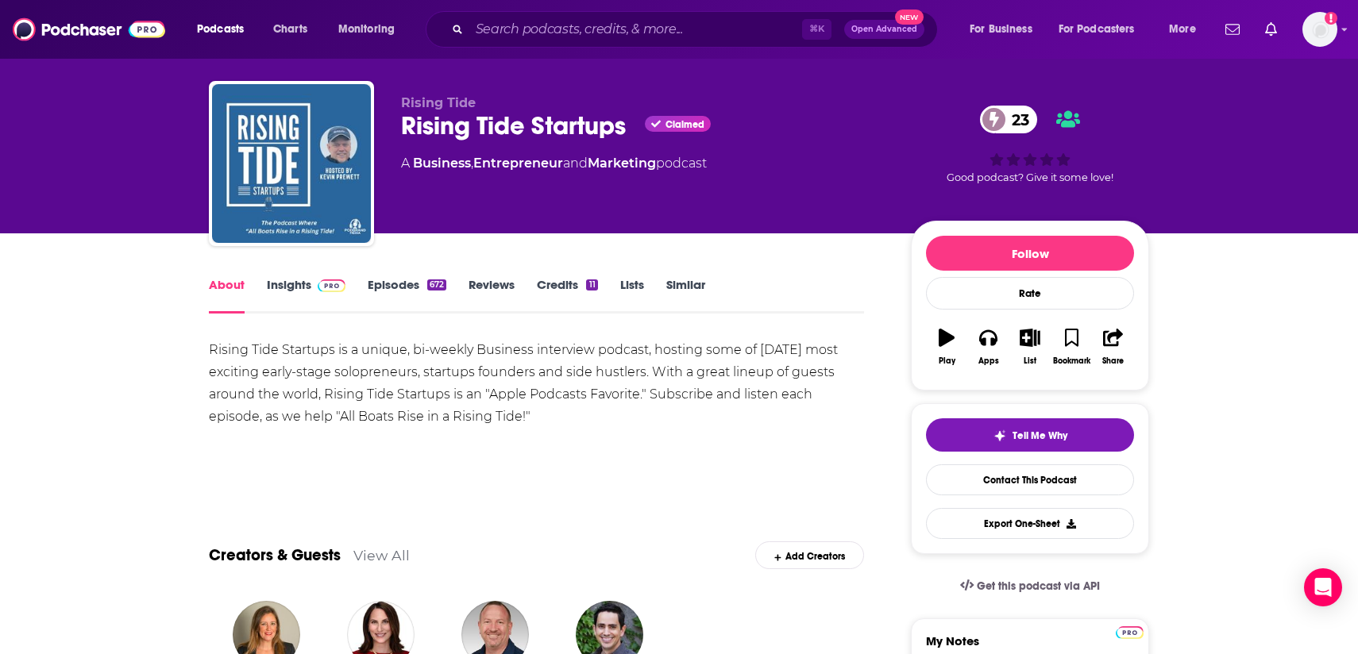
click at [291, 386] on div "Rising Tide Startups is a unique, bi-weekly Business interview podcast, hosting…" at bounding box center [536, 383] width 655 height 89
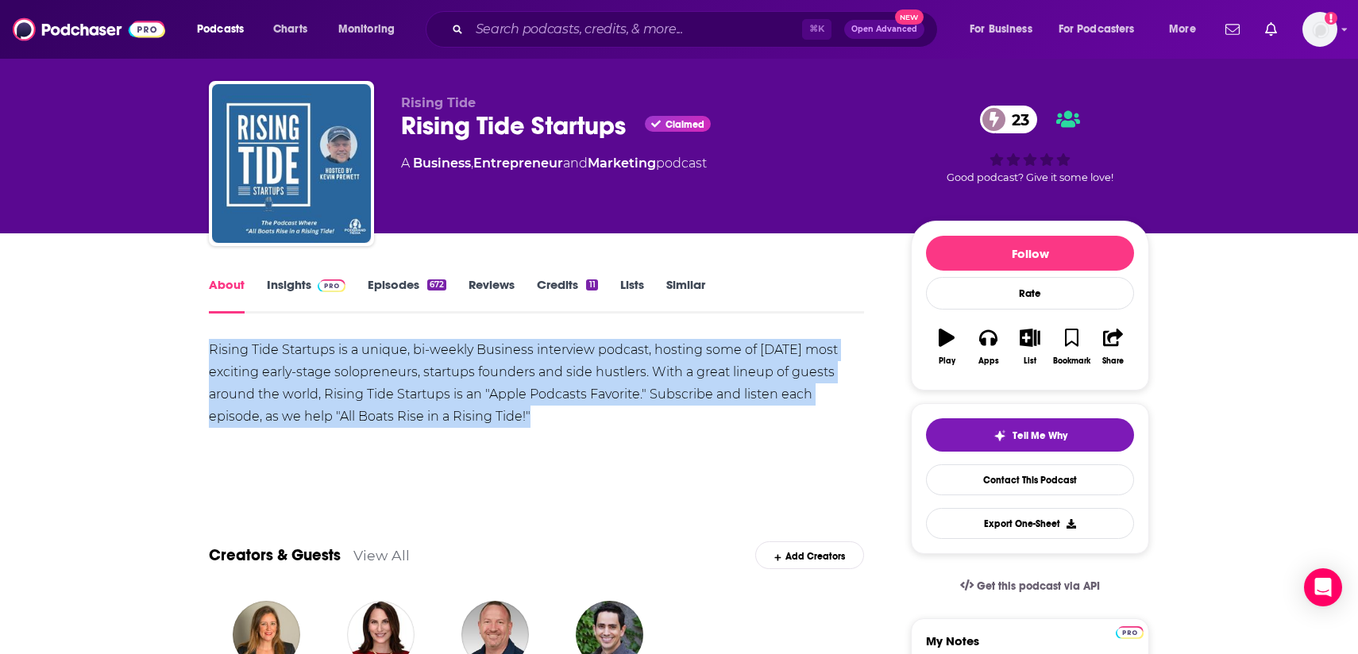
click at [291, 386] on div "Rising Tide Startups is a unique, bi-weekly Business interview podcast, hosting…" at bounding box center [536, 383] width 655 height 89
copy div "Rising Tide Startups is a unique, bi-weekly Business interview podcast, hosting…"
click at [295, 293] on link "Insights" at bounding box center [306, 295] width 79 height 37
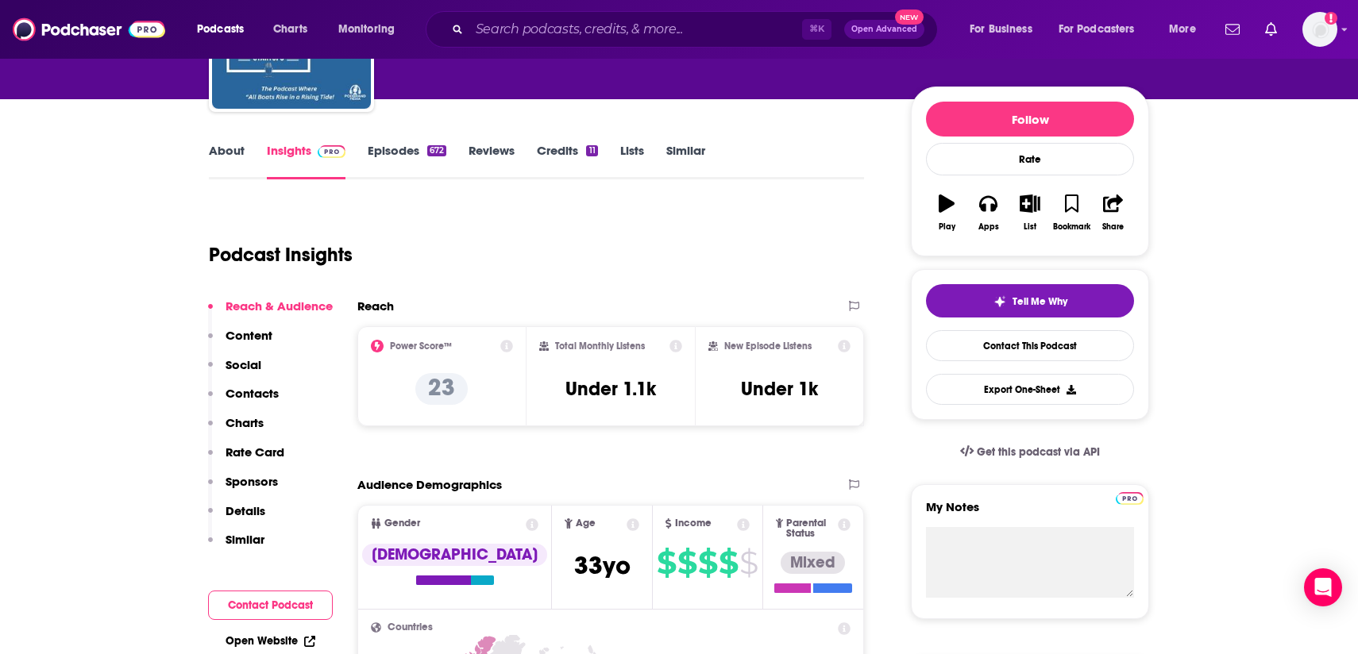
scroll to position [164, 0]
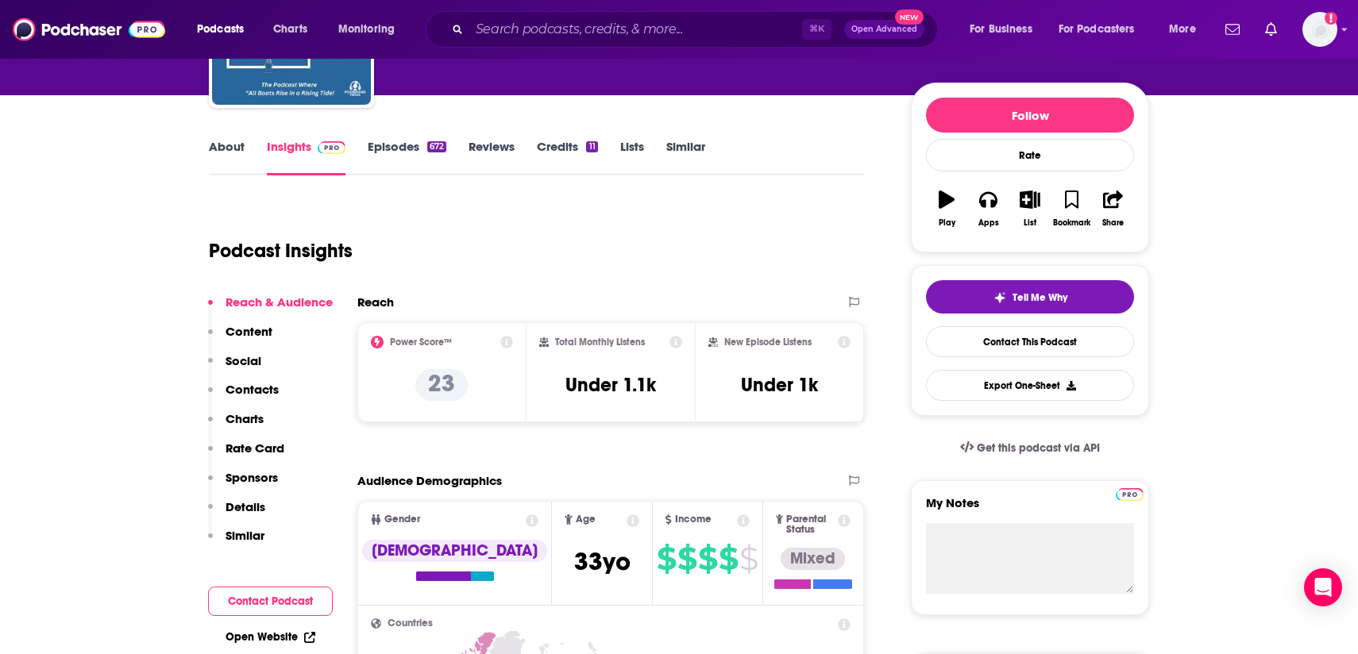
click at [237, 154] on link "About" at bounding box center [227, 157] width 36 height 37
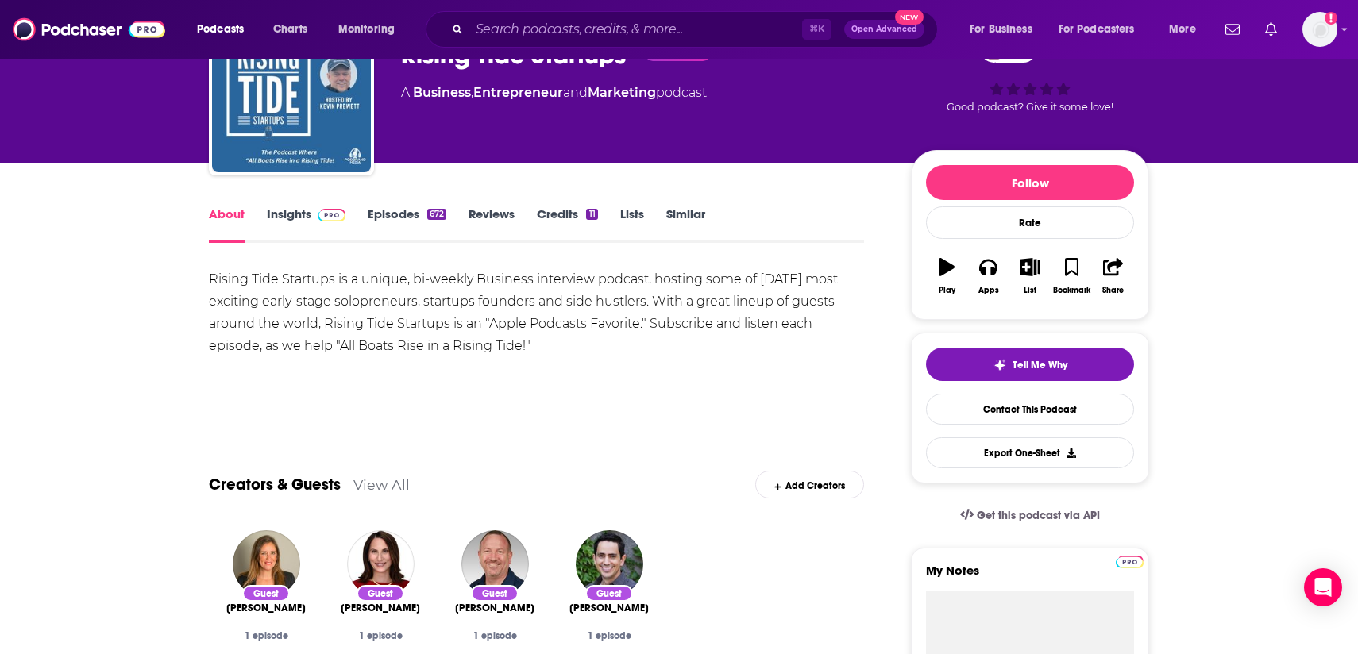
scroll to position [95, 0]
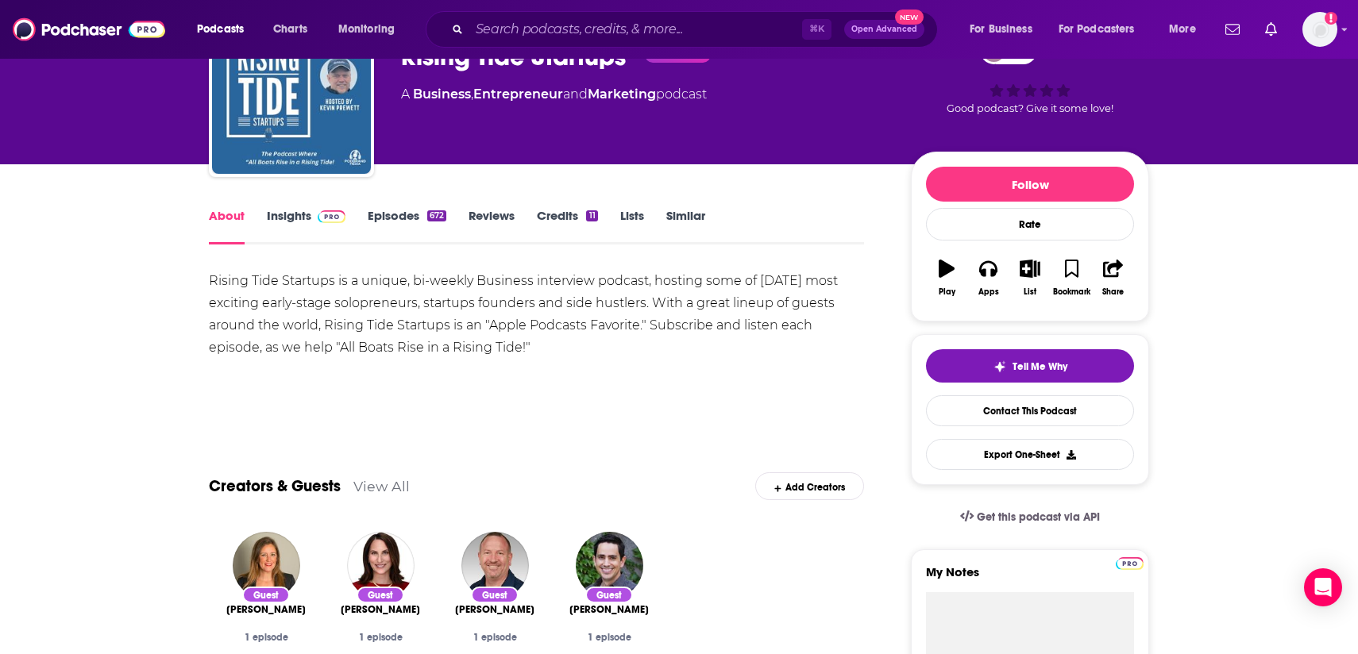
click at [288, 217] on link "Insights" at bounding box center [306, 226] width 79 height 37
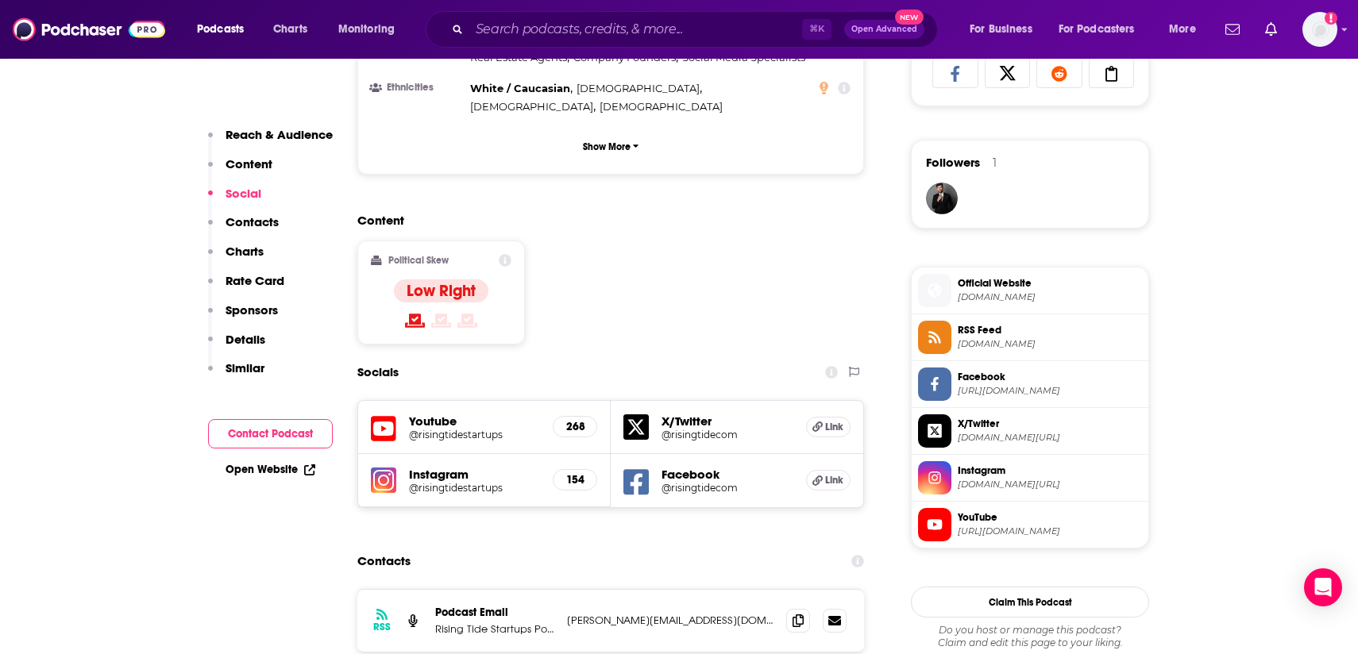
scroll to position [1080, 0]
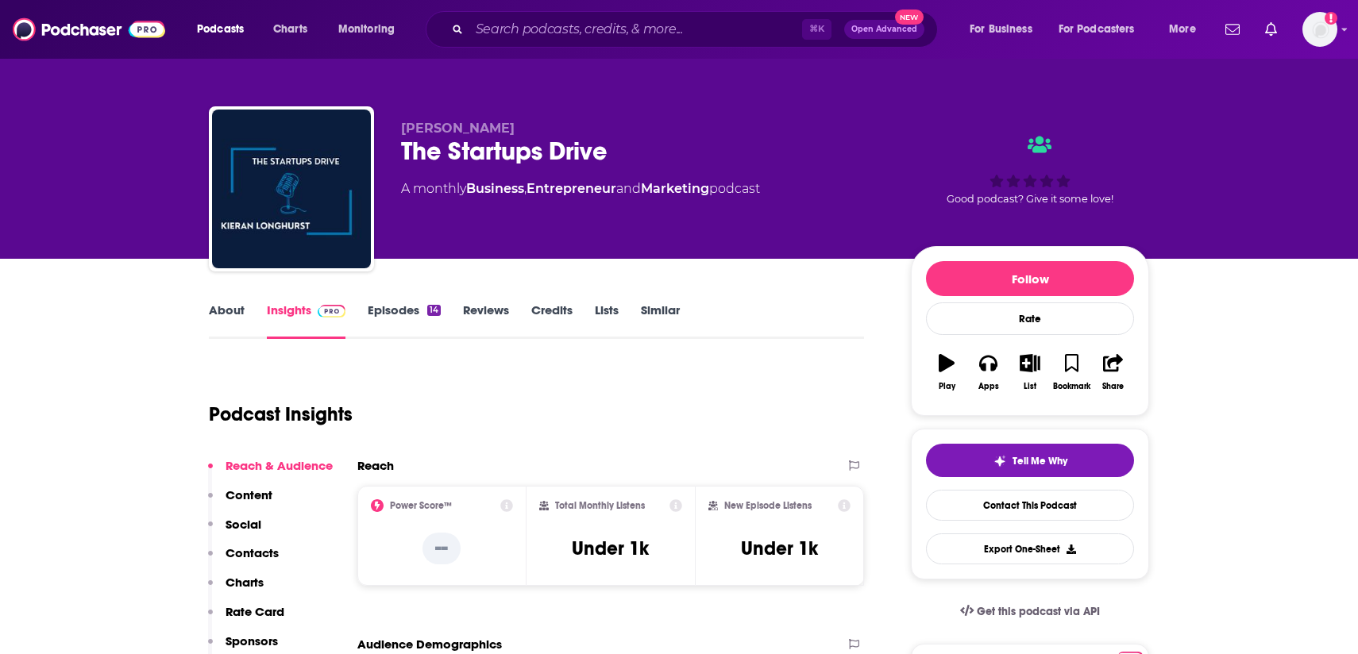
click at [229, 310] on link "About" at bounding box center [227, 321] width 36 height 37
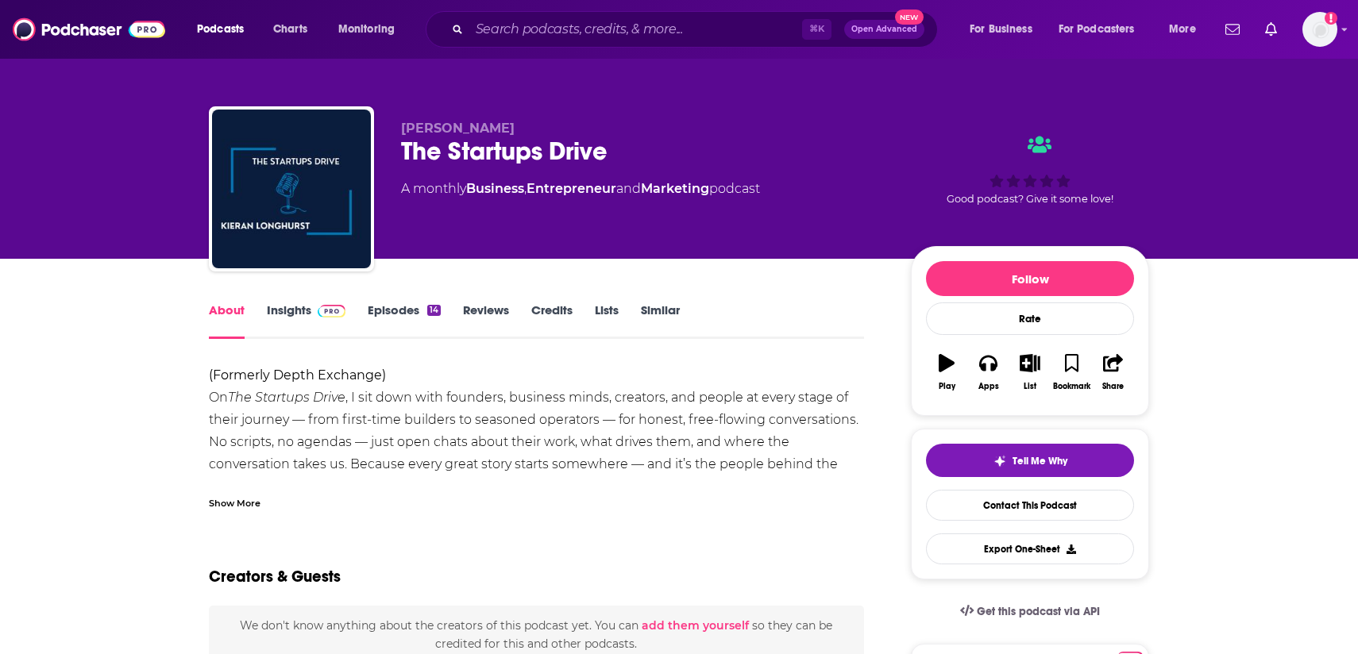
click at [225, 485] on div "Show More" at bounding box center [536, 497] width 655 height 27
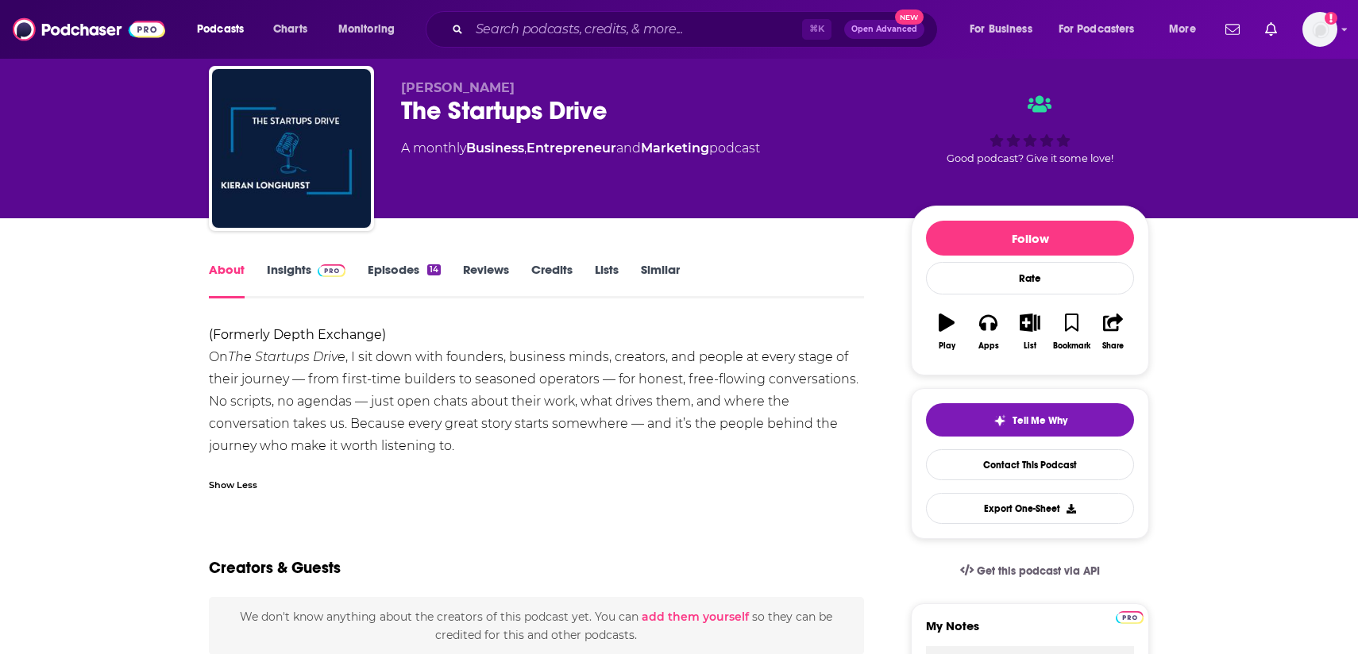
scroll to position [27, 0]
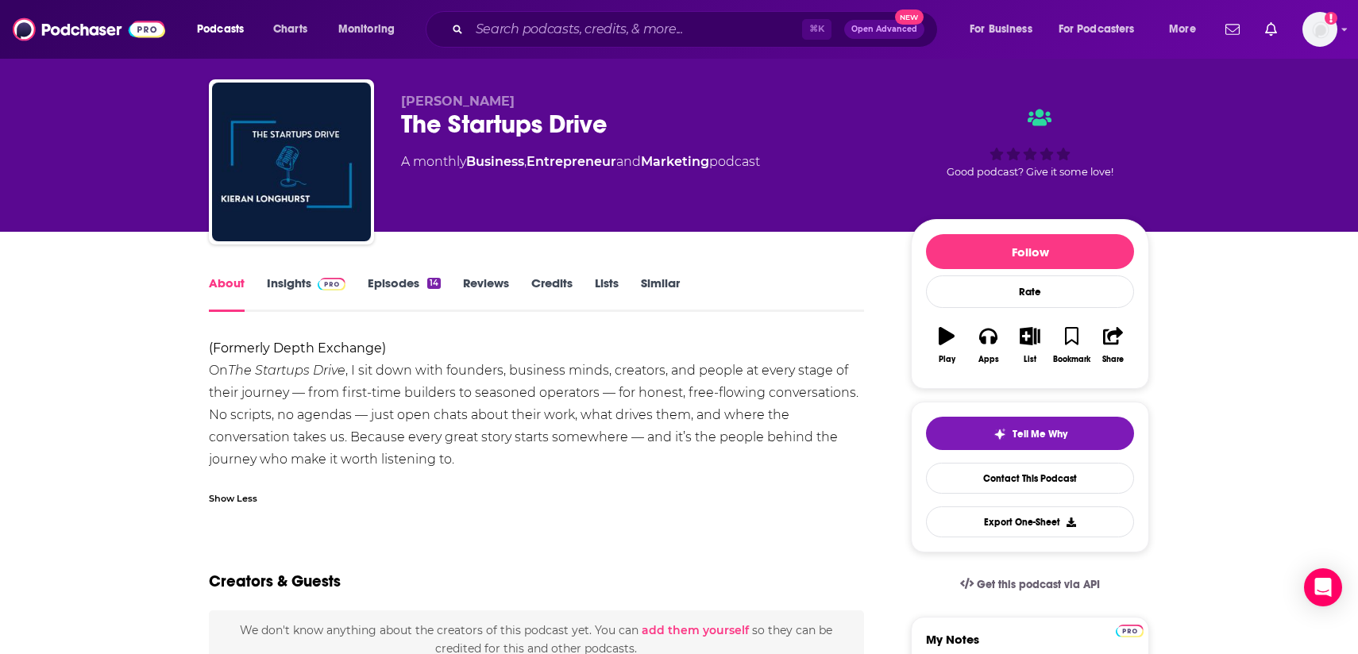
click at [280, 291] on link "Insights" at bounding box center [306, 294] width 79 height 37
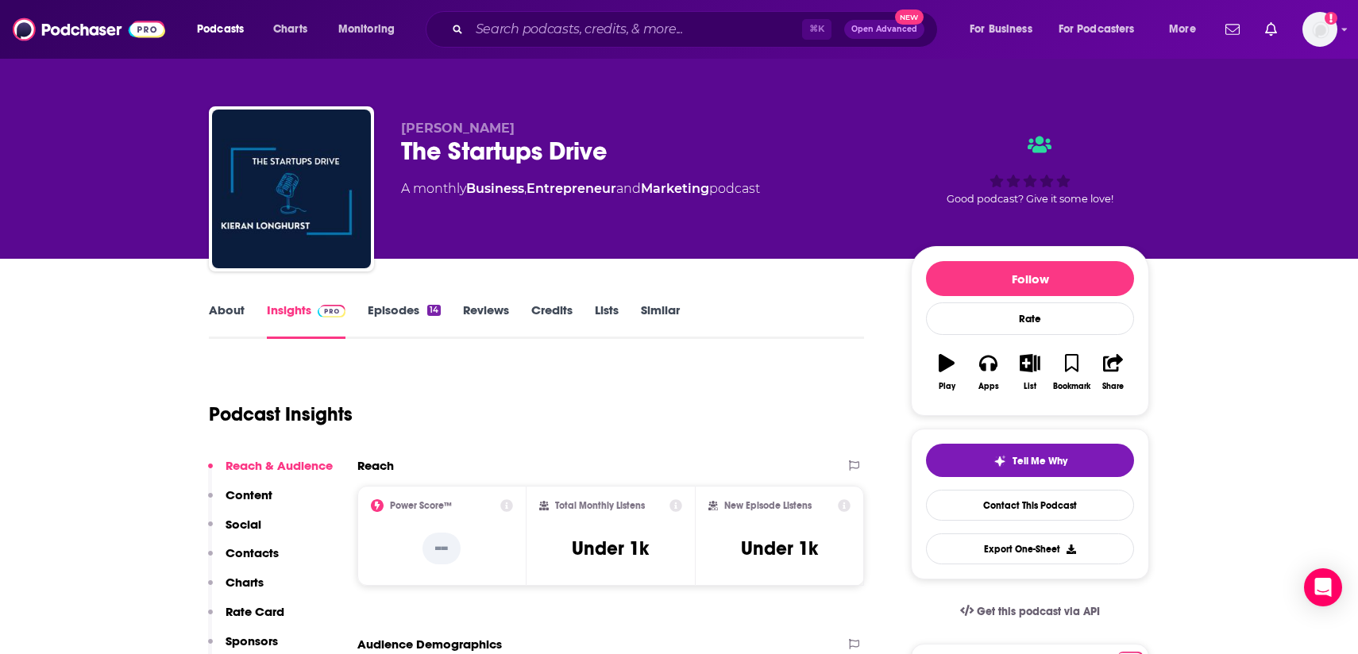
click at [226, 305] on link "About" at bounding box center [227, 321] width 36 height 37
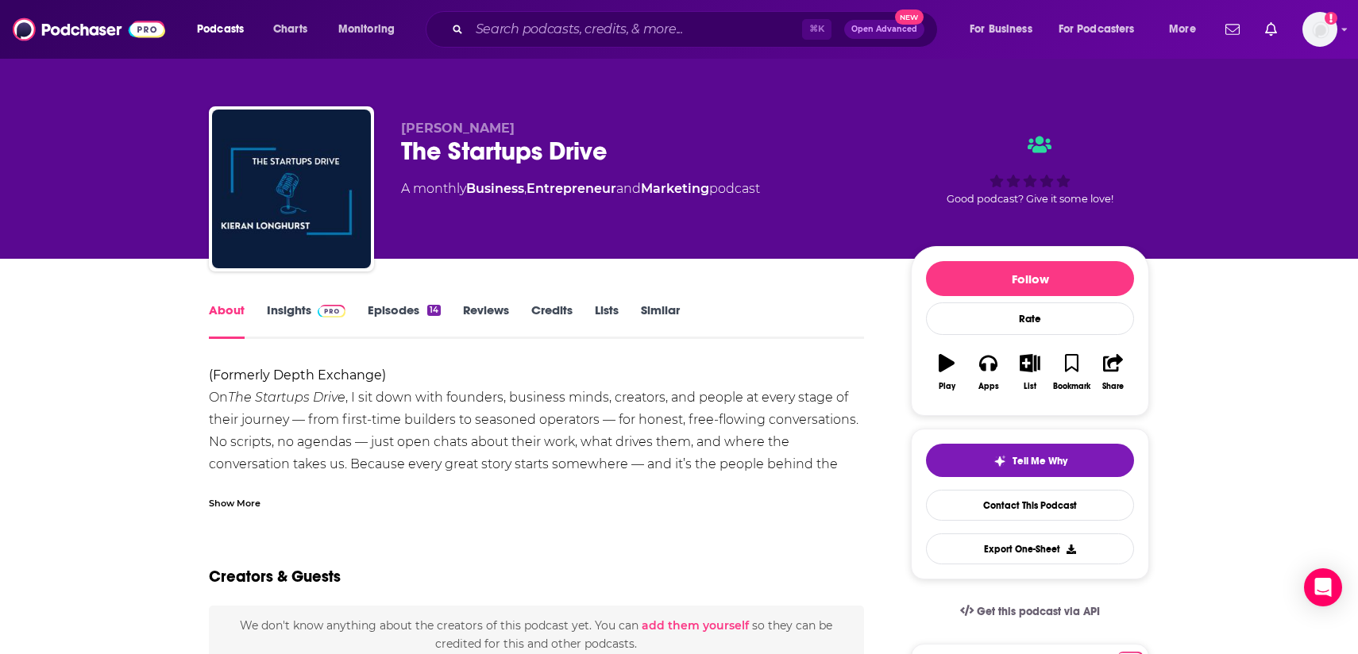
click at [259, 500] on div "Show More" at bounding box center [235, 502] width 52 height 15
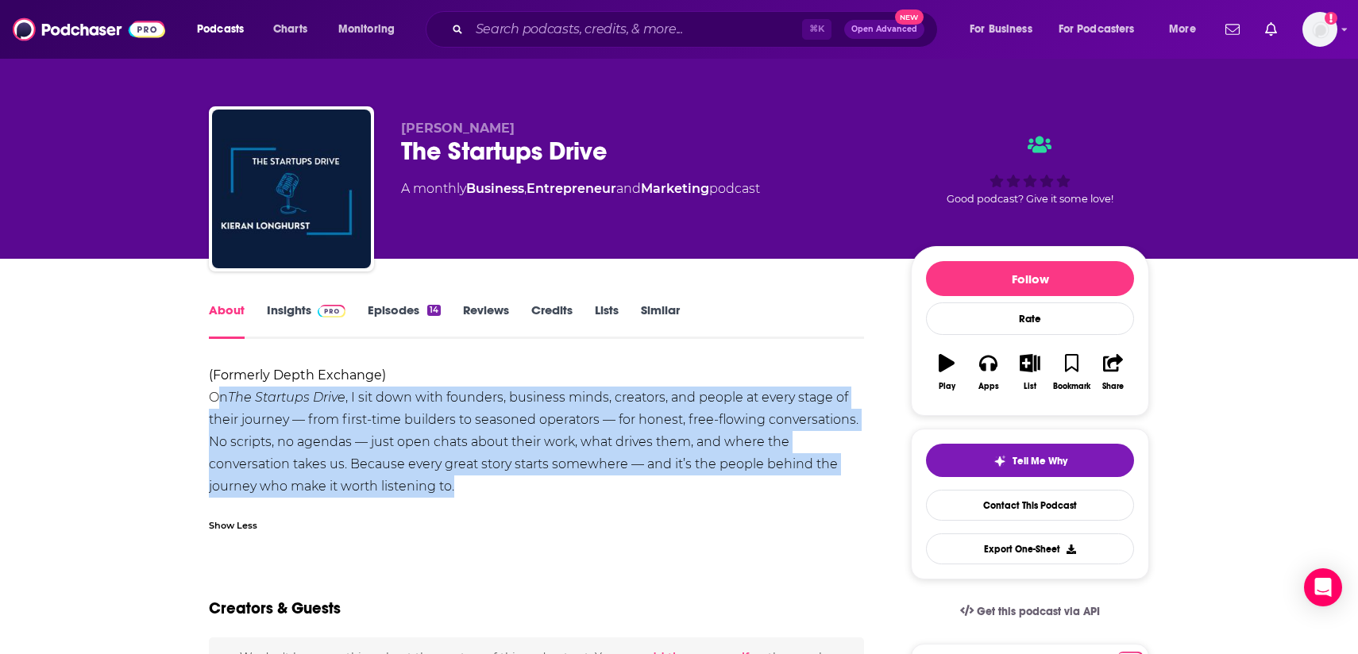
drag, startPoint x: 432, startPoint y: 484, endPoint x: 211, endPoint y: 393, distance: 238.9
click at [210, 393] on div "(Formerly Depth Exchange) On The Startups Drive , I sit down with founders, bus…" at bounding box center [536, 431] width 655 height 133
copy div "On The Startups Drive , I sit down with founders, business minds, creators, and…"
click at [286, 303] on link "Insights" at bounding box center [306, 321] width 79 height 37
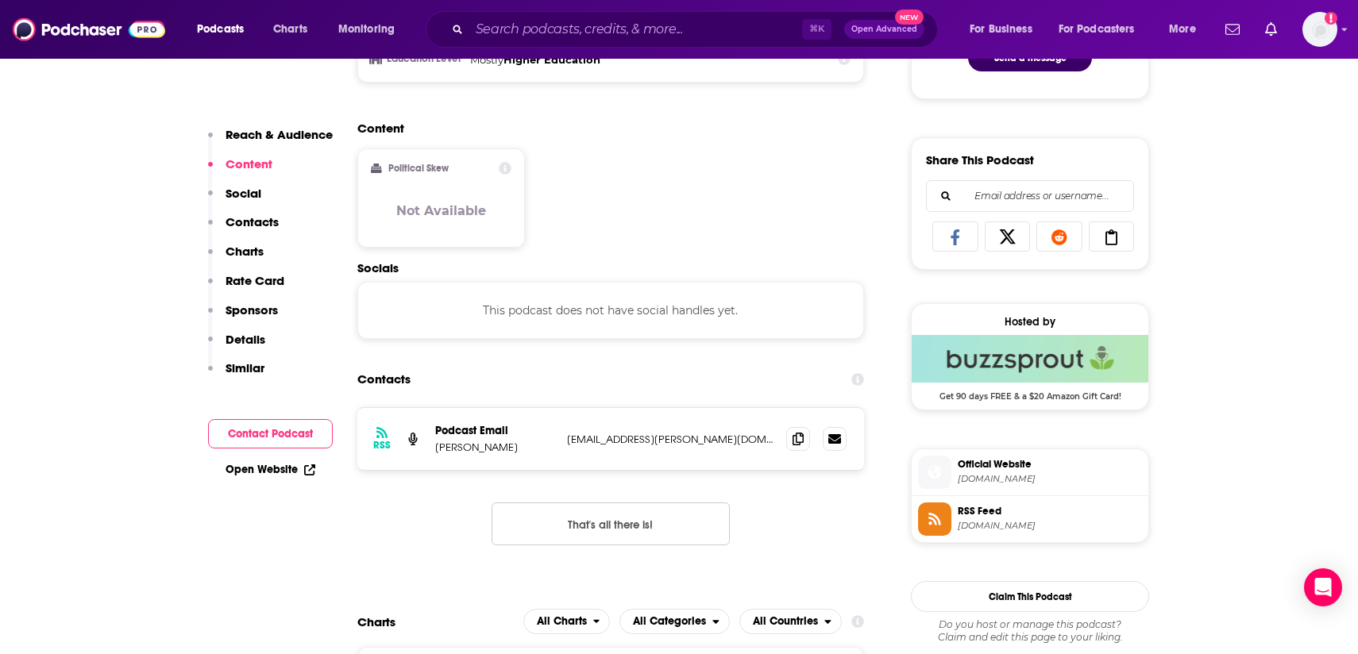
scroll to position [918, 0]
drag, startPoint x: 527, startPoint y: 450, endPoint x: 432, endPoint y: 449, distance: 95.3
click at [432, 449] on div "RSS Podcast Email Kieran Longhurst kieran.t.longhurst@gmail.com kieran.t.longhu…" at bounding box center [610, 438] width 507 height 62
copy p "Kieran Longhurst"
click at [799, 438] on icon at bounding box center [798, 437] width 11 height 13
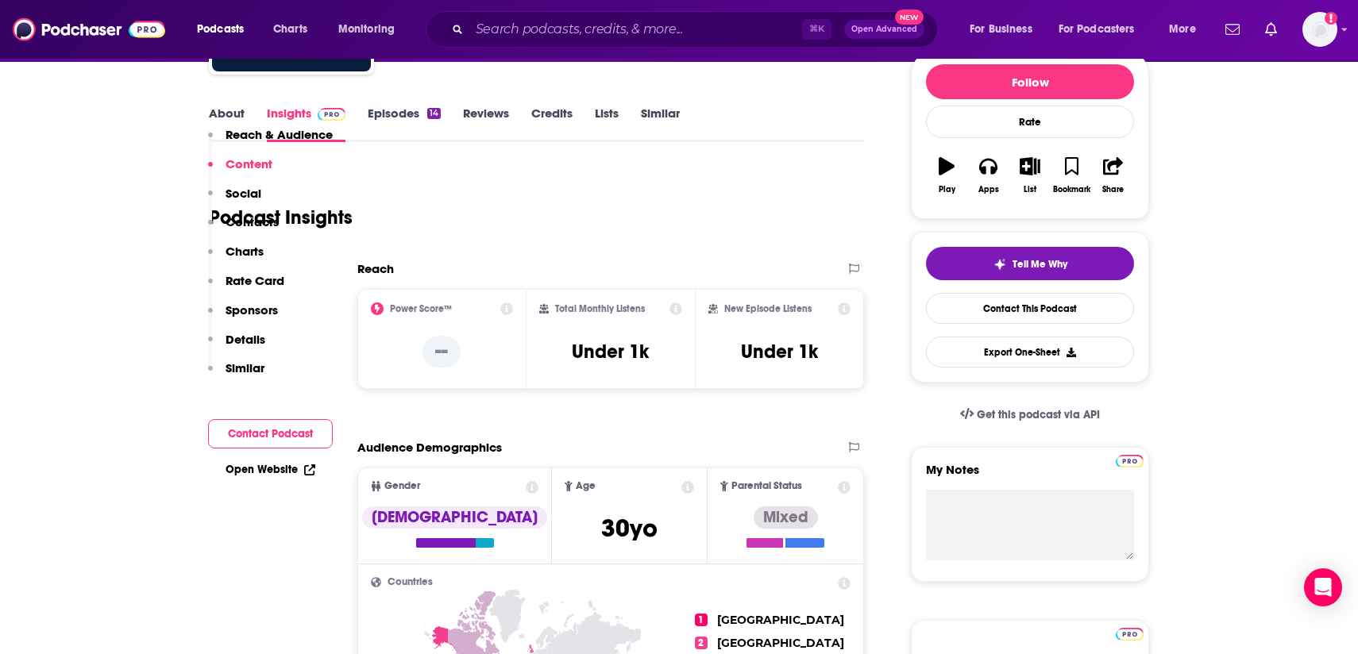
scroll to position [0, 0]
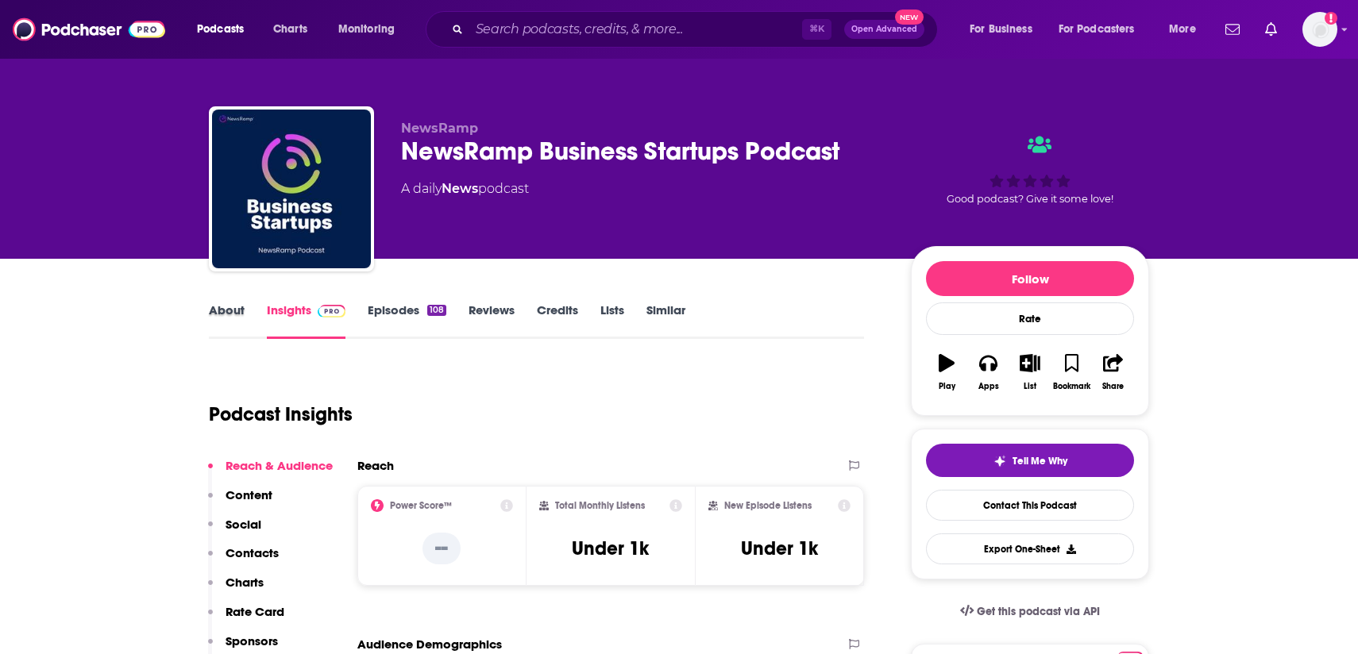
click at [253, 311] on div "About" at bounding box center [238, 321] width 58 height 37
click at [237, 313] on link "About" at bounding box center [227, 321] width 36 height 37
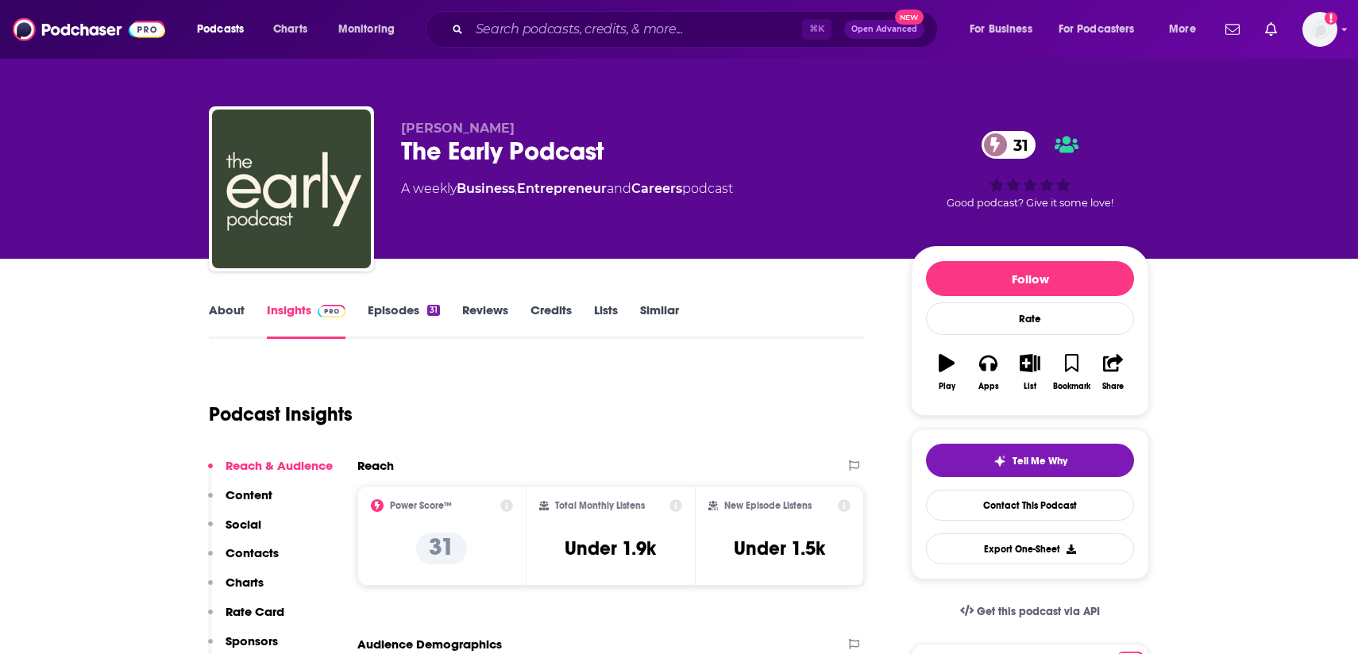
click at [226, 316] on link "About" at bounding box center [227, 321] width 36 height 37
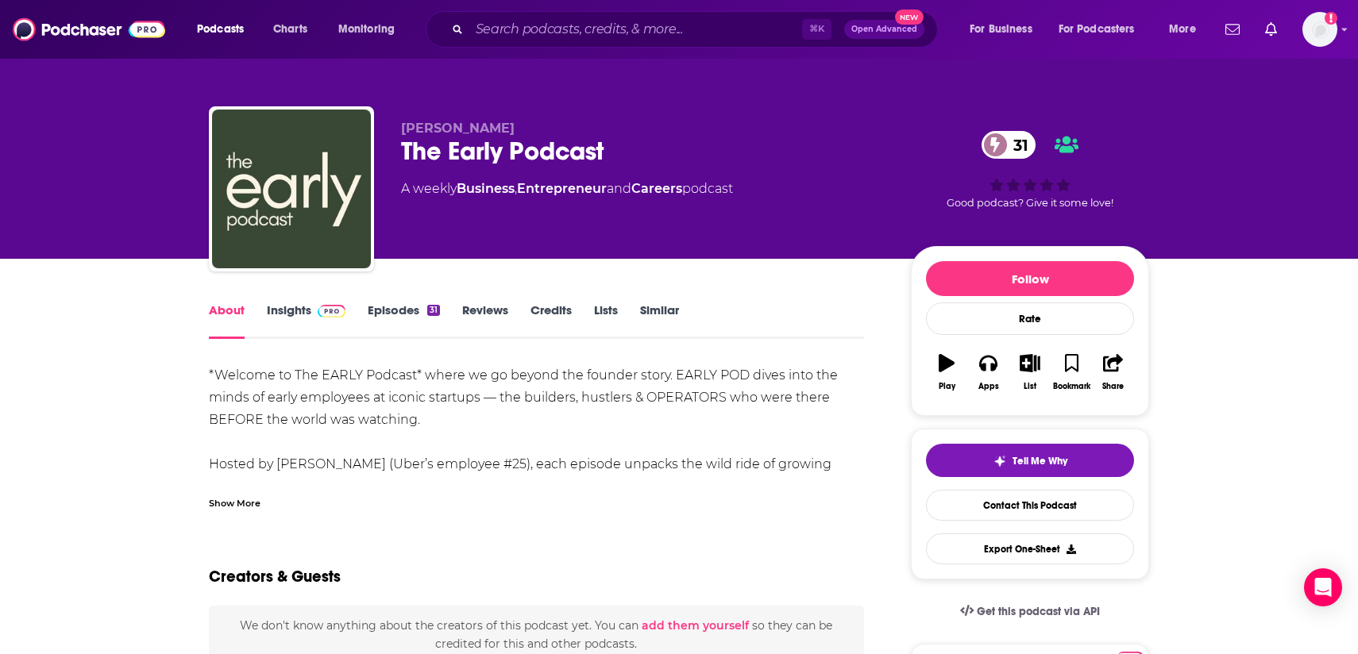
click at [242, 503] on div "Show More" at bounding box center [235, 502] width 52 height 15
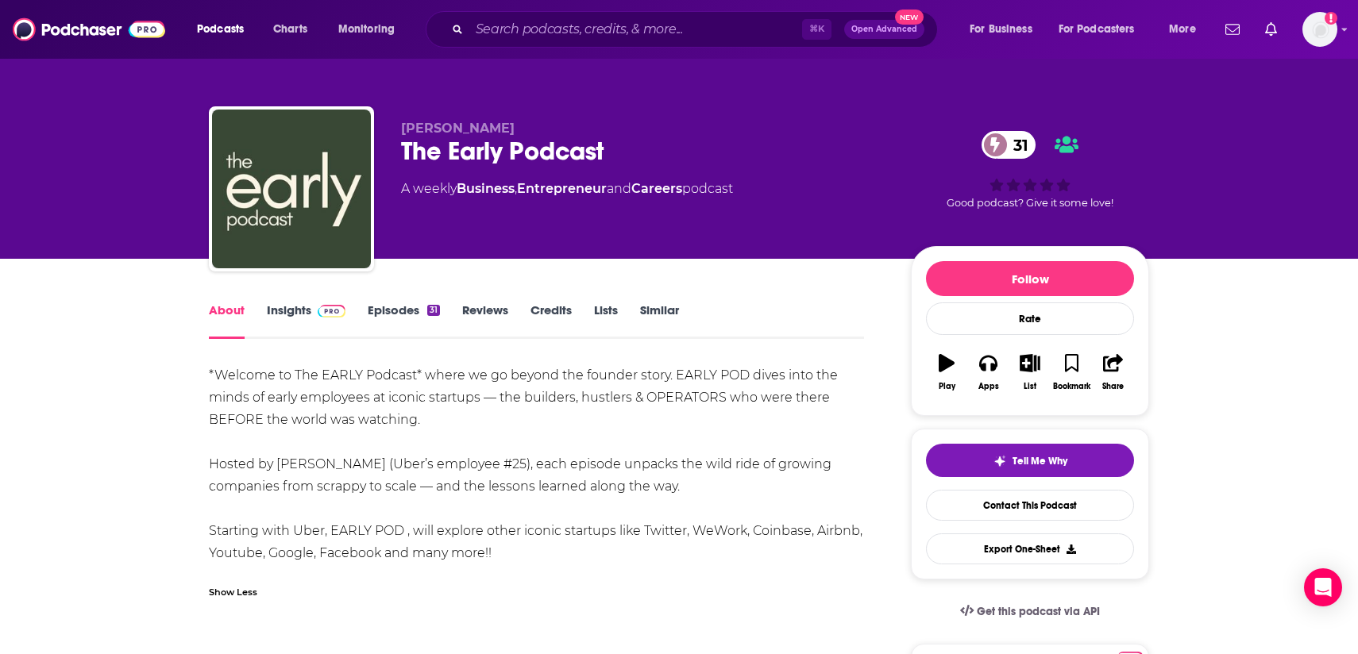
drag, startPoint x: 533, startPoint y: 554, endPoint x: 211, endPoint y: 375, distance: 368.3
click at [210, 374] on div "*Welcome to The EARLY Podcast* where we go beyond the founder story. EARLY POD …" at bounding box center [536, 465] width 655 height 200
copy div "*Welcome to The EARLY Podcast* where we go beyond the founder story. EARLY POD …"
click at [294, 307] on link "Insights" at bounding box center [306, 321] width 79 height 37
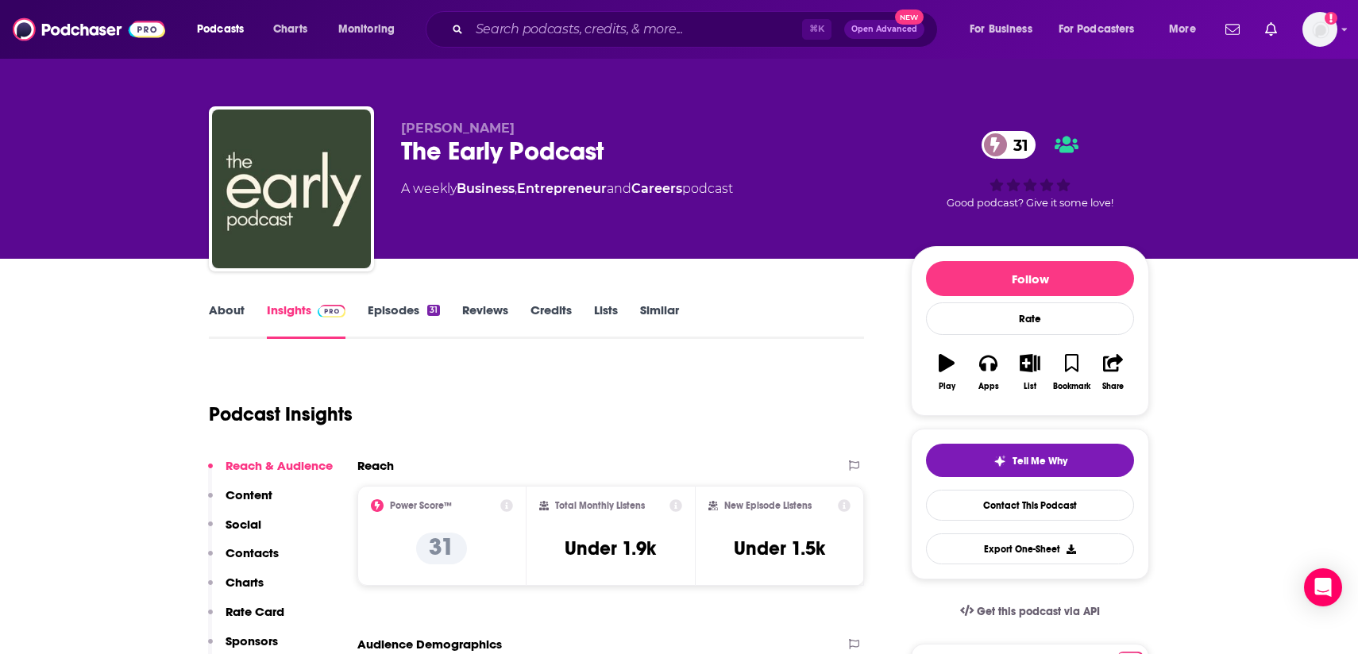
click at [411, 312] on link "Episodes 31" at bounding box center [404, 321] width 72 height 37
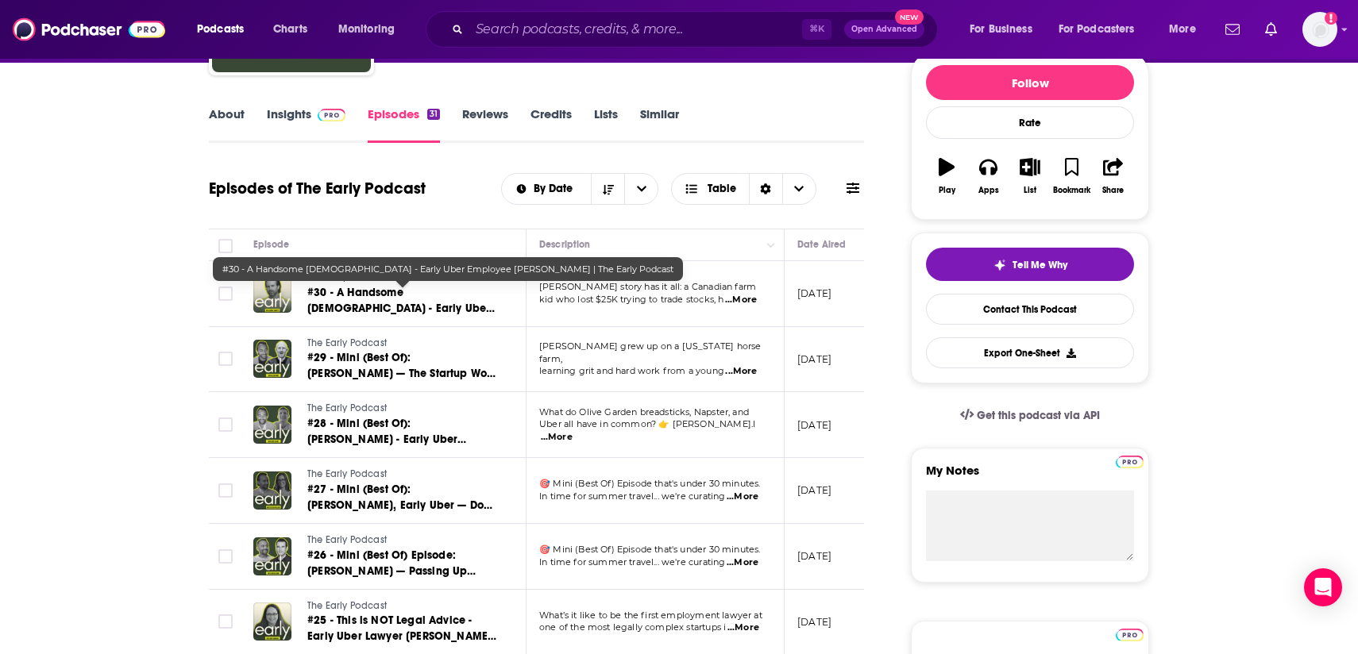
scroll to position [199, 0]
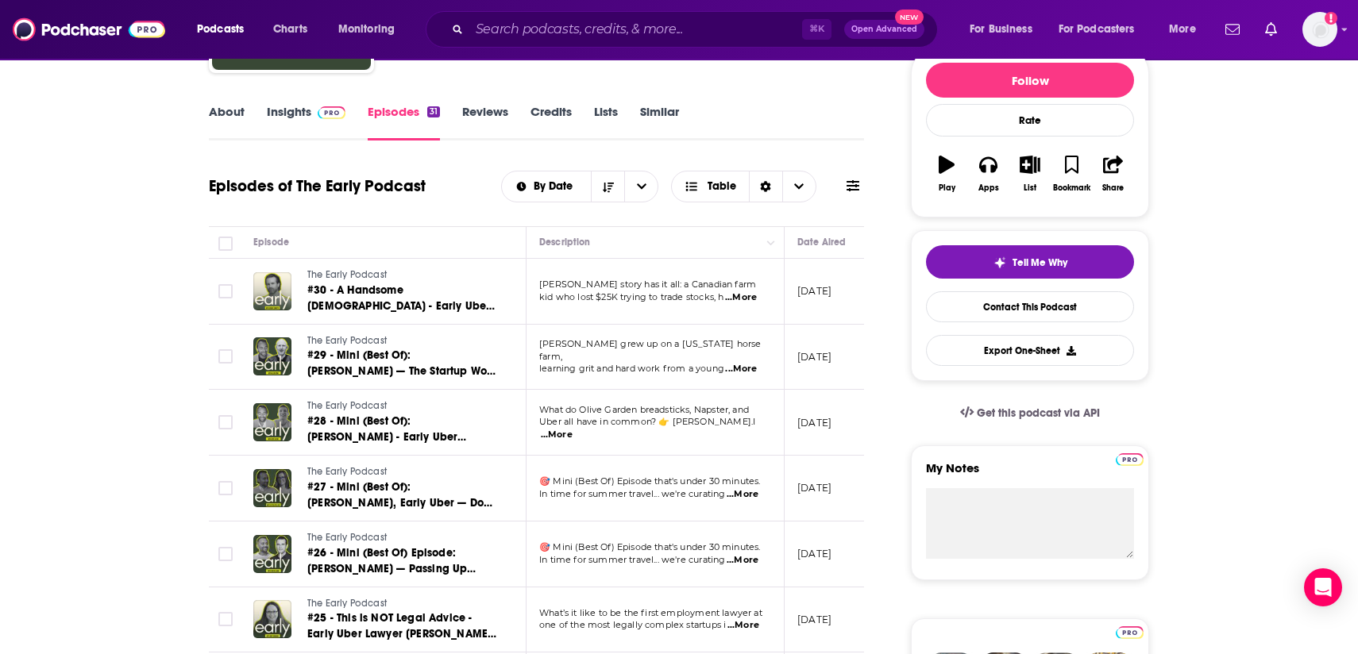
click at [226, 111] on link "About" at bounding box center [227, 122] width 36 height 37
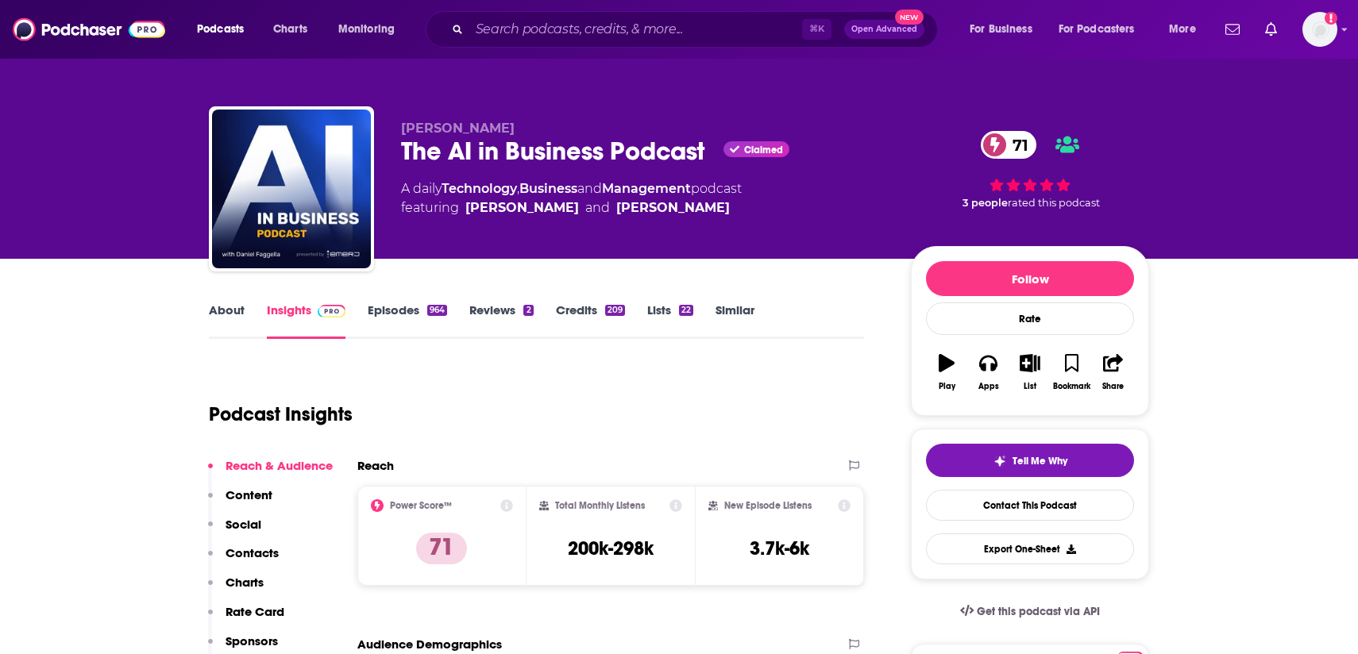
click at [230, 307] on link "About" at bounding box center [227, 321] width 36 height 37
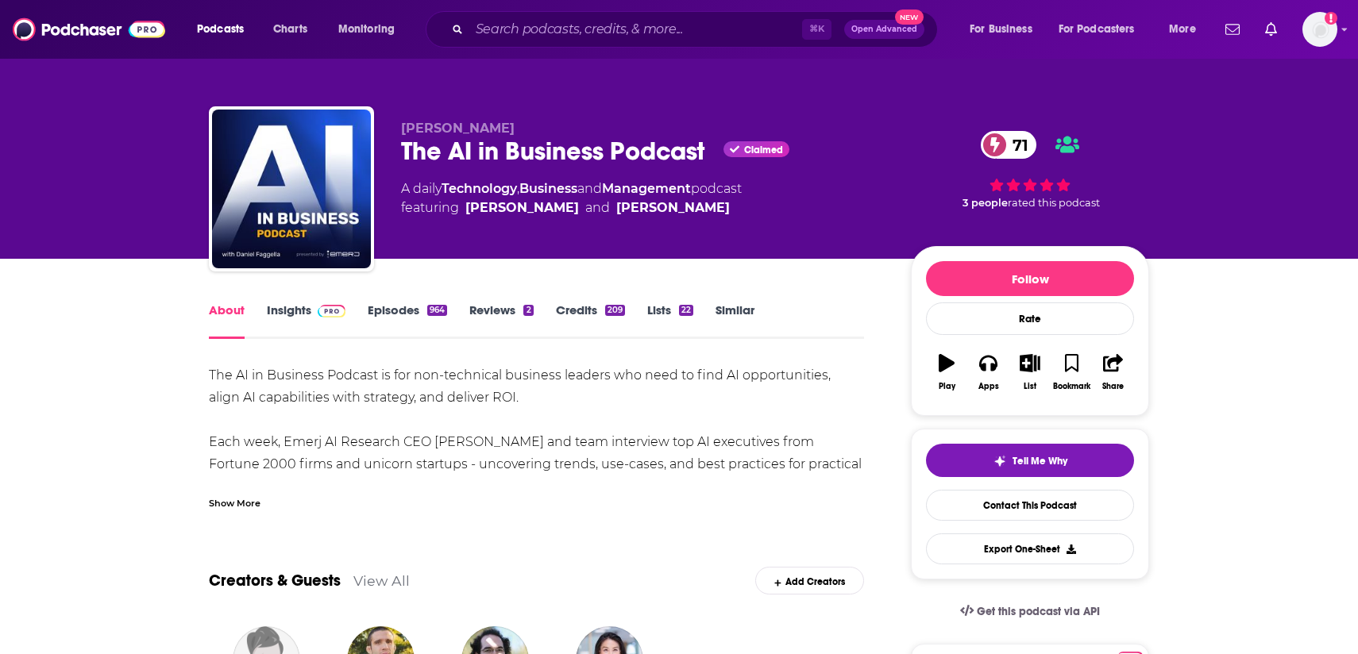
click at [247, 500] on div "Show More" at bounding box center [235, 502] width 52 height 15
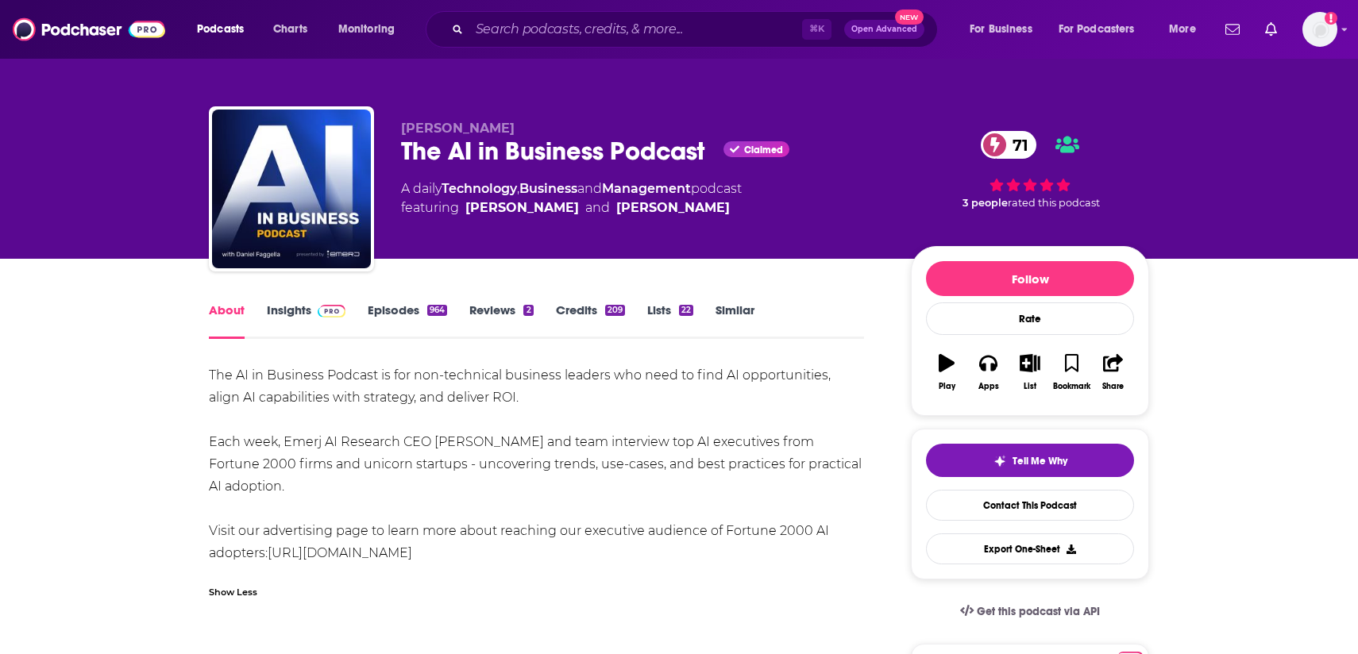
scroll to position [71, 0]
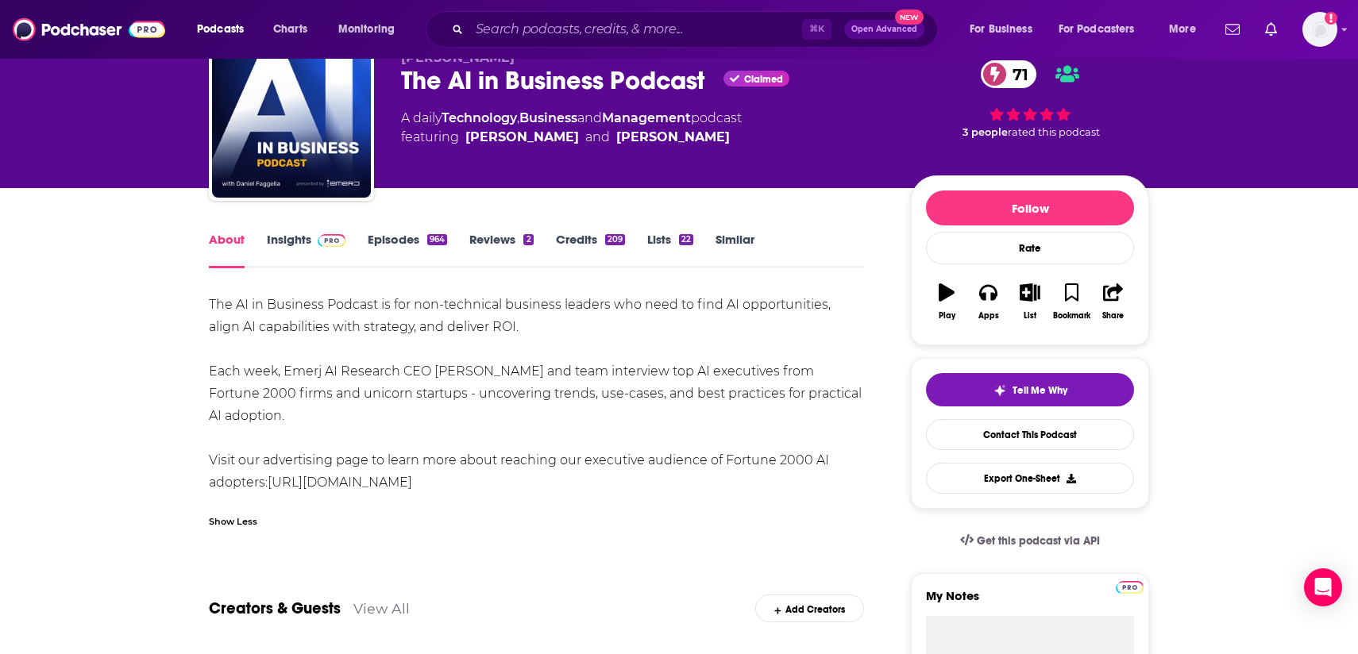
drag, startPoint x: 287, startPoint y: 411, endPoint x: 210, endPoint y: 311, distance: 126.8
click at [210, 310] on div "The AI in Business Podcast is for non-technical business leaders who need to fi…" at bounding box center [536, 394] width 655 height 200
copy div "The AI in Business Podcast is for non-technical business leaders who need to fi…"
click at [293, 237] on link "Insights" at bounding box center [306, 250] width 79 height 37
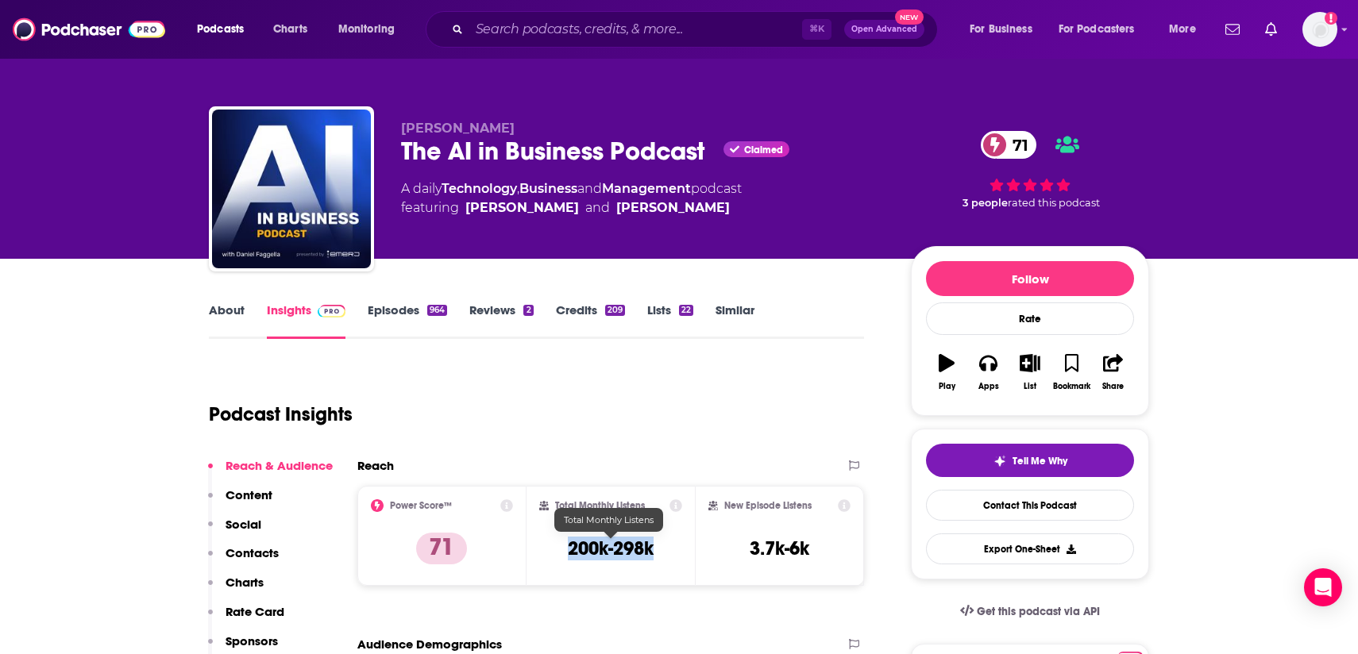
drag, startPoint x: 662, startPoint y: 551, endPoint x: 566, endPoint y: 551, distance: 95.3
click at [566, 551] on div "Total Monthly Listens 200k-298k" at bounding box center [611, 536] width 144 height 73
copy h3 "200k-298k"
click at [233, 319] on link "About" at bounding box center [227, 321] width 36 height 37
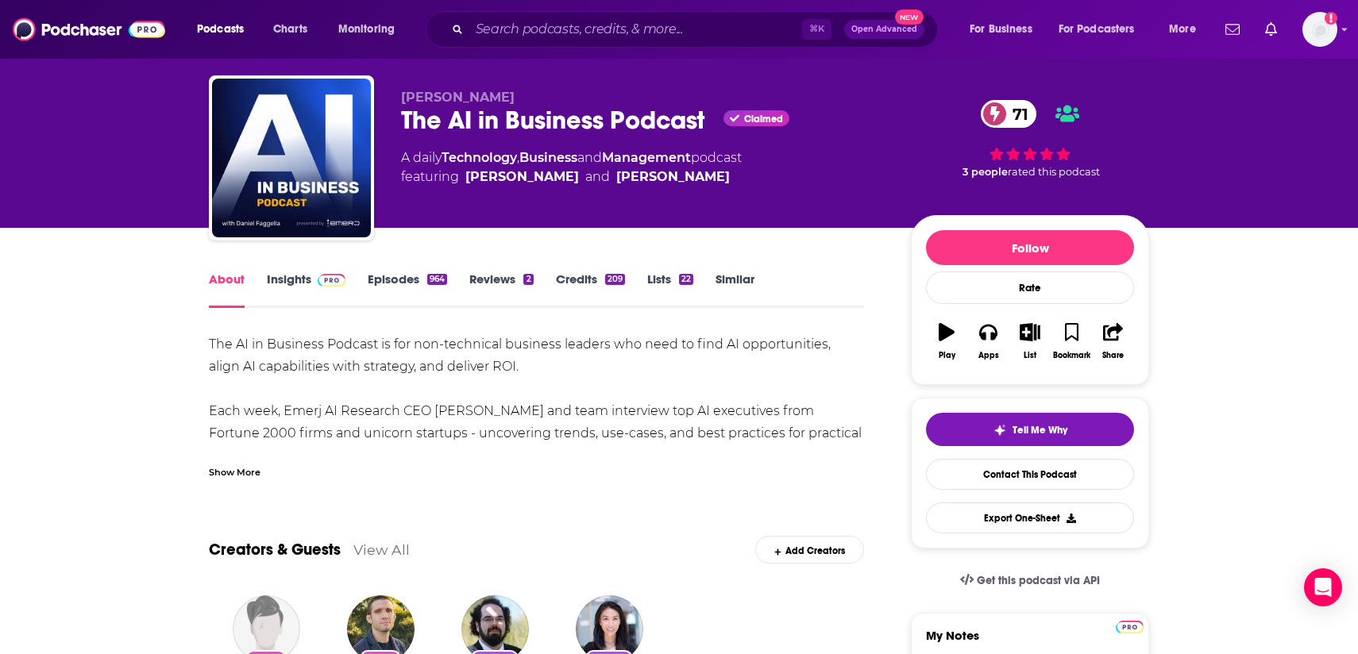
scroll to position [35, 0]
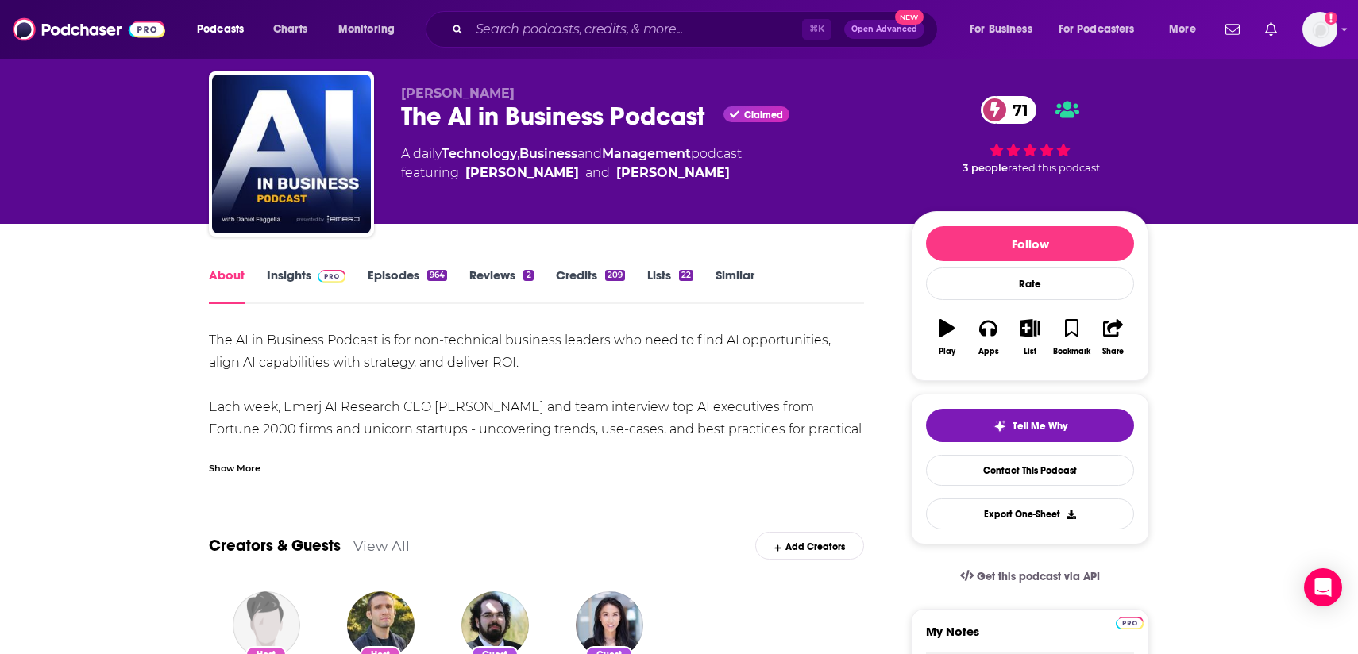
click at [322, 281] on img at bounding box center [332, 276] width 28 height 13
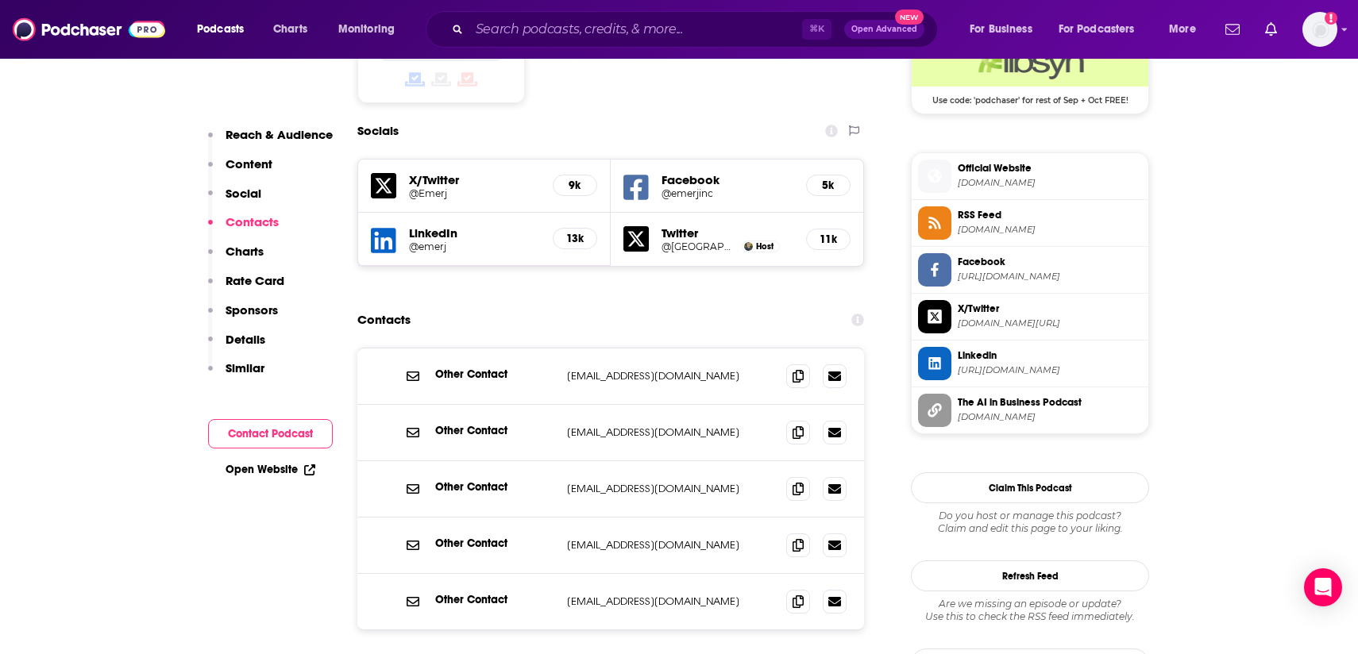
scroll to position [1340, 0]
click at [789, 421] on span at bounding box center [798, 433] width 24 height 24
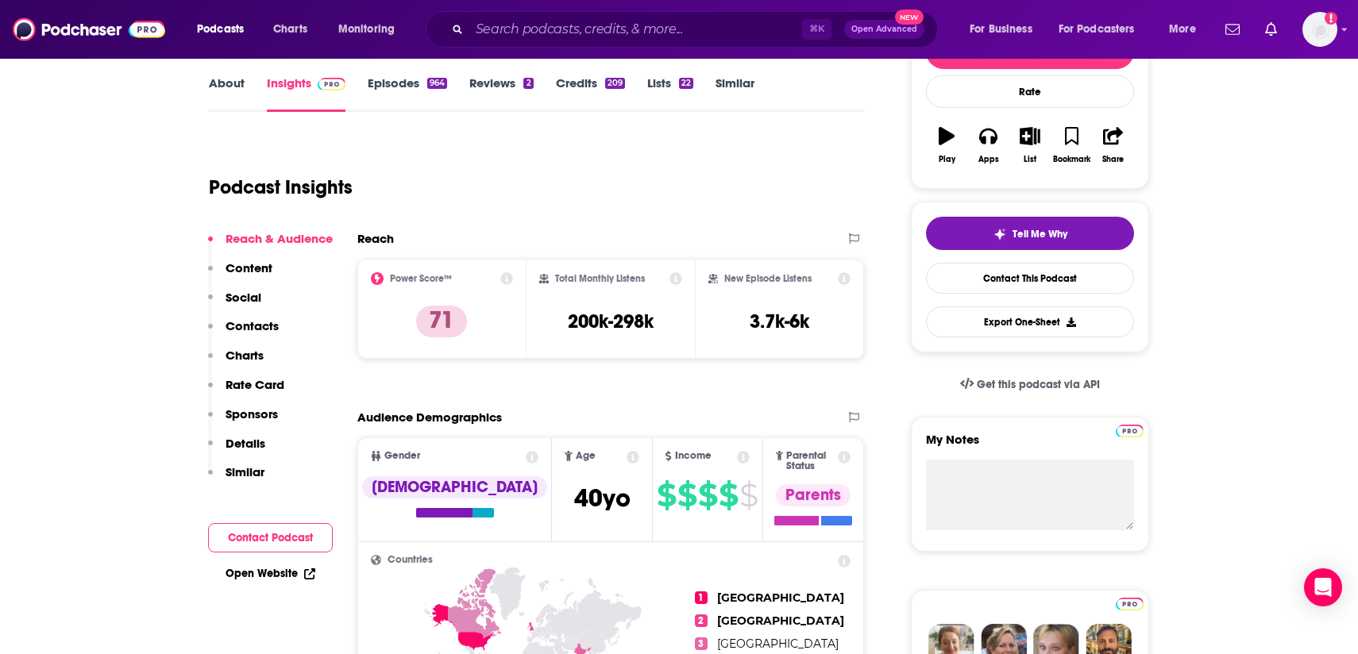
scroll to position [0, 0]
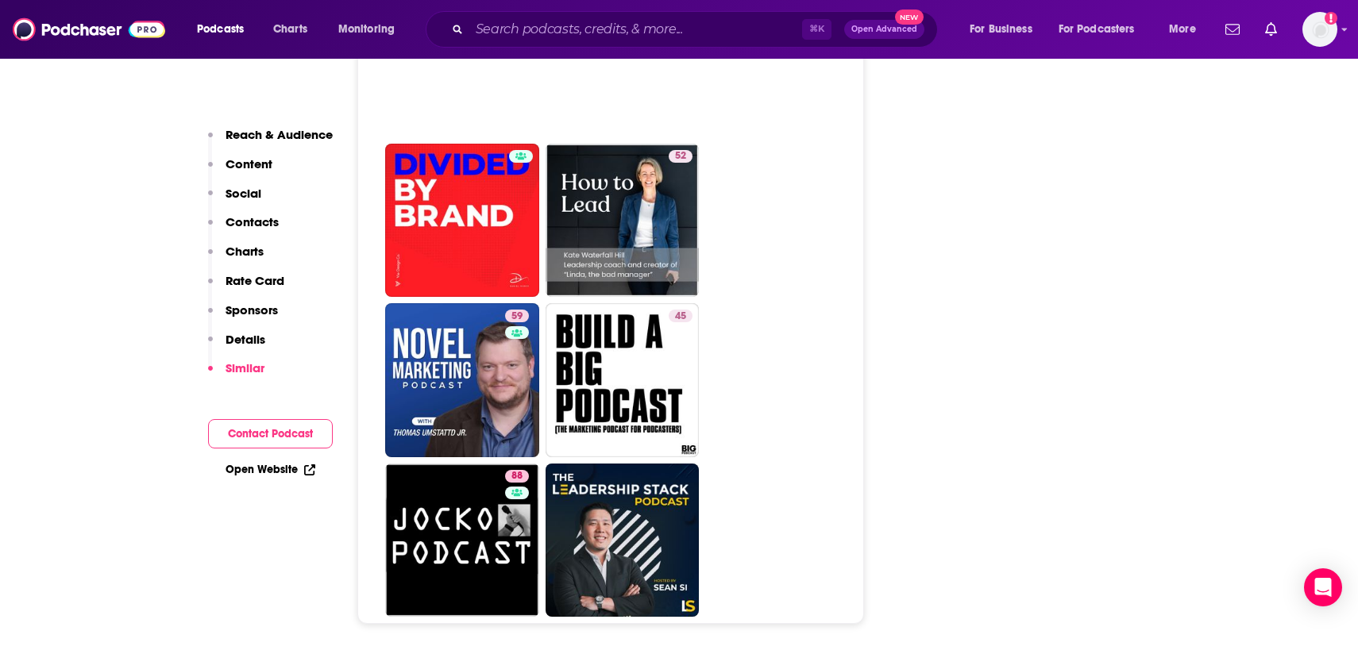
scroll to position [7954, 0]
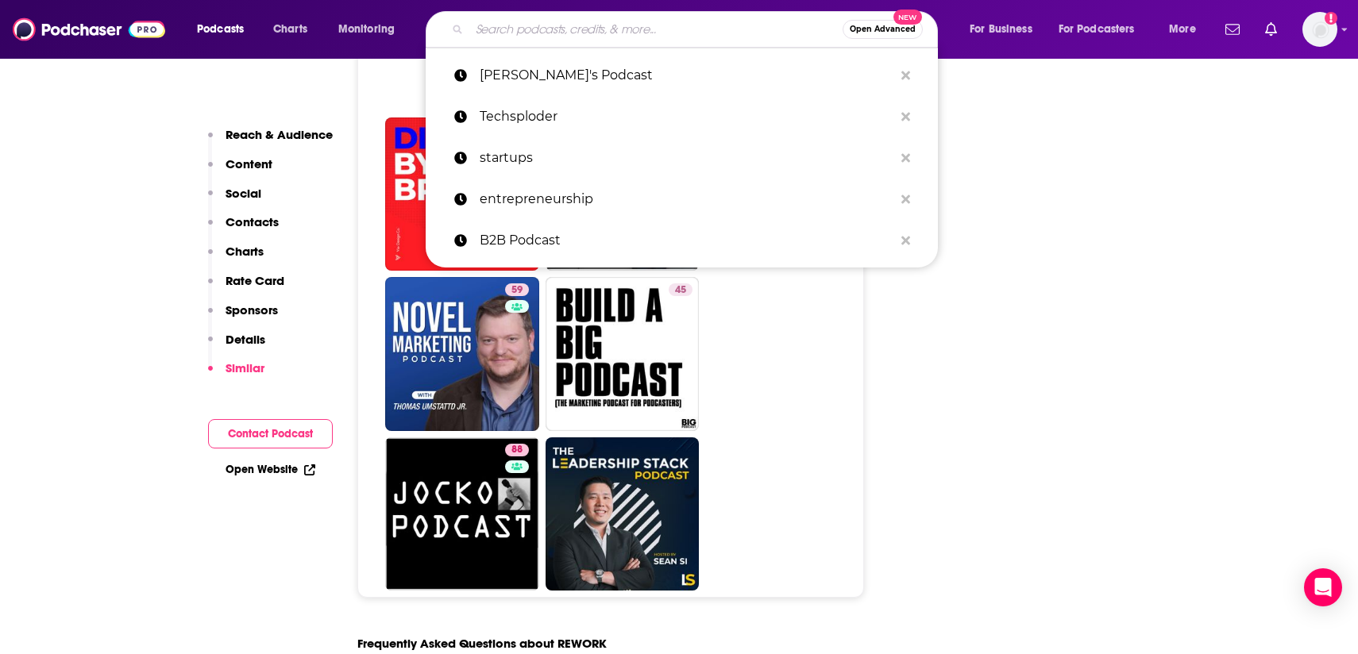
click at [536, 31] on input "Search podcasts, credits, & more..." at bounding box center [655, 29] width 373 height 25
paste input "Techsploder"
type input "Techsploder"
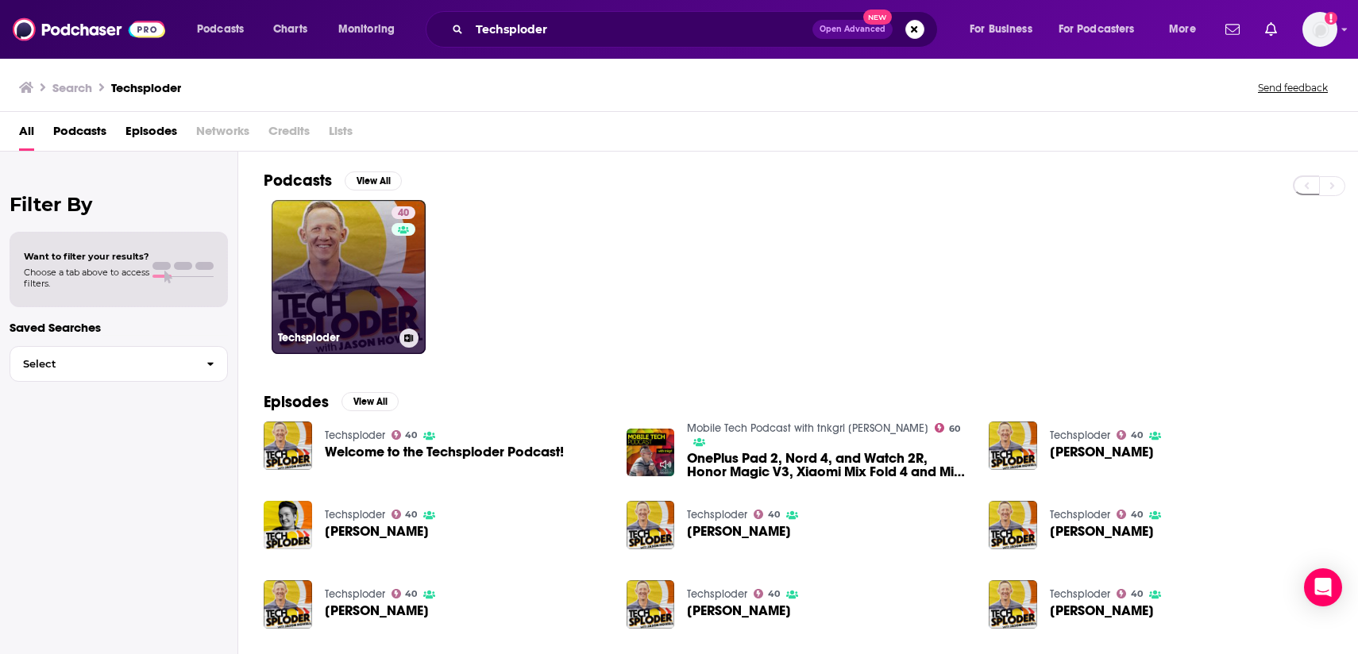
click at [317, 291] on link "40 Techsploder" at bounding box center [349, 277] width 154 height 154
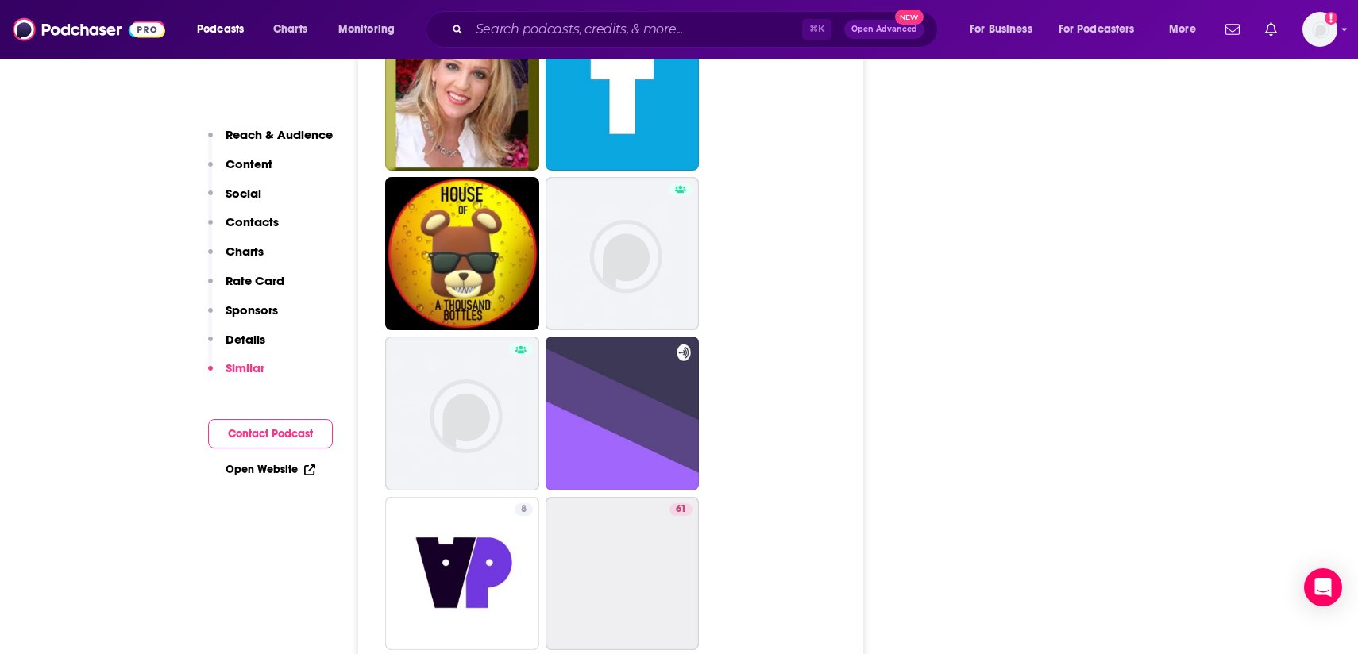
scroll to position [4167, 0]
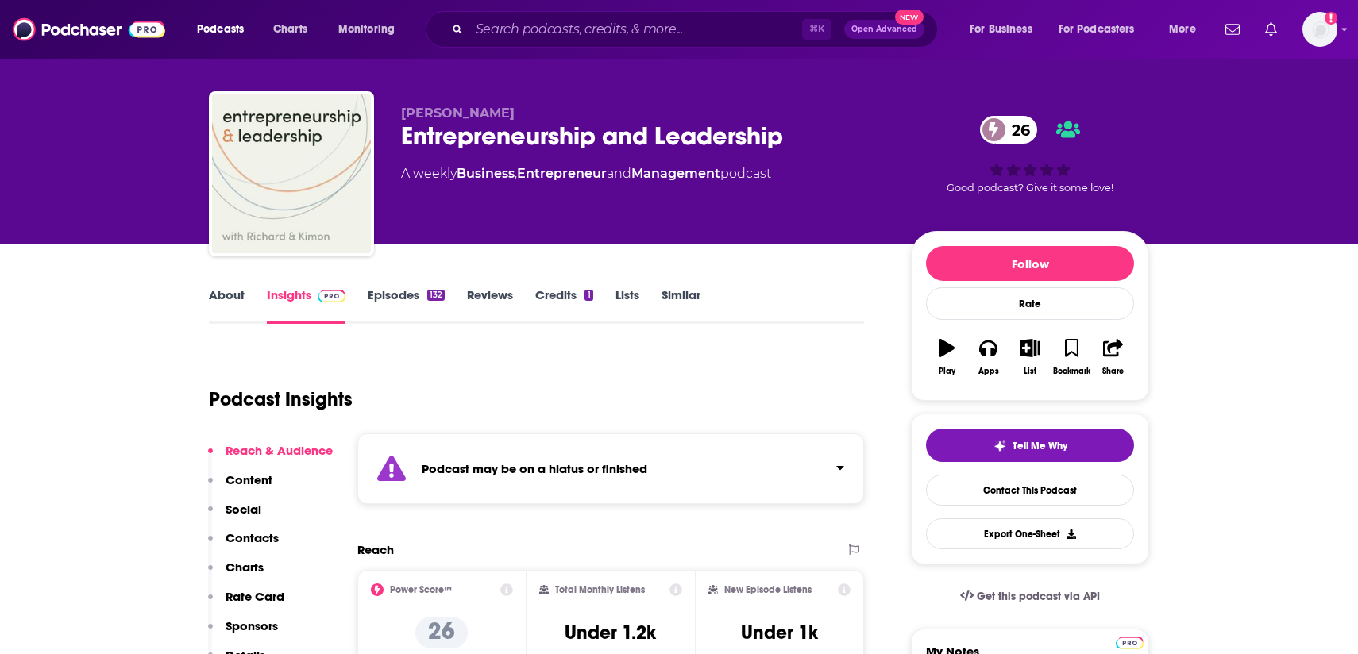
scroll to position [17, 0]
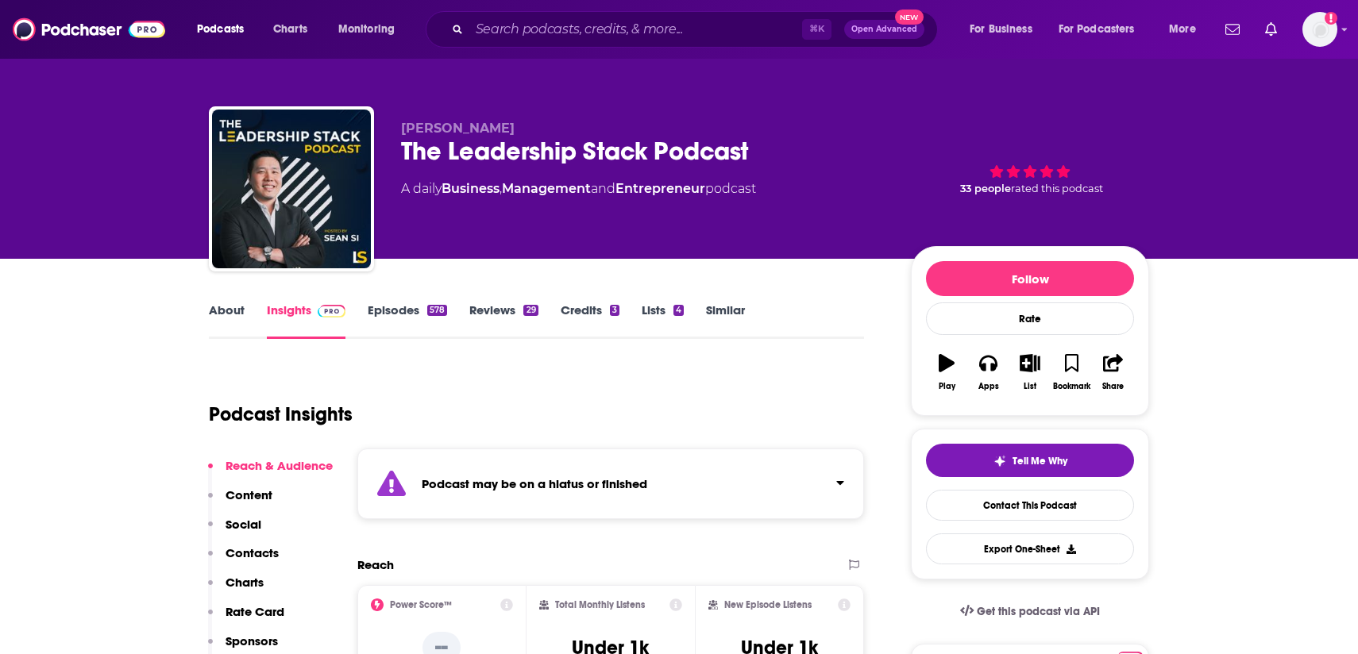
scroll to position [6, 0]
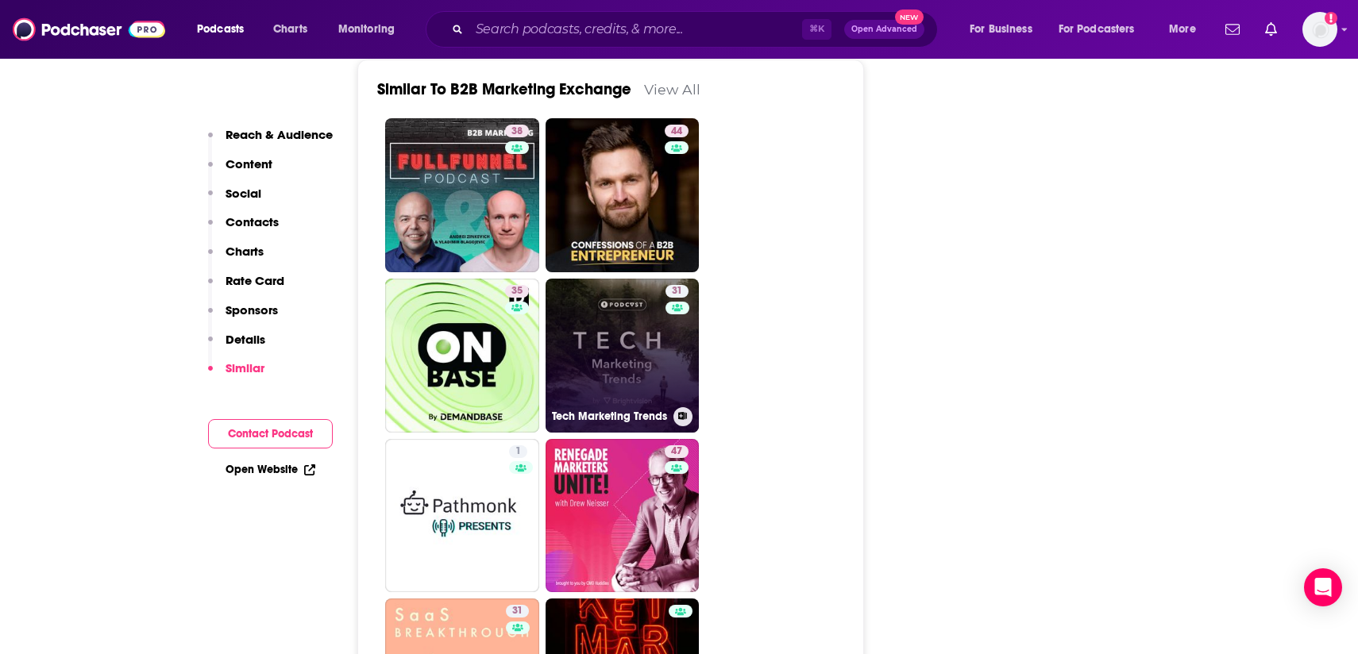
scroll to position [3019, 0]
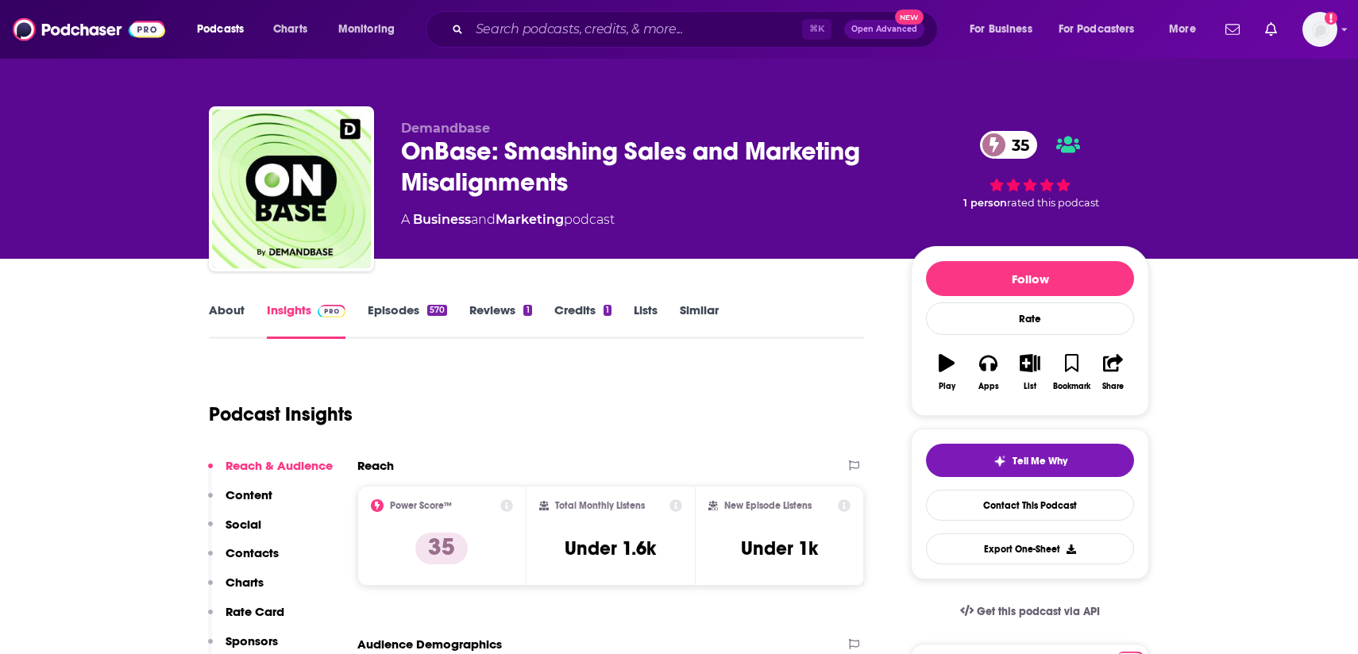
click at [220, 322] on link "About" at bounding box center [227, 321] width 36 height 37
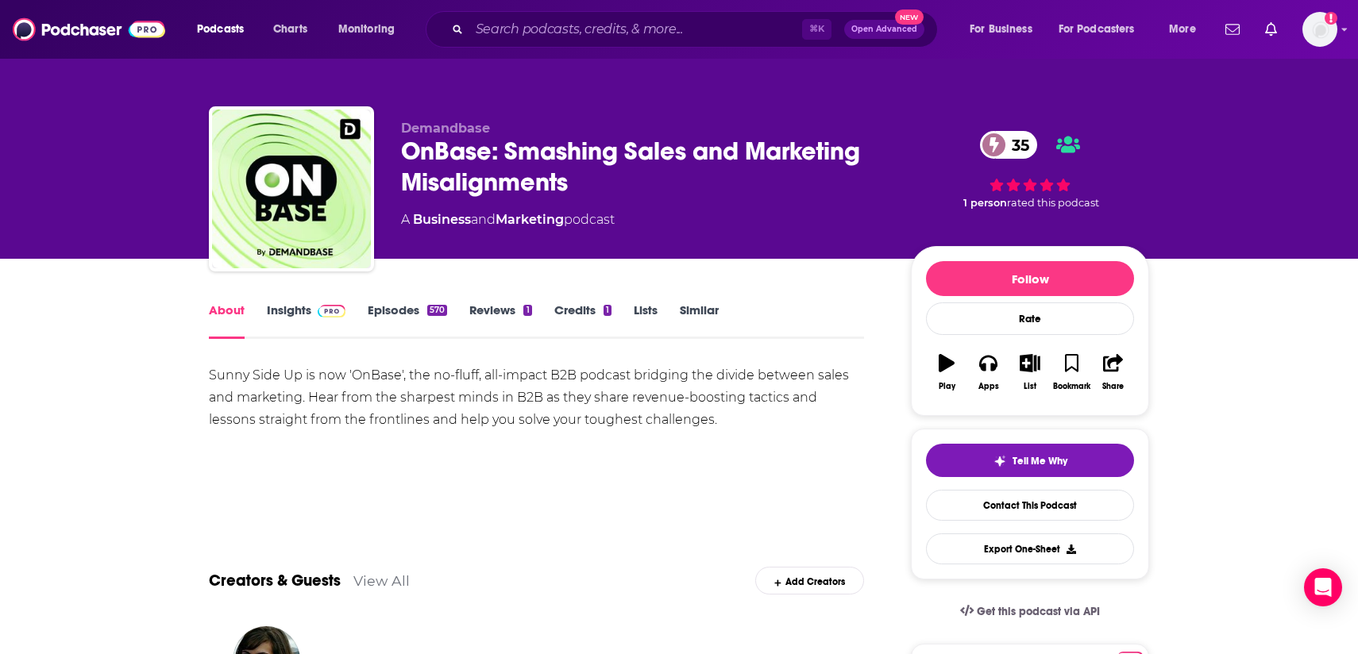
click at [298, 384] on div "Sunny Side Up is now 'OnBase', the no-fluff, all-impact B2B podcast bridging th…" at bounding box center [536, 398] width 655 height 67
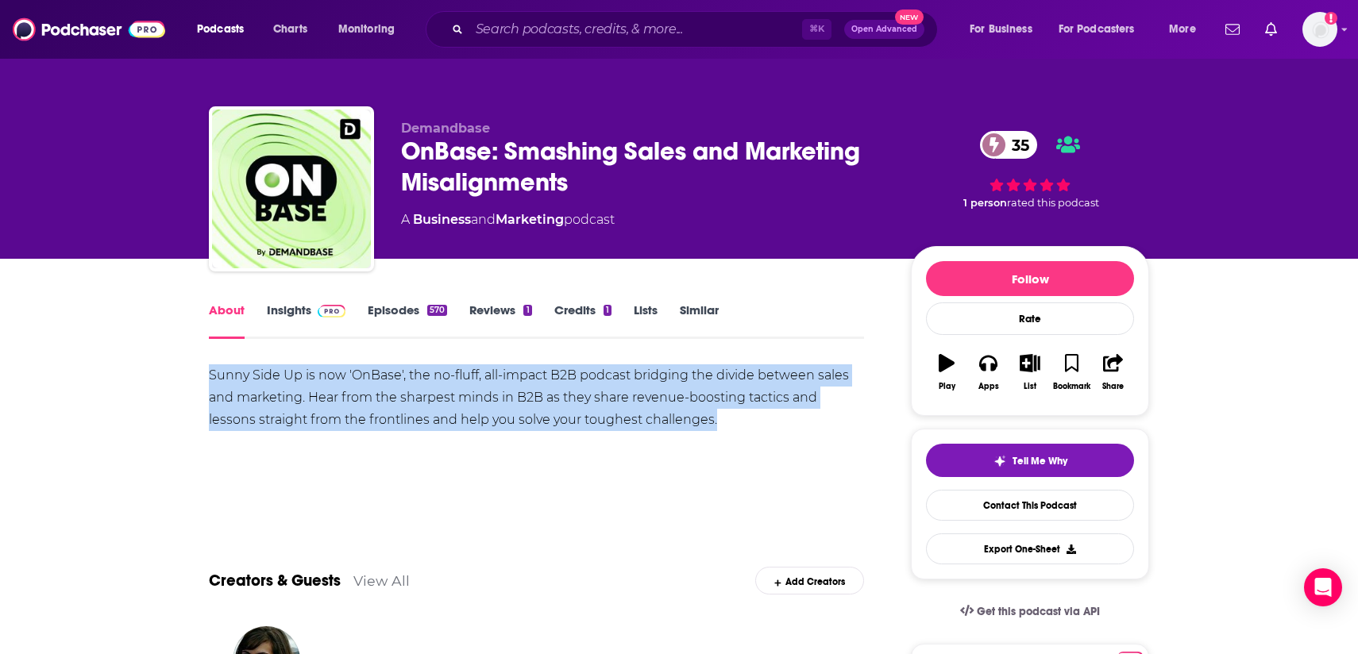
click at [298, 384] on div "Sunny Side Up is now 'OnBase', the no-fluff, all-impact B2B podcast bridging th…" at bounding box center [536, 398] width 655 height 67
copy div "Sunny Side Up is now 'OnBase', the no-fluff, all-impact B2B podcast bridging th…"
click at [303, 311] on link "Insights" at bounding box center [306, 321] width 79 height 37
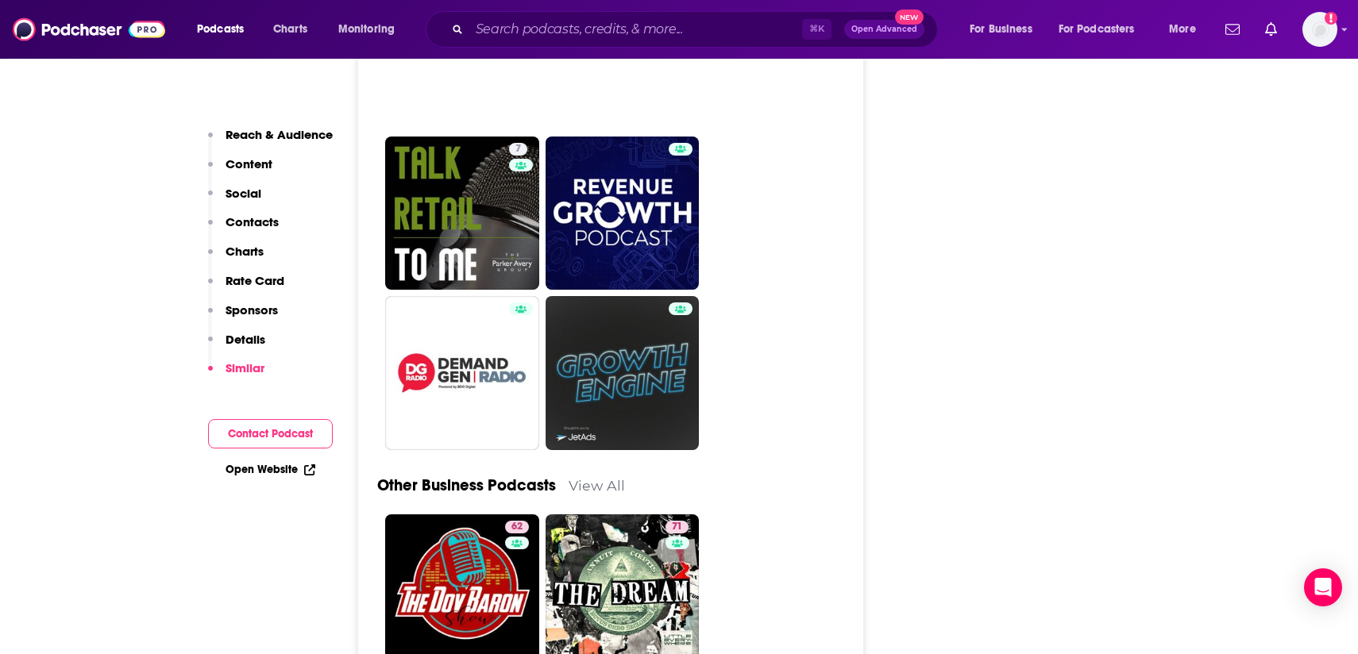
scroll to position [4366, 0]
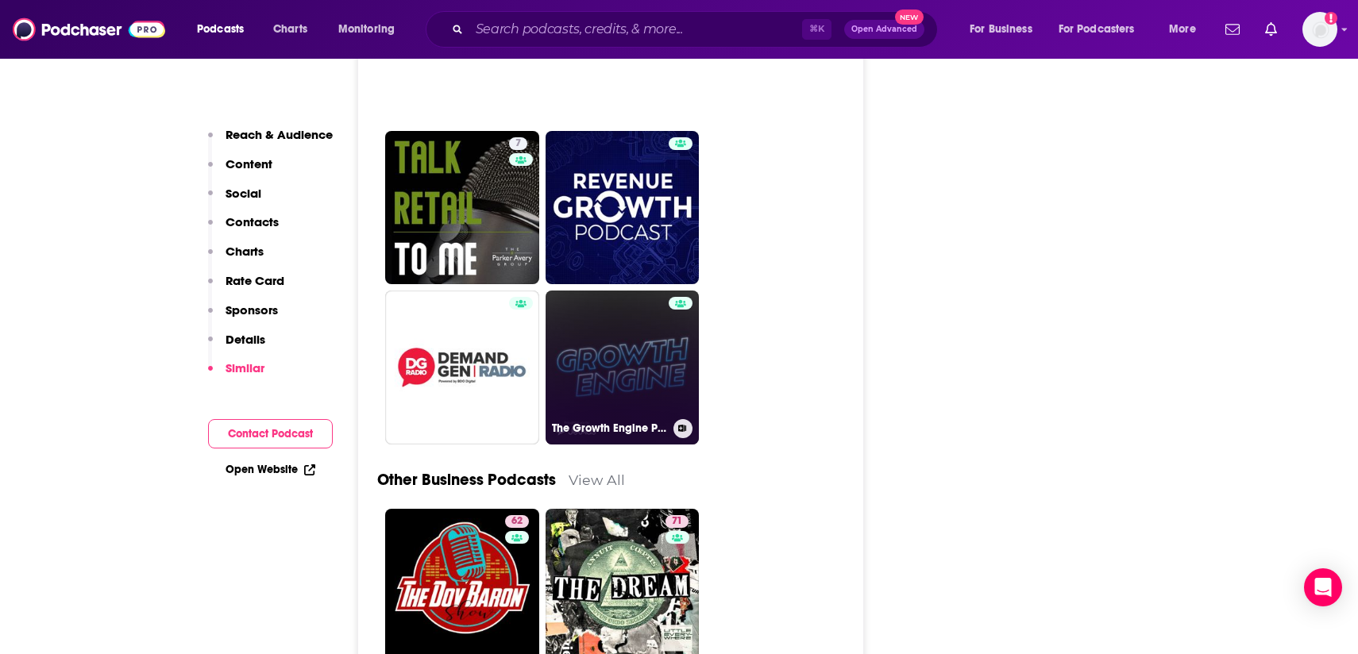
click at [642, 291] on link "The Growth Engine Podcast" at bounding box center [623, 368] width 154 height 154
type input "[URL][DOMAIN_NAME]"
